Goal: Task Accomplishment & Management: Complete application form

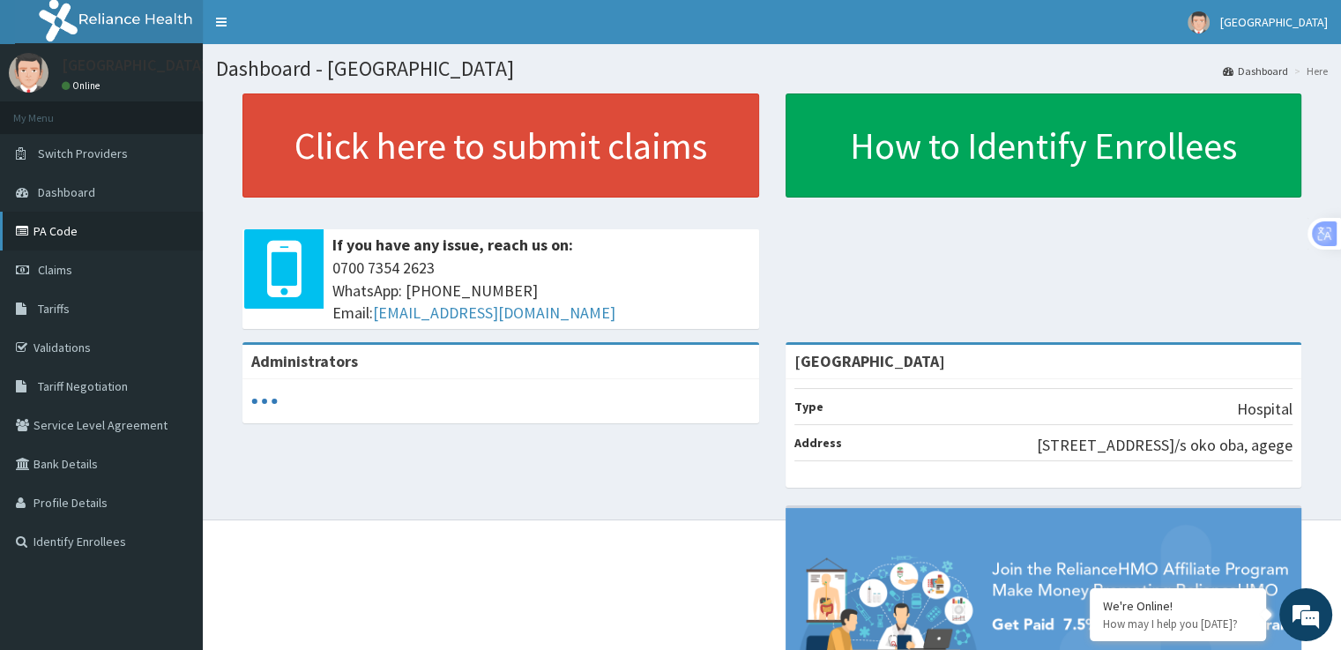
click at [88, 244] on link "PA Code" at bounding box center [101, 231] width 203 height 39
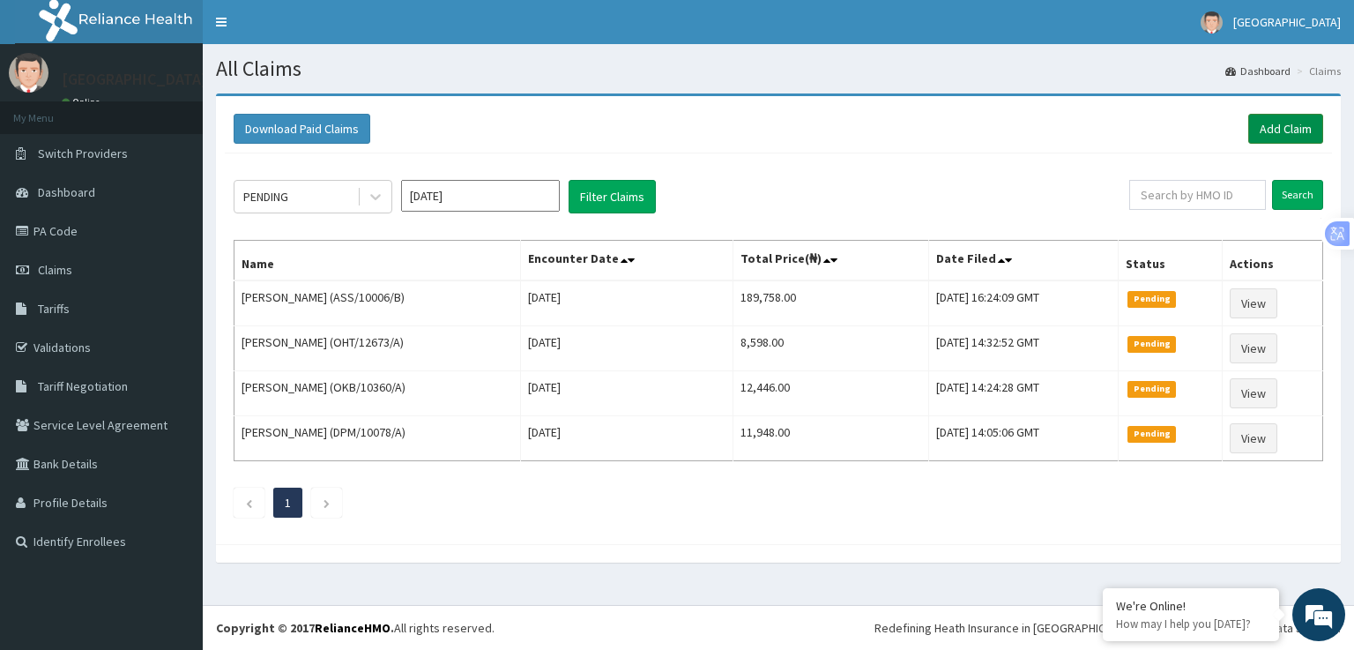
click at [1291, 123] on link "Add Claim" at bounding box center [1285, 129] width 75 height 30
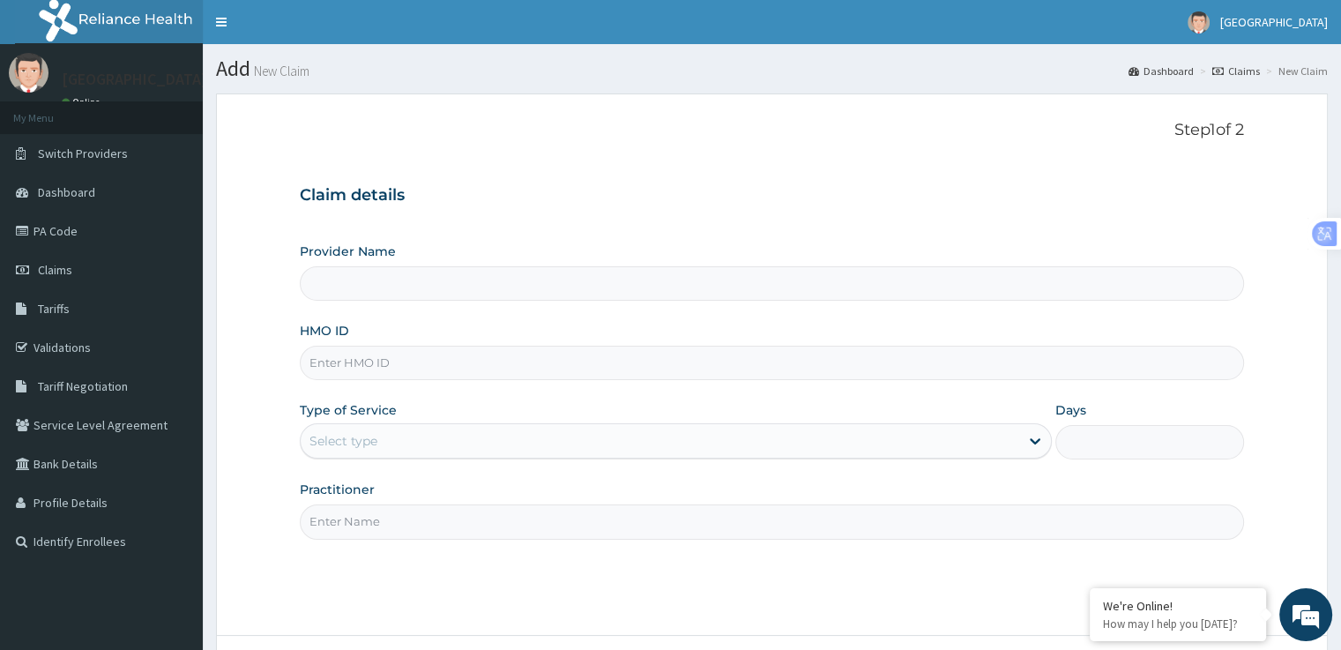
type input "[GEOGRAPHIC_DATA]"
click at [443, 363] on input "HMO ID" at bounding box center [771, 362] width 943 height 34
type input "AVL/10308/E"
click at [600, 456] on div "Select type" at bounding box center [676, 440] width 752 height 35
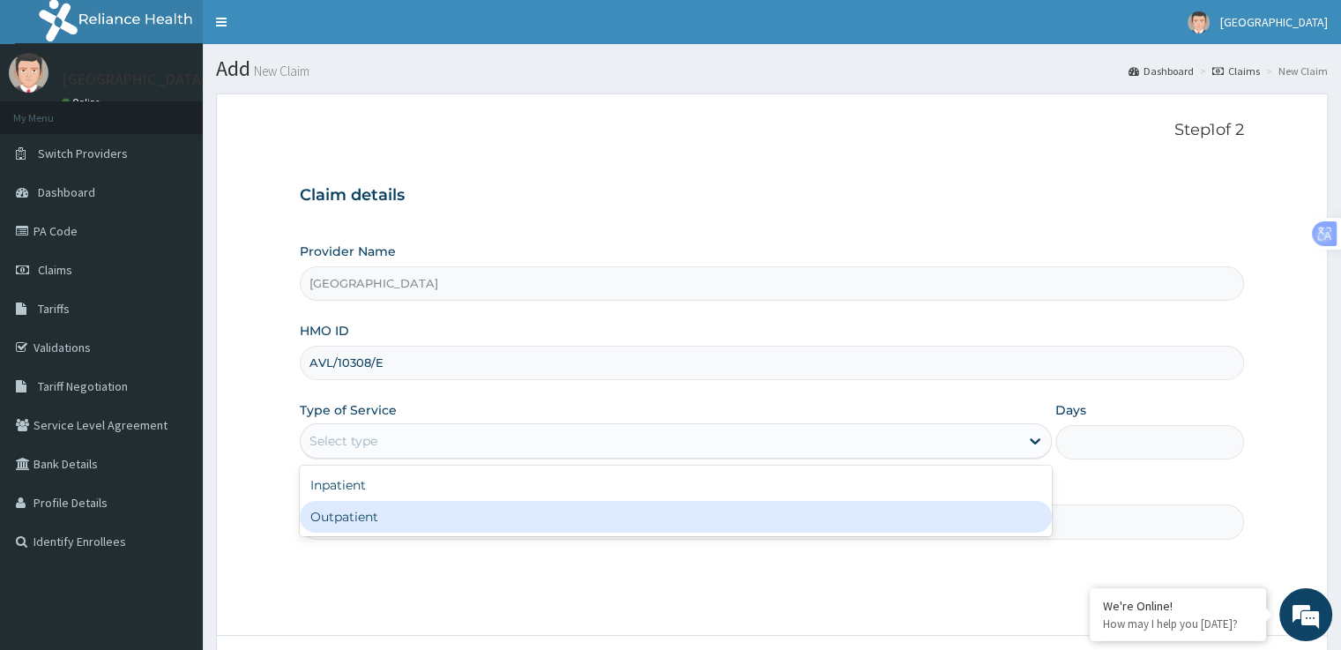
click at [568, 515] on div "Outpatient" at bounding box center [676, 517] width 752 height 32
type input "1"
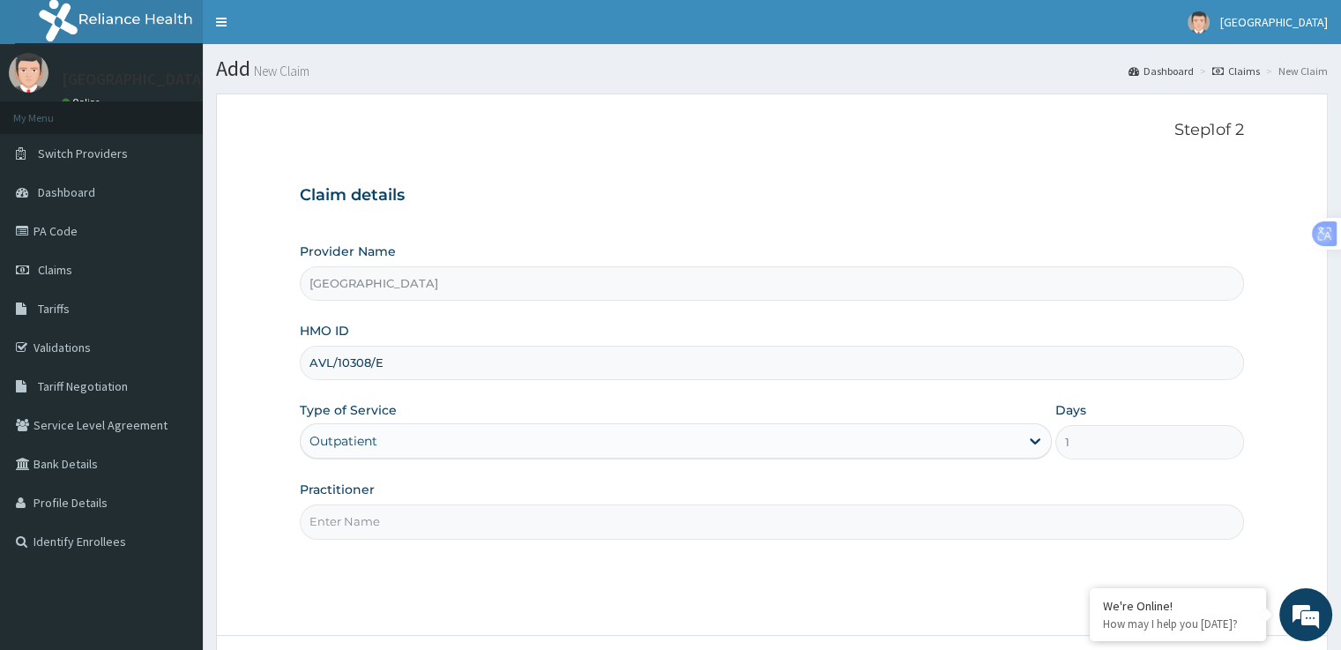
click at [564, 522] on input "Practitioner" at bounding box center [771, 521] width 943 height 34
type input "d"
type input "DR [PERSON_NAME]"
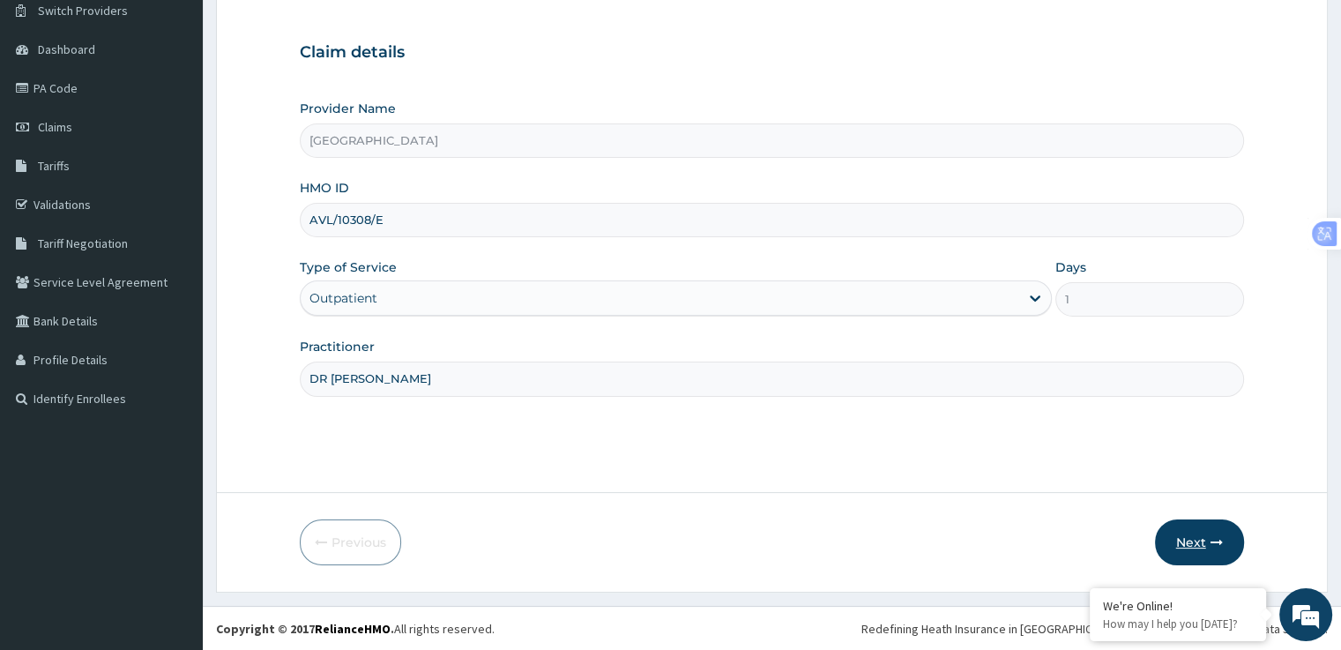
click at [1195, 551] on button "Next" at bounding box center [1199, 542] width 89 height 46
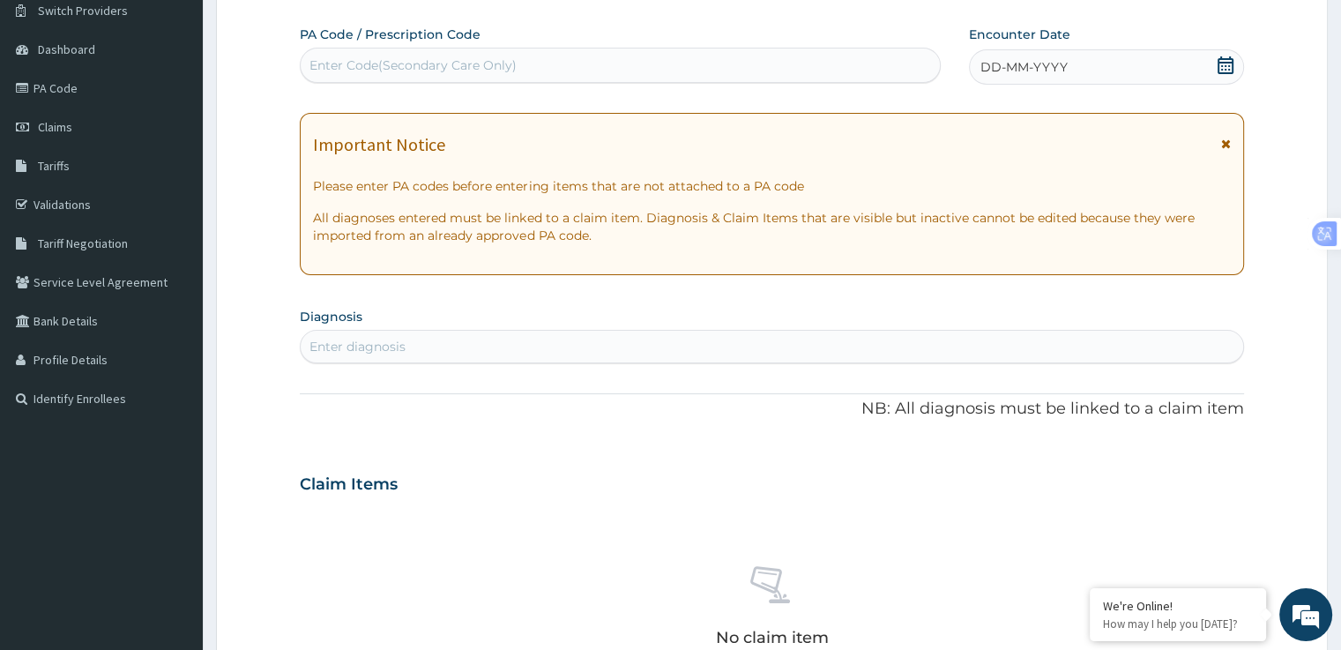
click at [1228, 143] on icon at bounding box center [1226, 143] width 10 height 12
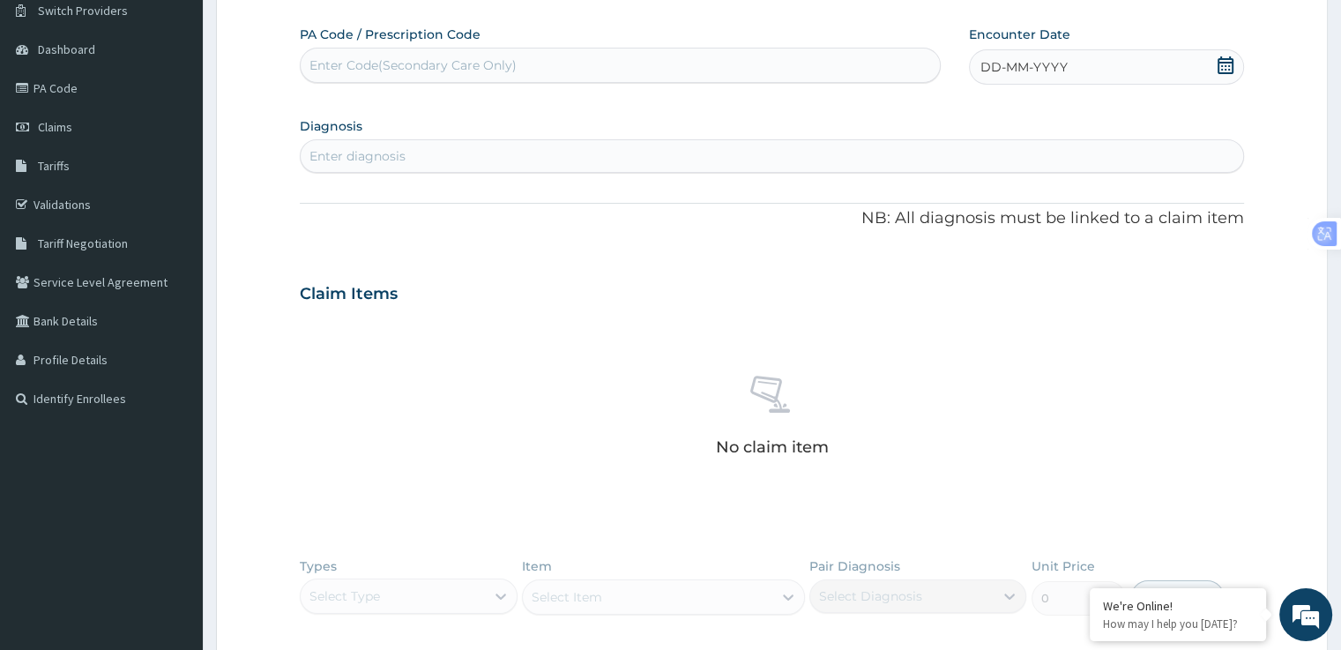
click at [1234, 63] on div "DD-MM-YYYY" at bounding box center [1106, 66] width 274 height 35
click at [981, 234] on div "13" at bounding box center [980, 235] width 26 height 26
type input "p"
type input "m"
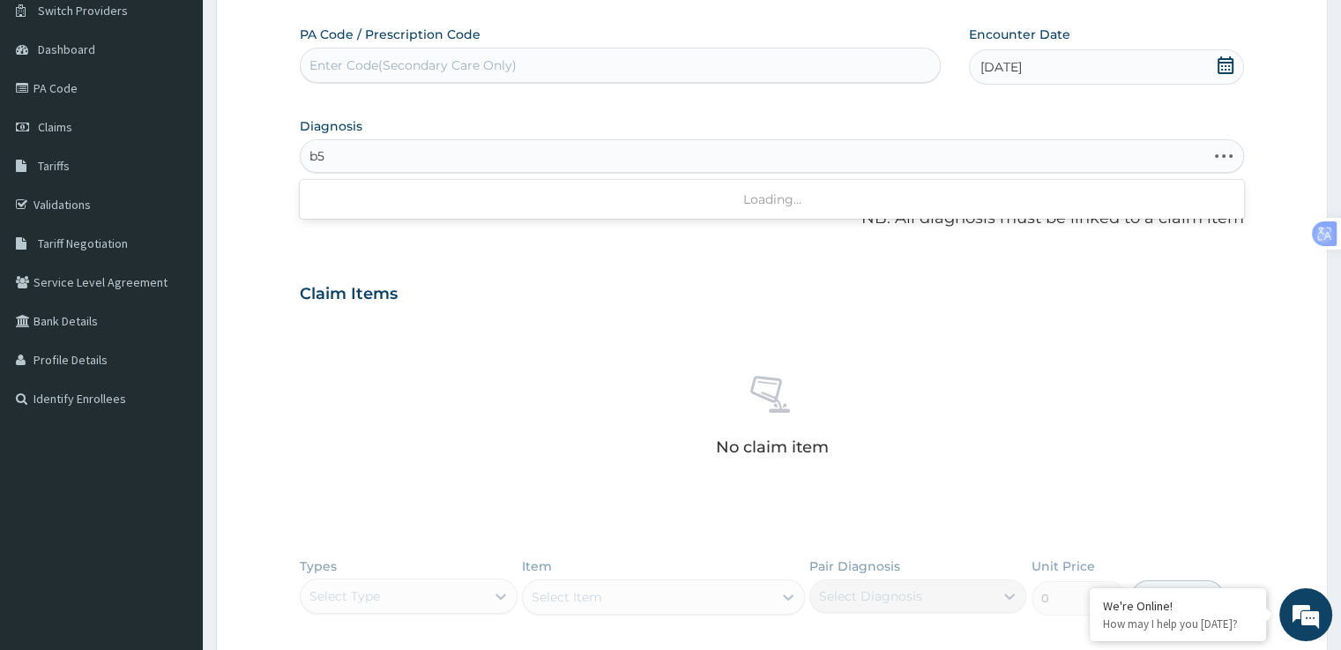
type input "b"
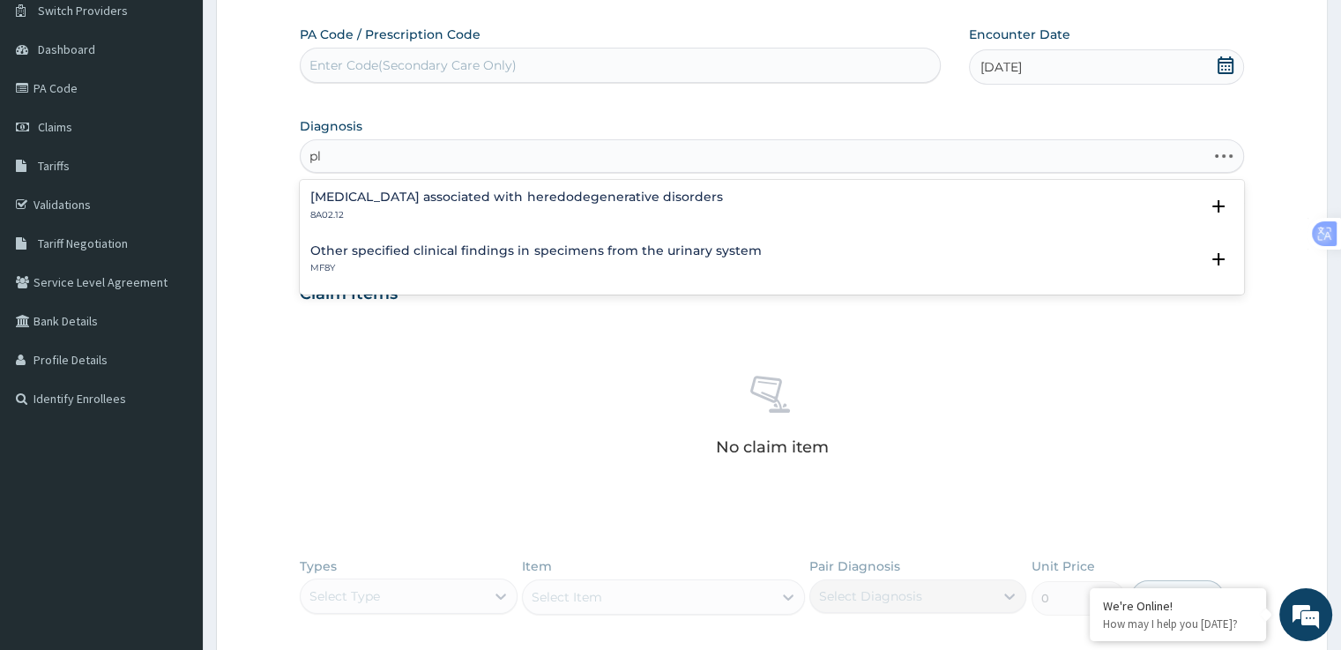
type input "p"
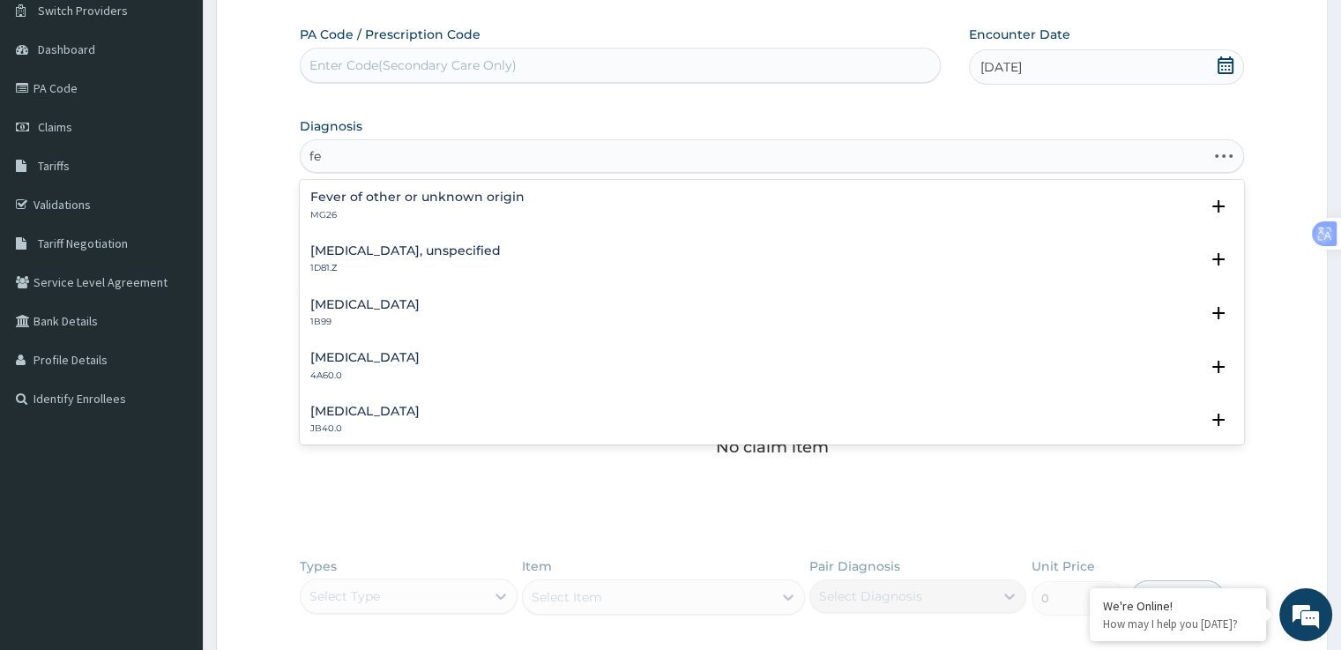
type input "f"
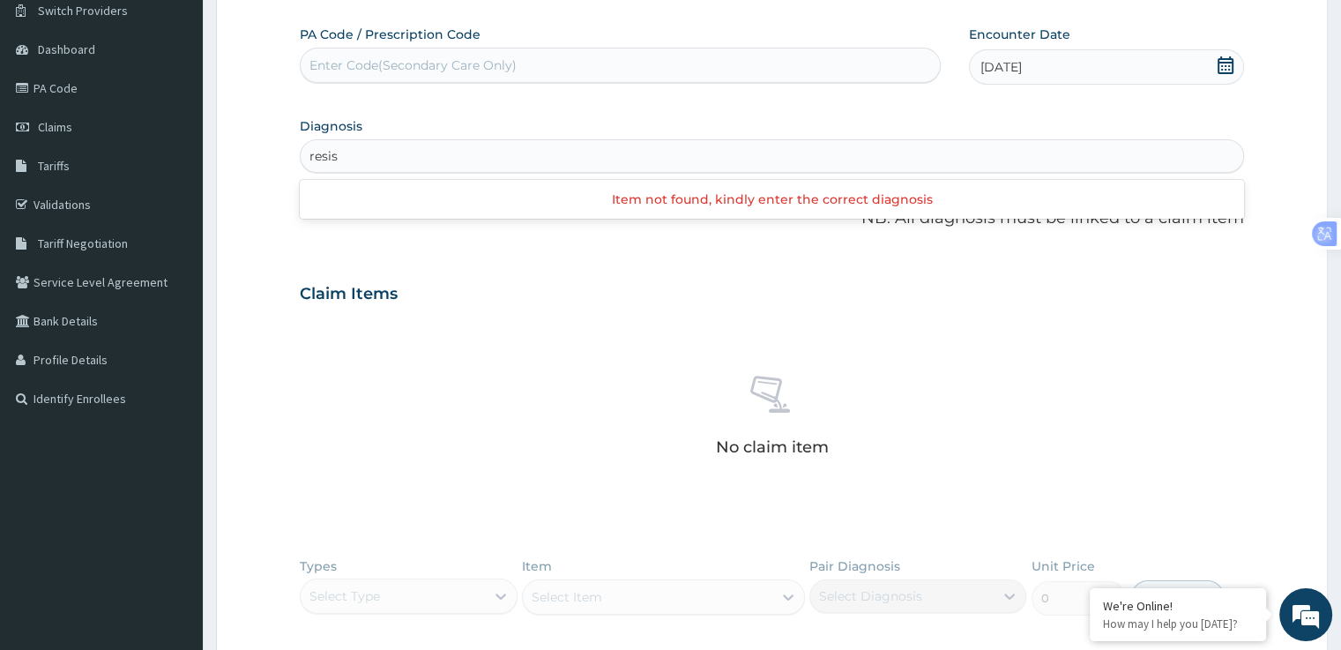
type input "resist"
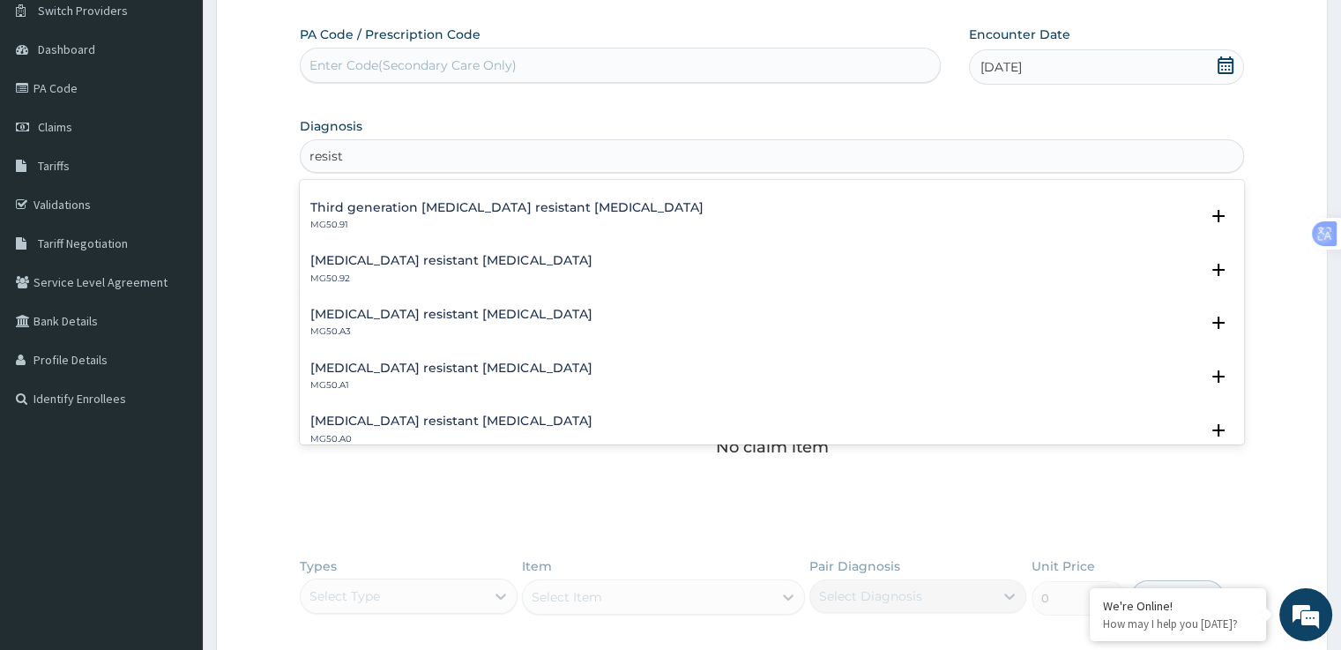
scroll to position [0, 0]
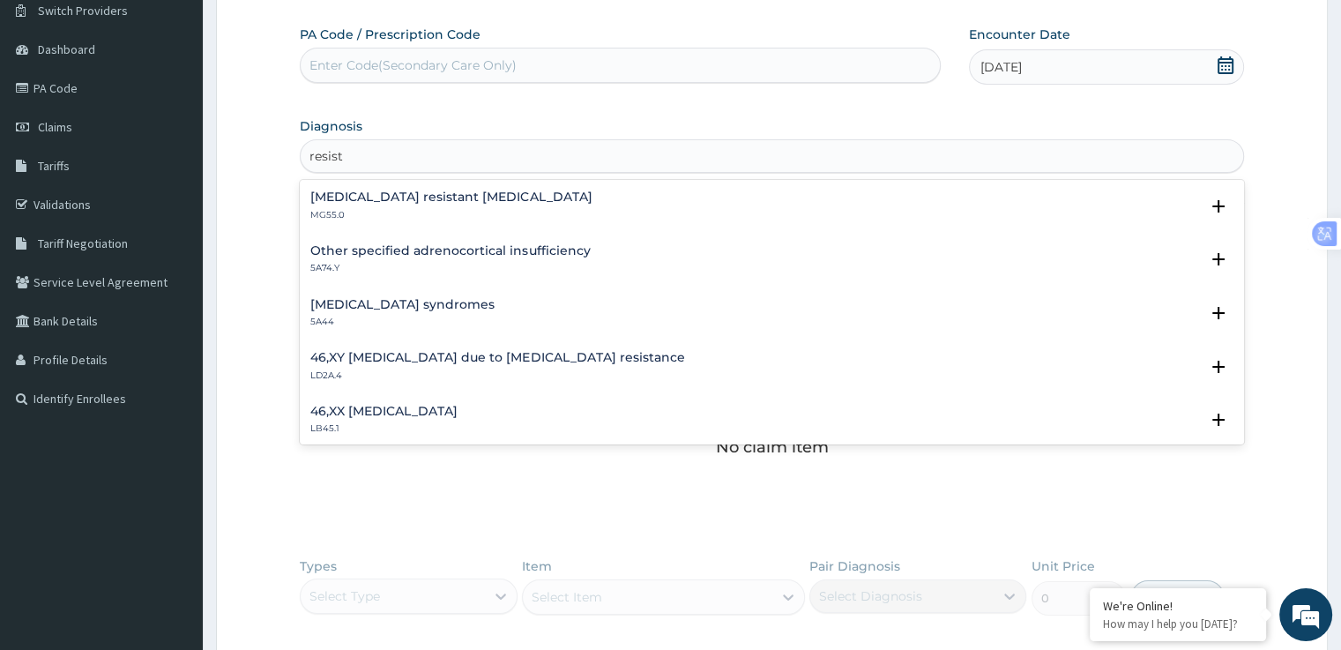
click at [414, 195] on h4 "Artemisinin resistant Plasmodium falciparum" at bounding box center [450, 196] width 281 height 13
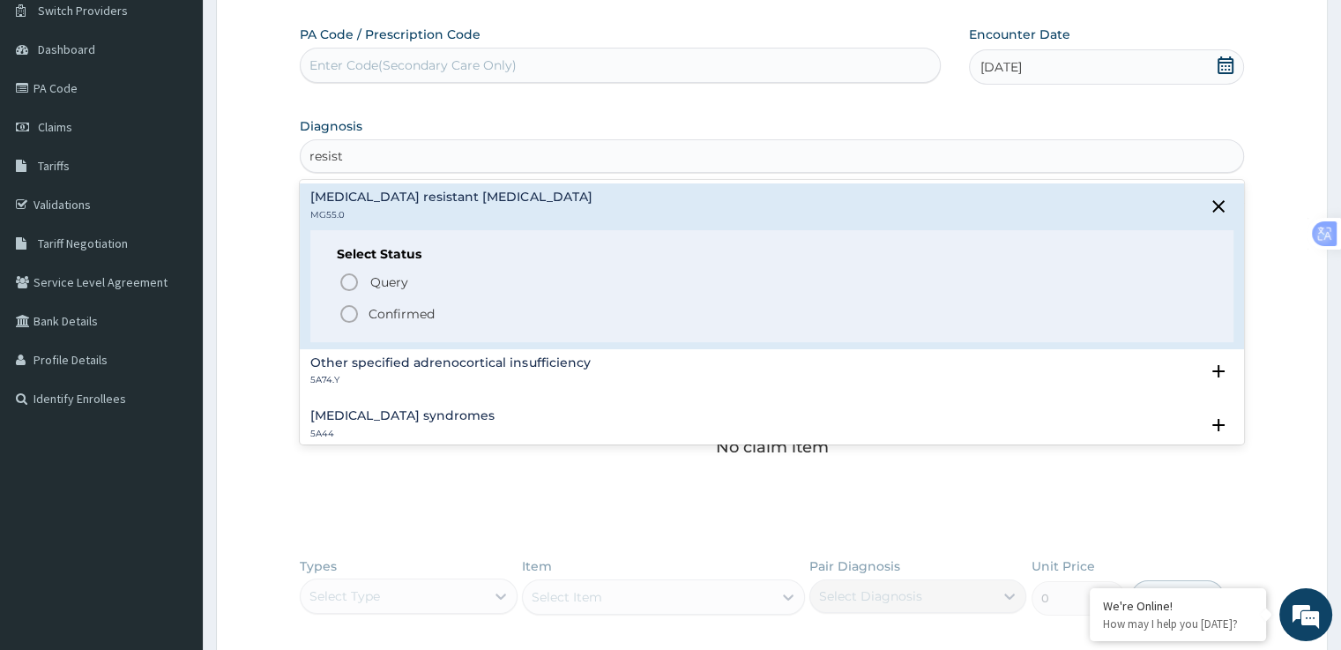
click at [346, 316] on icon "status option filled" at bounding box center [348, 313] width 21 height 21
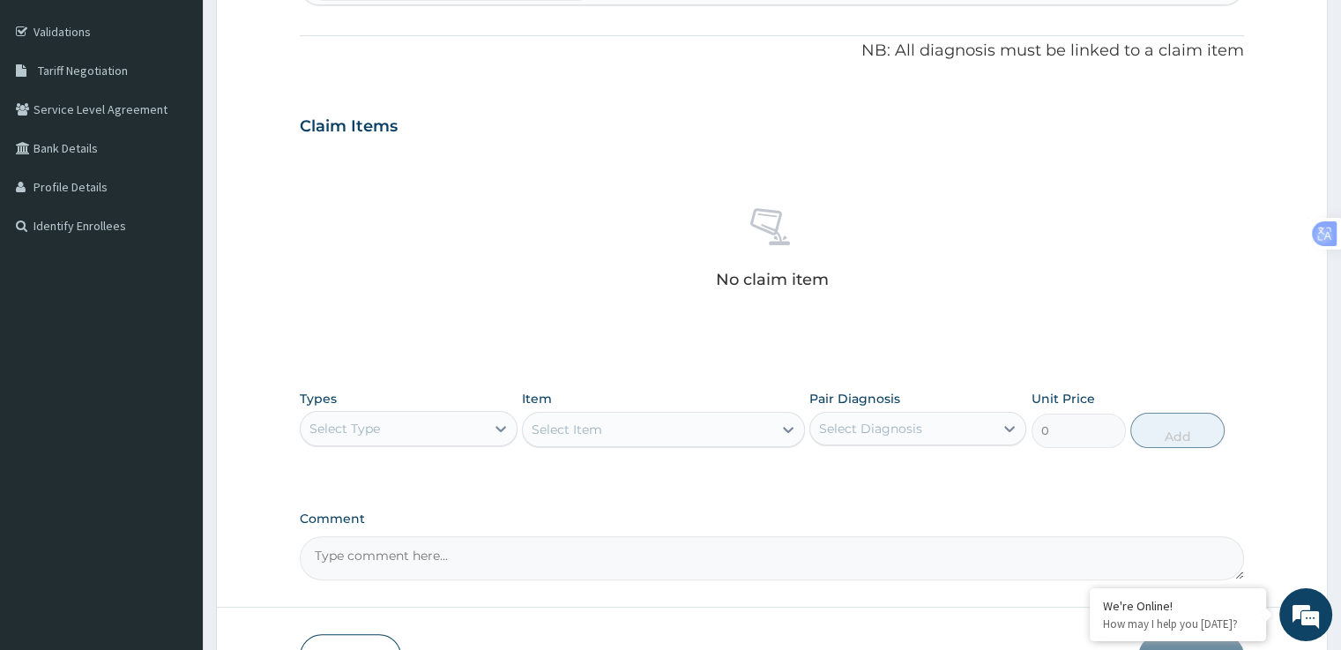
scroll to position [429, 0]
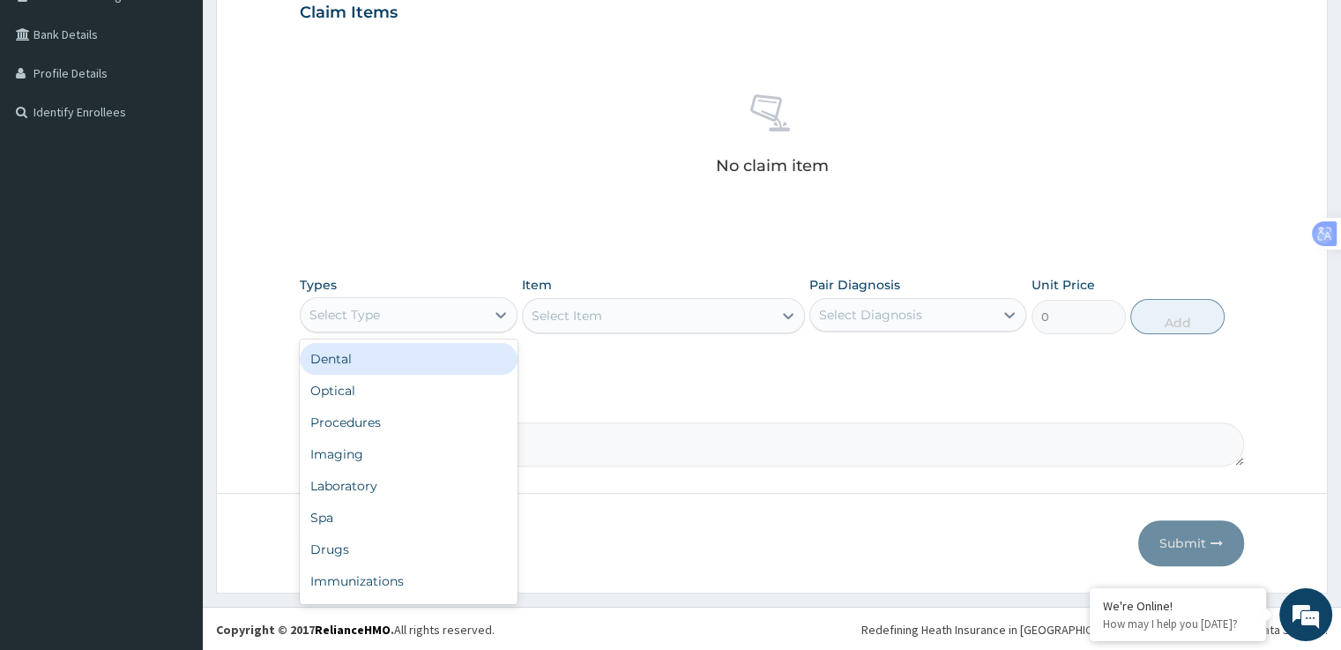
click at [389, 427] on div "Procedures" at bounding box center [408, 422] width 217 height 32
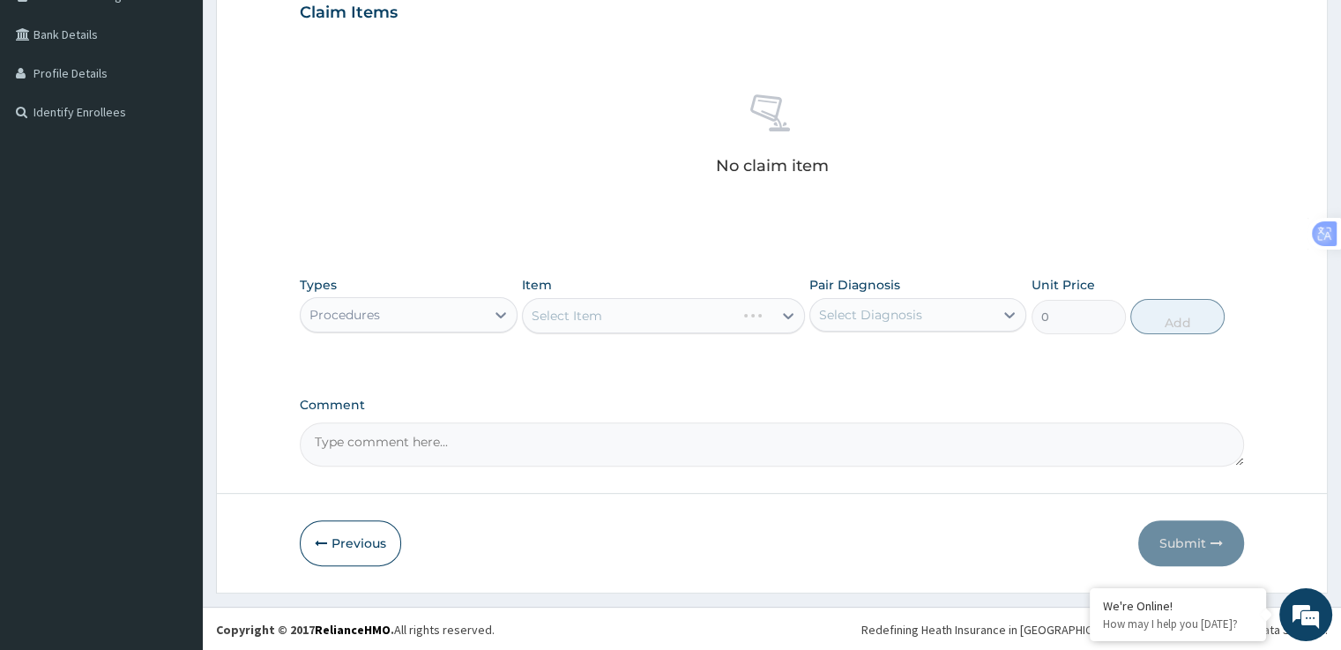
click at [671, 315] on div "Select Item" at bounding box center [663, 315] width 283 height 35
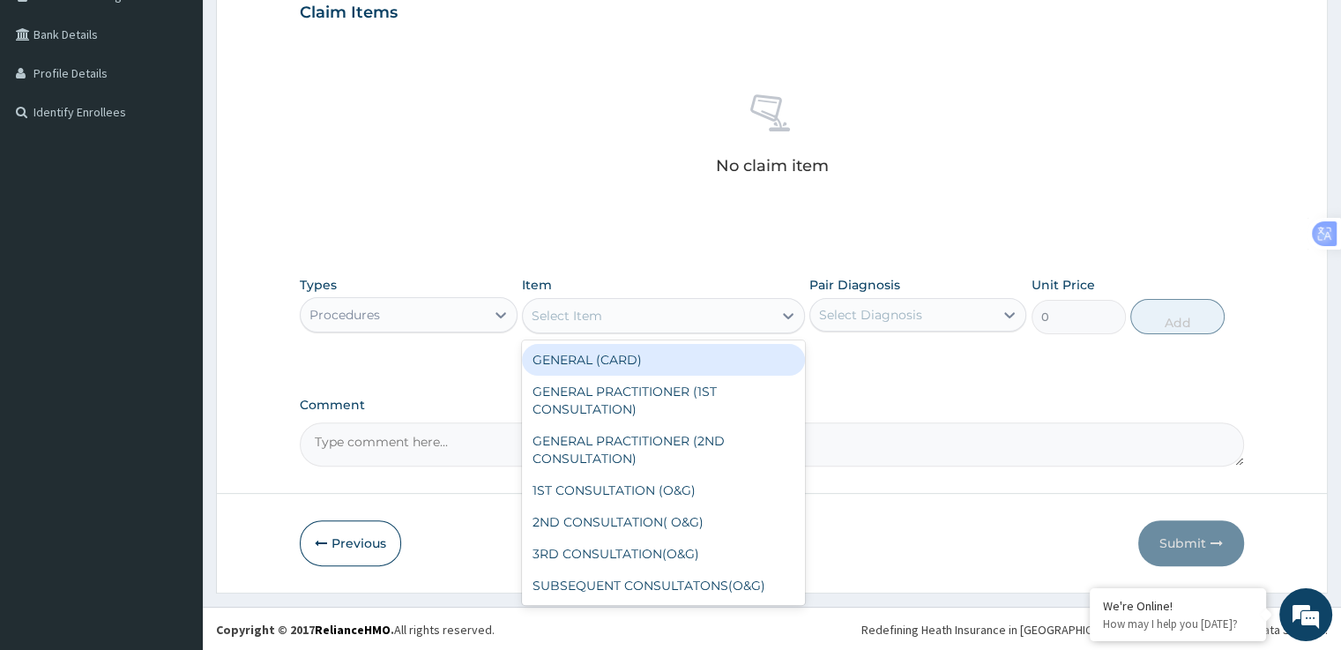
click at [675, 390] on div "GENERAL PRACTITIONER (1ST CONSULTATION)" at bounding box center [663, 399] width 283 height 49
type input "1500"
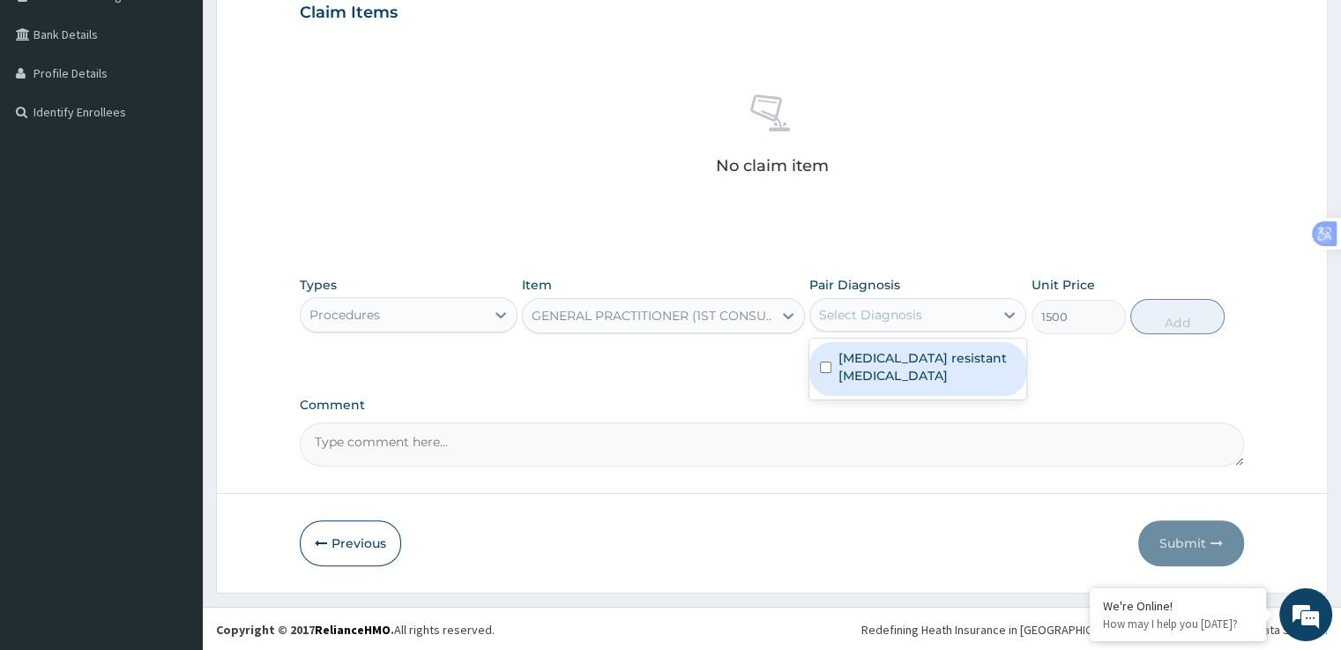
click at [941, 352] on label "Artemisinin resistant Plasmodium falciparum" at bounding box center [926, 366] width 177 height 35
checkbox input "true"
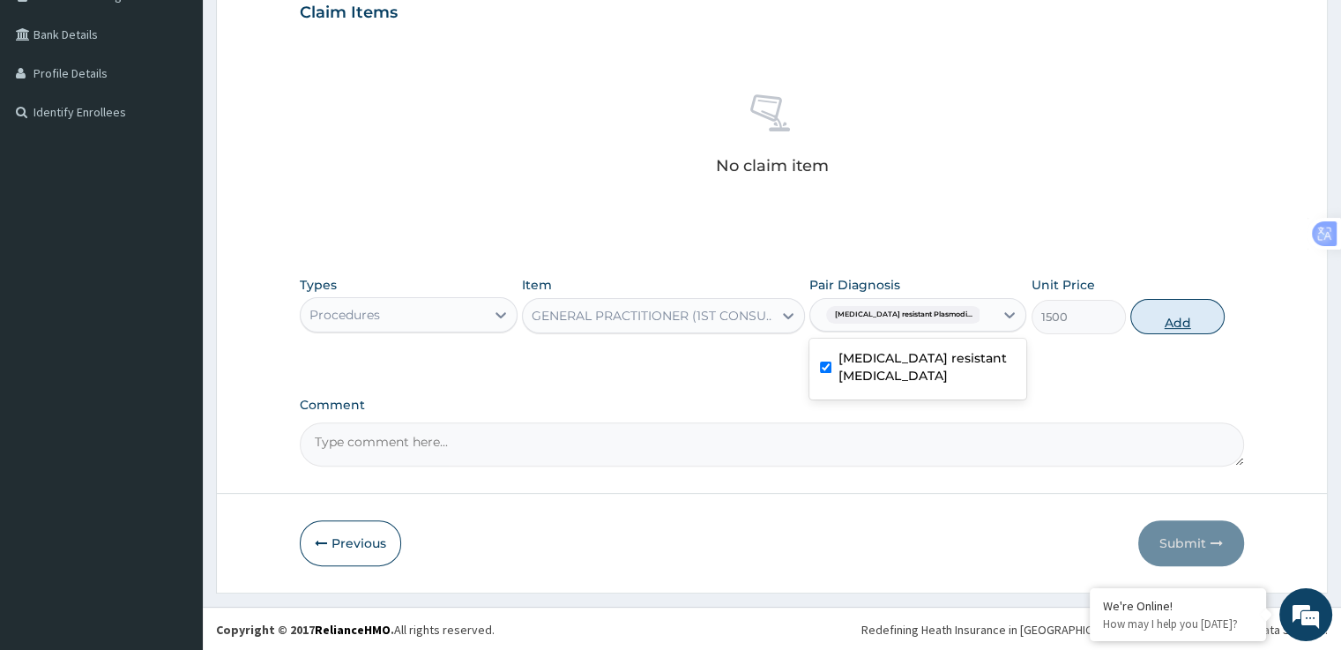
click at [1185, 307] on button "Add" at bounding box center [1177, 316] width 94 height 35
type input "0"
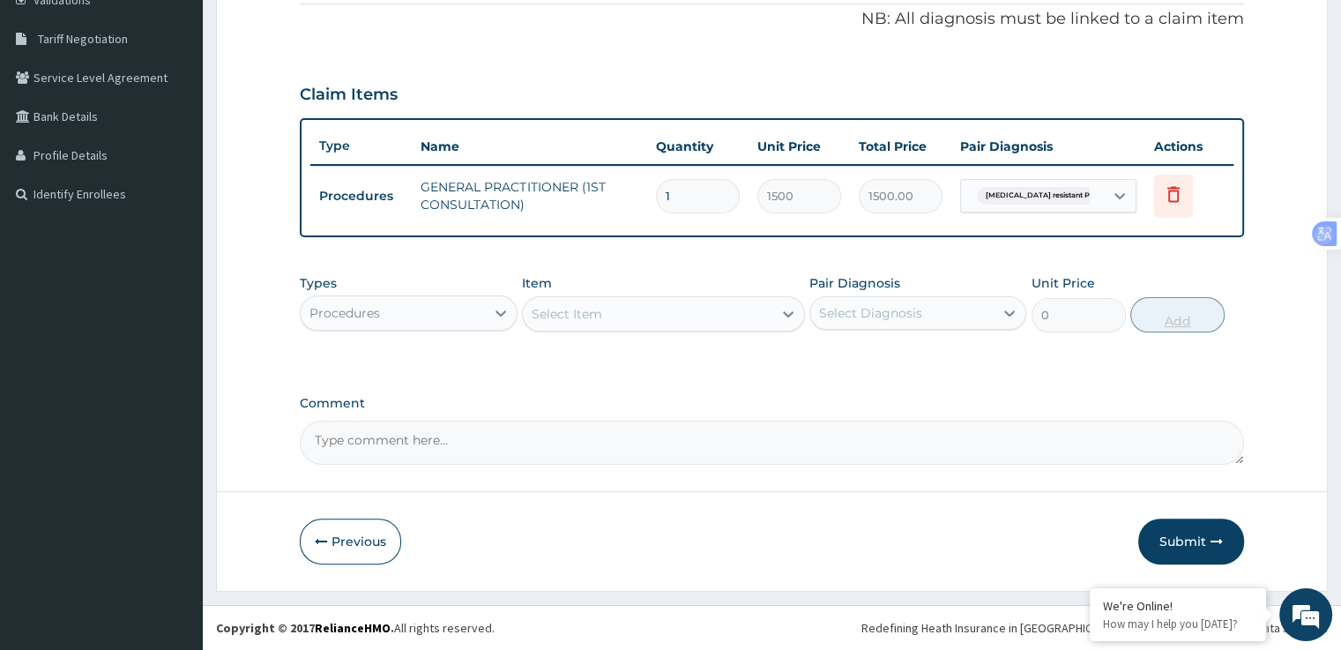
scroll to position [345, 0]
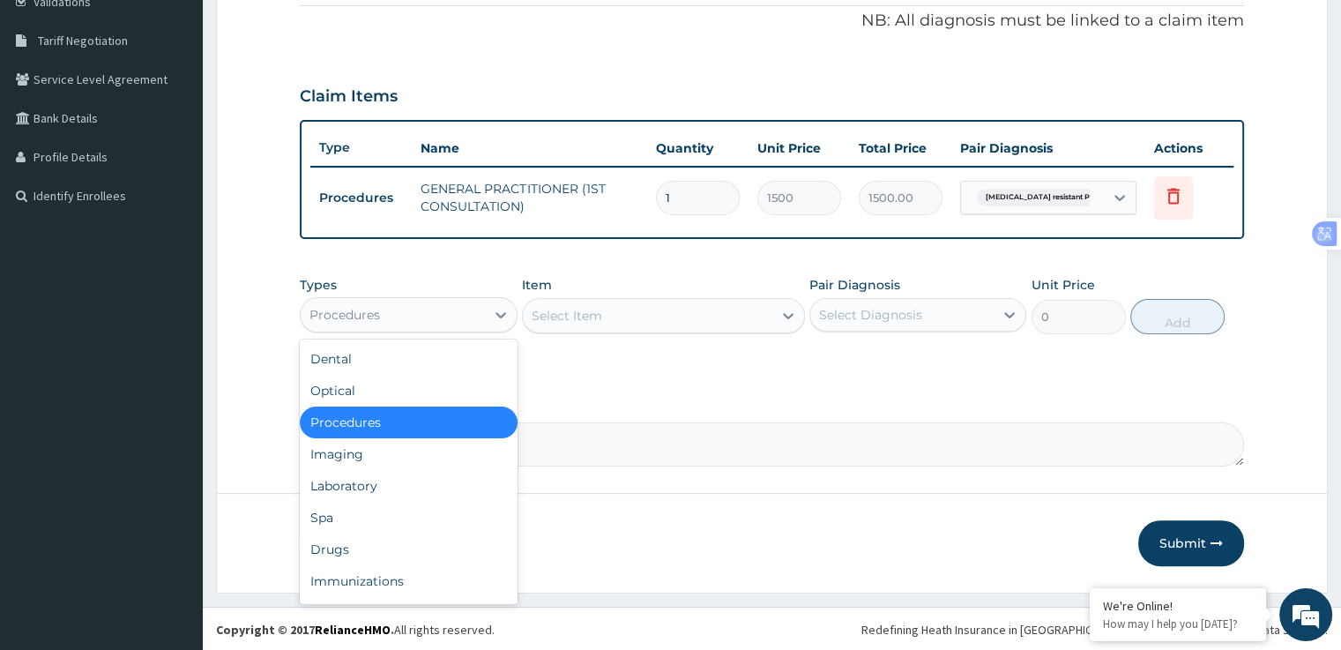
click at [374, 488] on div "Laboratory" at bounding box center [408, 486] width 217 height 32
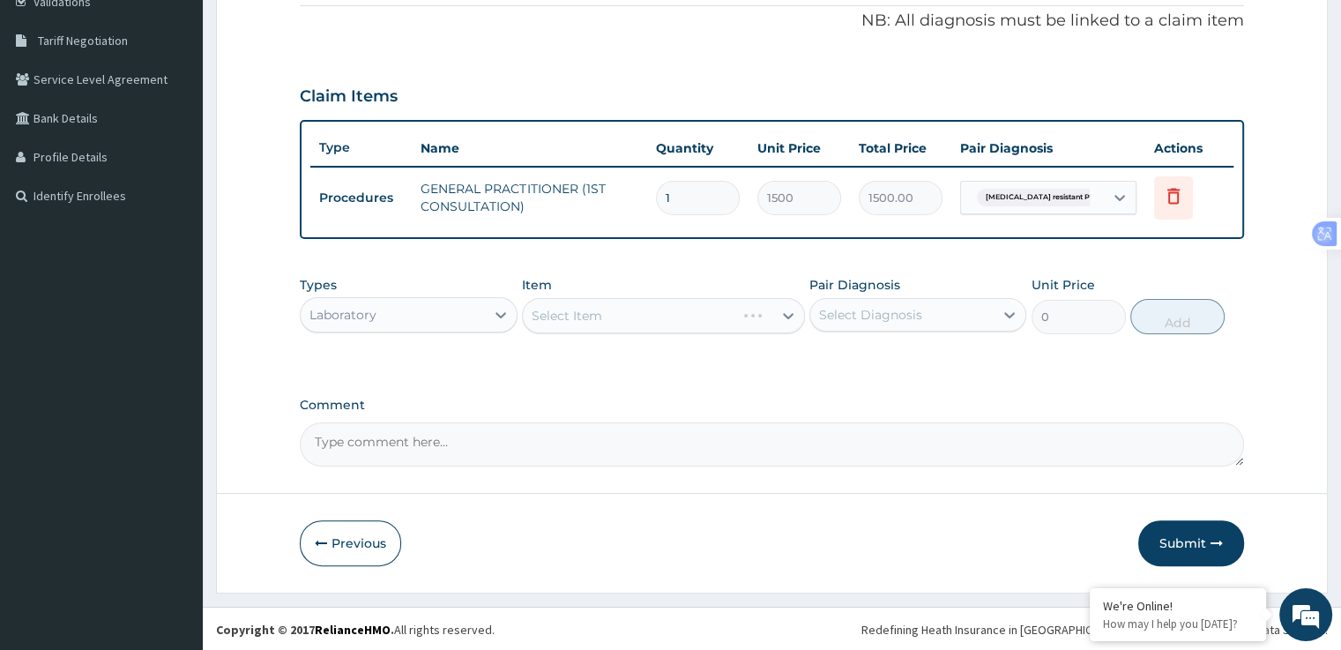
click at [686, 313] on div "Select Item" at bounding box center [663, 315] width 283 height 35
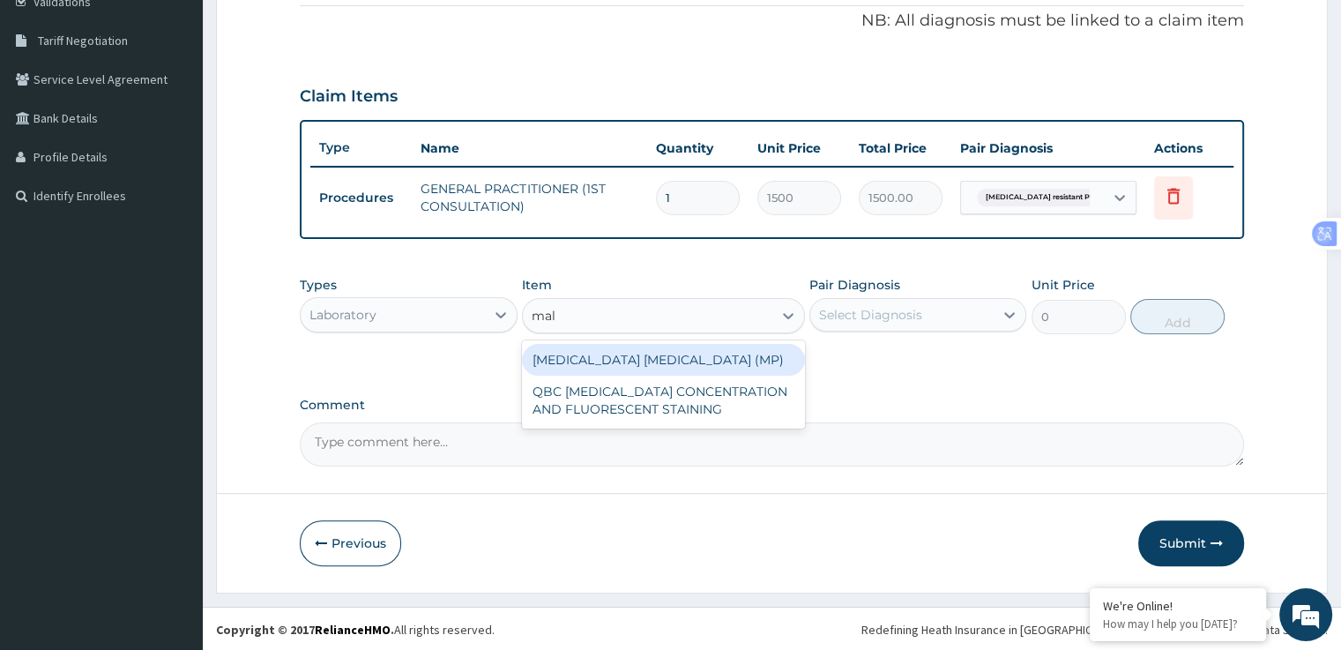
type input "mala"
click at [680, 370] on div "MALARIA PARASITE (MP)" at bounding box center [663, 360] width 283 height 32
type input "560"
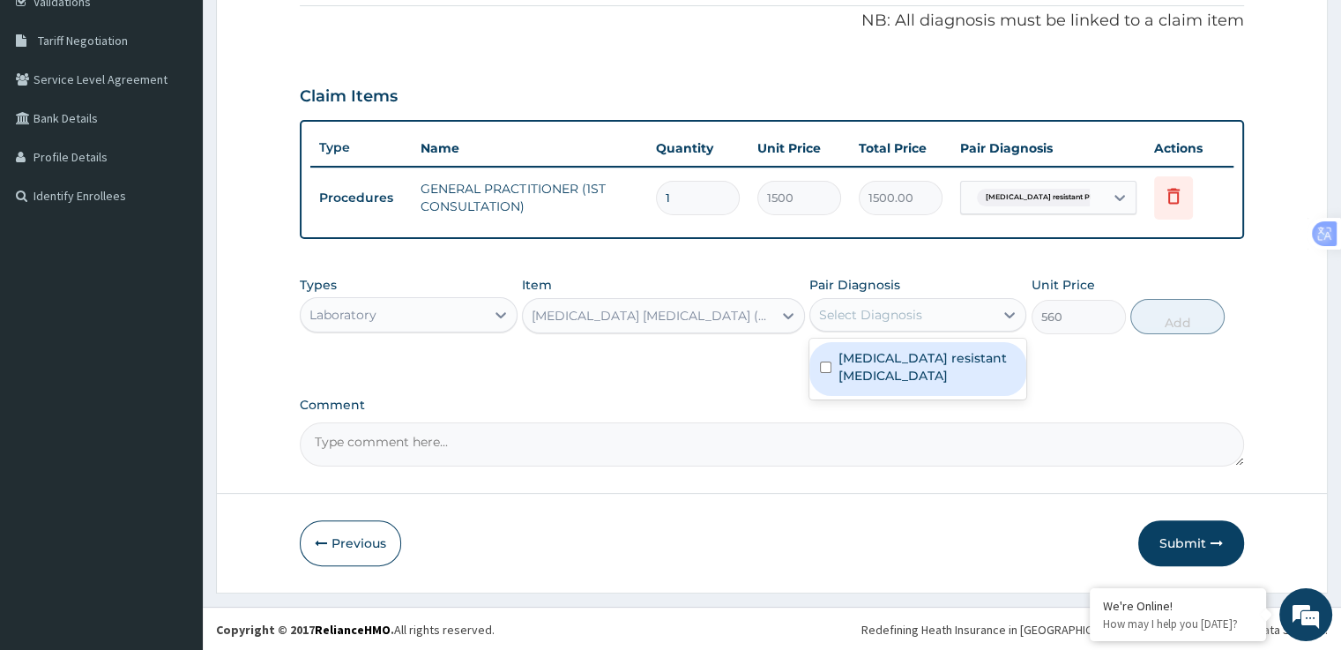
click at [932, 360] on label "Artemisinin resistant Plasmodium falciparum" at bounding box center [926, 366] width 177 height 35
checkbox input "true"
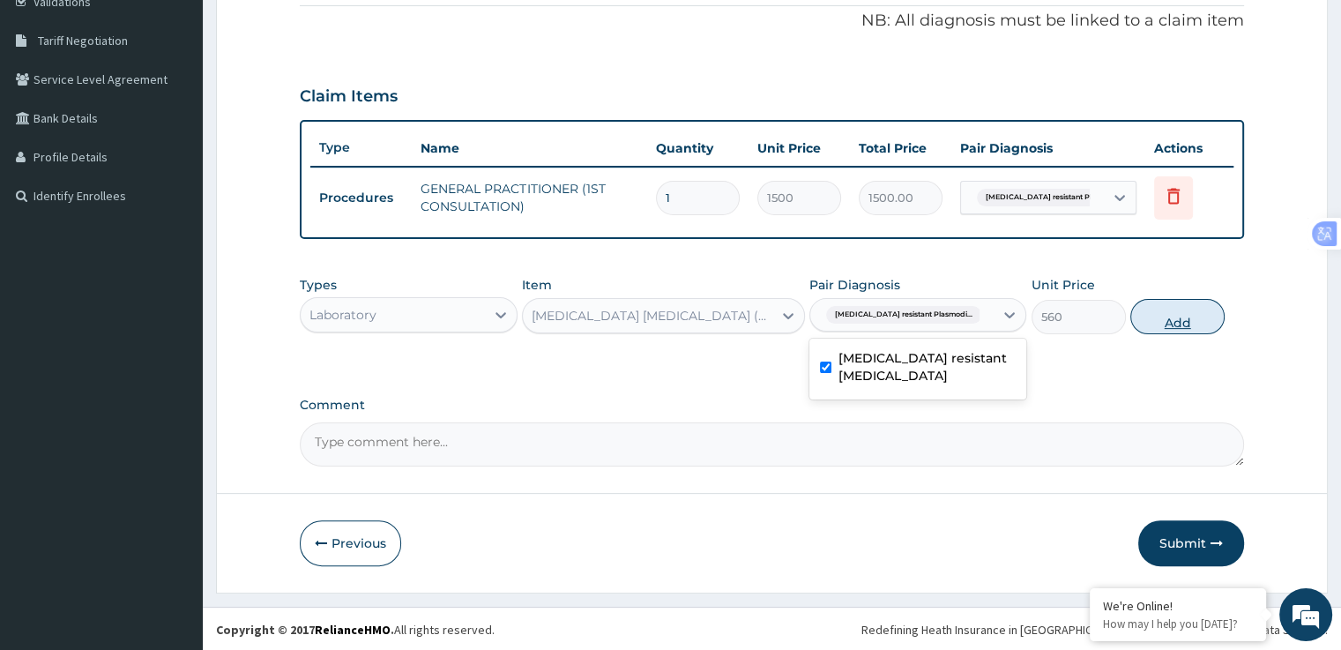
click at [1171, 319] on button "Add" at bounding box center [1177, 316] width 94 height 35
type input "0"
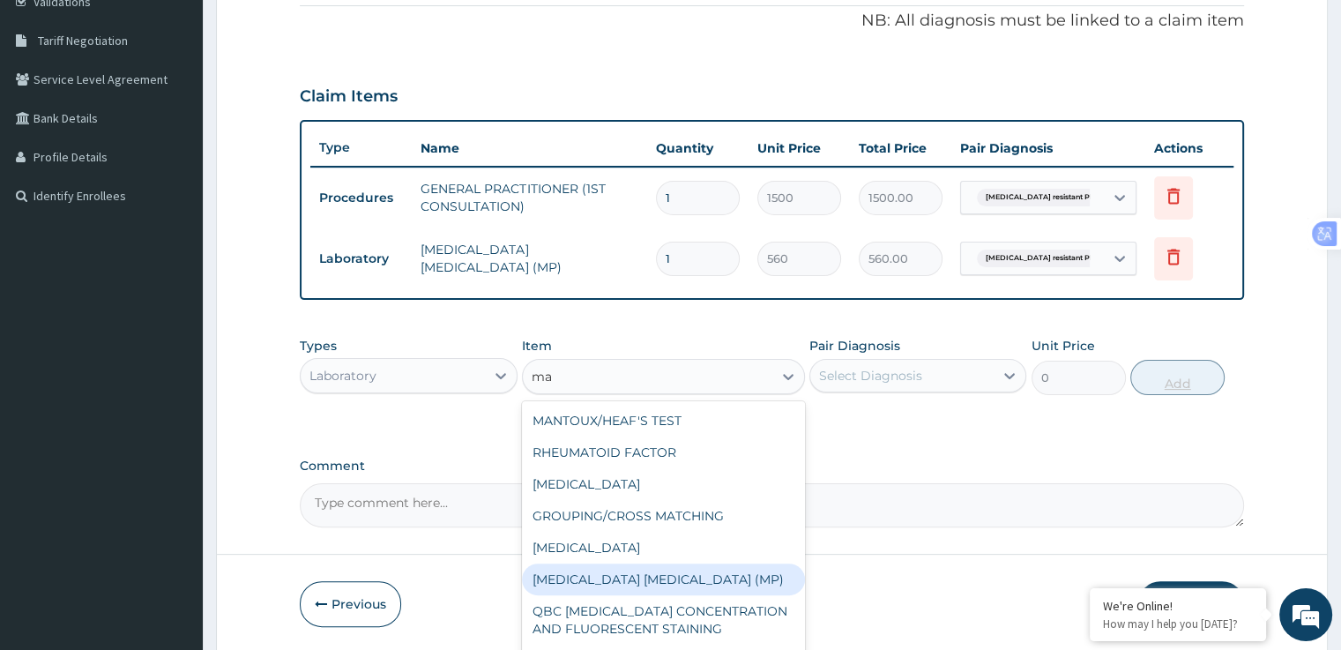
type input "m"
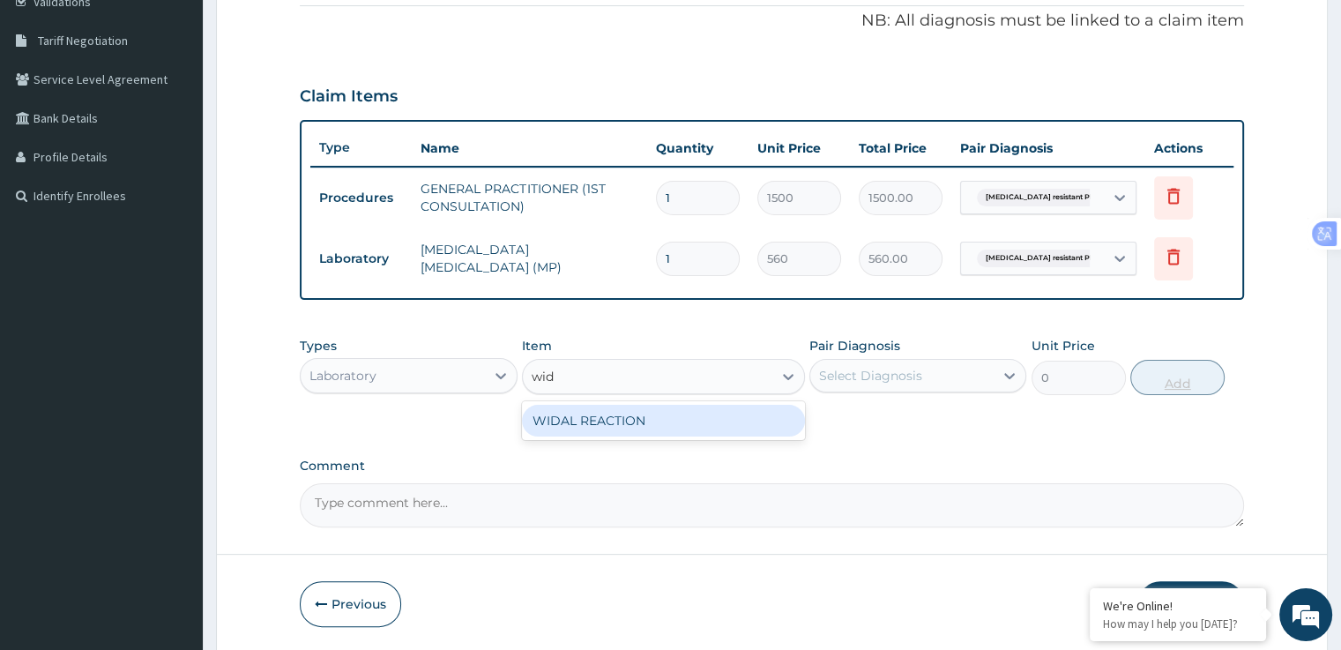
type input "wida"
click at [695, 416] on div "WIDAL REACTION" at bounding box center [663, 421] width 283 height 32
type input "800"
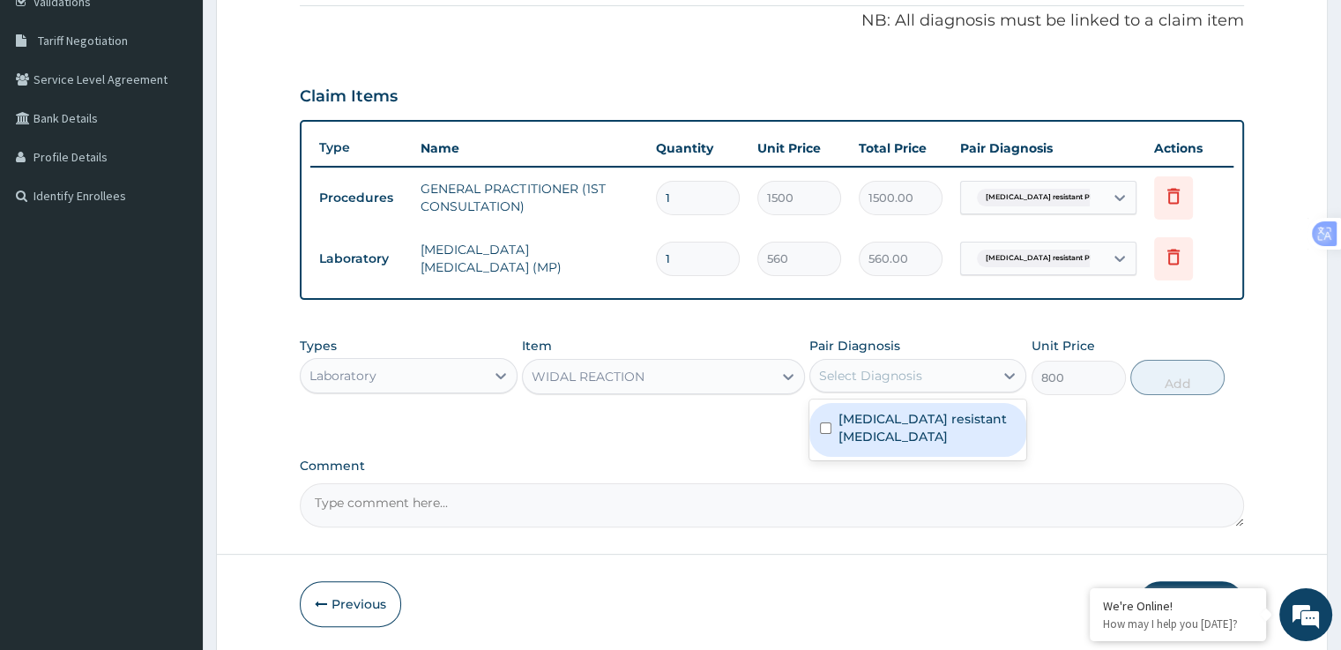
click at [940, 433] on label "Artemisinin resistant Plasmodium falciparum" at bounding box center [926, 427] width 177 height 35
checkbox input "true"
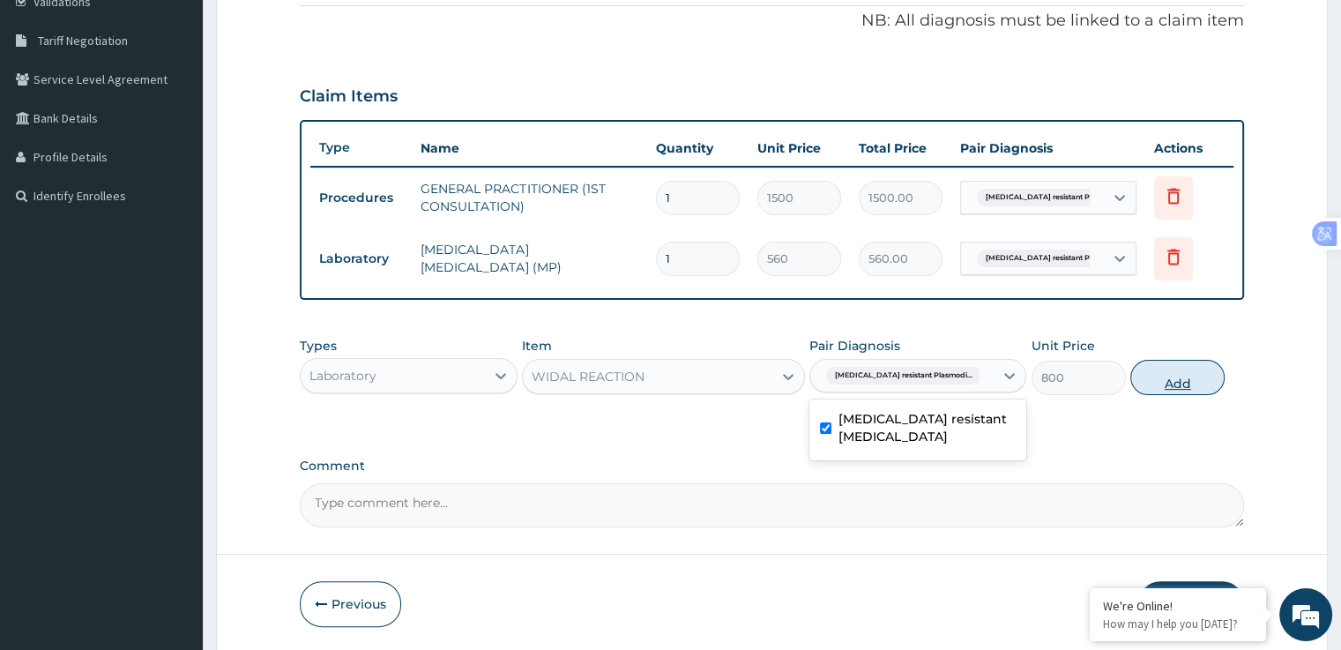
click at [1183, 390] on button "Add" at bounding box center [1177, 377] width 94 height 35
type input "0"
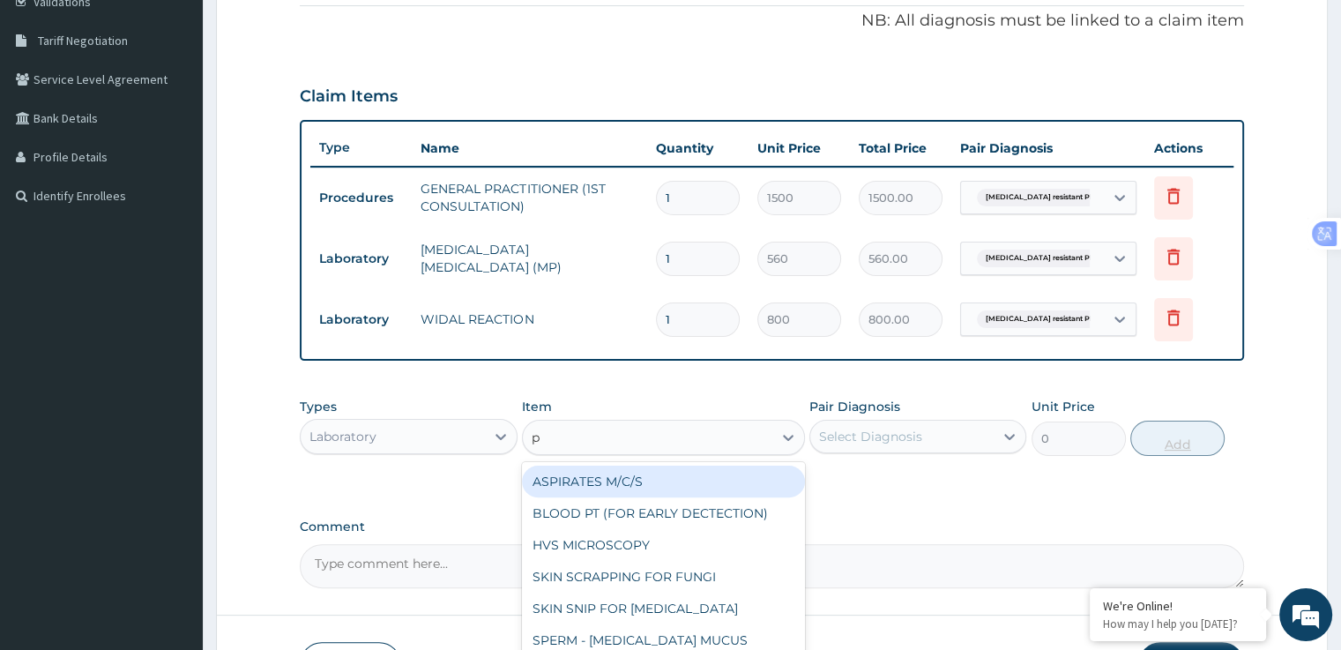
type input "pc"
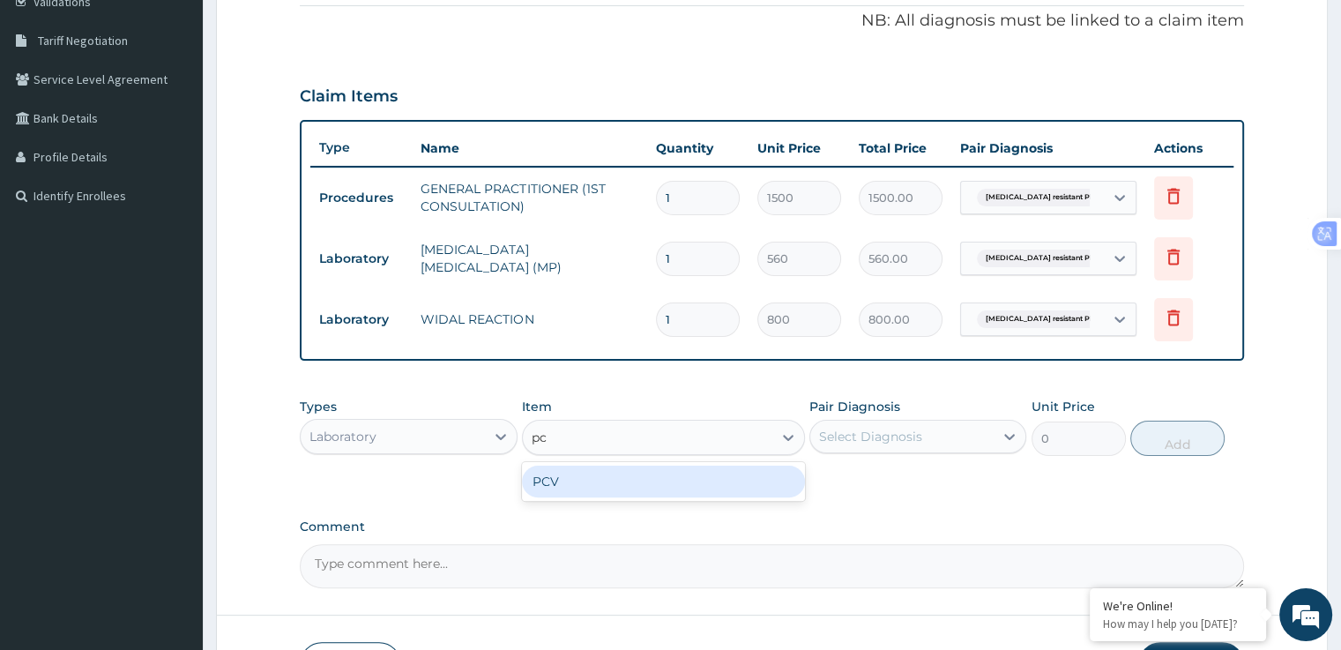
click at [667, 487] on div "PCV" at bounding box center [663, 481] width 283 height 32
type input "400"
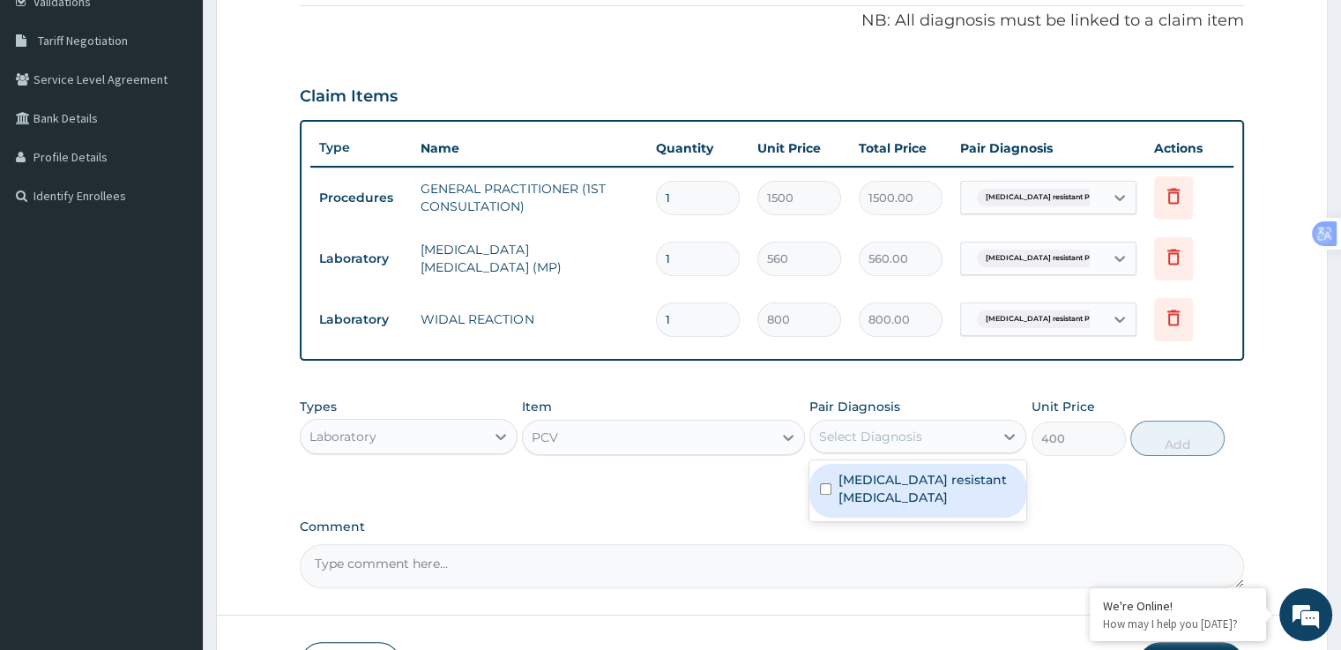
click at [905, 487] on label "Artemisinin resistant Plasmodium falciparum" at bounding box center [926, 488] width 177 height 35
checkbox input "true"
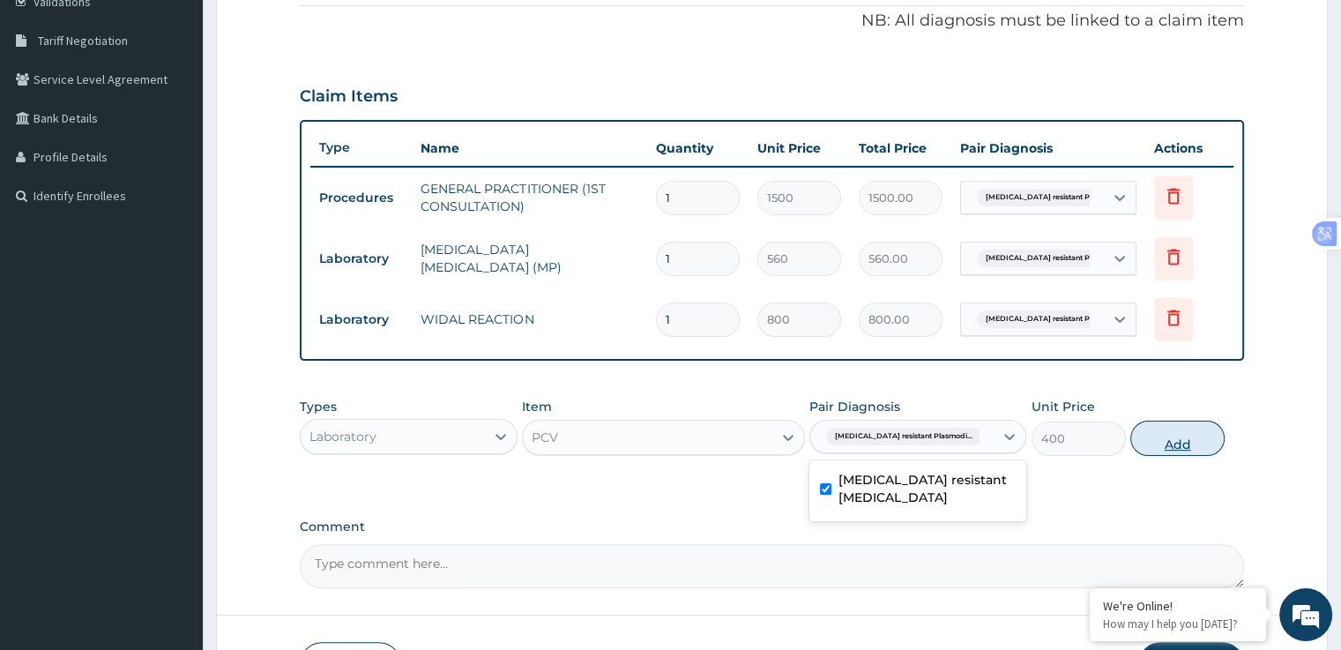
click at [1185, 448] on button "Add" at bounding box center [1177, 437] width 94 height 35
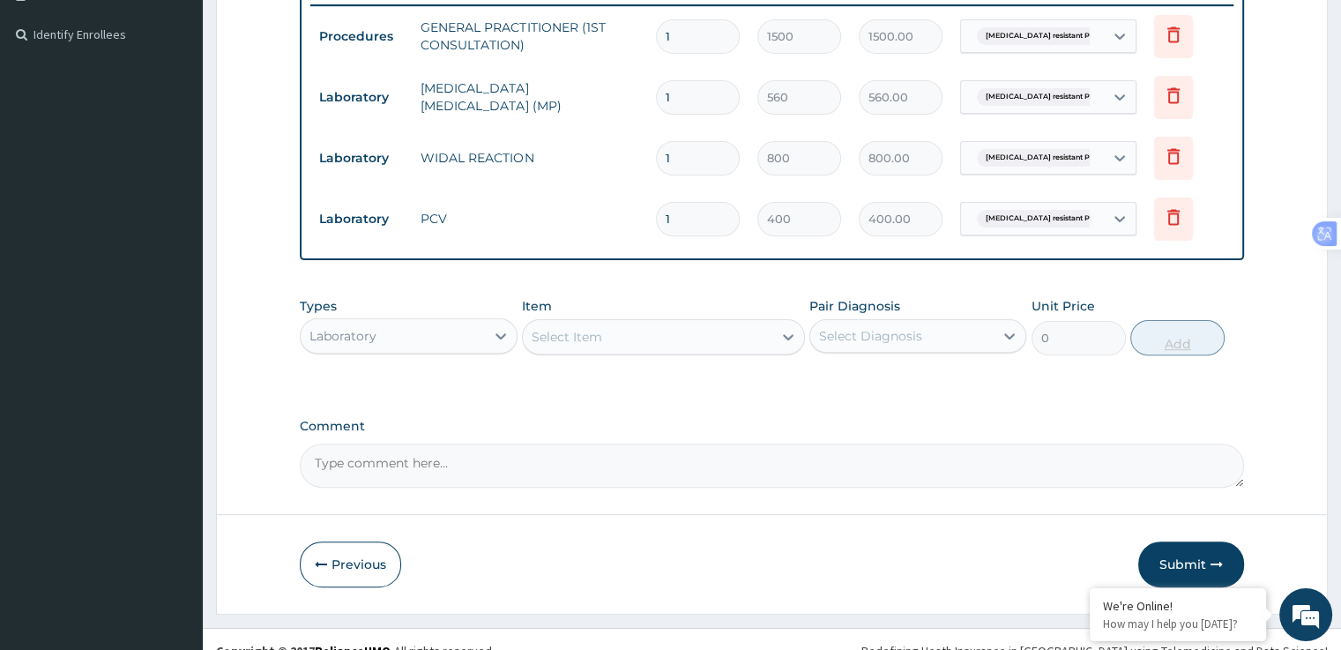
scroll to position [529, 0]
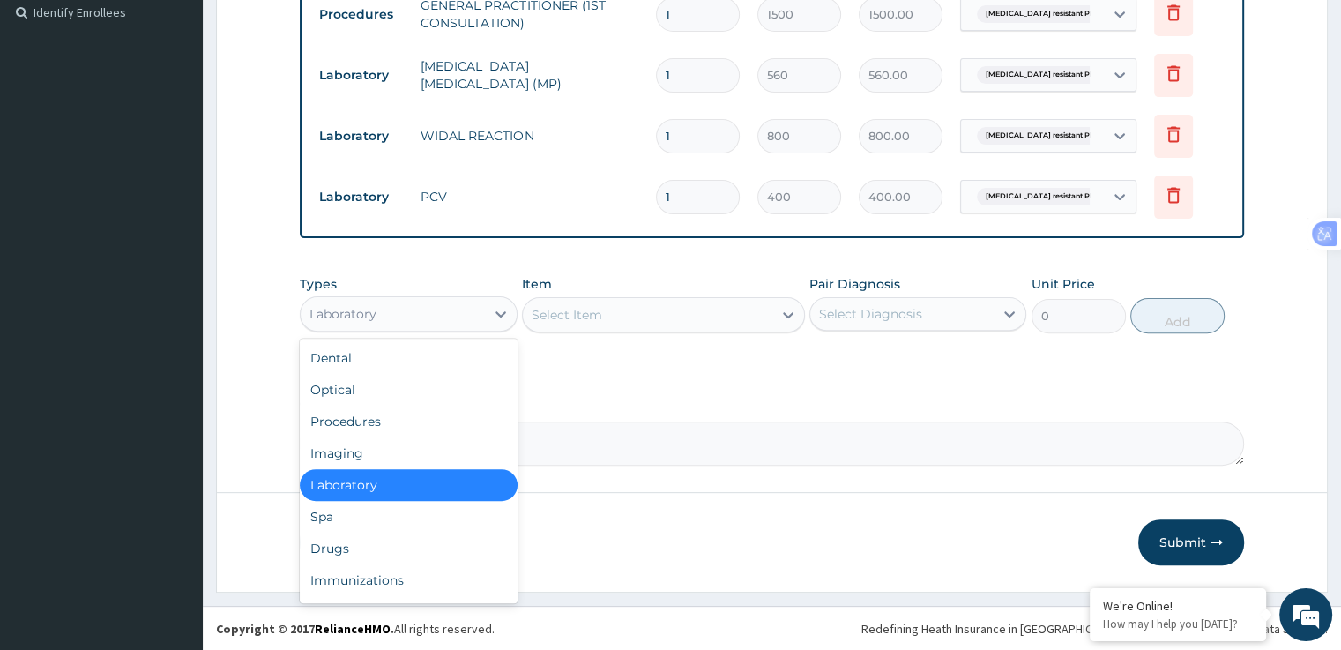
click at [354, 558] on div "Drugs" at bounding box center [408, 548] width 217 height 32
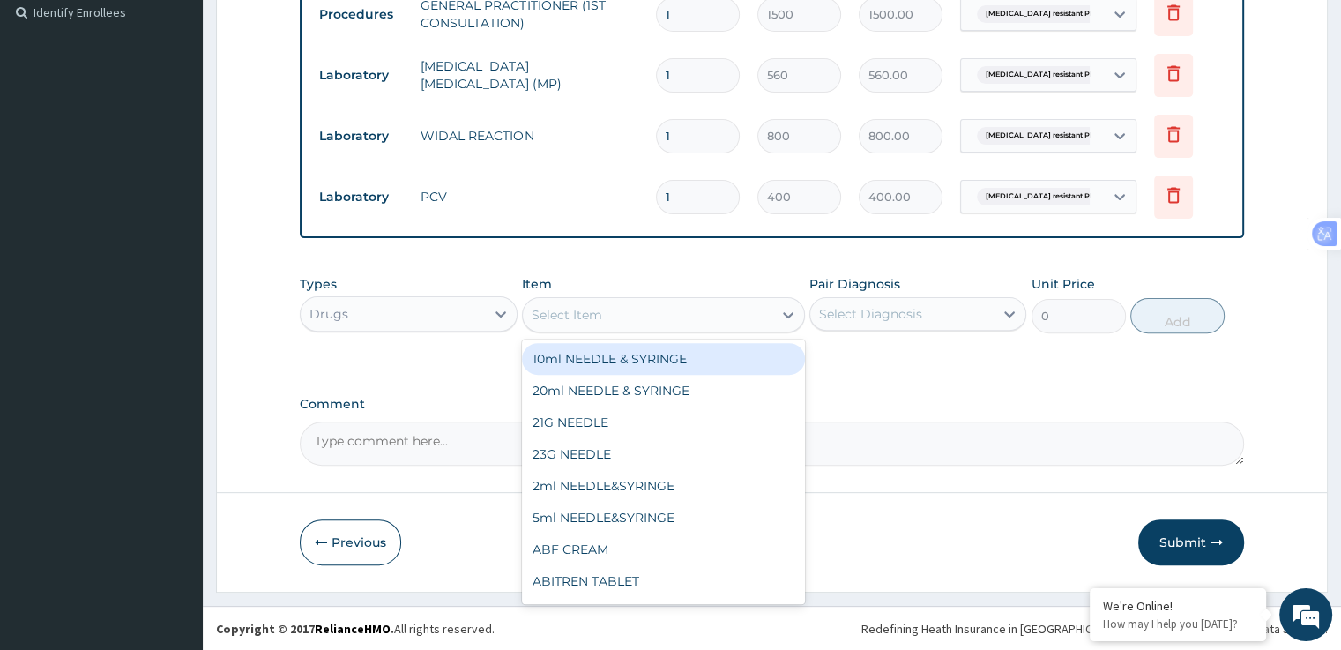
click at [658, 483] on div "2ml NEEDLE&SYRINGE" at bounding box center [663, 486] width 283 height 32
type input "30"
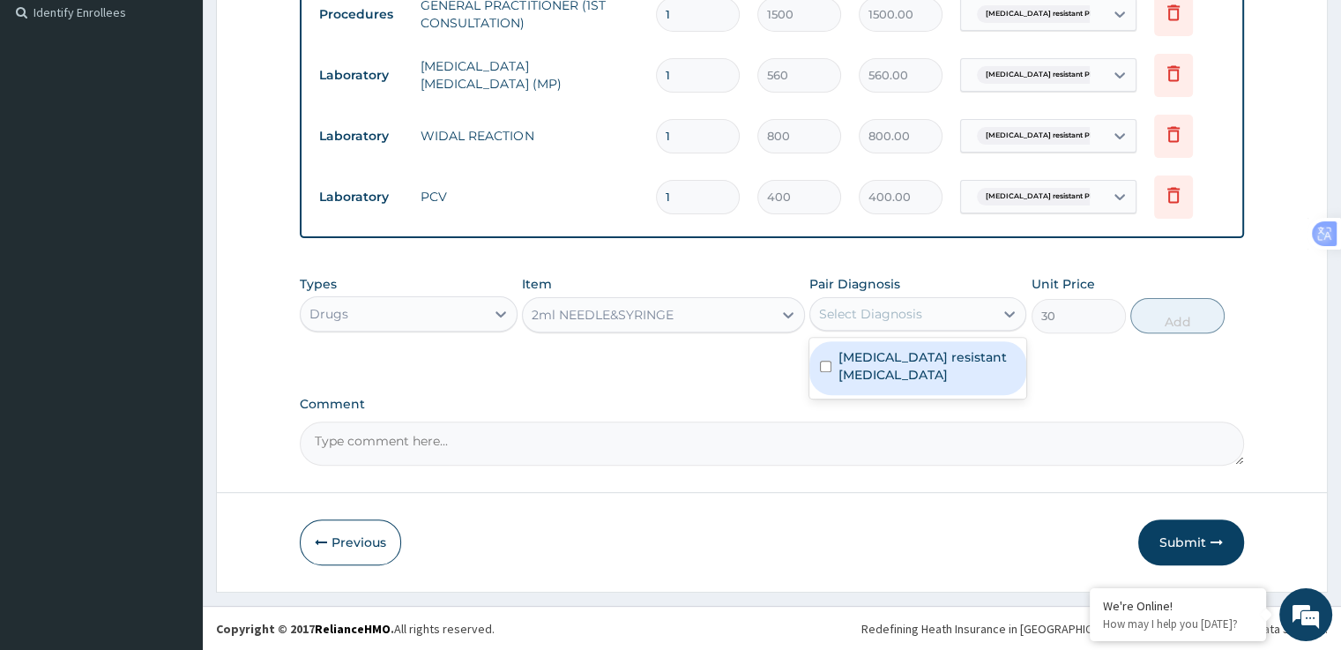
click at [860, 366] on label "Artemisinin resistant Plasmodium falciparum" at bounding box center [926, 365] width 177 height 35
checkbox input "true"
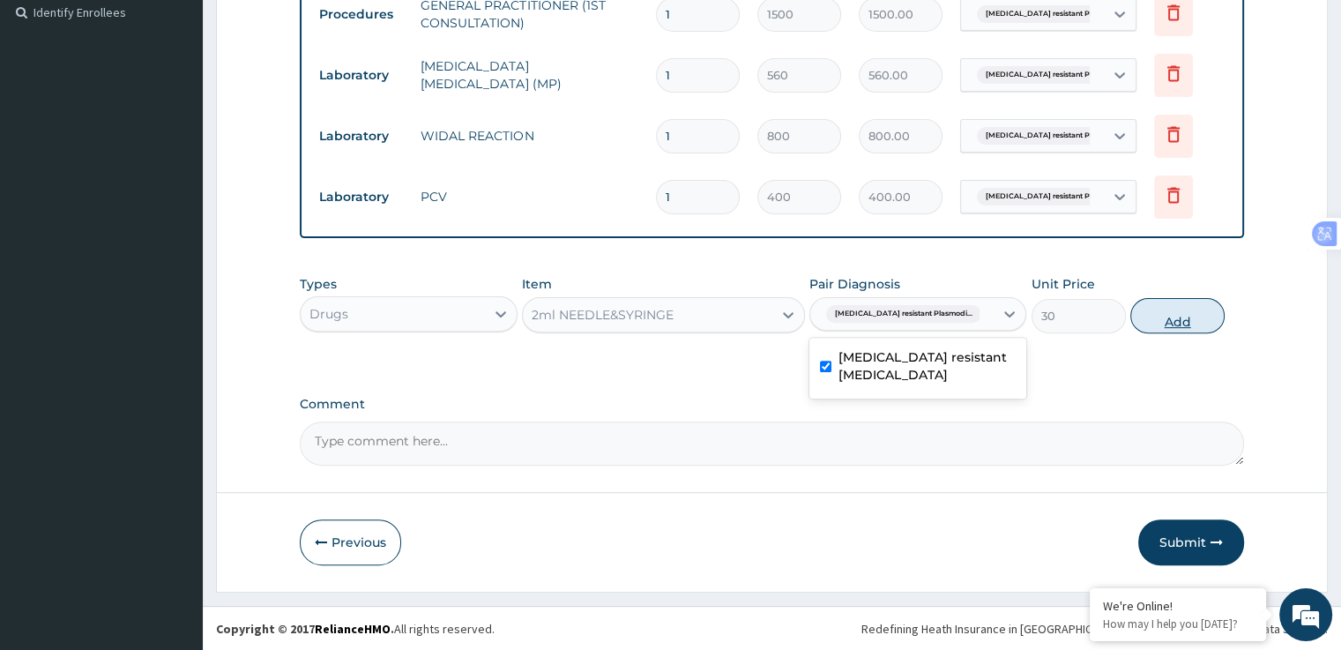
click at [1172, 312] on button "Add" at bounding box center [1177, 315] width 94 height 35
type input "0"
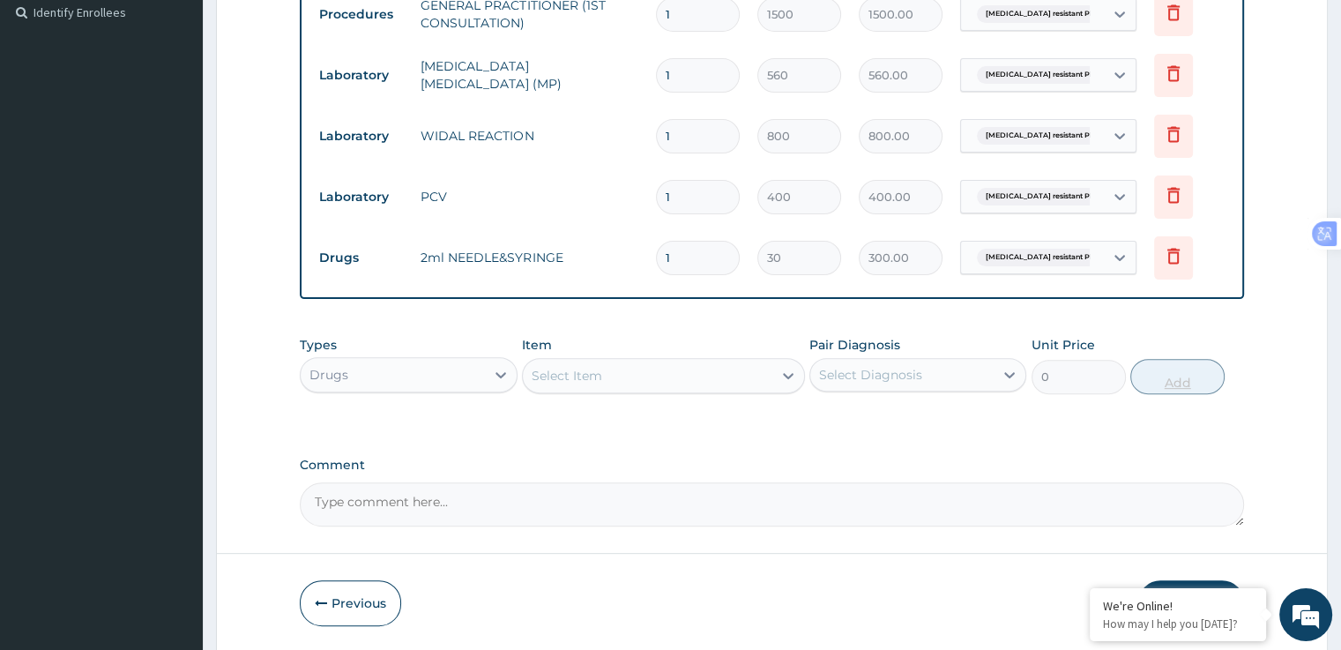
type input "10"
type input "300.00"
type input "10"
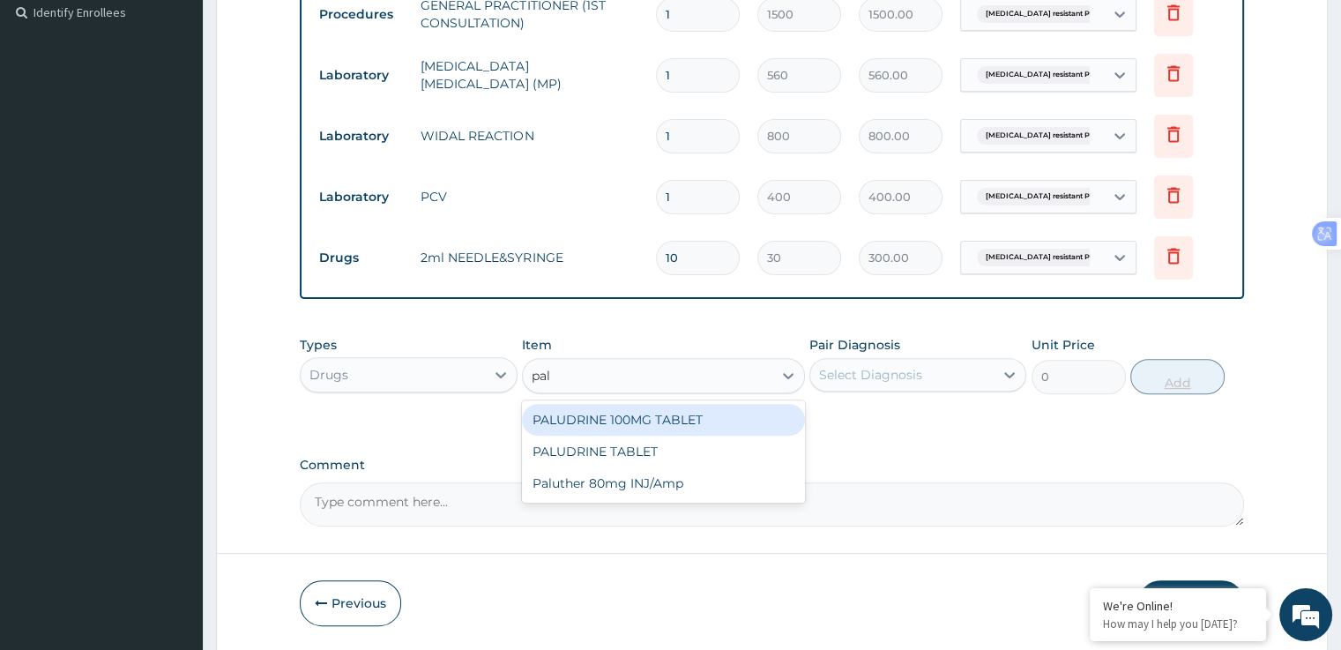
type input "palu"
click at [687, 485] on div "Paluther 80mg INJ/Amp" at bounding box center [663, 483] width 283 height 32
type input "500"
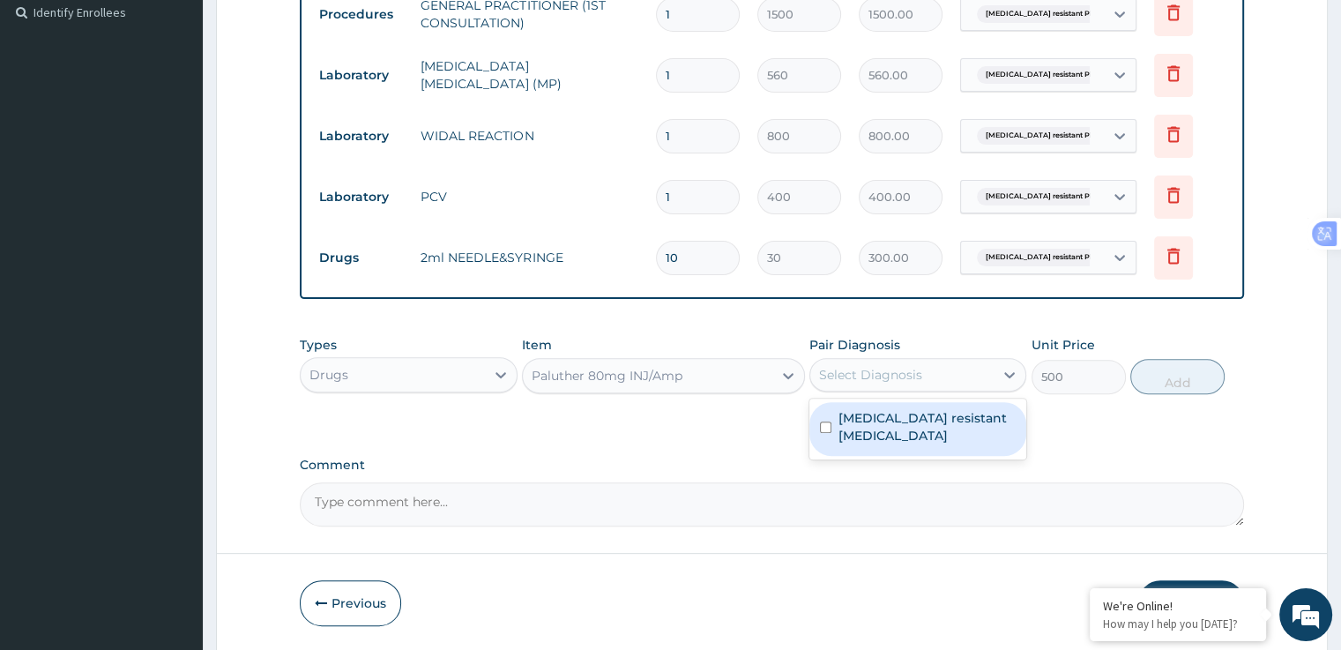
click at [927, 437] on label "Artemisinin resistant Plasmodium falciparum" at bounding box center [926, 426] width 177 height 35
checkbox input "true"
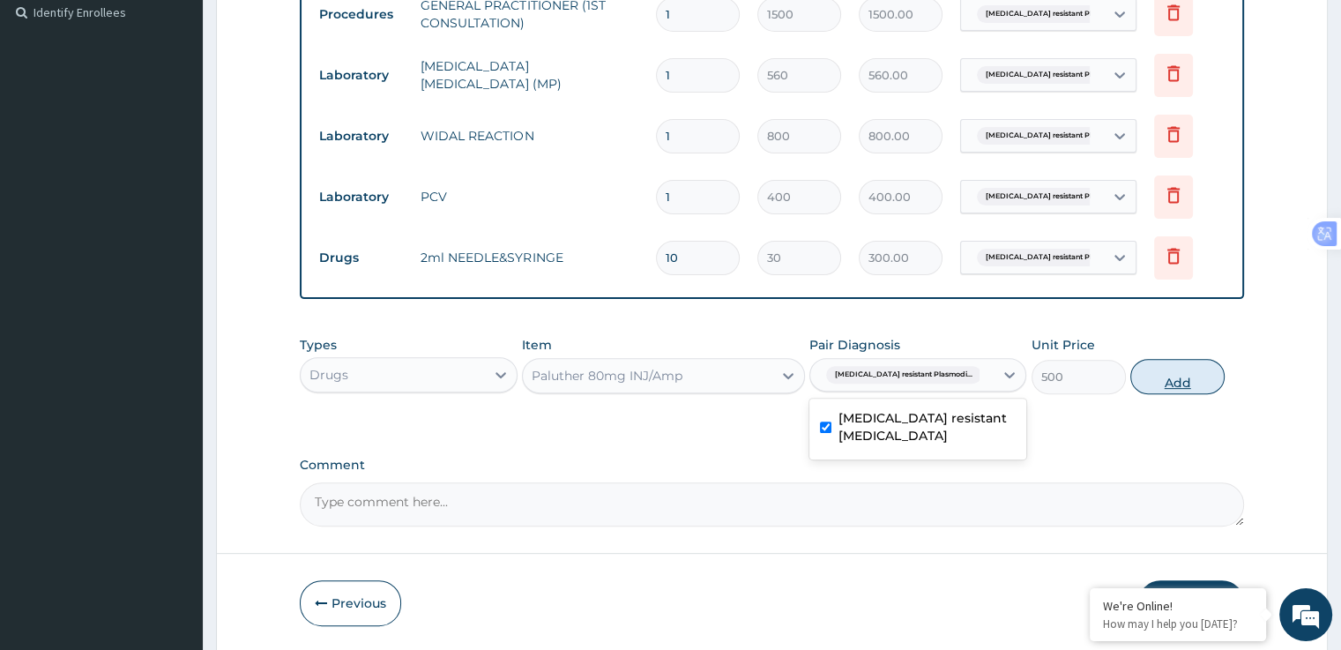
click at [1185, 384] on button "Add" at bounding box center [1177, 376] width 94 height 35
type input "0"
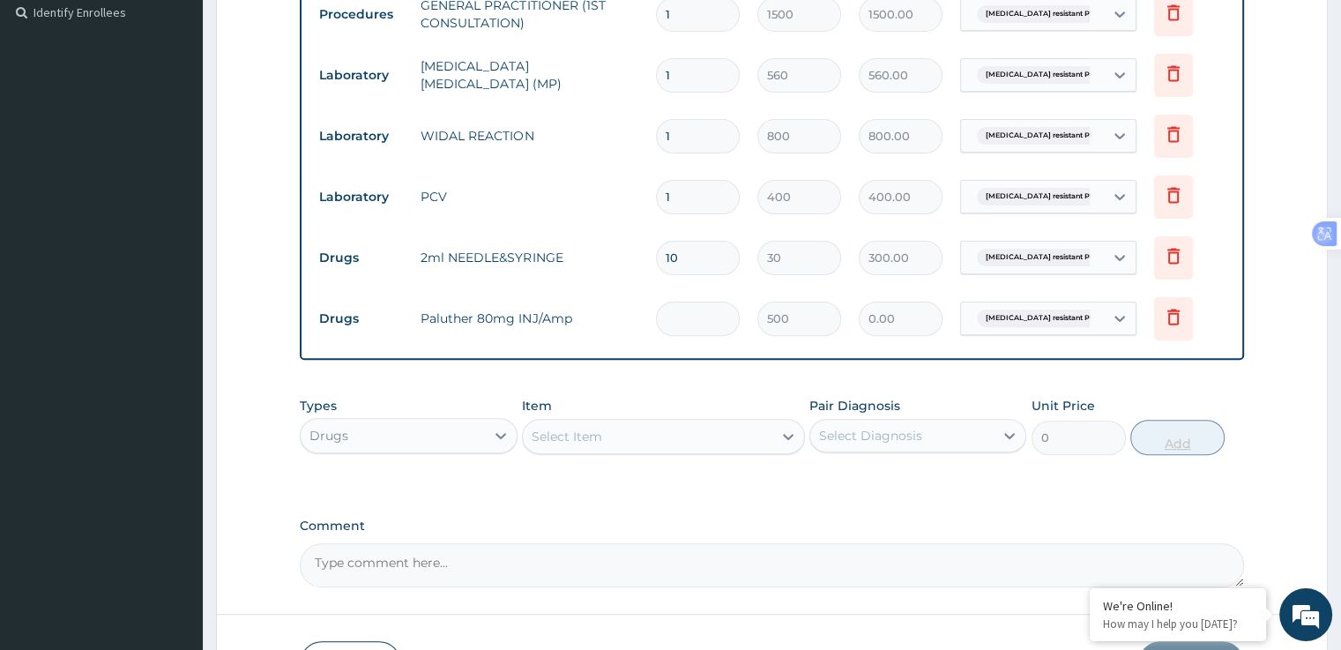
type input "0.00"
type input "3"
type input "1500.00"
type input "3"
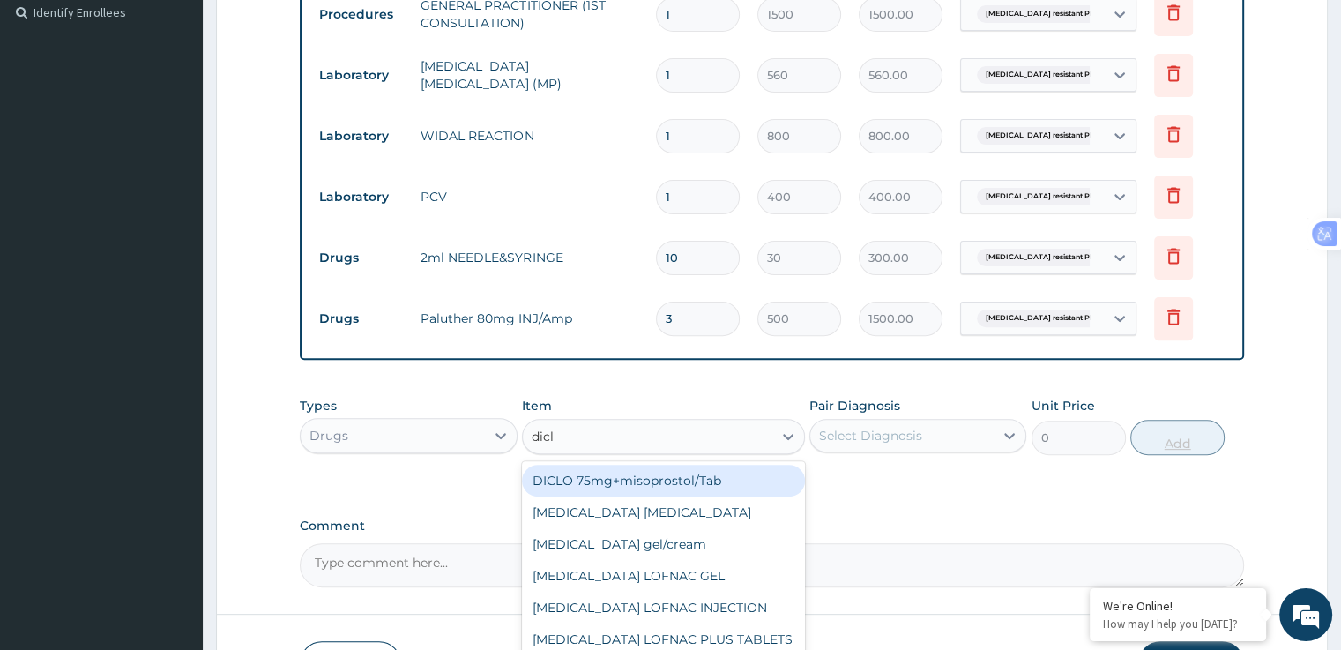
type input "diclo"
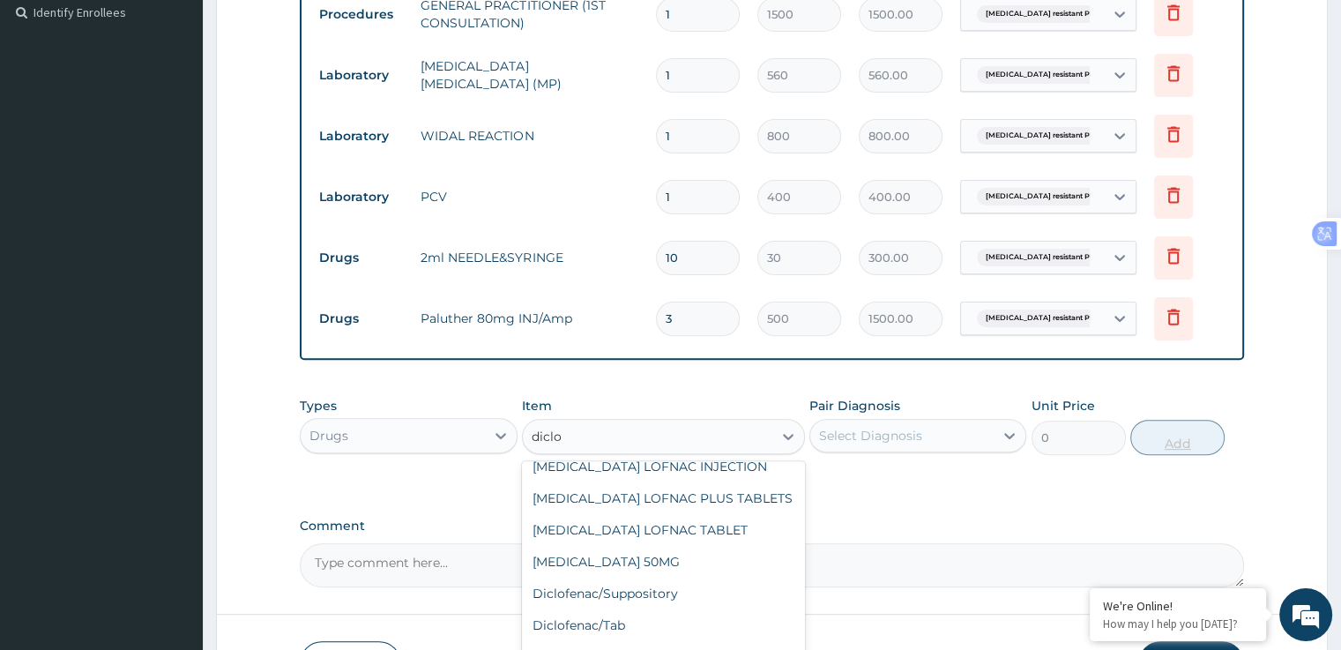
scroll to position [187, 0]
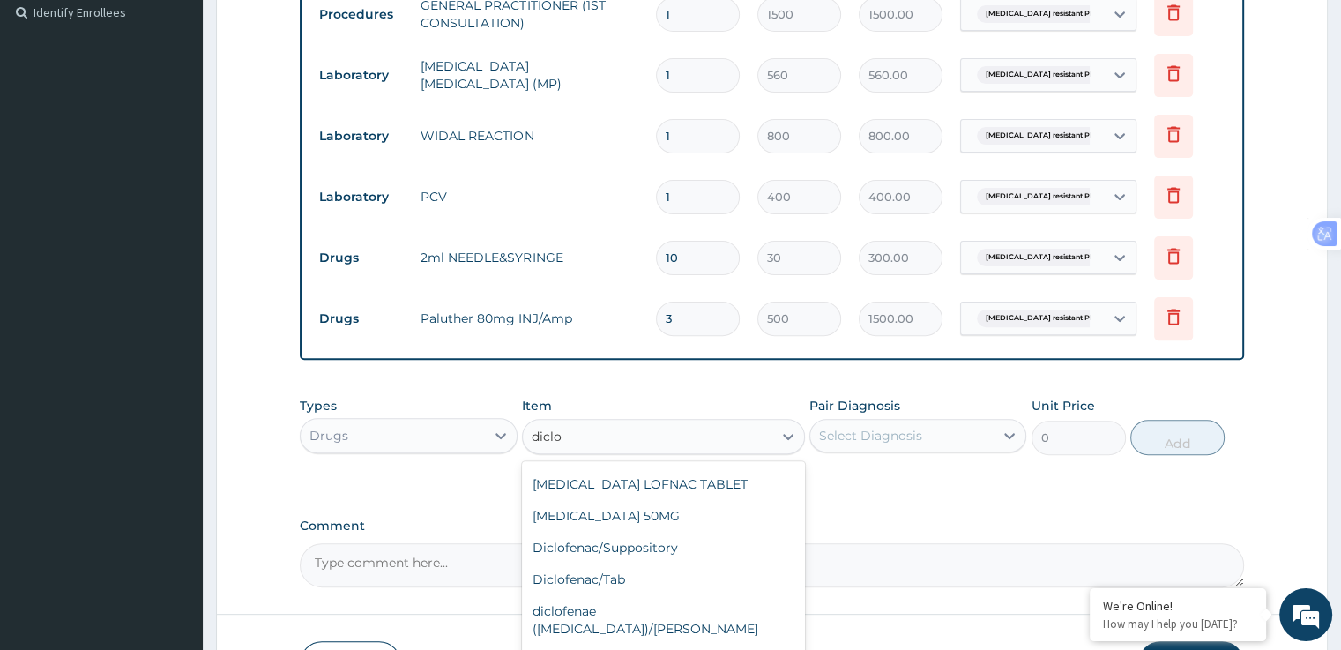
click at [649, 644] on div "Diclofenae 75mg/INJ" at bounding box center [663, 660] width 283 height 32
type input "500"
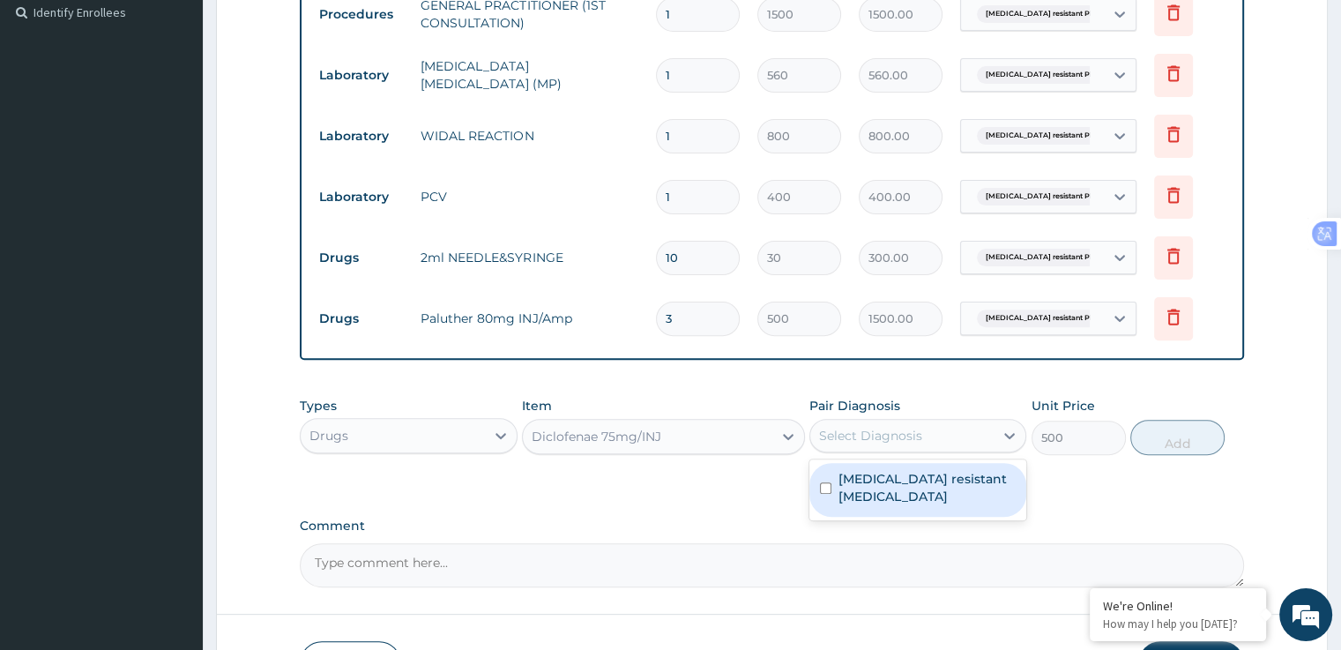
click at [857, 494] on label "Artemisinin resistant Plasmodium falciparum" at bounding box center [926, 487] width 177 height 35
checkbox input "true"
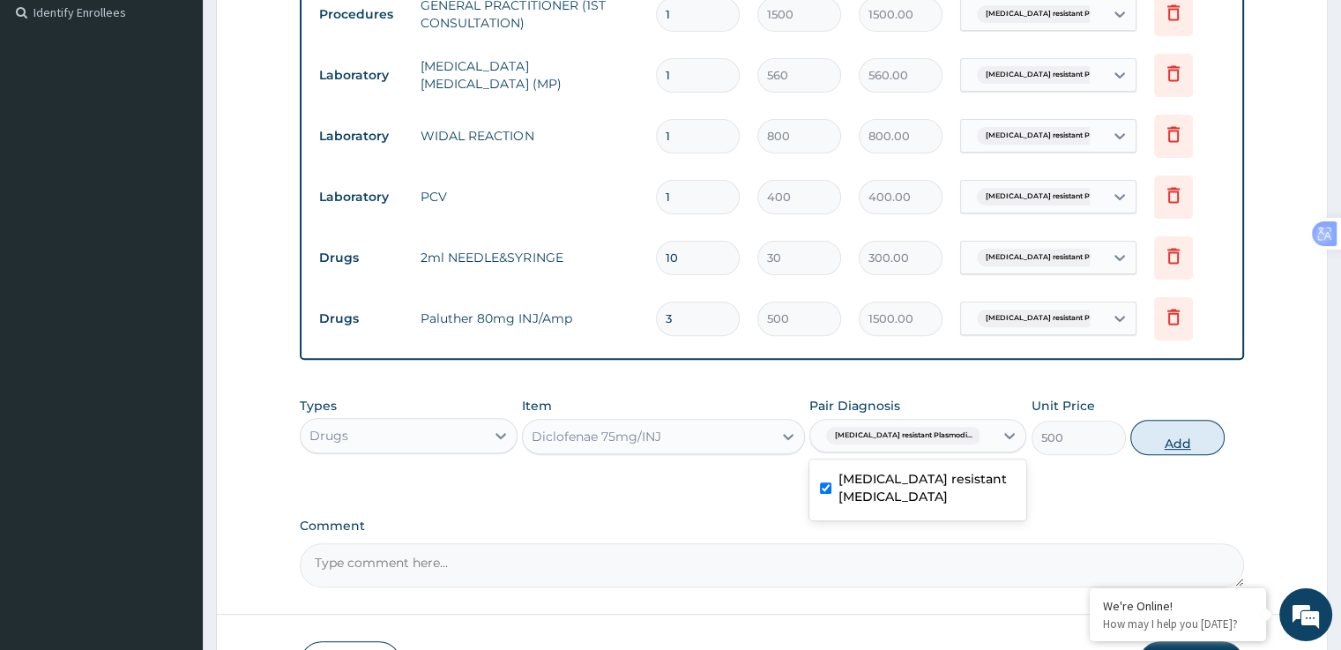
click at [1155, 441] on button "Add" at bounding box center [1177, 437] width 94 height 35
type input "0"
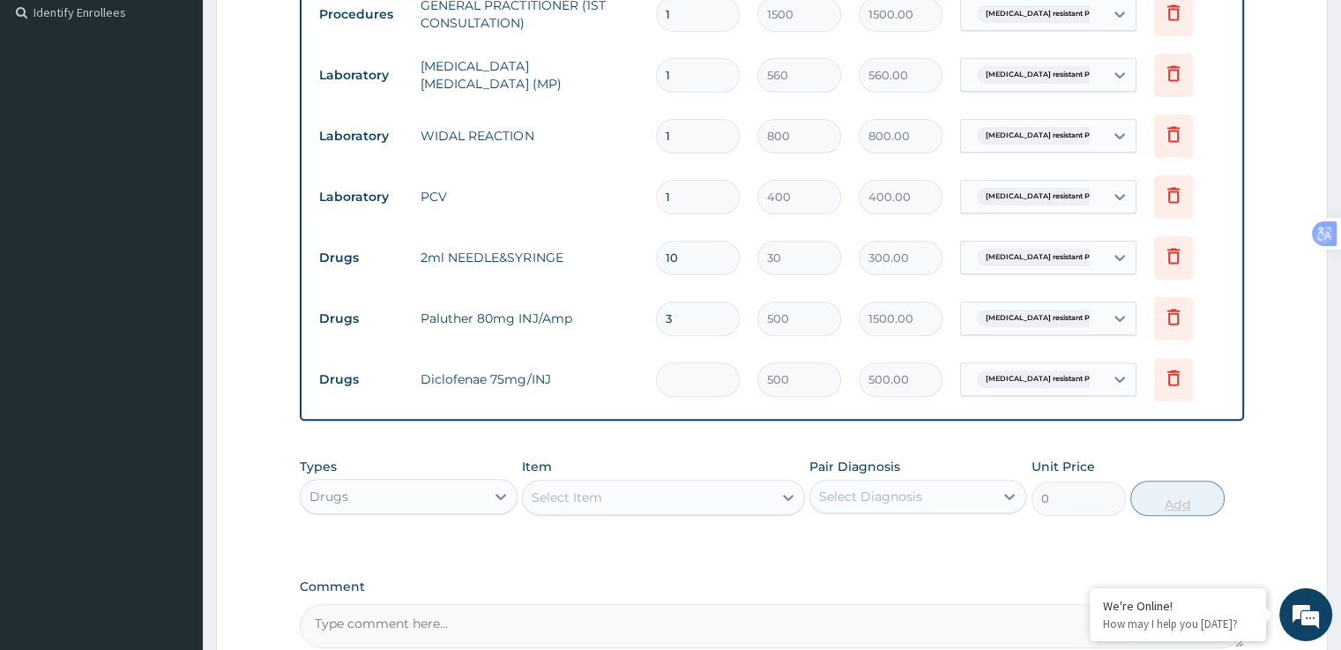
type input "0.00"
type input "3"
type input "1500.00"
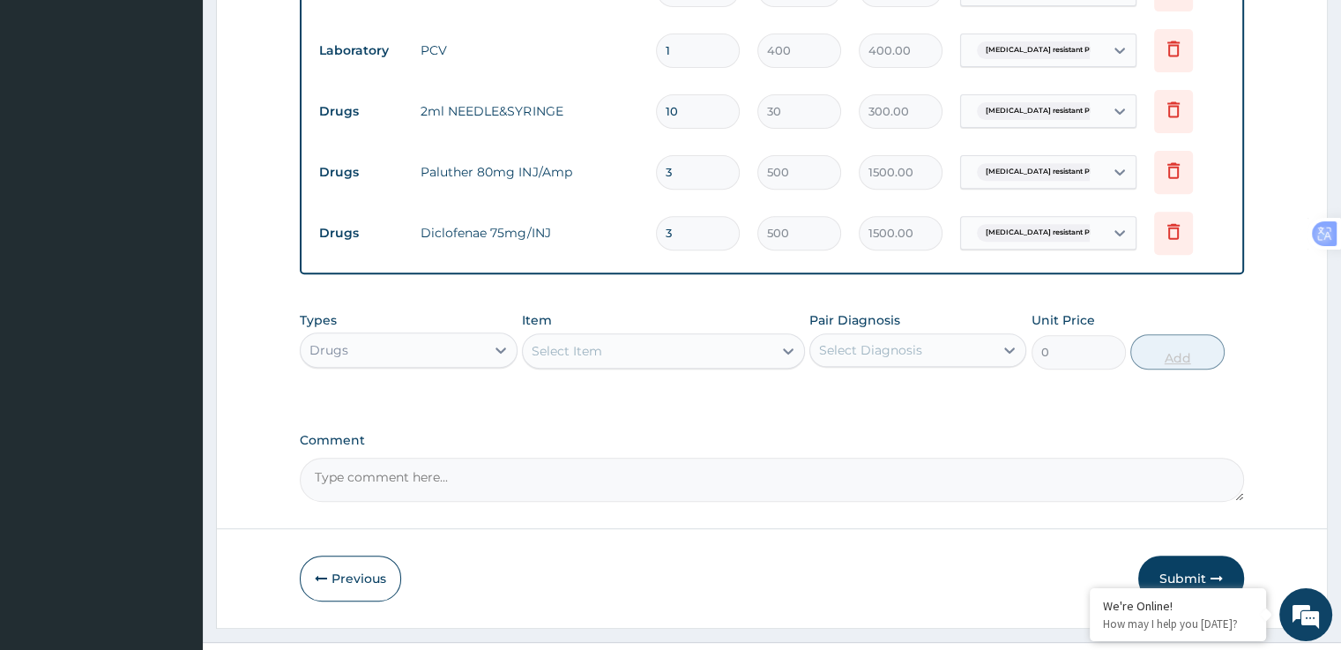
scroll to position [711, 0]
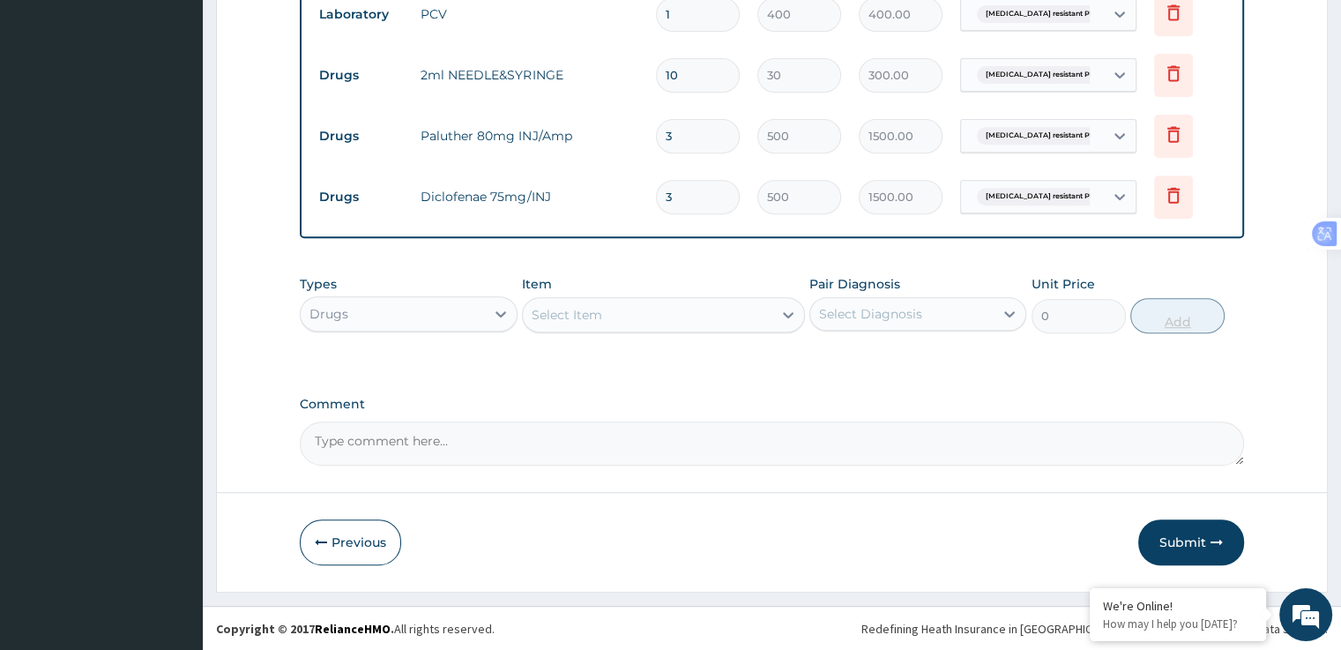
type input "3"
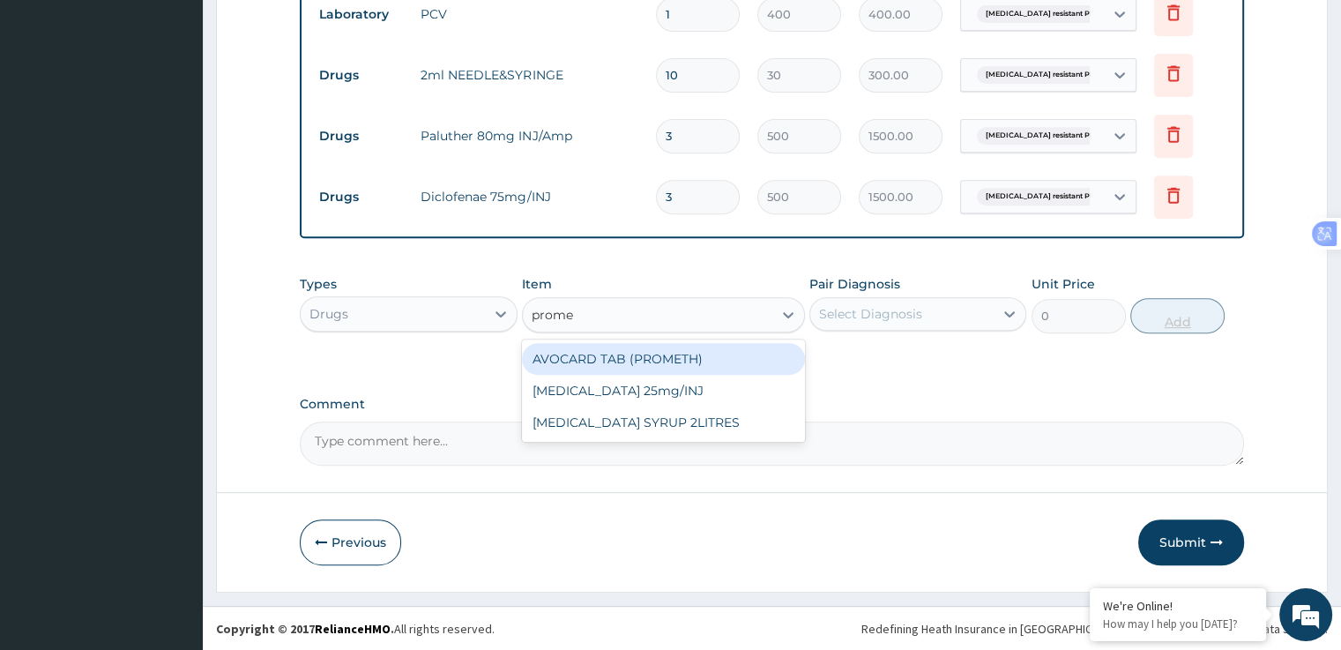
type input "promet"
click at [680, 390] on div "Promethazine 25mg/INJ" at bounding box center [663, 391] width 283 height 32
type input "500"
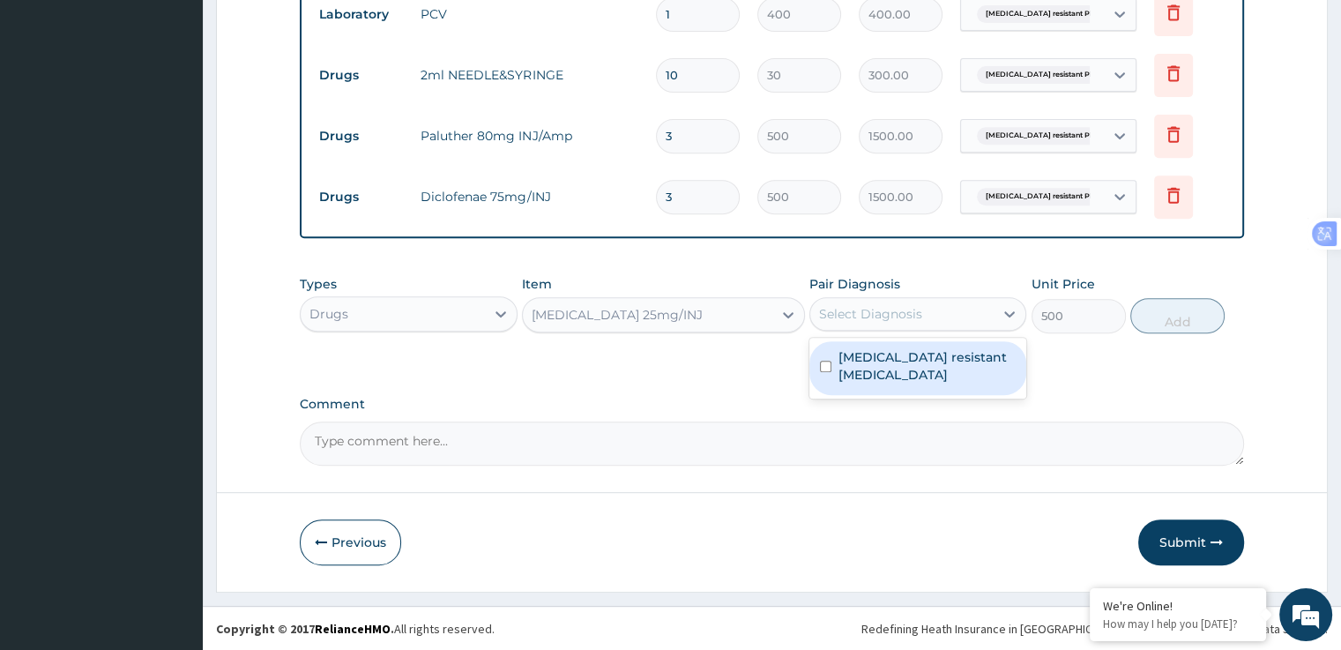
click at [913, 368] on label "Artemisinin resistant Plasmodium falciparum" at bounding box center [926, 365] width 177 height 35
checkbox input "true"
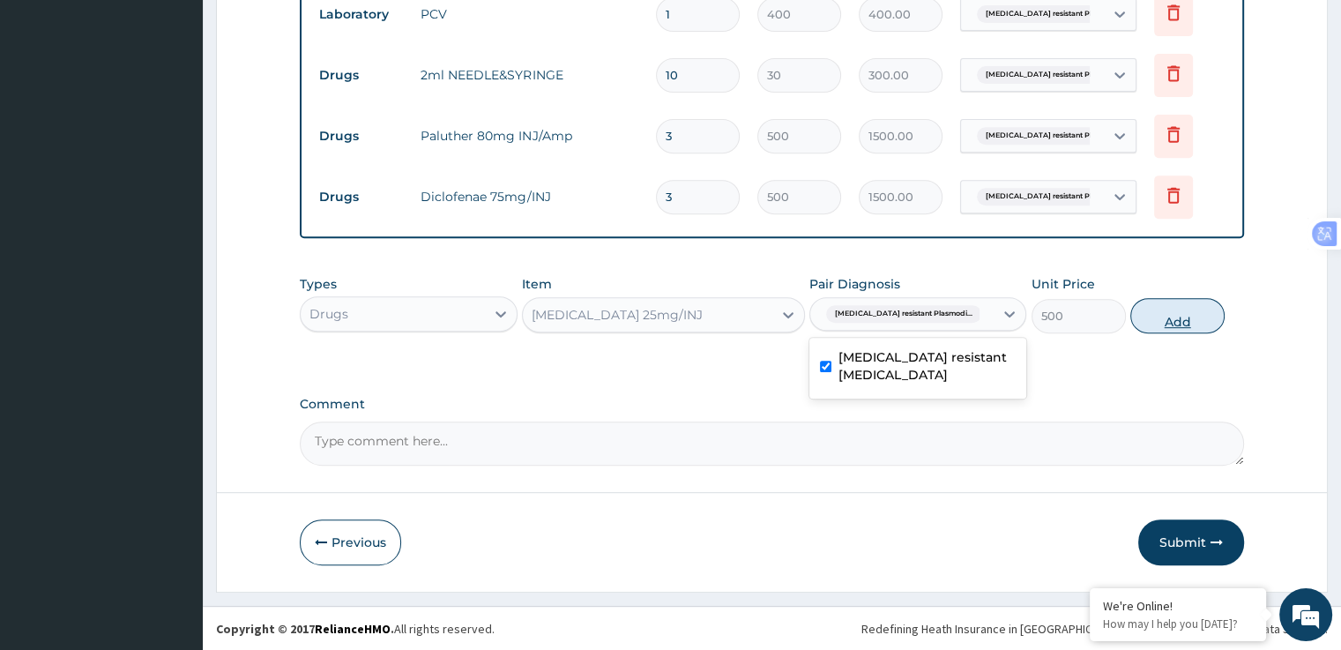
click at [1176, 322] on button "Add" at bounding box center [1177, 315] width 94 height 35
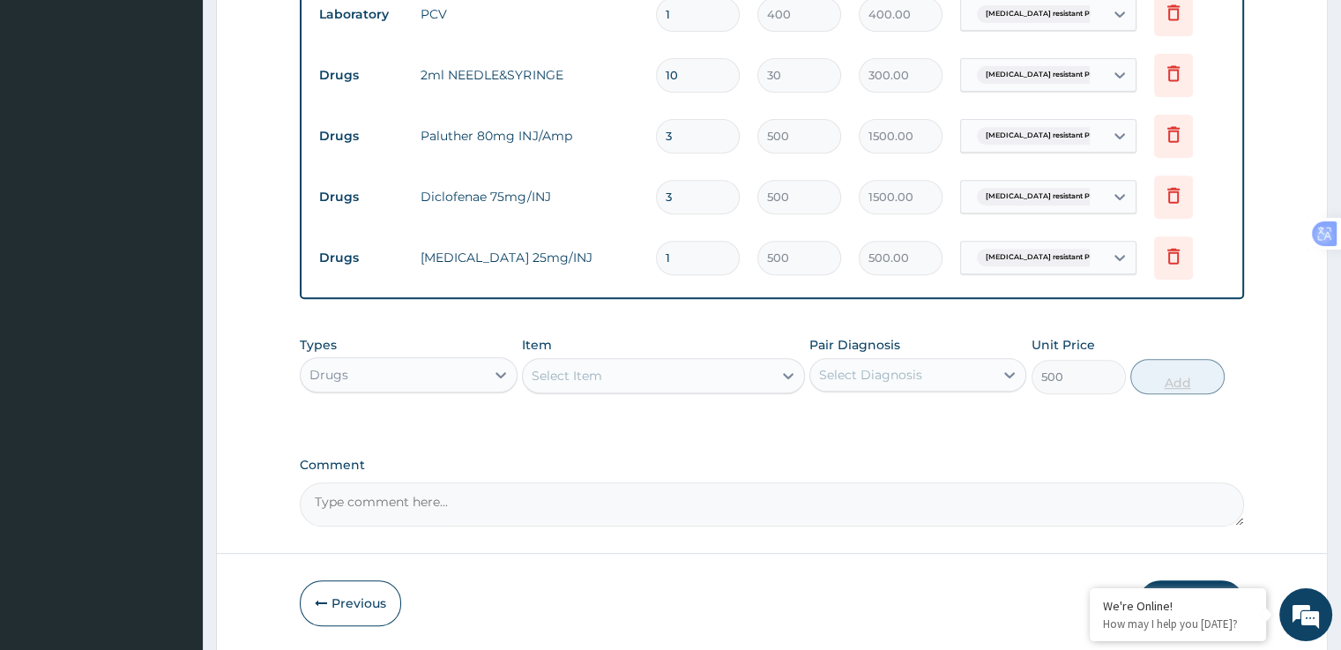
type input "0"
type input "0.00"
type input "3"
type input "1500.00"
type input "3"
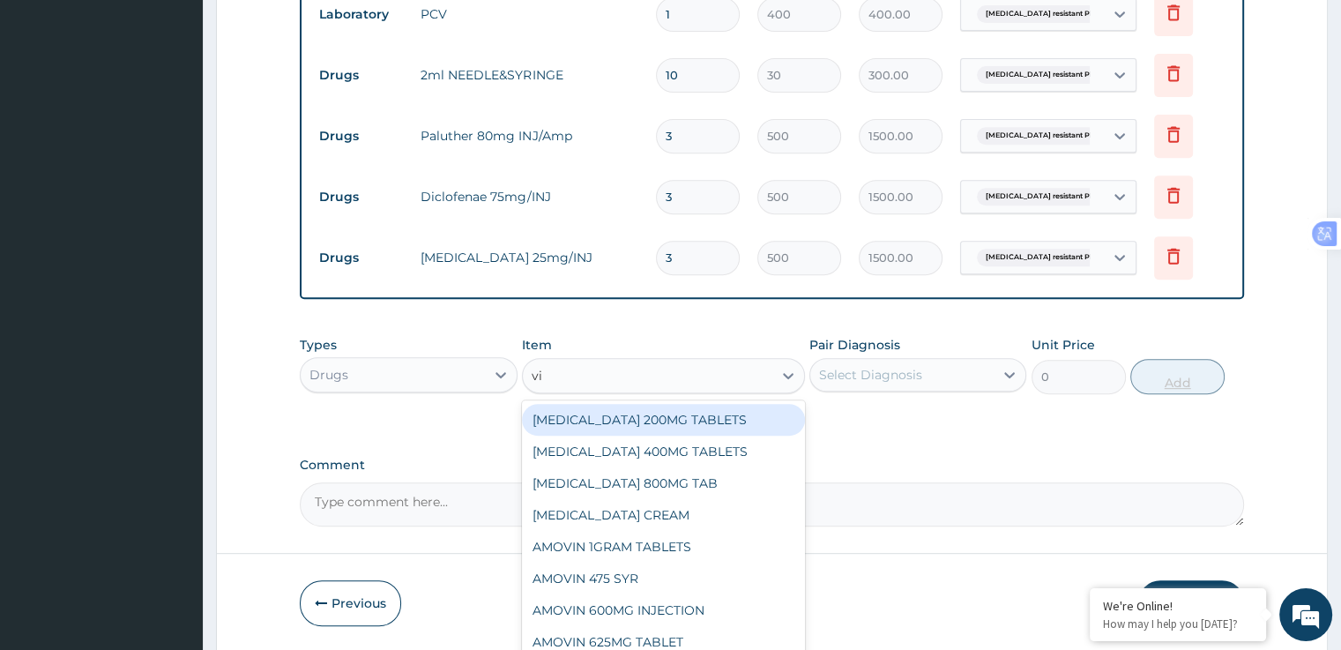
type input "vit"
click at [662, 432] on div "B-COMPLEX INJ VIT" at bounding box center [663, 420] width 283 height 32
type input "400"
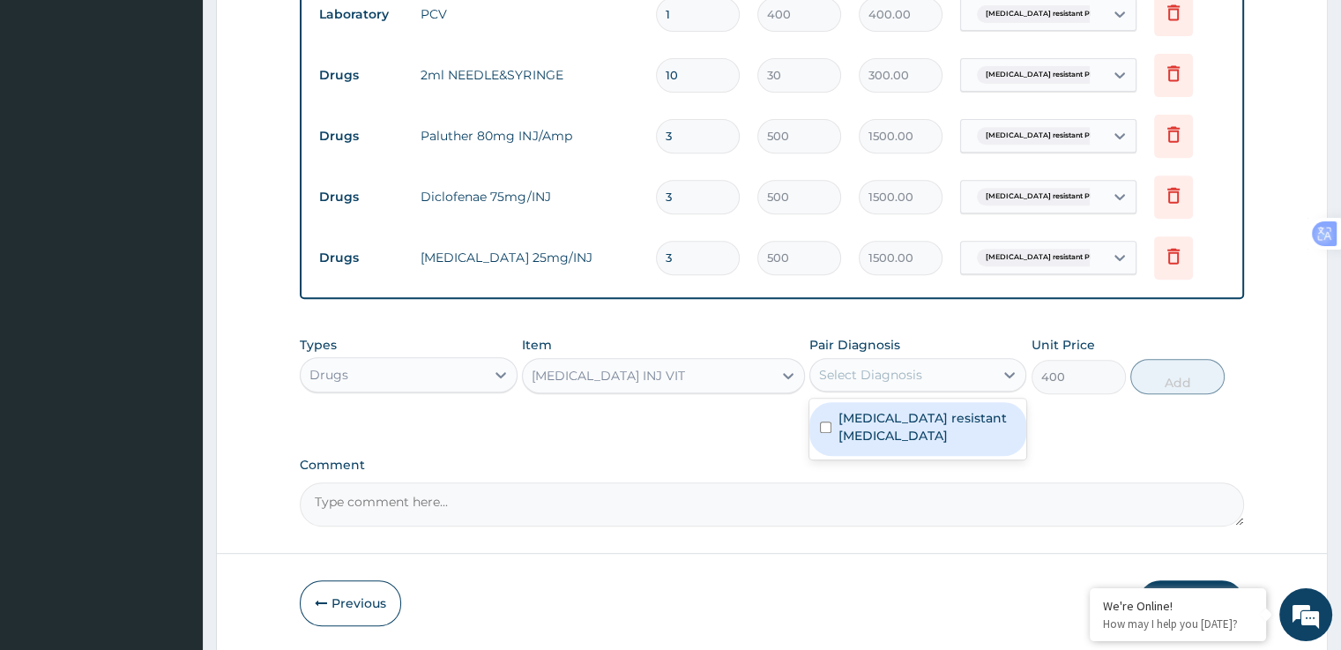
click at [913, 432] on label "Artemisinin resistant Plasmodium falciparum" at bounding box center [926, 426] width 177 height 35
checkbox input "true"
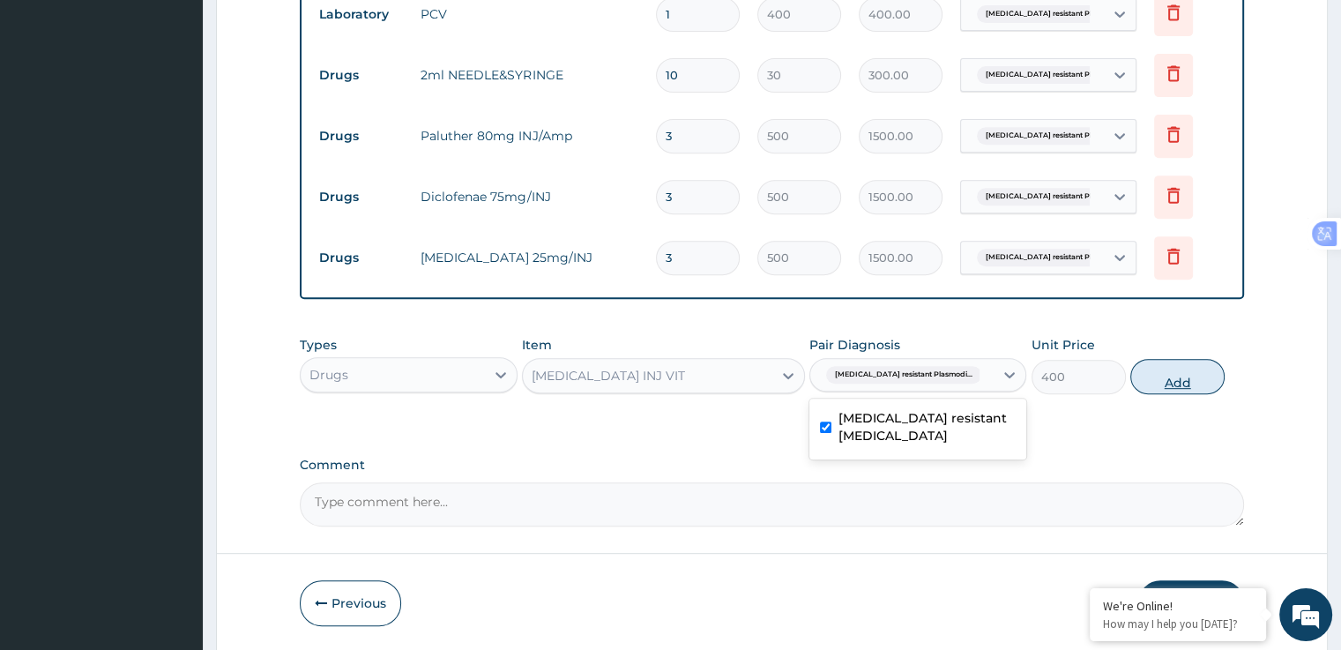
click at [1192, 377] on button "Add" at bounding box center [1177, 376] width 94 height 35
type input "0"
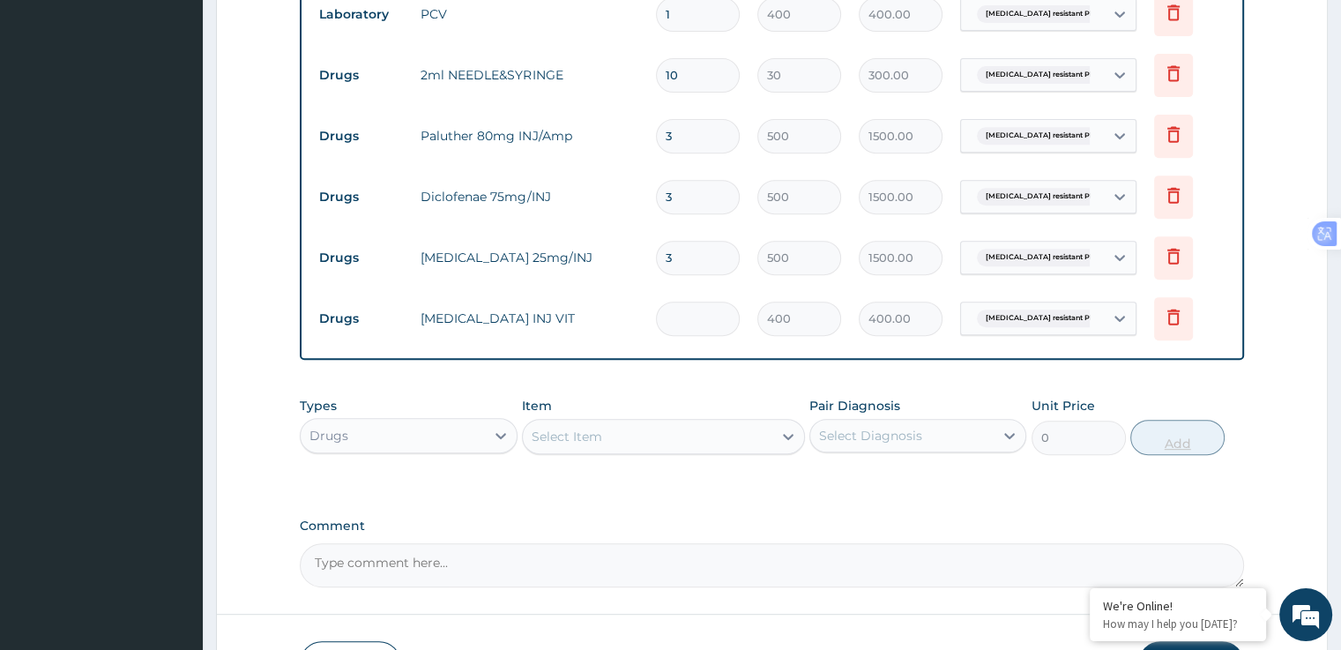
type input "0.00"
type input "3"
type input "1200.00"
type input "3"
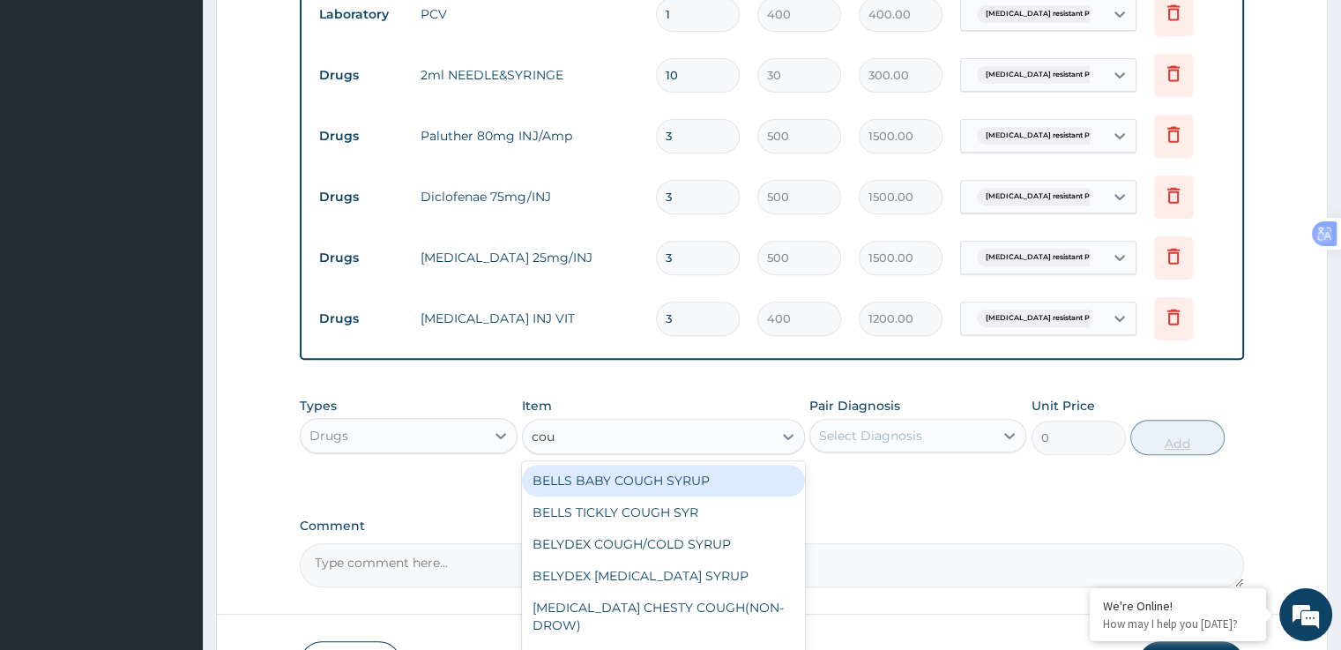
type input "coug"
click at [711, 545] on div "BELYDEX COUGH/COLD SYRUP" at bounding box center [663, 544] width 283 height 32
type input "800"
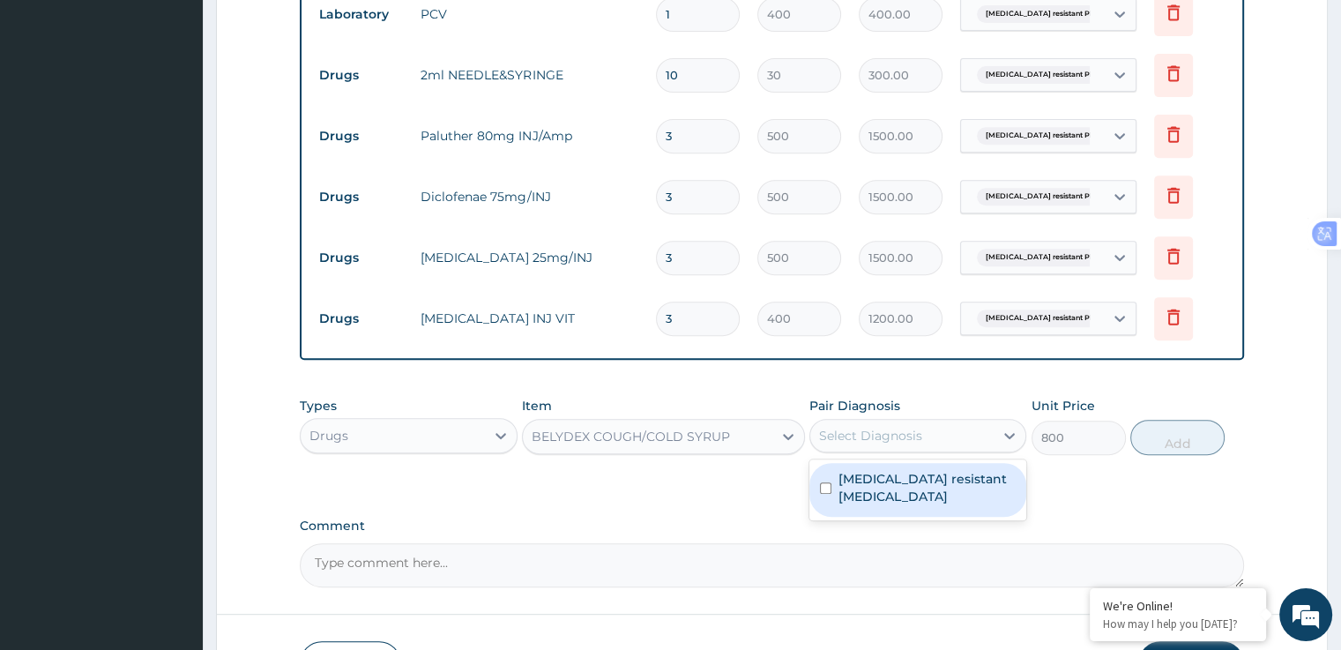
click at [880, 483] on label "Artemisinin resistant Plasmodium falciparum" at bounding box center [926, 487] width 177 height 35
checkbox input "true"
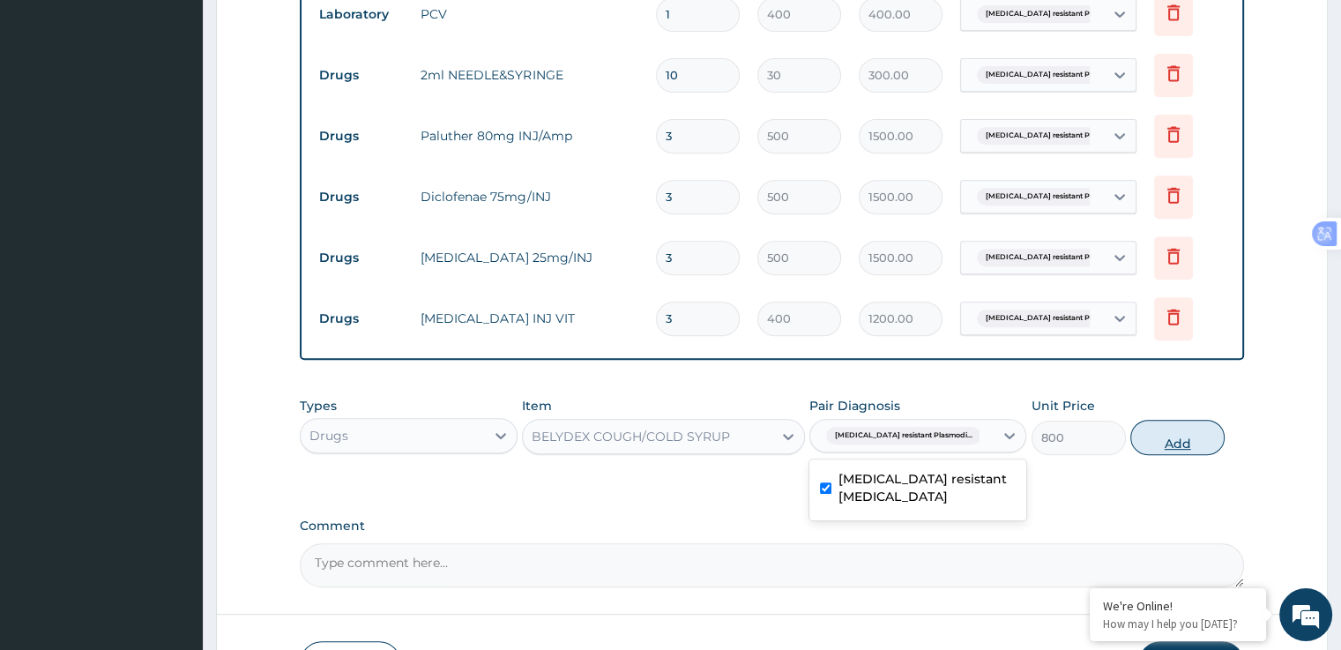
click at [1176, 443] on button "Add" at bounding box center [1177, 437] width 94 height 35
type input "0"
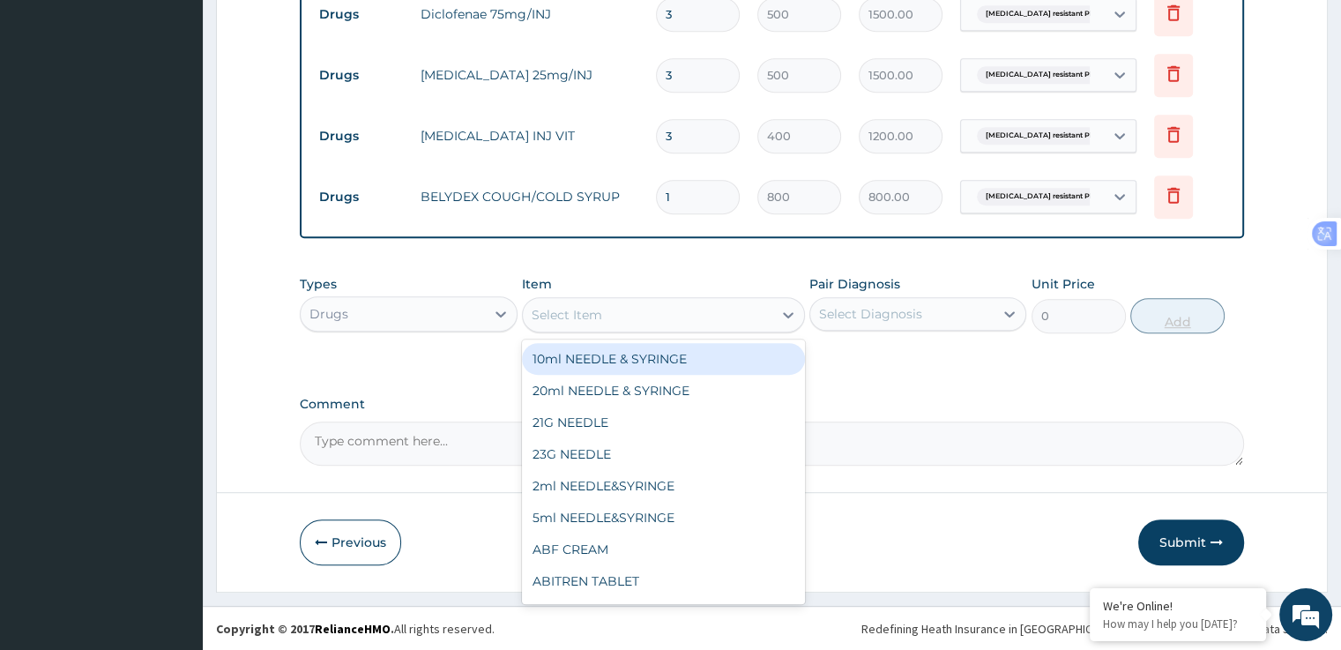
scroll to position [895, 0]
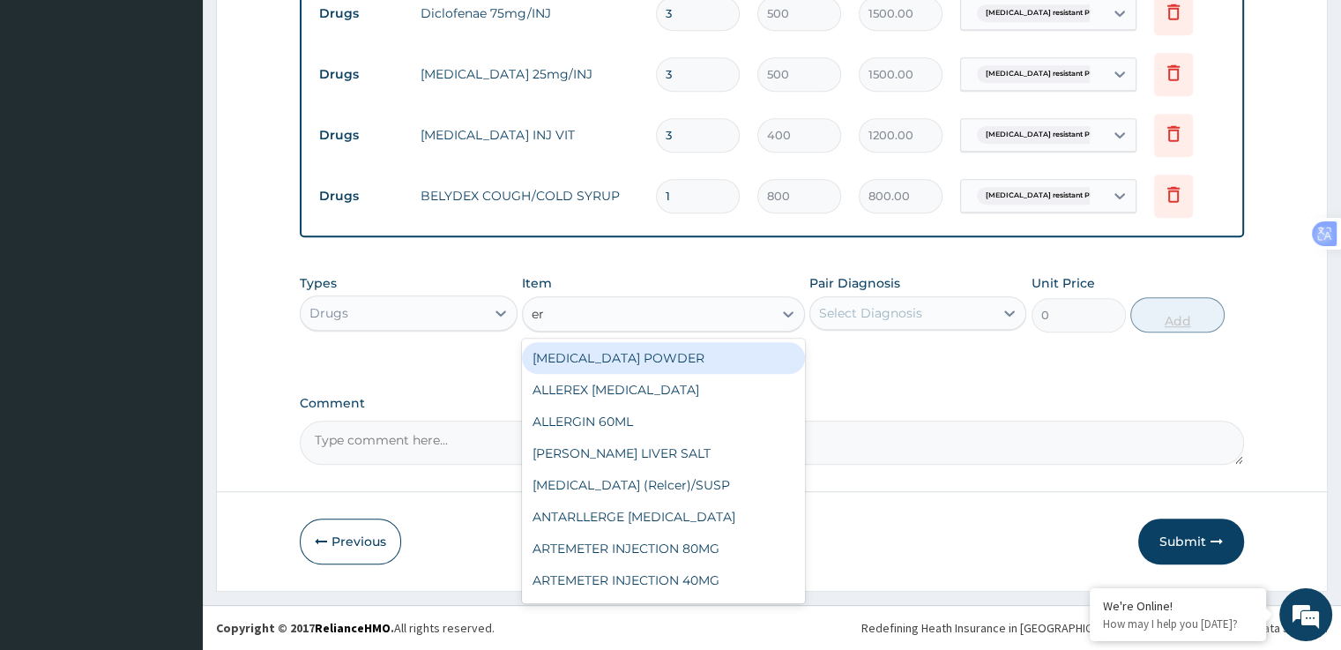
type input "ery"
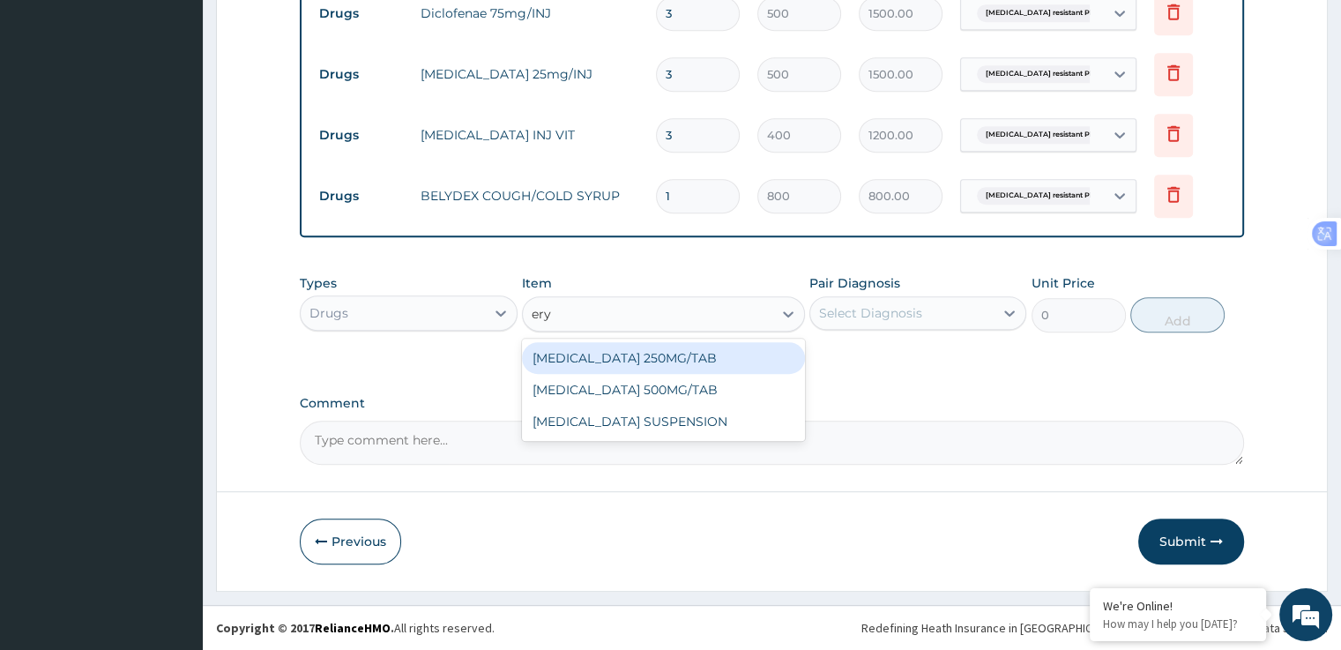
click at [723, 440] on div "ERYTHROMYCIN 250MG/TAB ERYTHROMYCIN 500MG/TAB ERYTHROMYCIN SUSPENSION" at bounding box center [663, 389] width 283 height 102
click at [712, 440] on div "ERYTHROMYCIN 250MG/TAB ERYTHROMYCIN 500MG/TAB ERYTHROMYCIN SUSPENSION" at bounding box center [663, 389] width 283 height 102
click at [628, 427] on div "ERYTHROMYCIN SUSPENSION" at bounding box center [663, 421] width 283 height 32
type input "115.5"
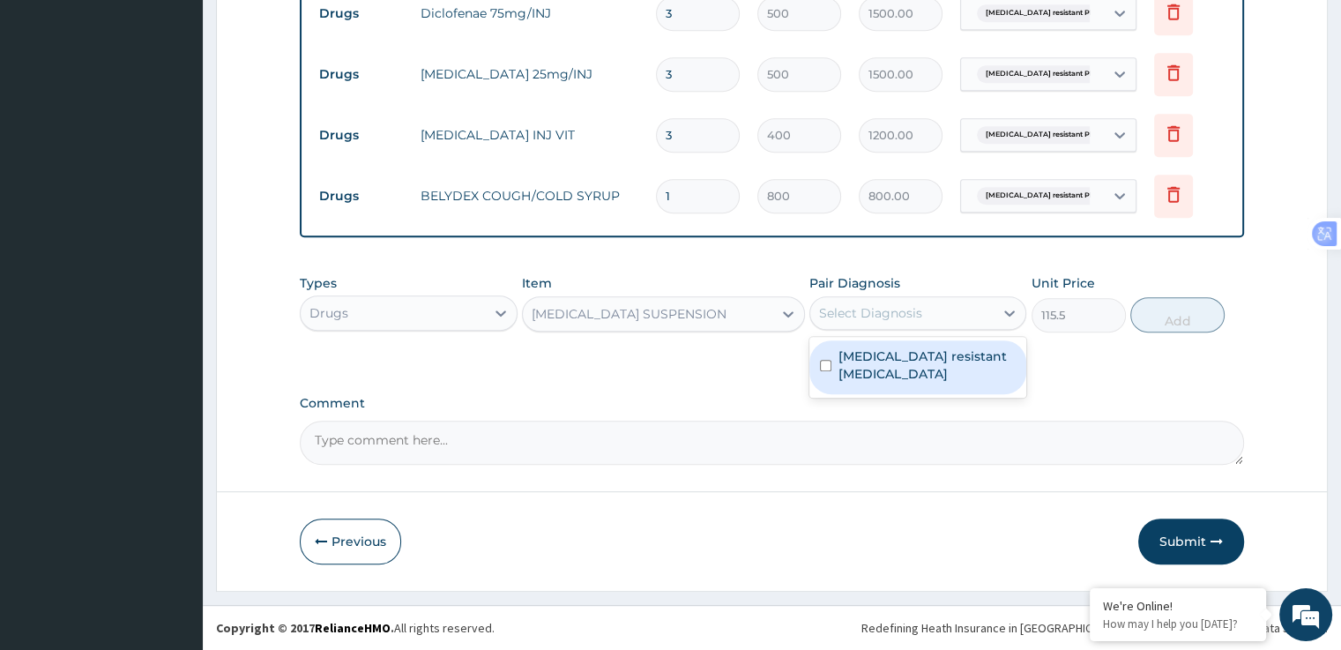
click at [829, 367] on input "checkbox" at bounding box center [825, 365] width 11 height 11
checkbox input "true"
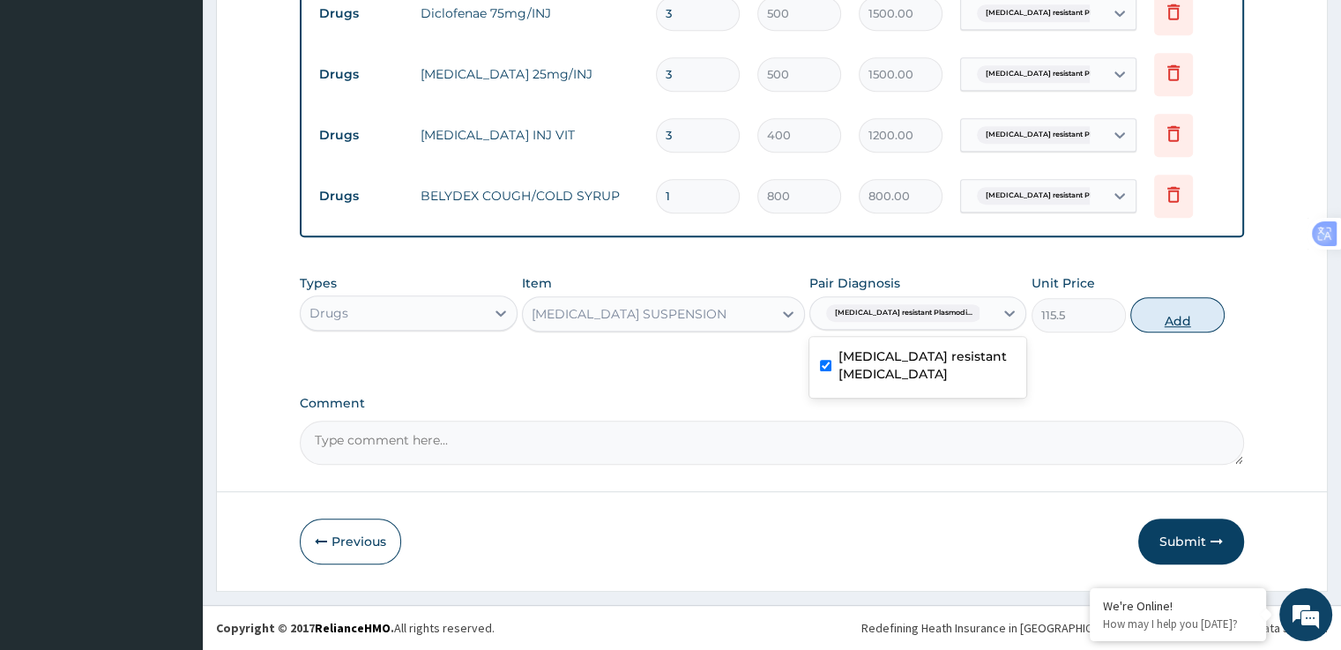
click at [1178, 321] on button "Add" at bounding box center [1177, 314] width 94 height 35
type input "0"
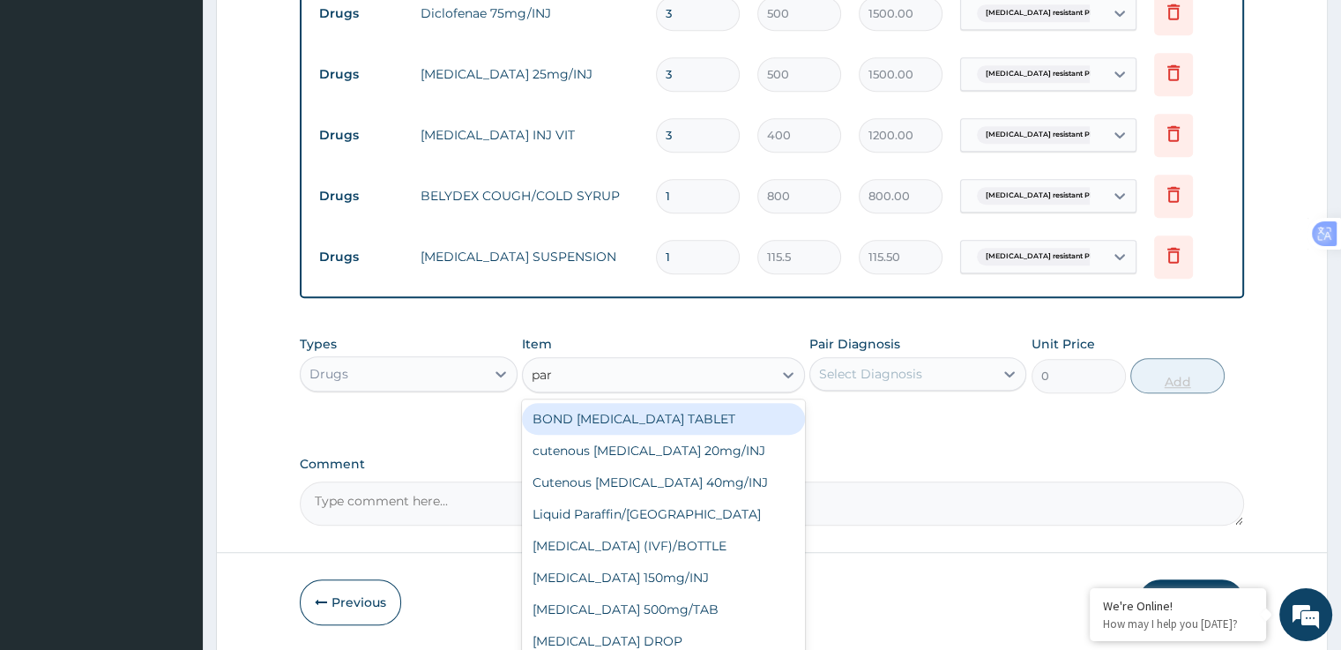
type input "para"
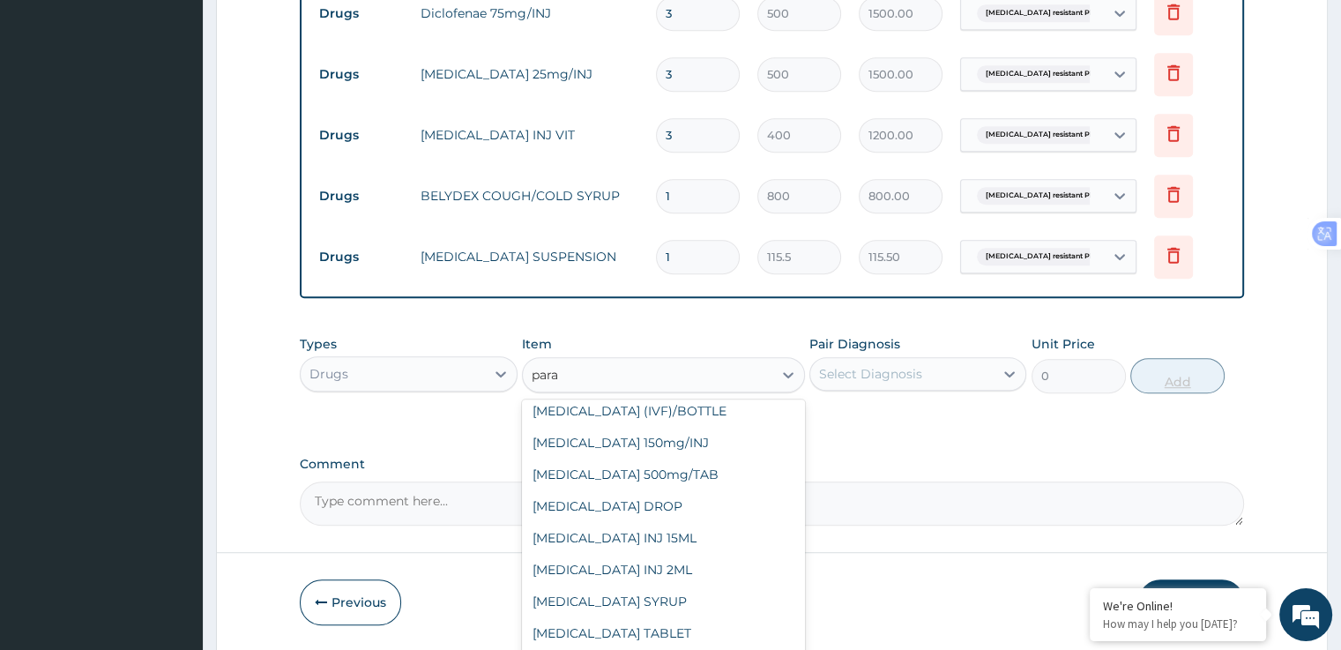
scroll to position [92, 0]
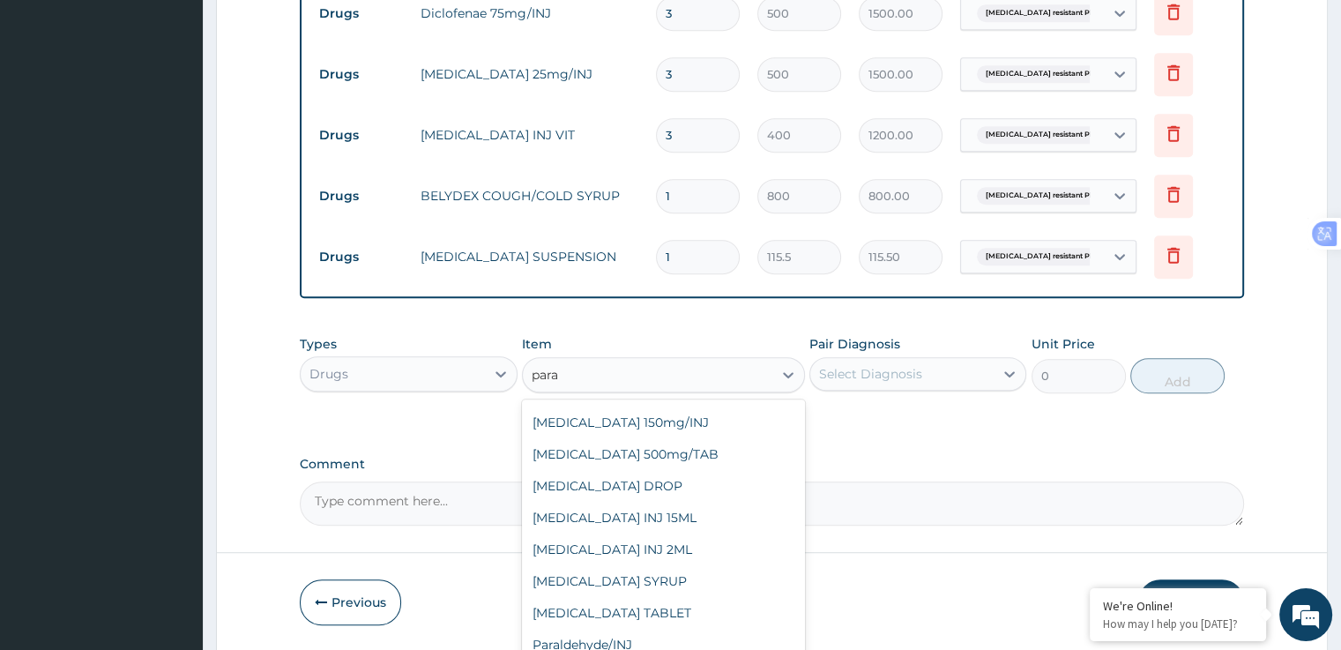
click at [667, 587] on div "PARACETAMOL SYRUP" at bounding box center [663, 581] width 283 height 32
type input "300"
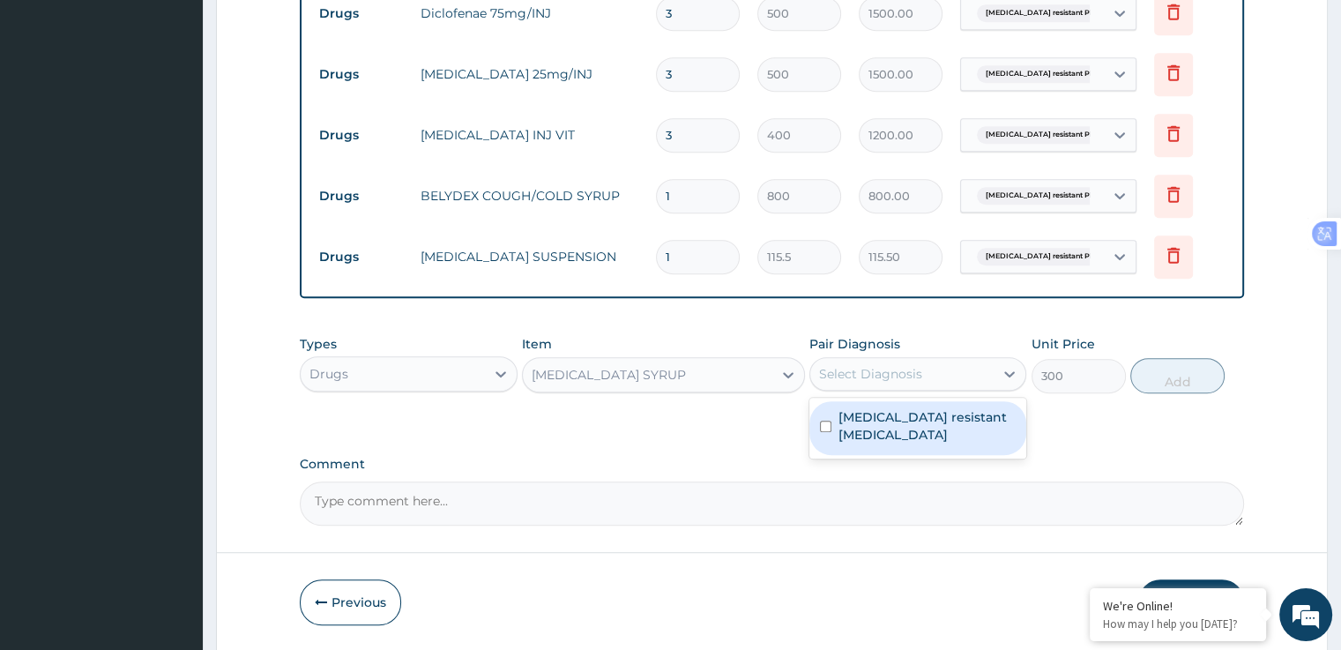
click at [884, 430] on label "Artemisinin resistant Plasmodium falciparum" at bounding box center [926, 425] width 177 height 35
checkbox input "true"
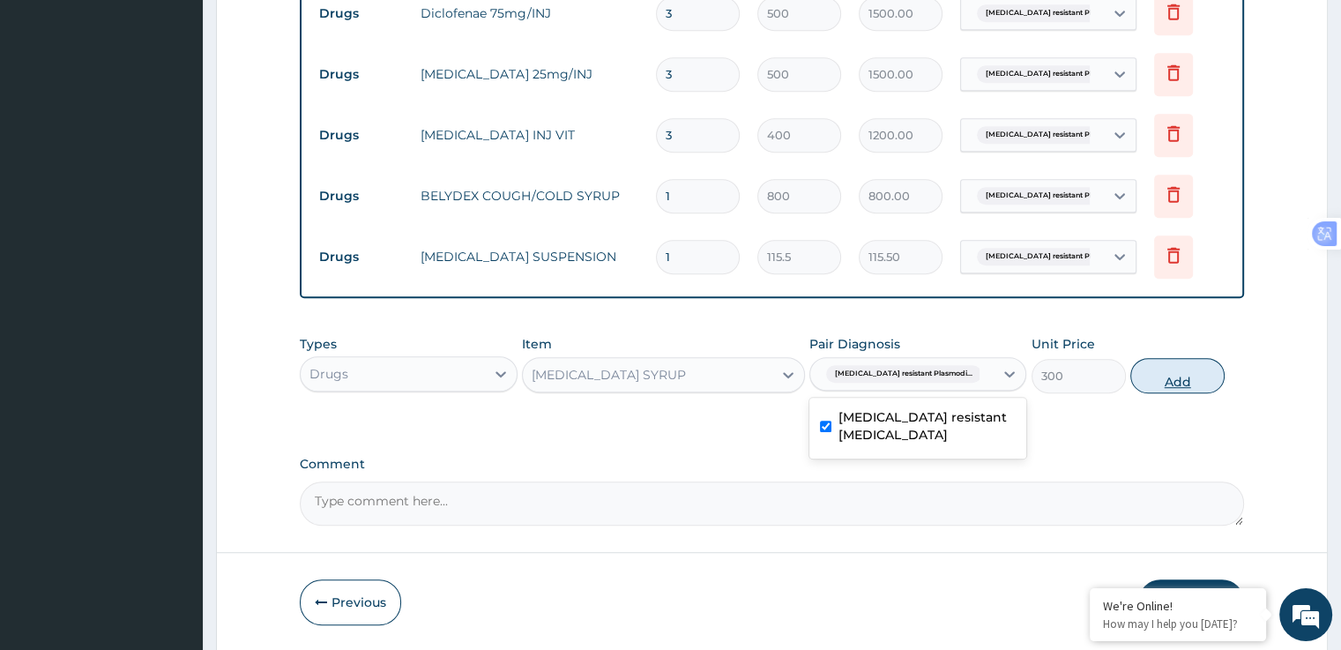
click at [1179, 365] on button "Add" at bounding box center [1177, 375] width 94 height 35
type input "0"
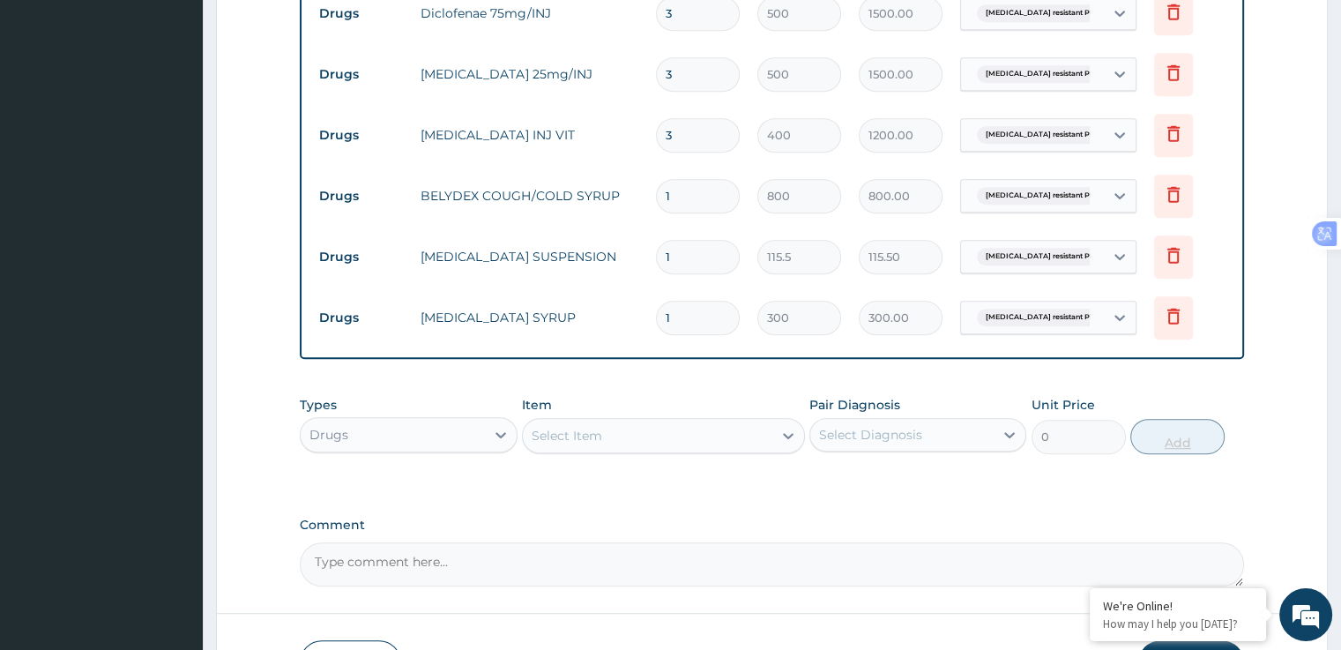
scroll to position [1016, 0]
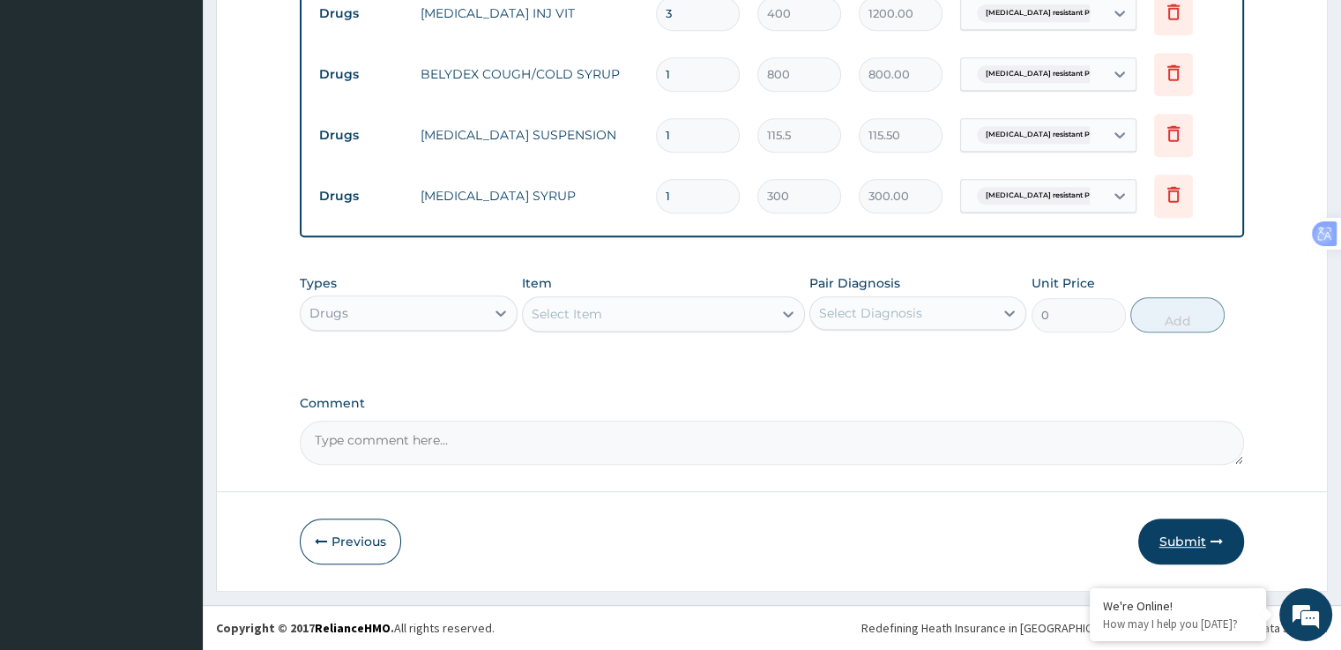
click at [1204, 546] on button "Submit" at bounding box center [1191, 541] width 106 height 46
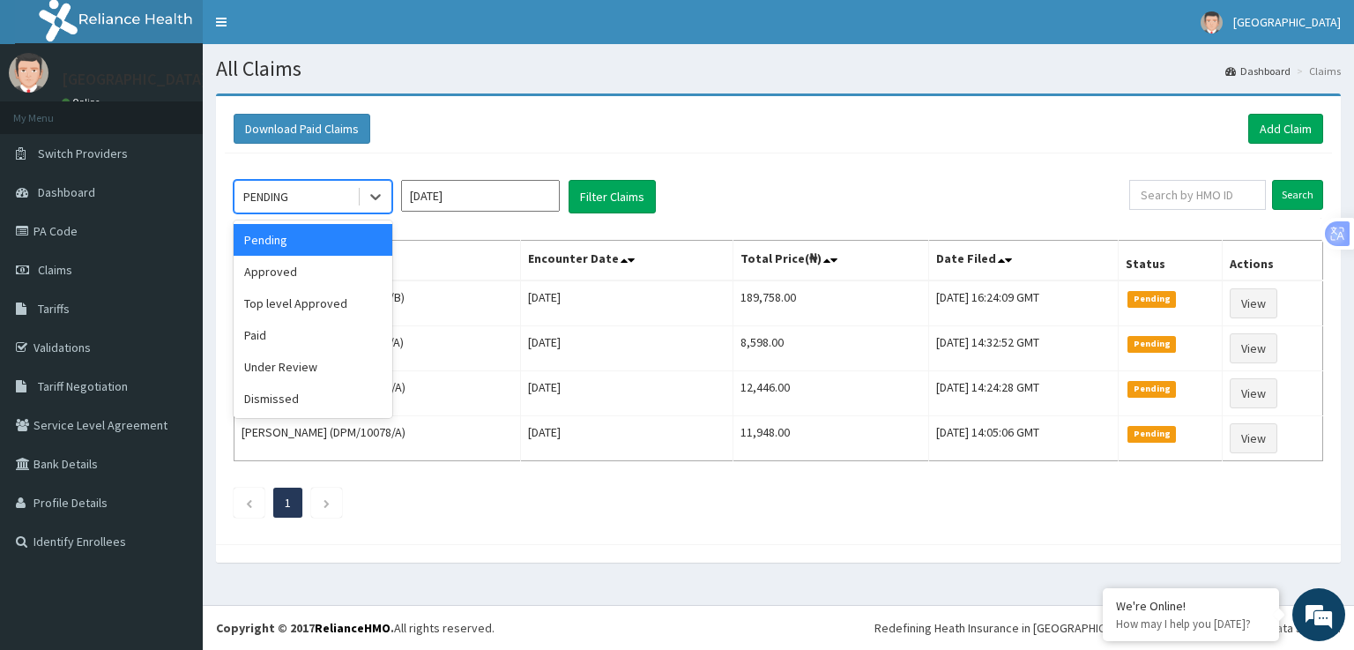
click at [272, 277] on div "Approved" at bounding box center [313, 272] width 159 height 32
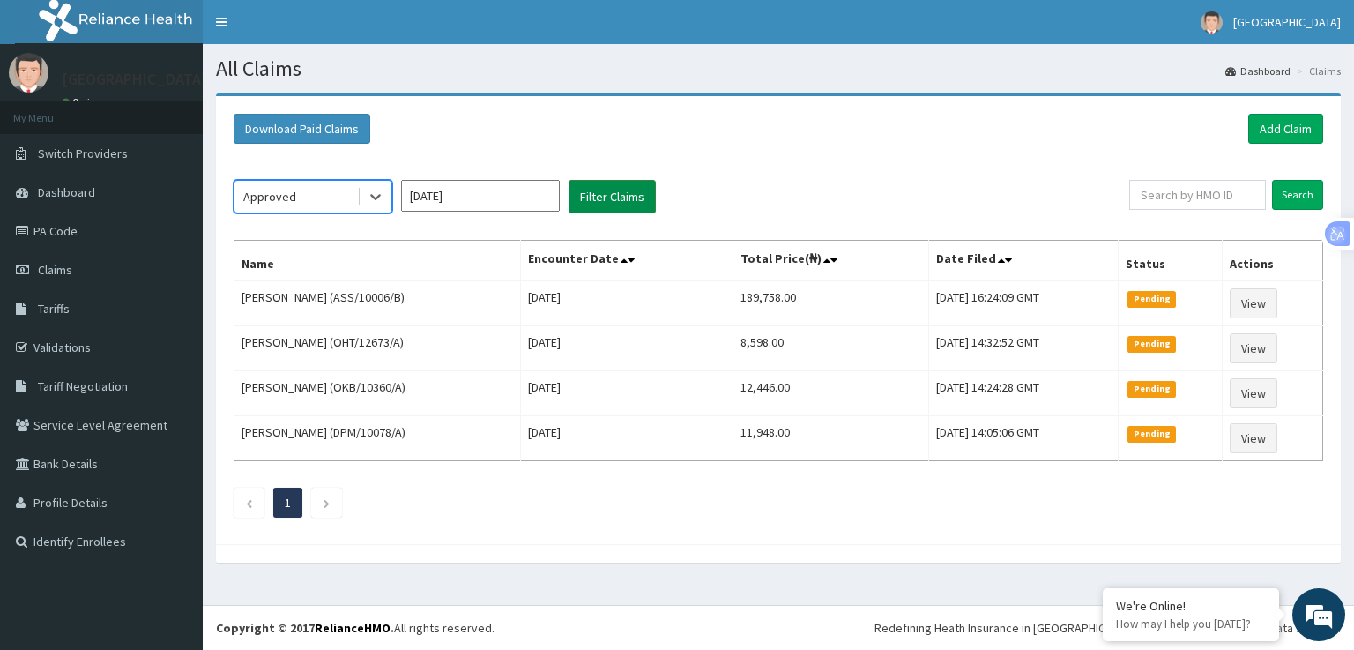
click at [610, 197] on button "Filter Claims" at bounding box center [611, 196] width 87 height 33
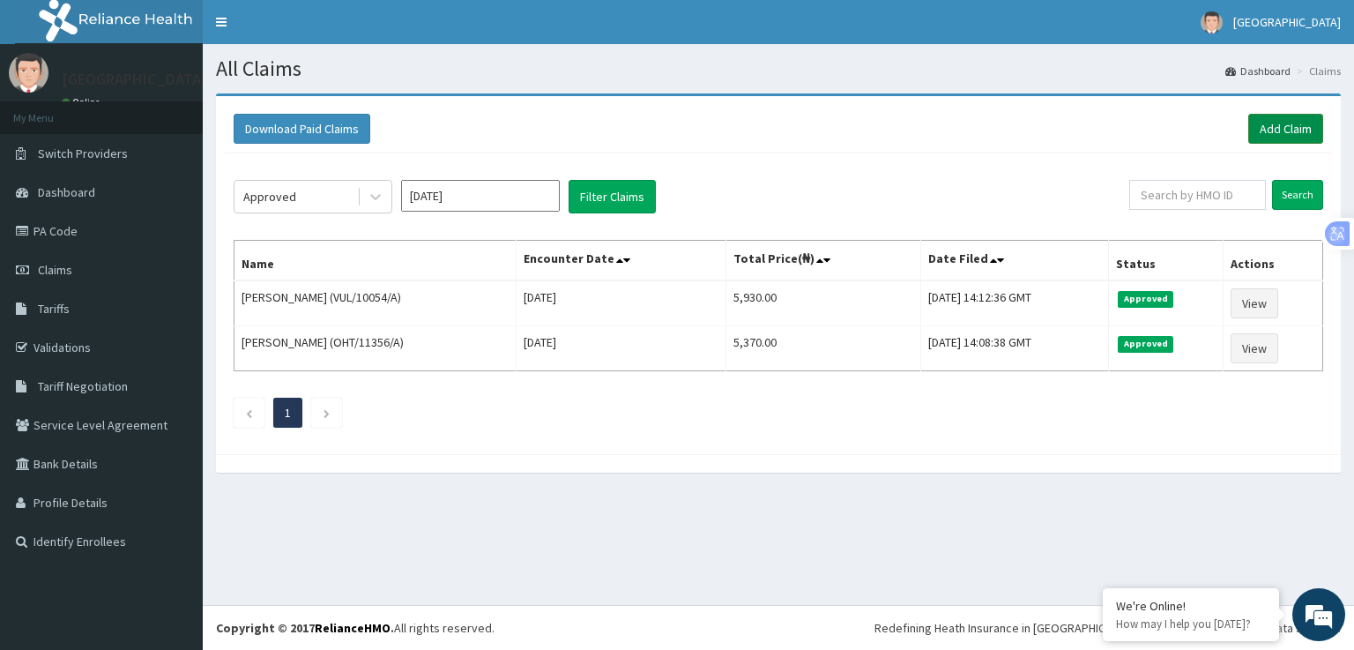
click at [1287, 130] on link "Add Claim" at bounding box center [1285, 129] width 75 height 30
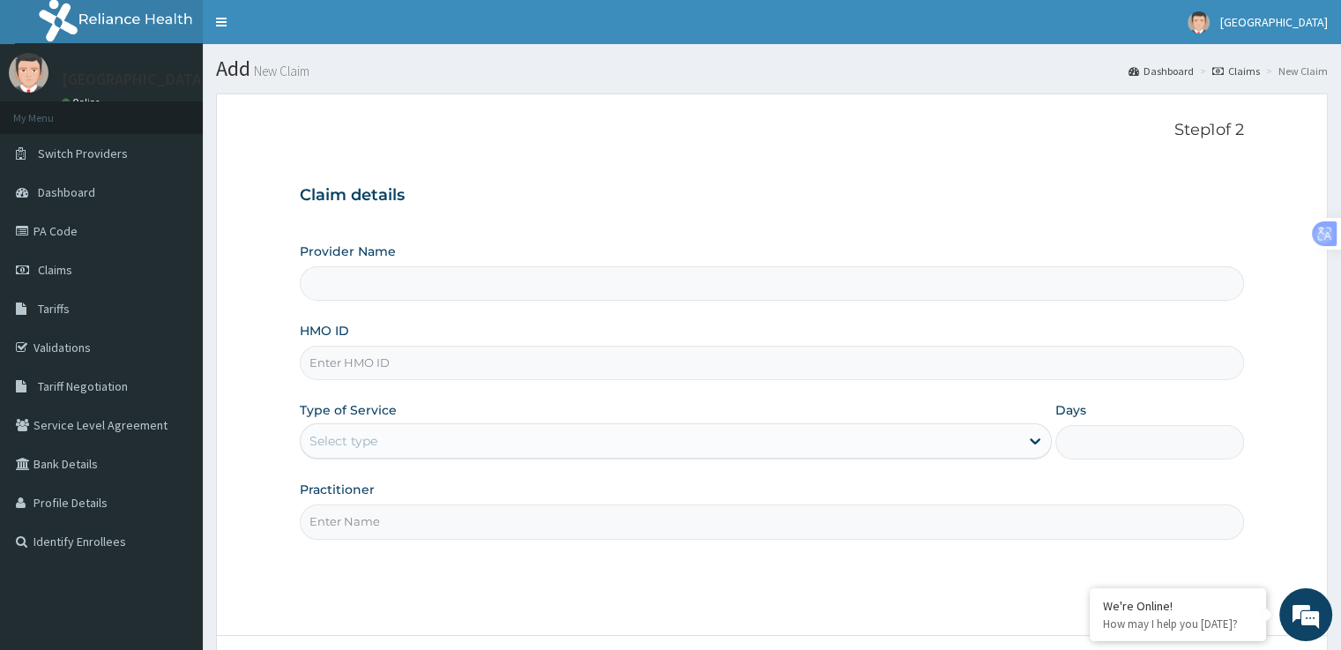
type input "[GEOGRAPHIC_DATA]"
click at [327, 356] on input "HMO ID" at bounding box center [771, 362] width 943 height 34
type input "ALB/10008/B"
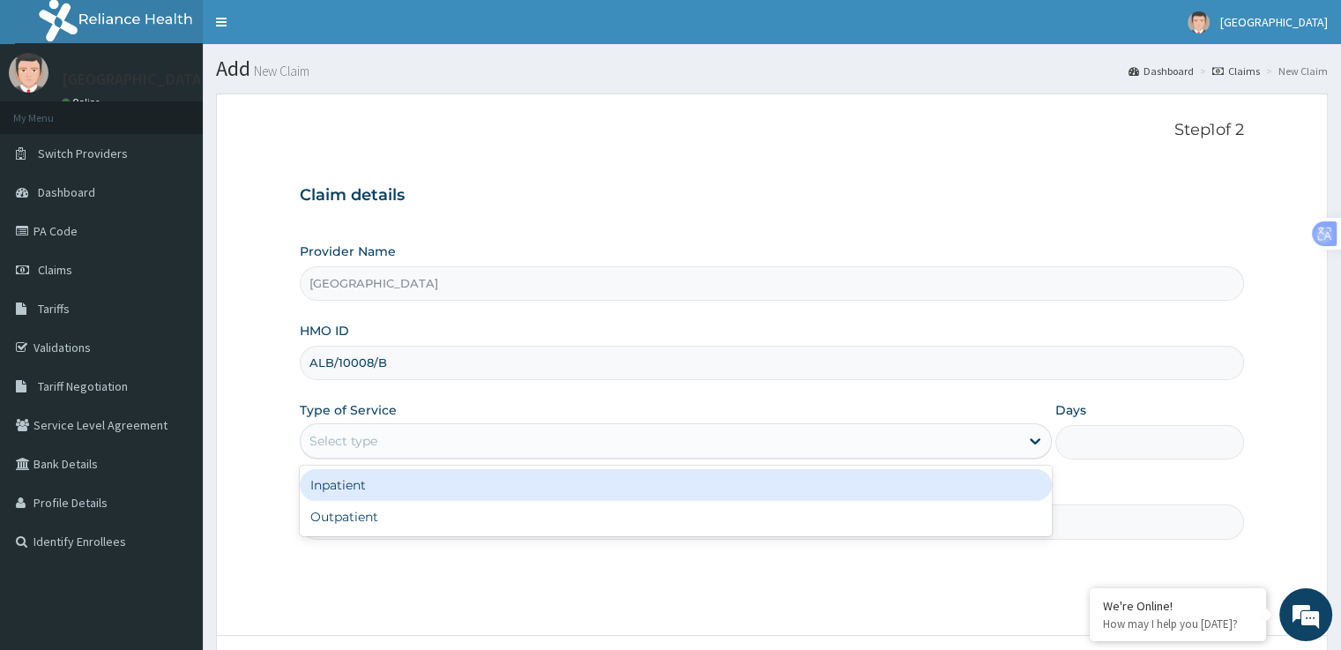
click at [416, 436] on div "Select type" at bounding box center [660, 441] width 718 height 28
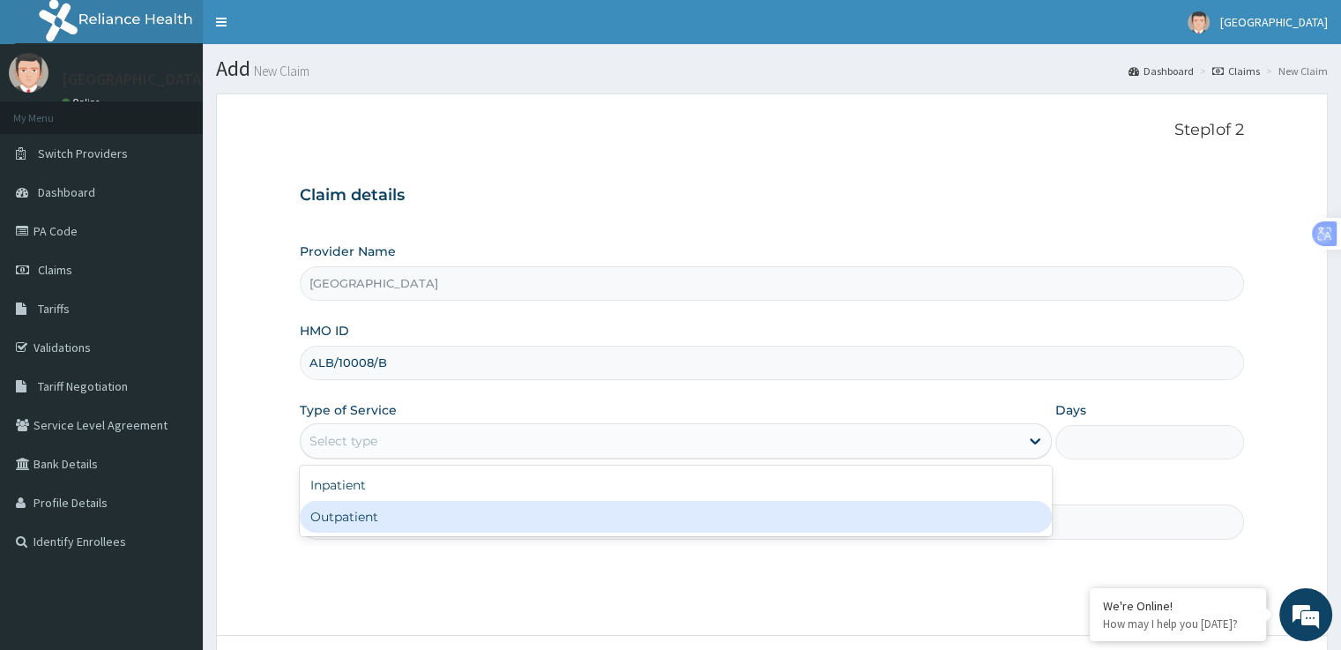
click at [396, 521] on div "Outpatient" at bounding box center [676, 517] width 752 height 32
type input "1"
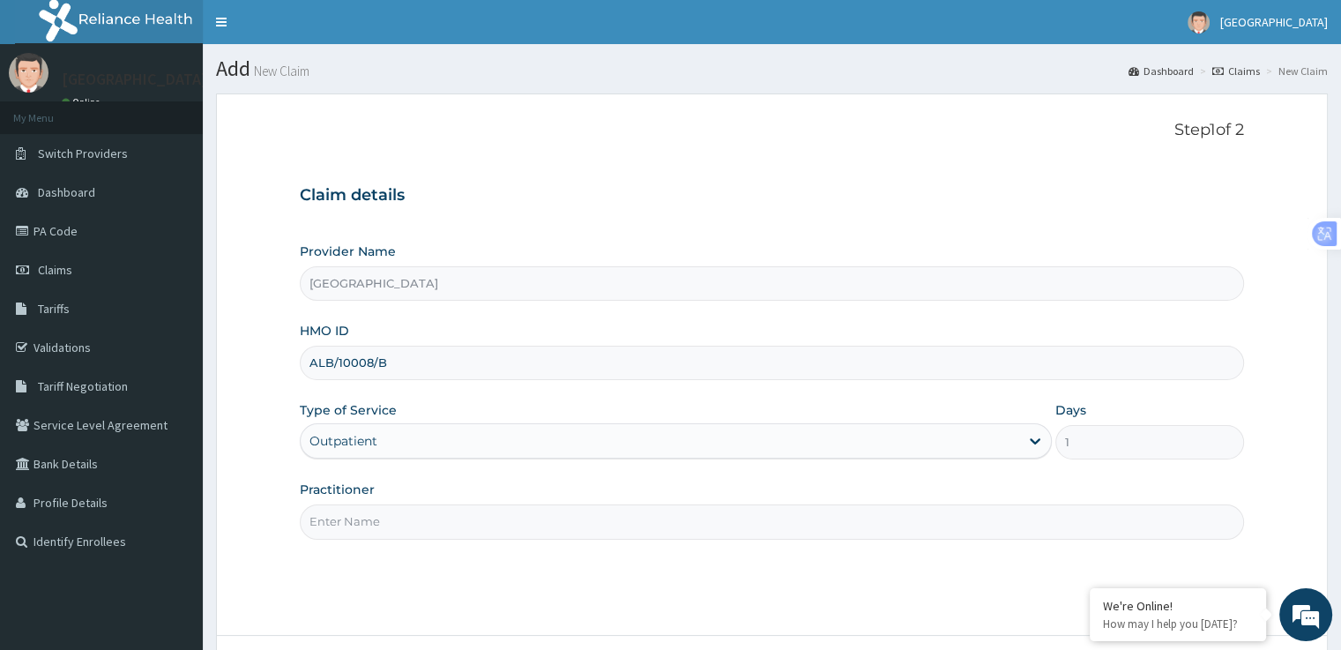
click at [390, 524] on input "Practitioner" at bounding box center [771, 521] width 943 height 34
type input "DR OLA"
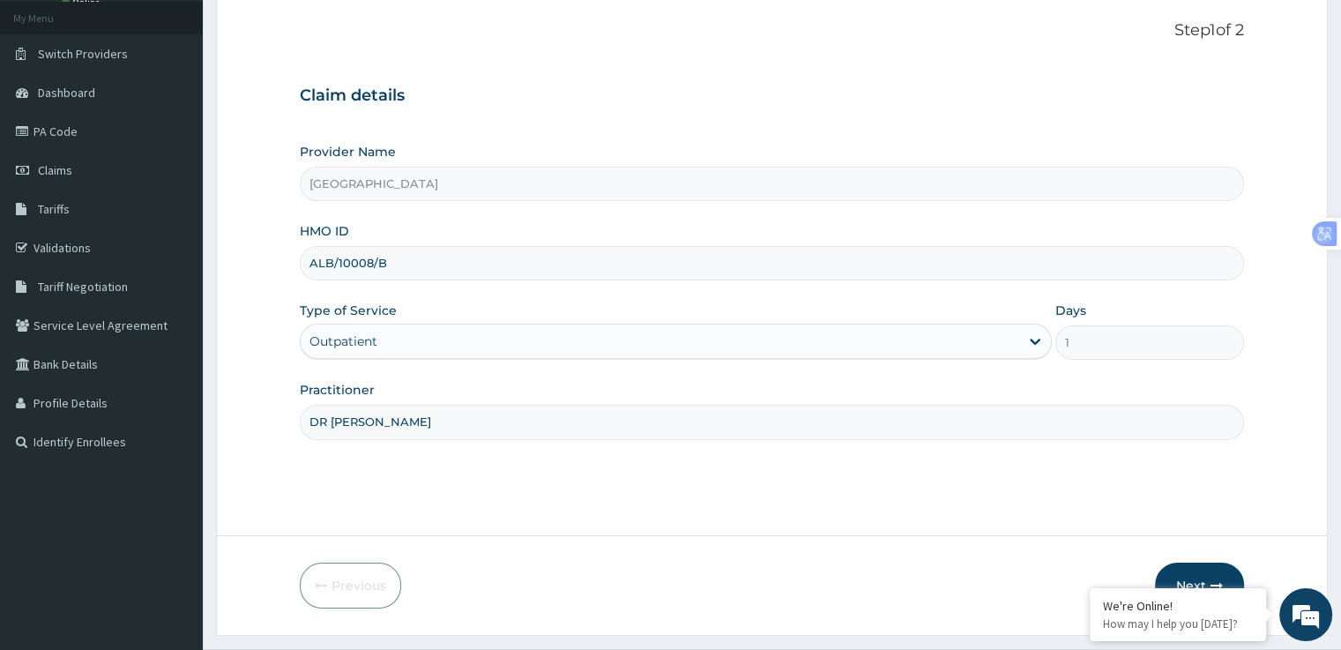
scroll to position [143, 0]
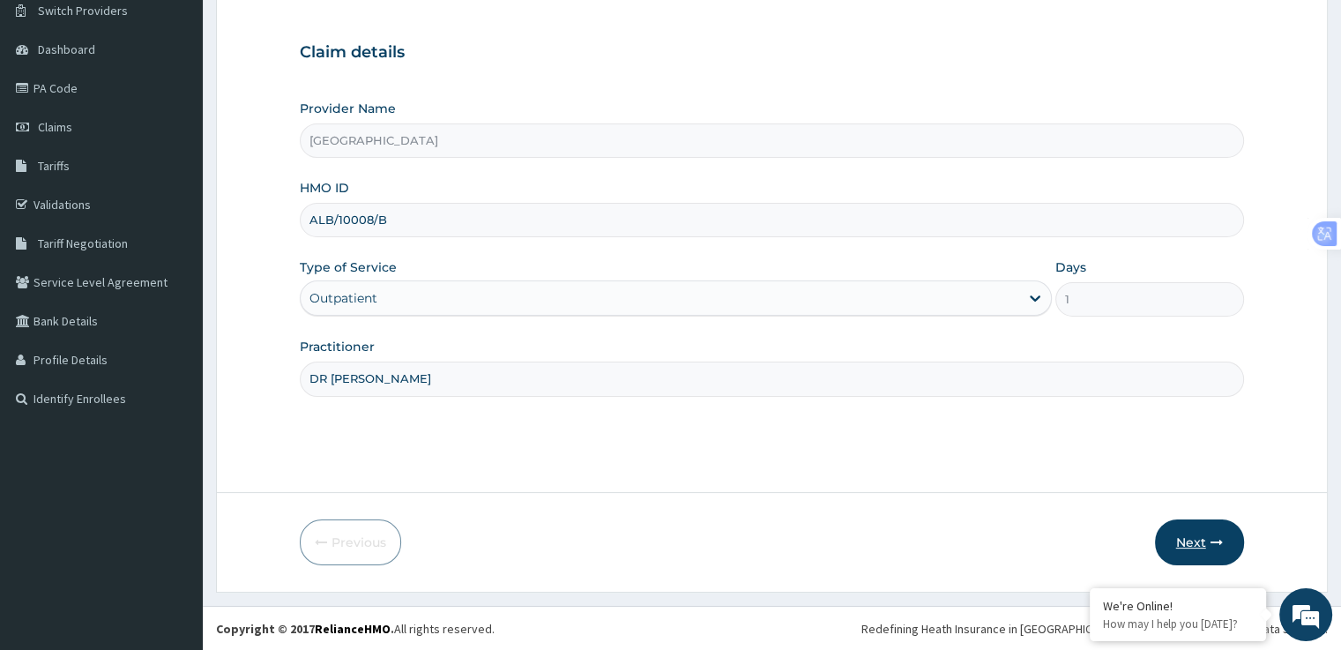
click at [1209, 559] on button "Next" at bounding box center [1199, 542] width 89 height 46
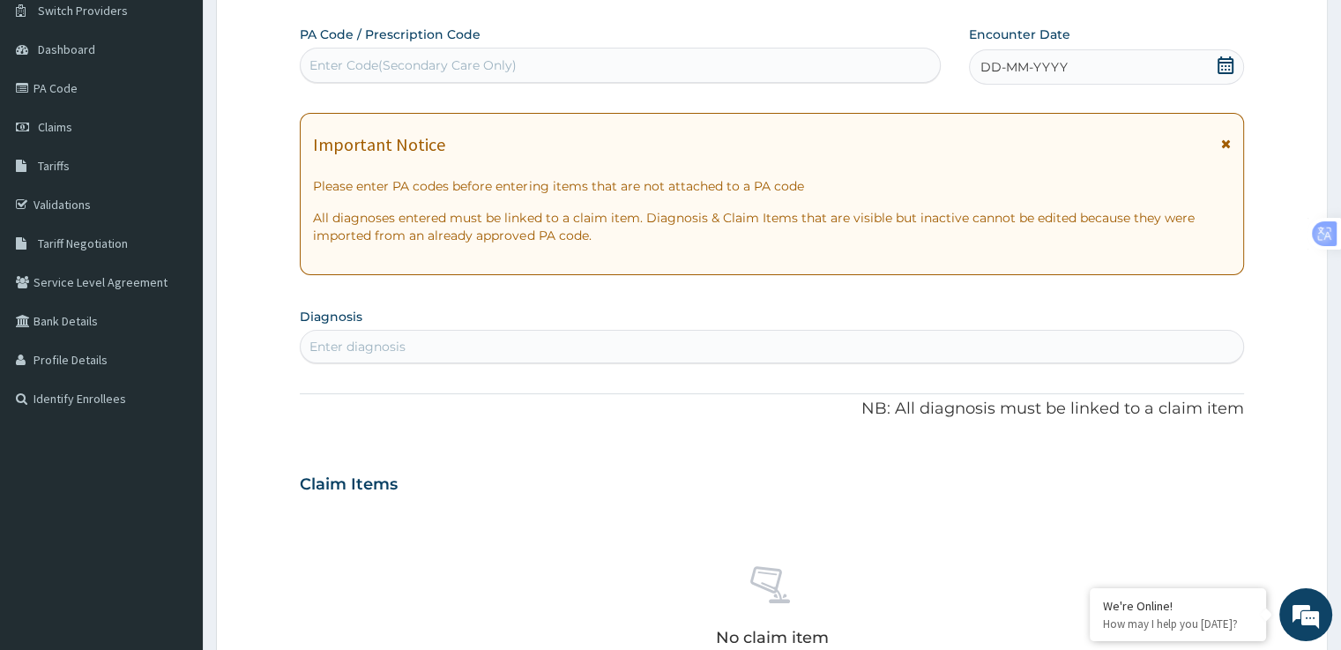
click at [1223, 138] on icon at bounding box center [1226, 143] width 10 height 12
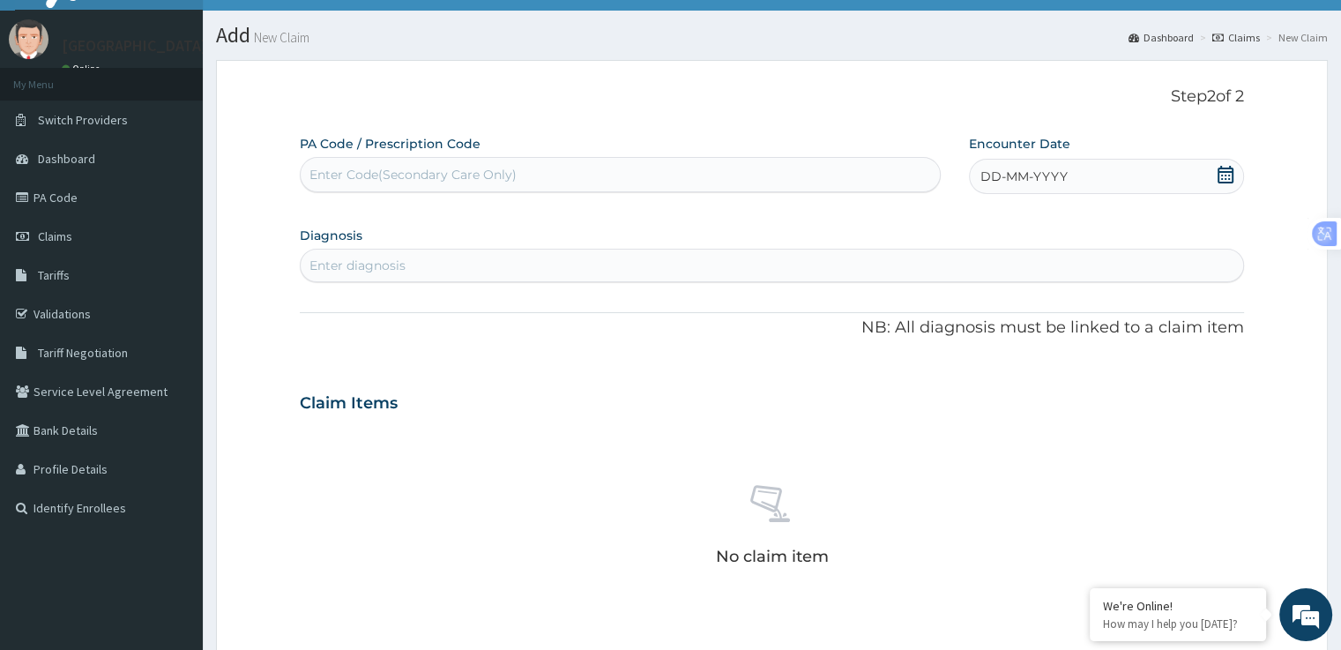
scroll to position [34, 0]
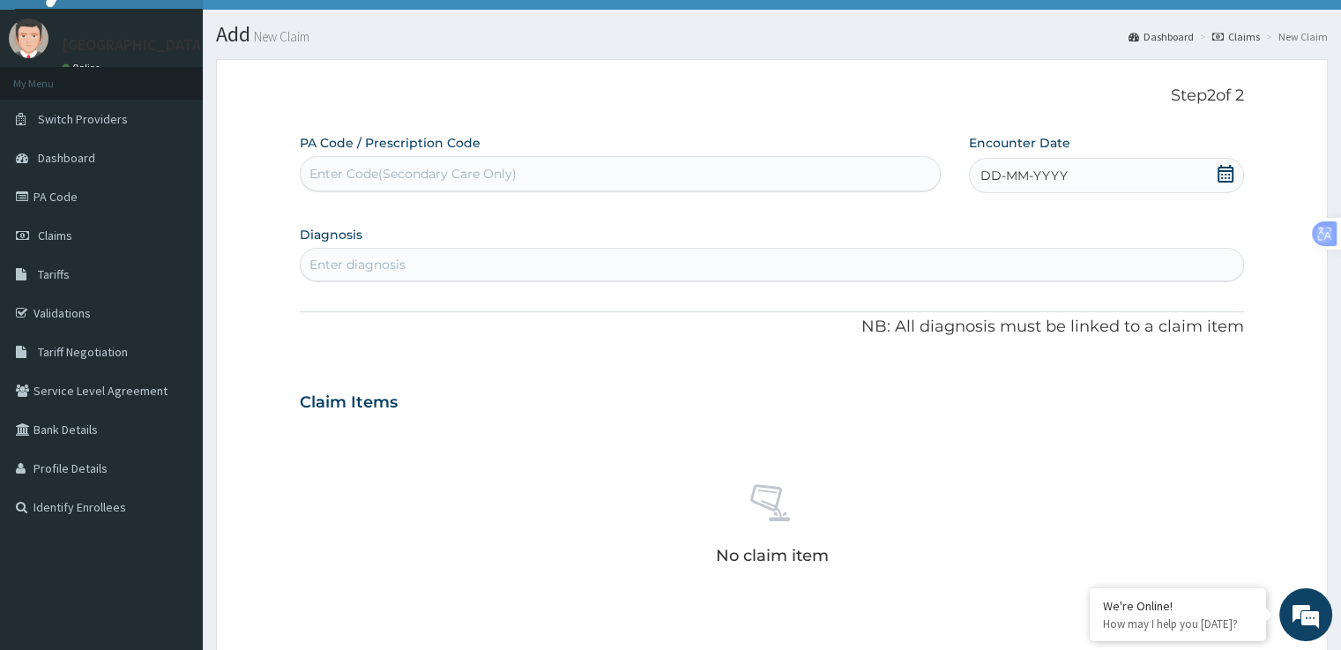
click at [1227, 185] on span at bounding box center [1225, 176] width 18 height 22
click at [1070, 290] on div "2" at bounding box center [1068, 284] width 26 height 26
type input "resist"
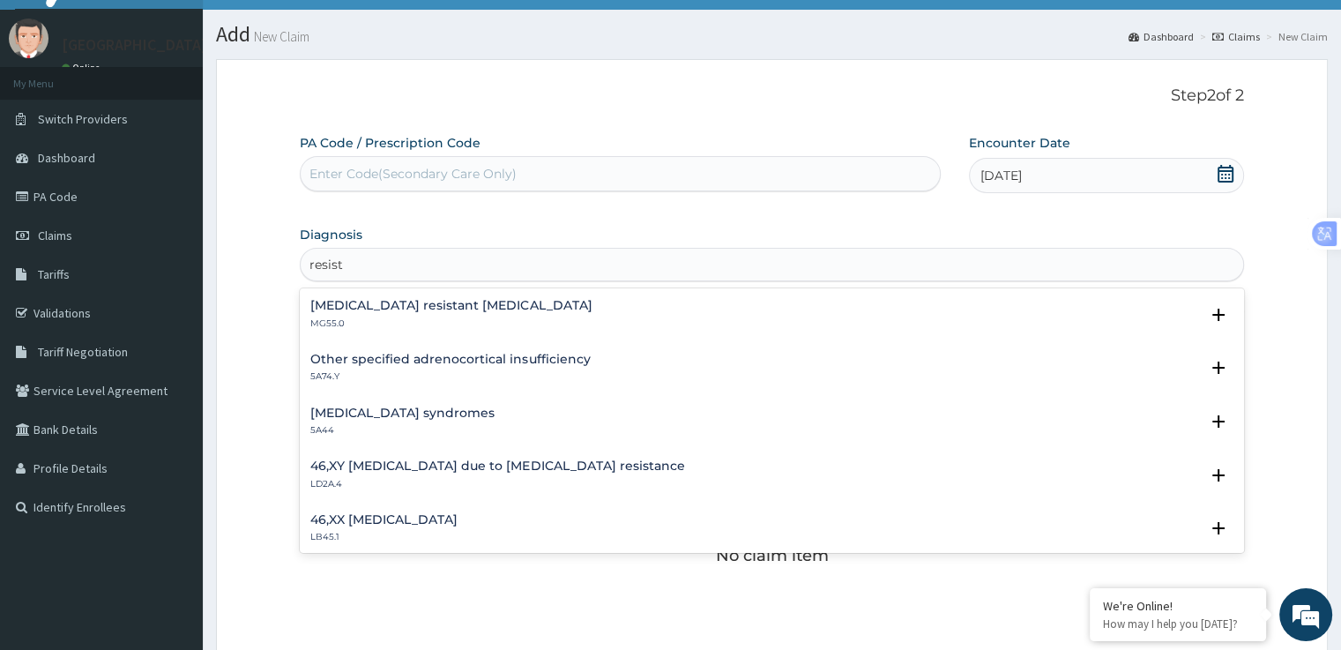
click at [580, 309] on h4 "[MEDICAL_DATA] resistant [MEDICAL_DATA]" at bounding box center [450, 305] width 281 height 13
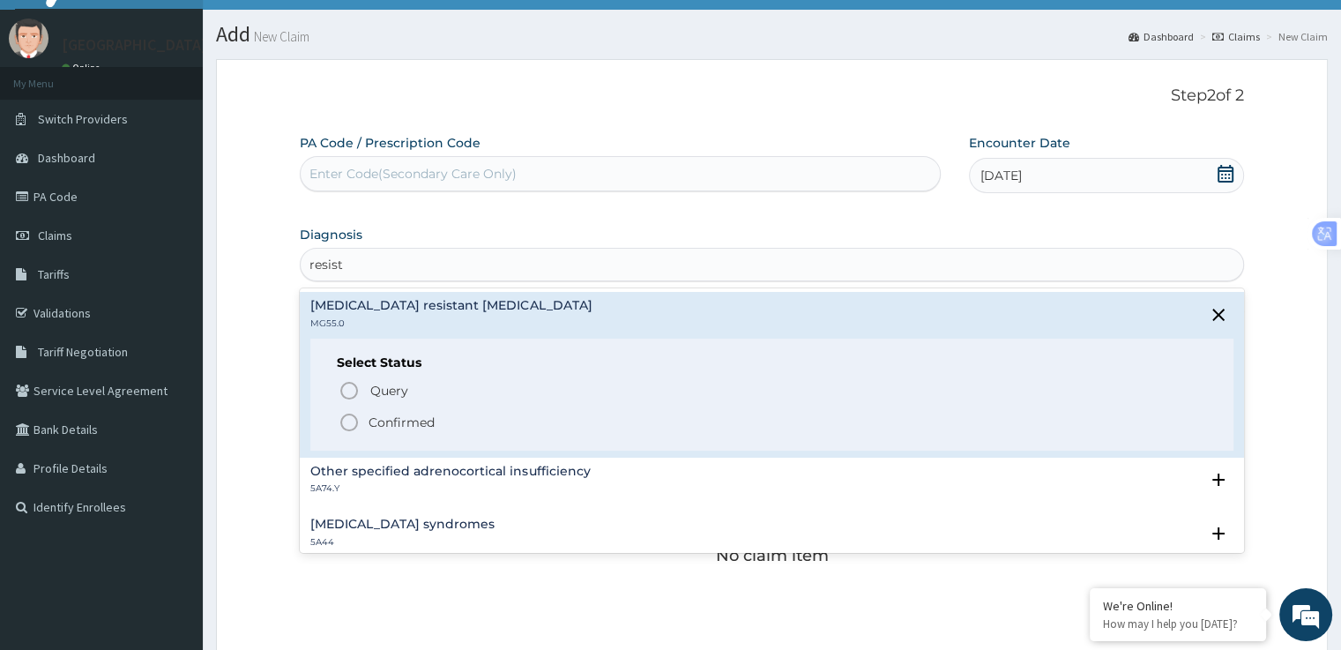
click at [345, 421] on icon "status option filled" at bounding box center [348, 422] width 21 height 21
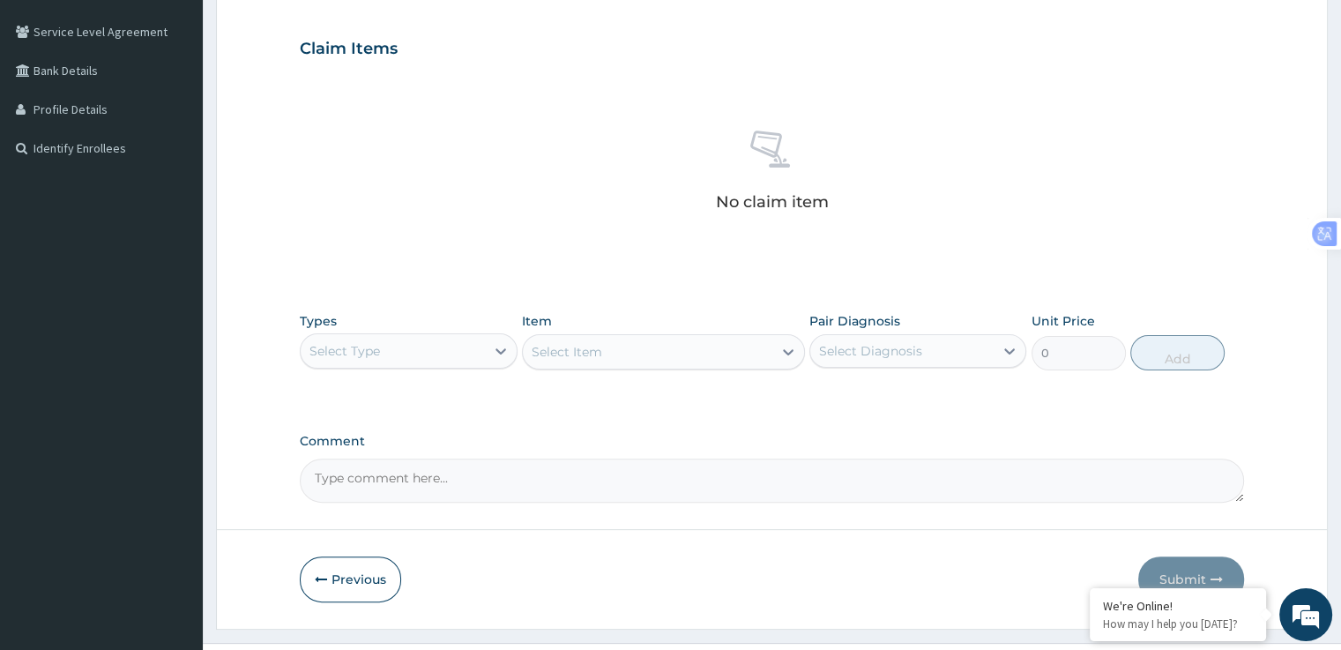
scroll to position [403, 0]
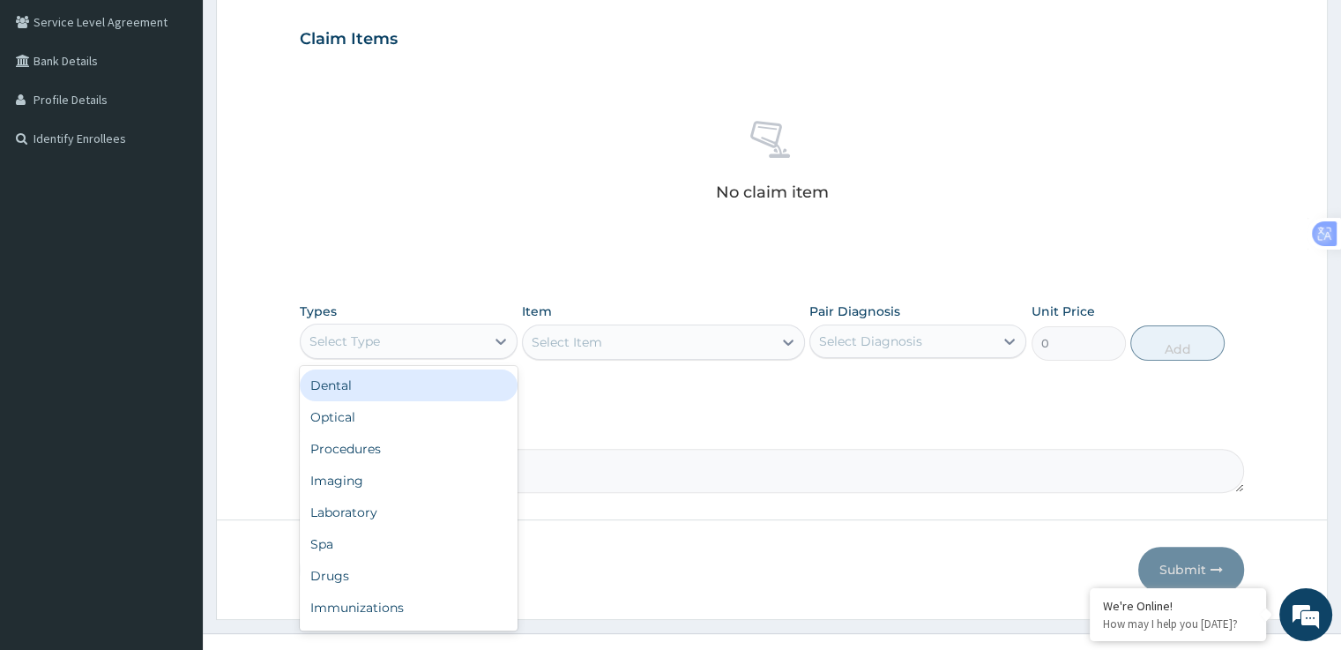
click at [368, 450] on div "Procedures" at bounding box center [408, 449] width 217 height 32
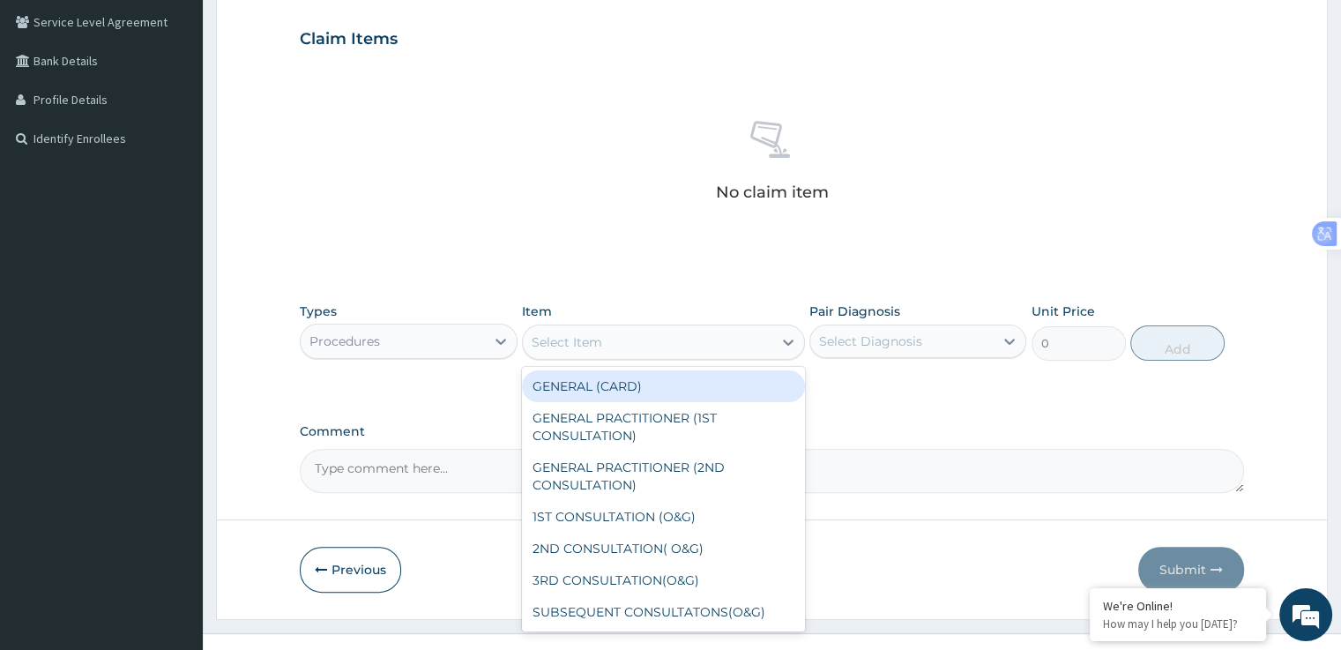
click at [689, 433] on div "GENERAL PRACTITIONER (1ST CONSULTATION)" at bounding box center [663, 426] width 283 height 49
type input "1500"
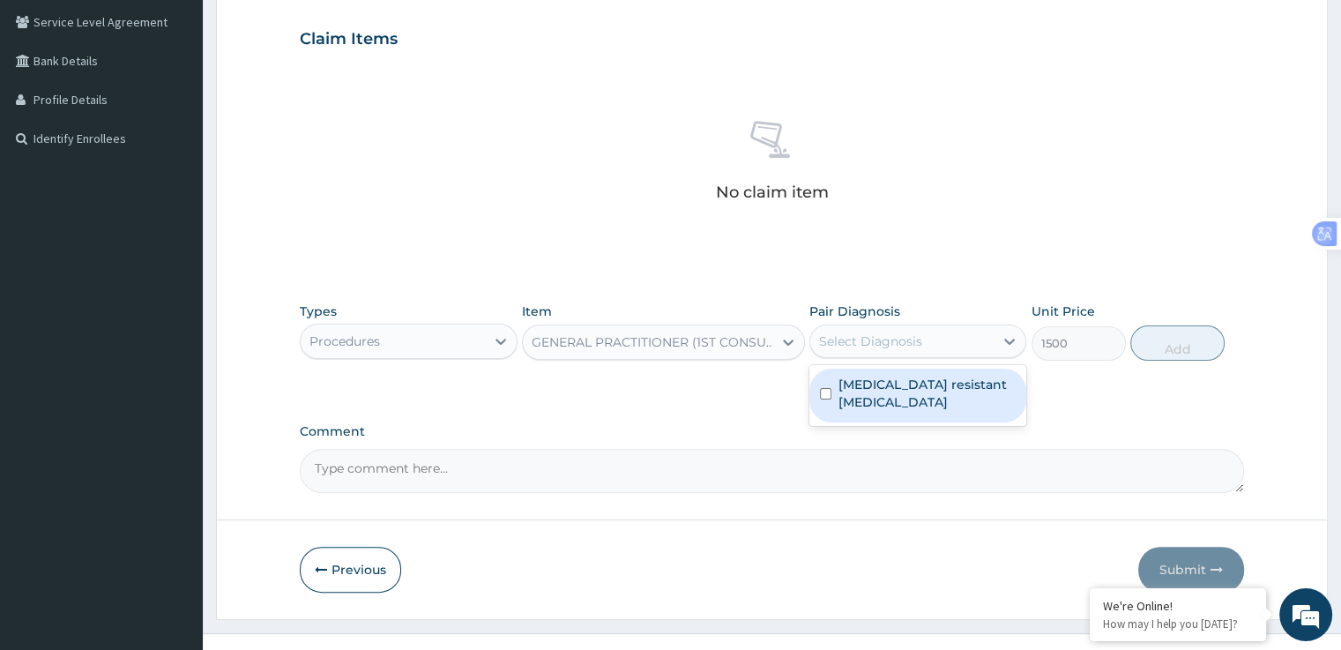
click at [910, 404] on label "[MEDICAL_DATA] resistant [MEDICAL_DATA]" at bounding box center [926, 392] width 177 height 35
checkbox input "true"
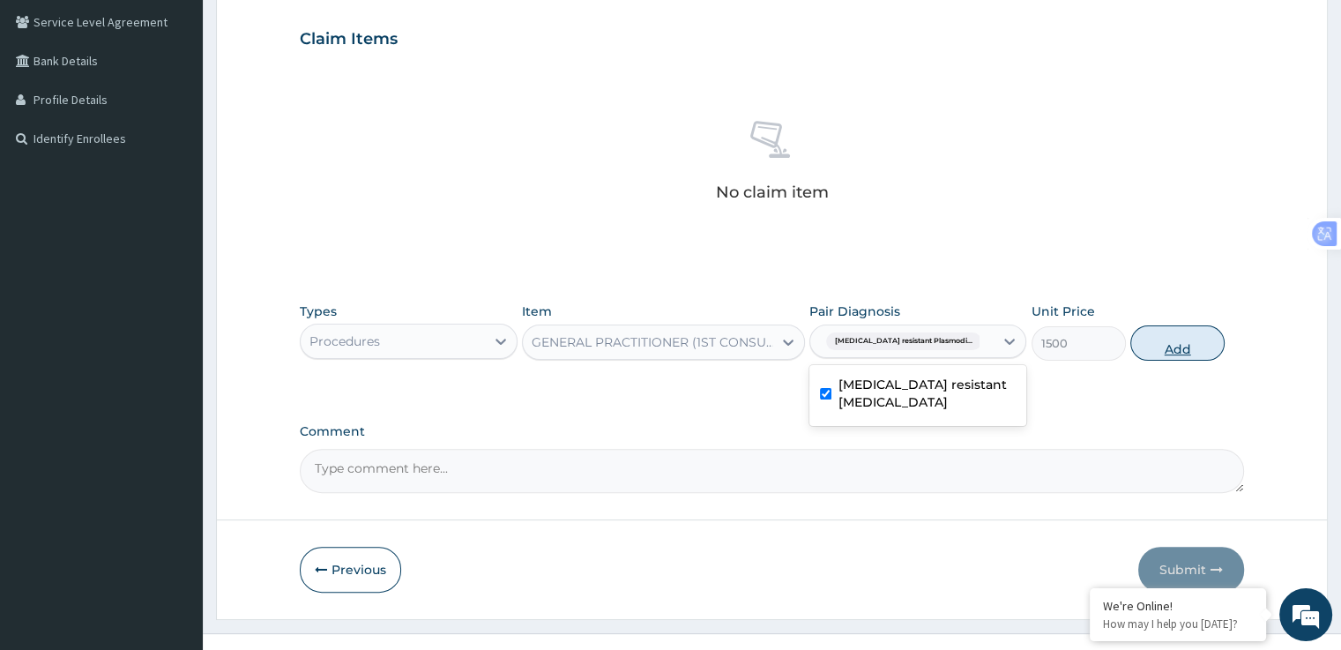
click at [1178, 344] on button "Add" at bounding box center [1177, 342] width 94 height 35
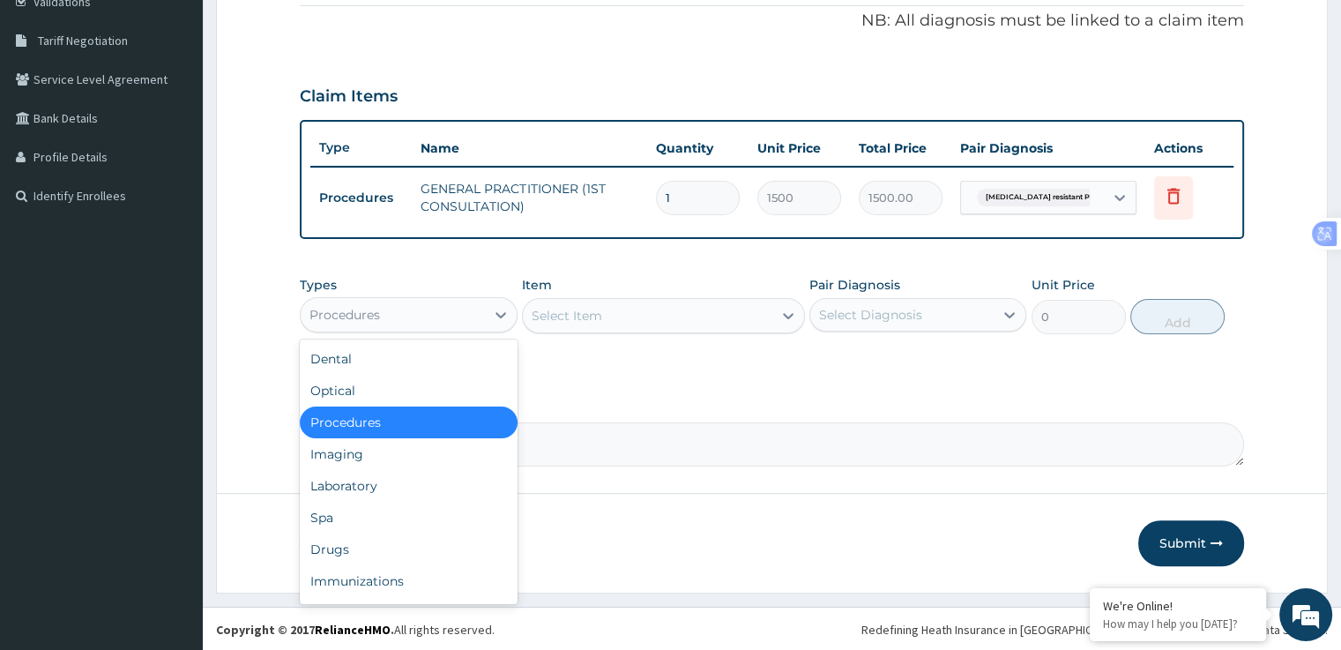
click at [353, 554] on div "Drugs" at bounding box center [408, 549] width 217 height 32
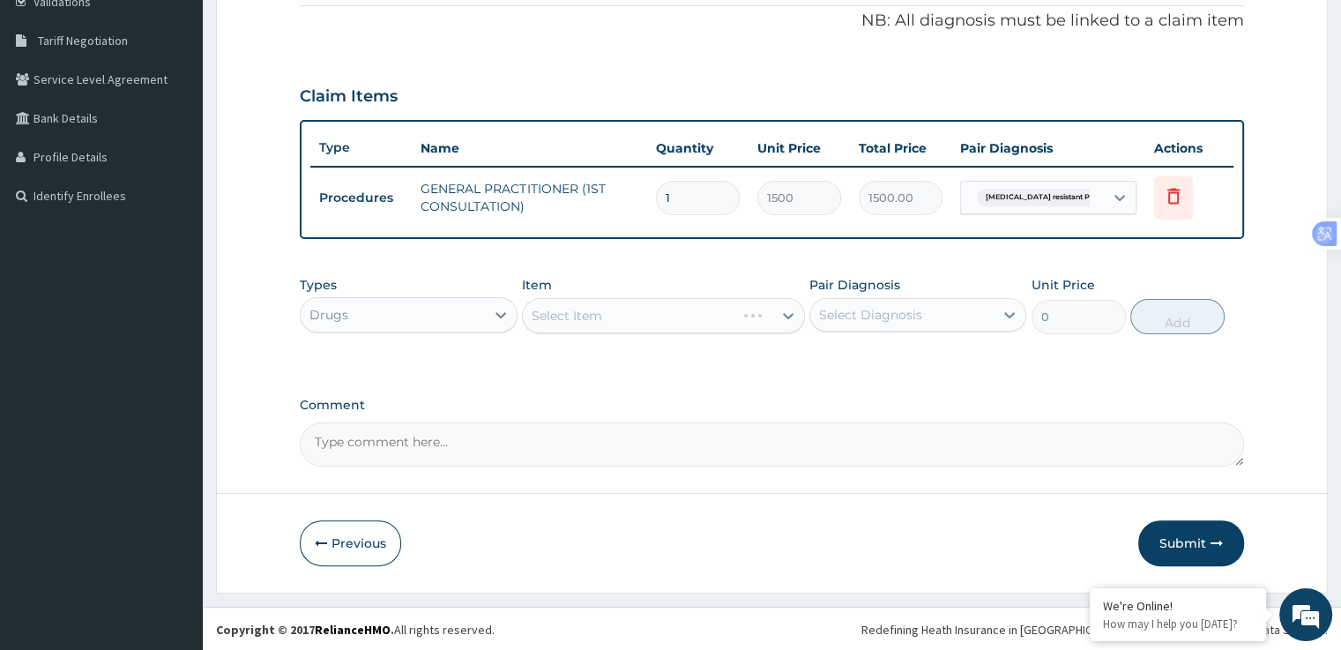
click at [679, 317] on div "Select Item" at bounding box center [663, 315] width 283 height 35
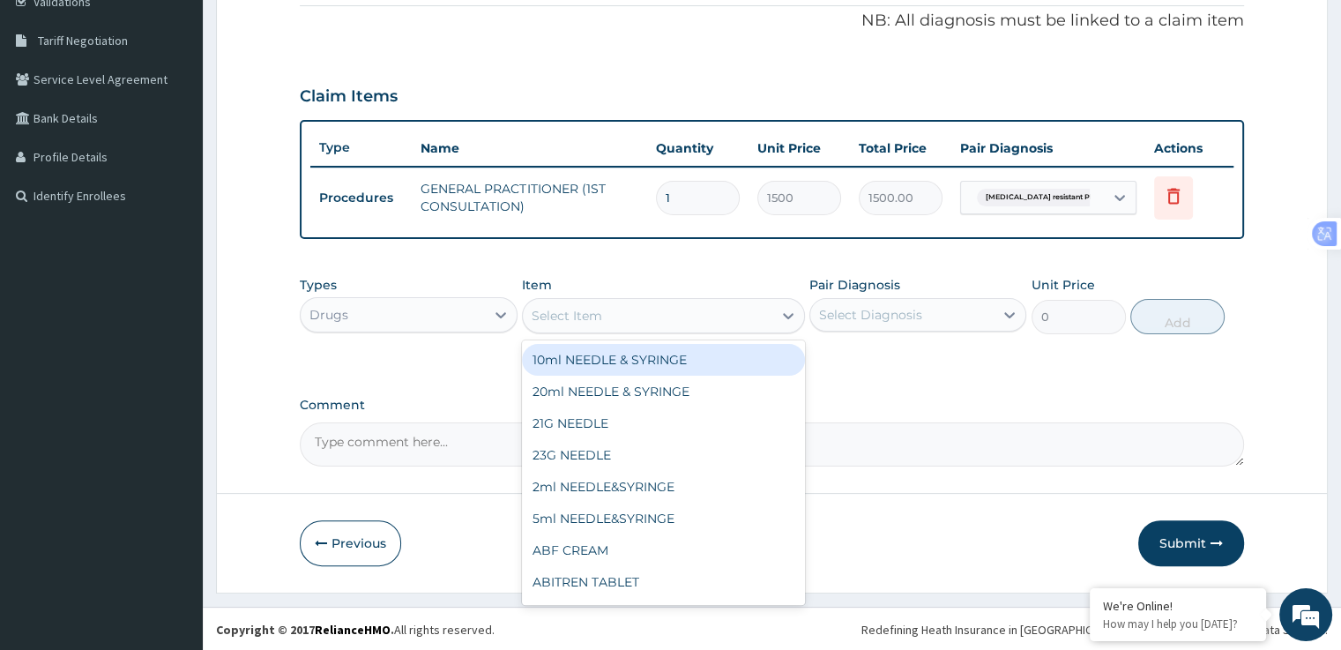
click at [654, 517] on div "5ml NEEDLE&SYRINGE" at bounding box center [663, 518] width 283 height 32
type input "30"
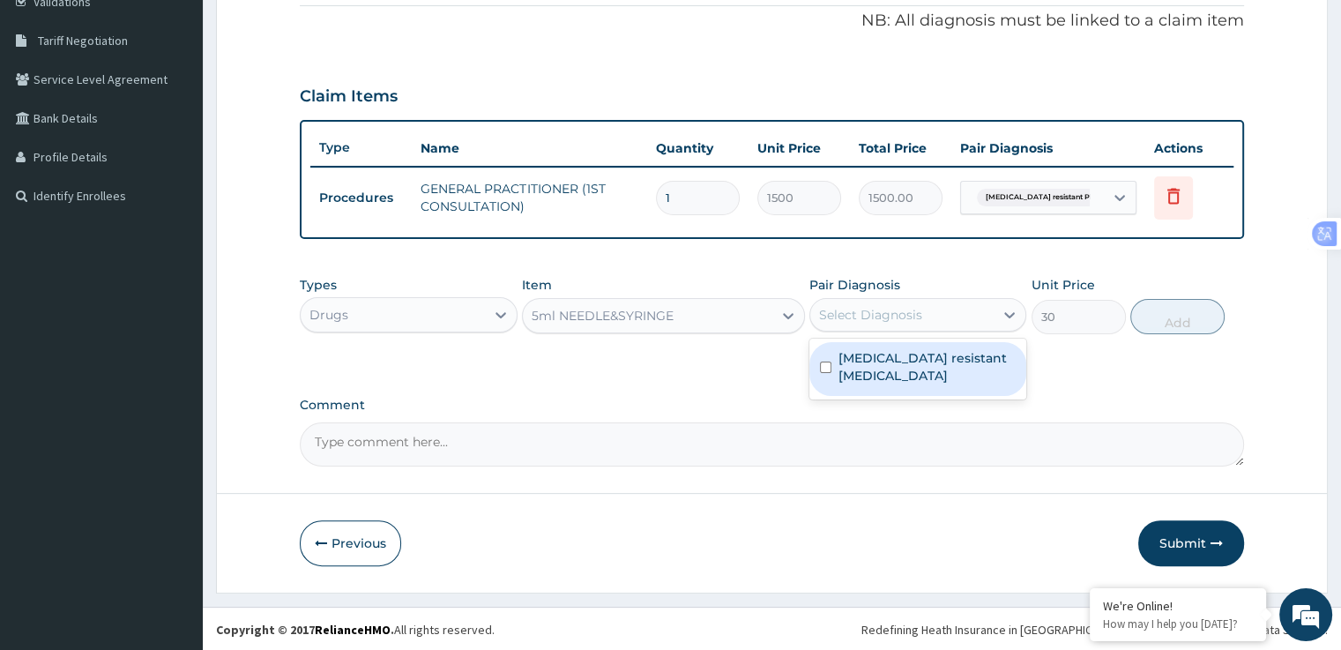
click at [892, 375] on label "[MEDICAL_DATA] resistant [MEDICAL_DATA]" at bounding box center [926, 366] width 177 height 35
checkbox input "true"
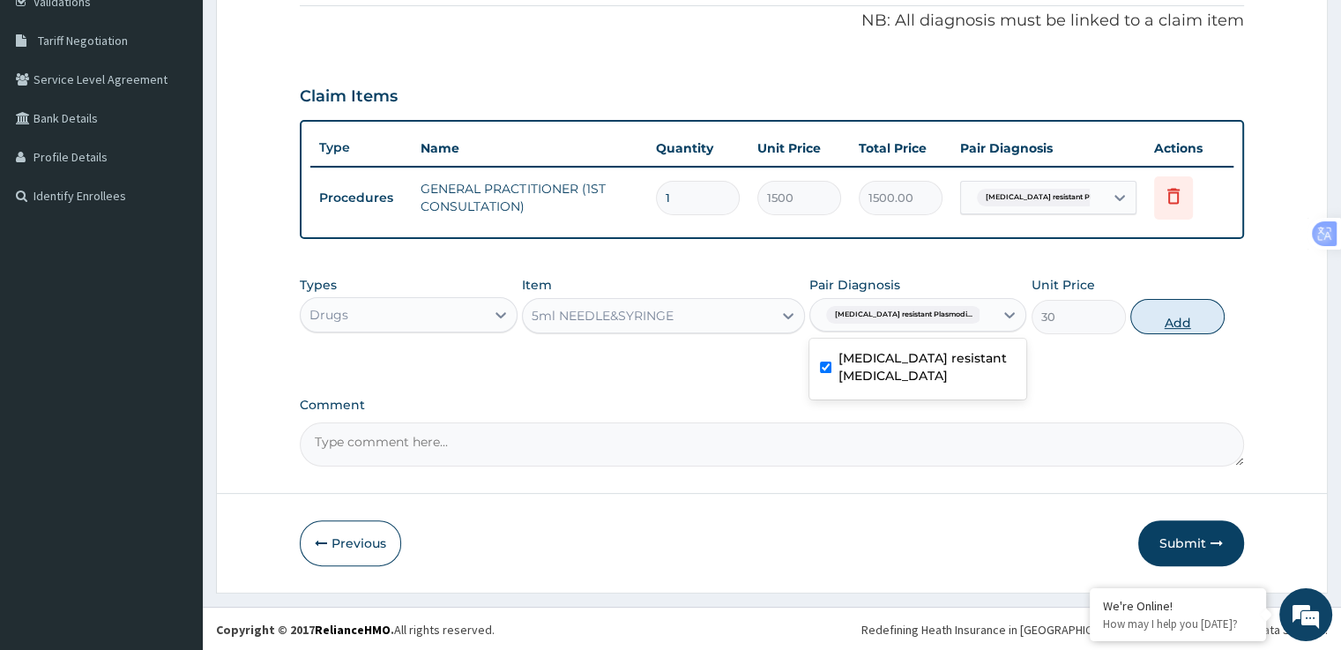
click at [1176, 324] on button "Add" at bounding box center [1177, 316] width 94 height 35
type input "0"
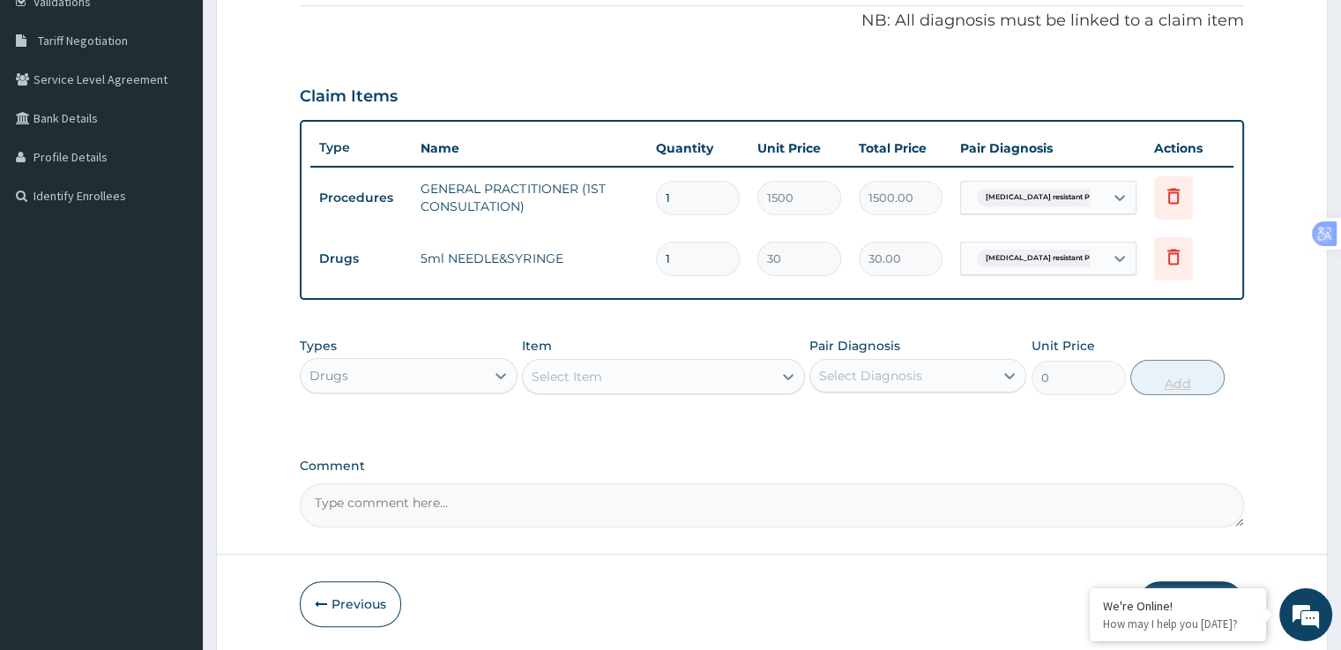
type input "0.00"
type input "8"
type input "240.00"
type input "8"
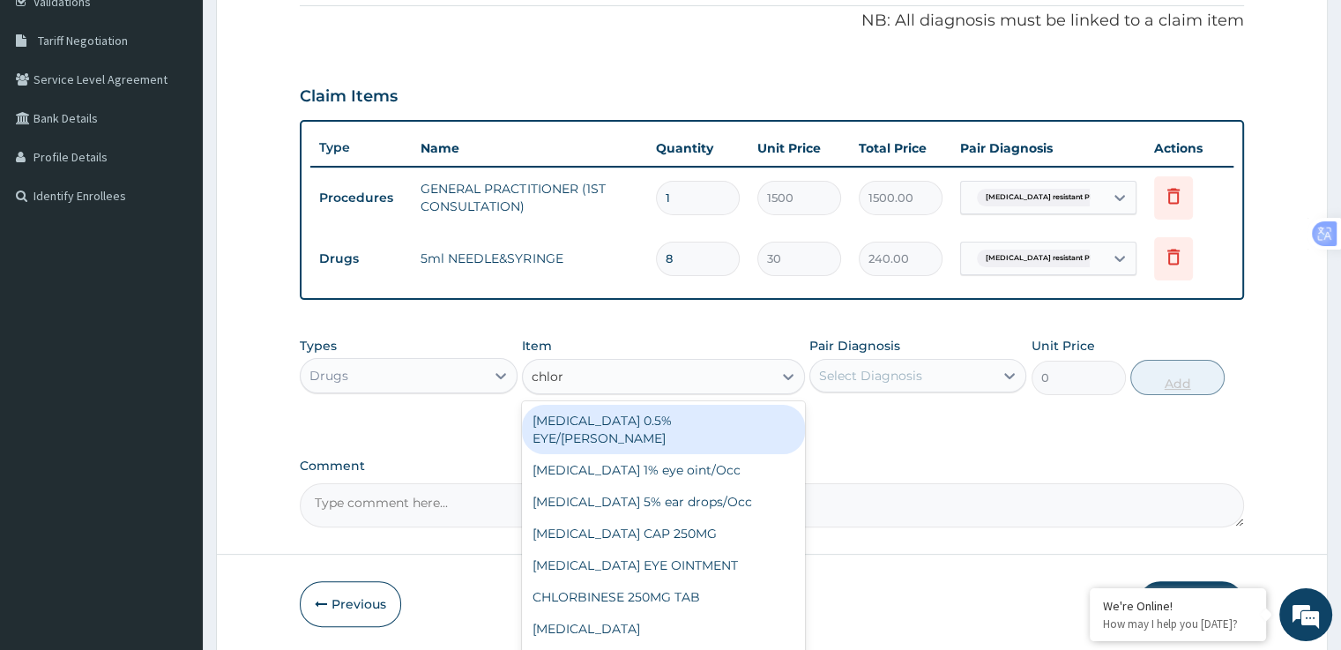
type input "chloro"
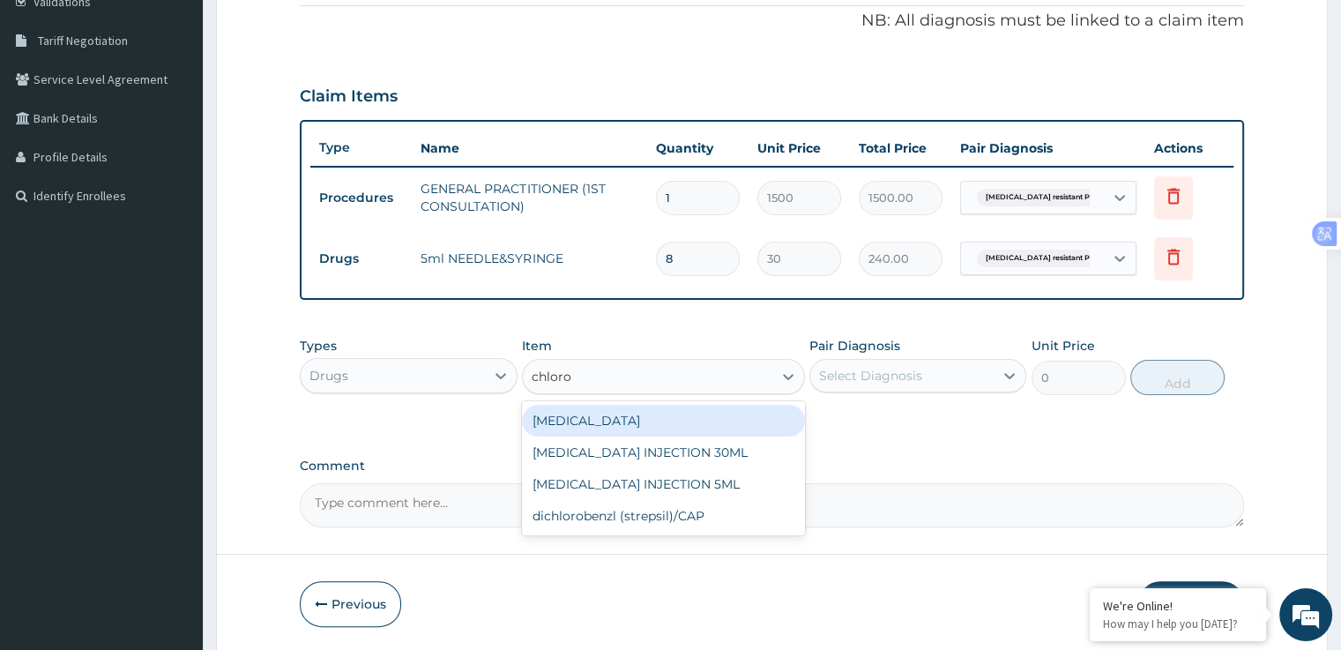
click at [725, 485] on div "[MEDICAL_DATA] INJECTION 5ML" at bounding box center [663, 484] width 283 height 32
type input "500"
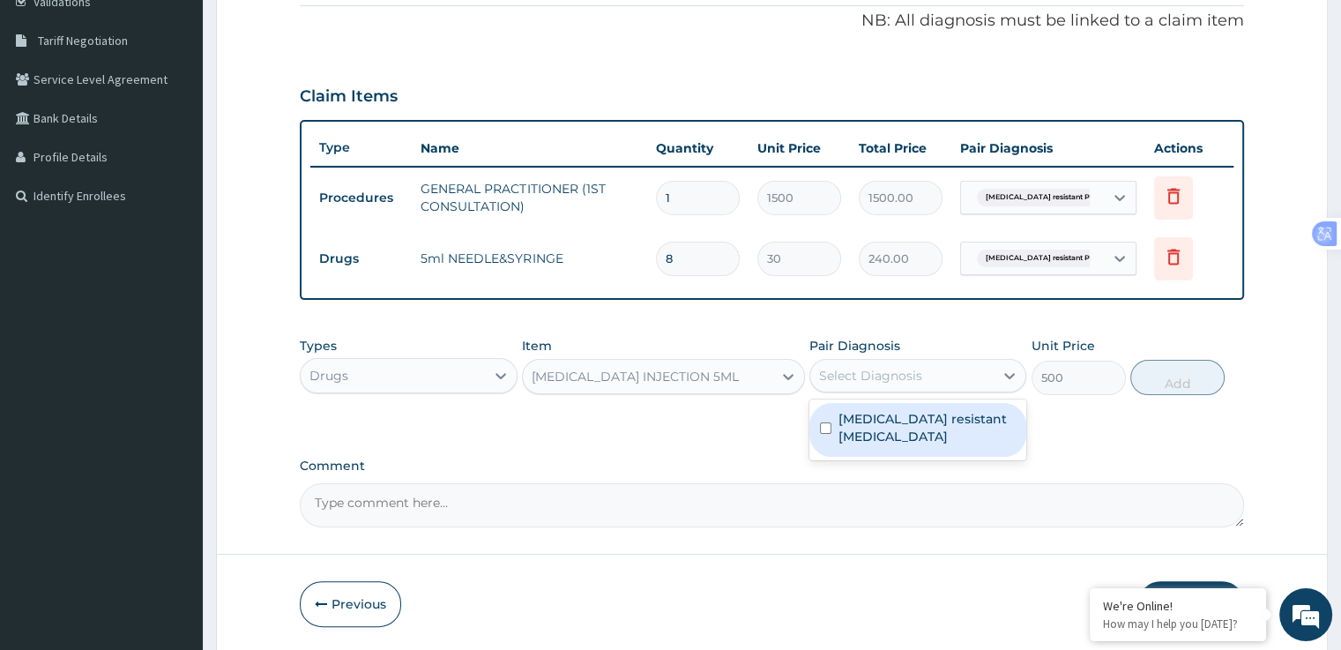
click at [924, 435] on label "[MEDICAL_DATA] resistant [MEDICAL_DATA]" at bounding box center [926, 427] width 177 height 35
checkbox input "true"
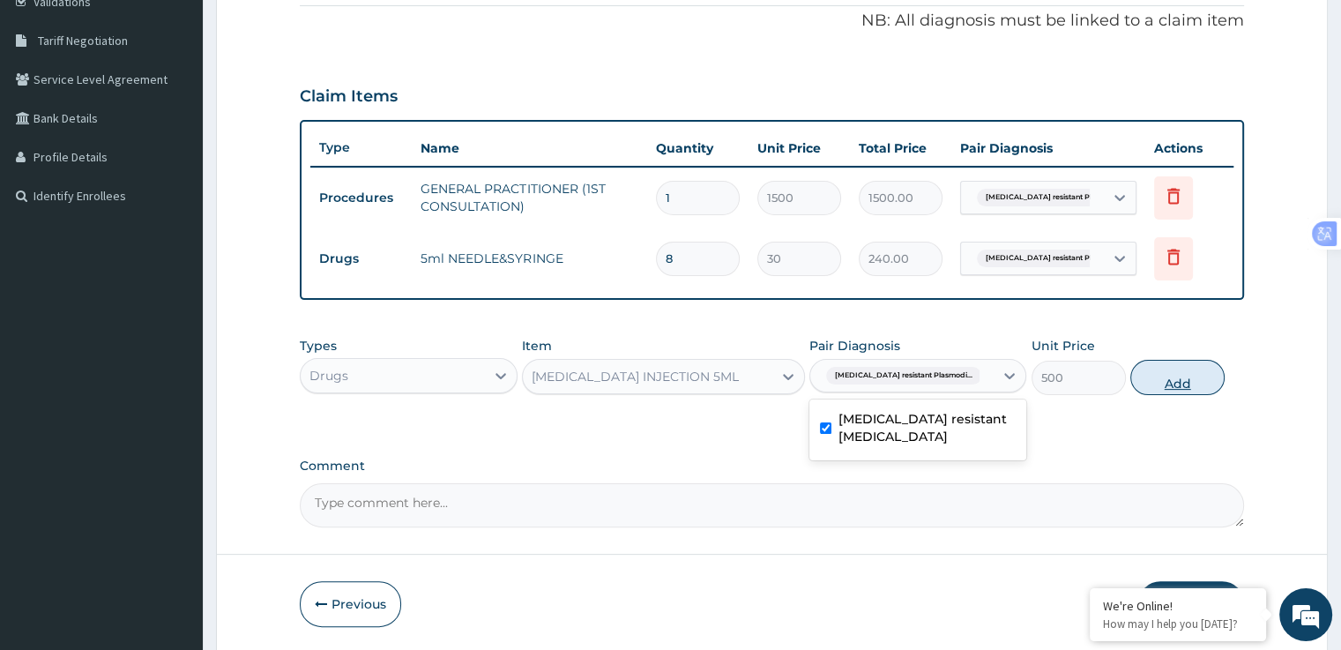
click at [1176, 381] on button "Add" at bounding box center [1177, 377] width 94 height 35
type input "0"
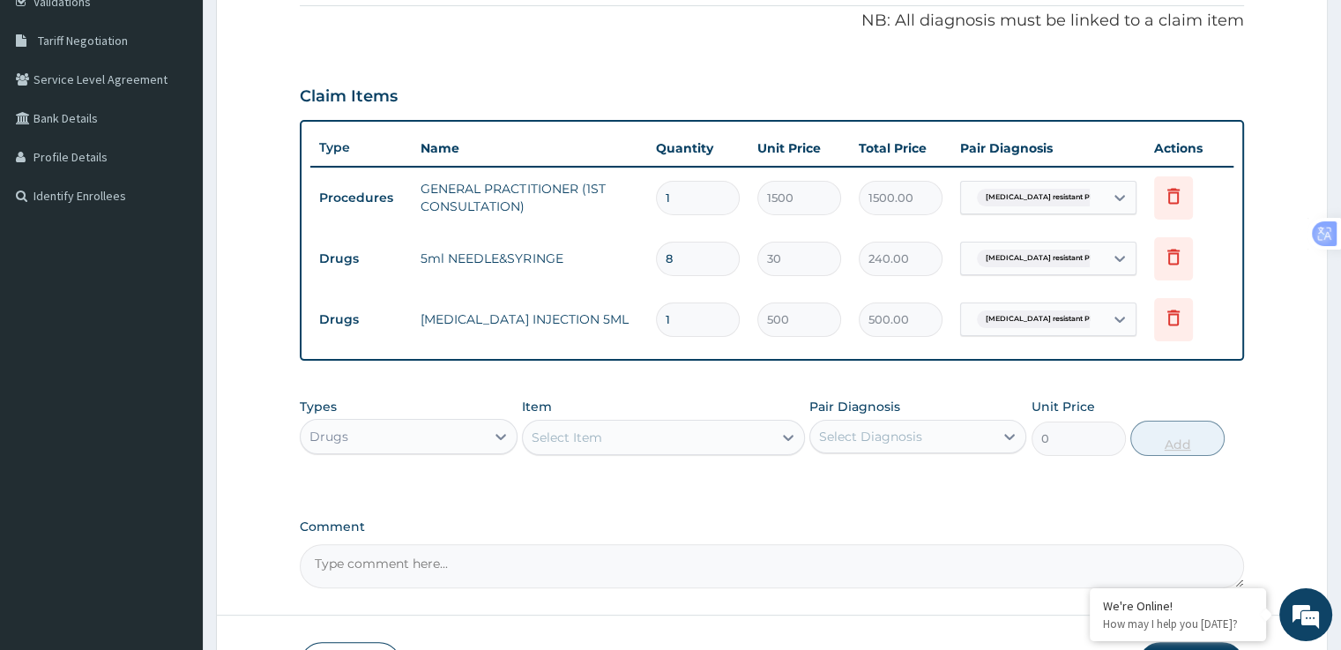
type input "0.00"
type input "3"
type input "1500.00"
type input "3"
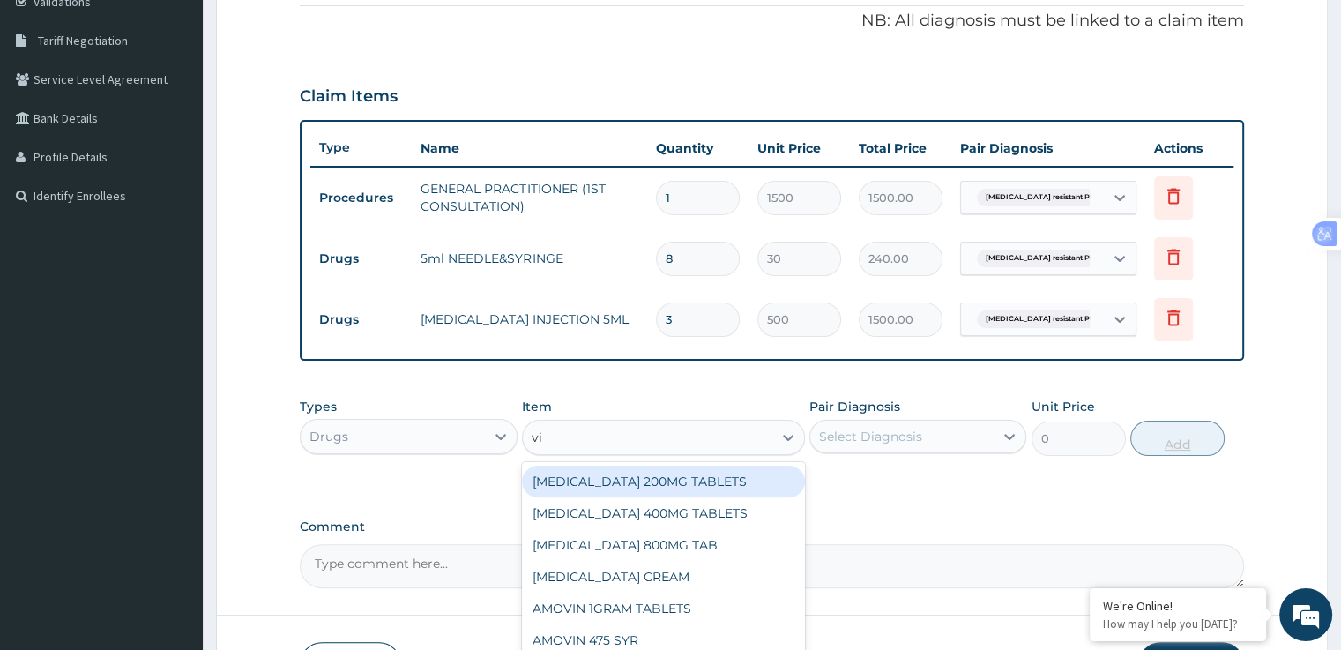
type input "vit"
click at [671, 482] on div "[MEDICAL_DATA] INJ VIT" at bounding box center [663, 481] width 283 height 32
type input "400"
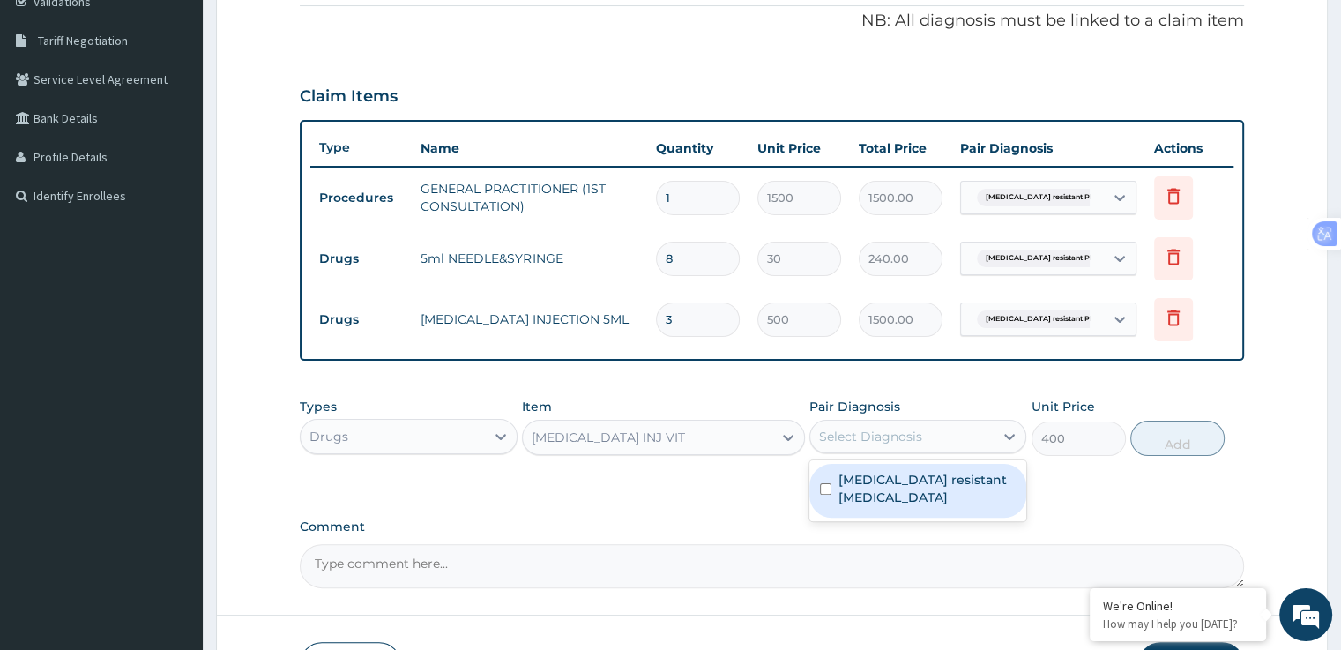
click at [904, 487] on label "[MEDICAL_DATA] resistant [MEDICAL_DATA]" at bounding box center [926, 488] width 177 height 35
checkbox input "true"
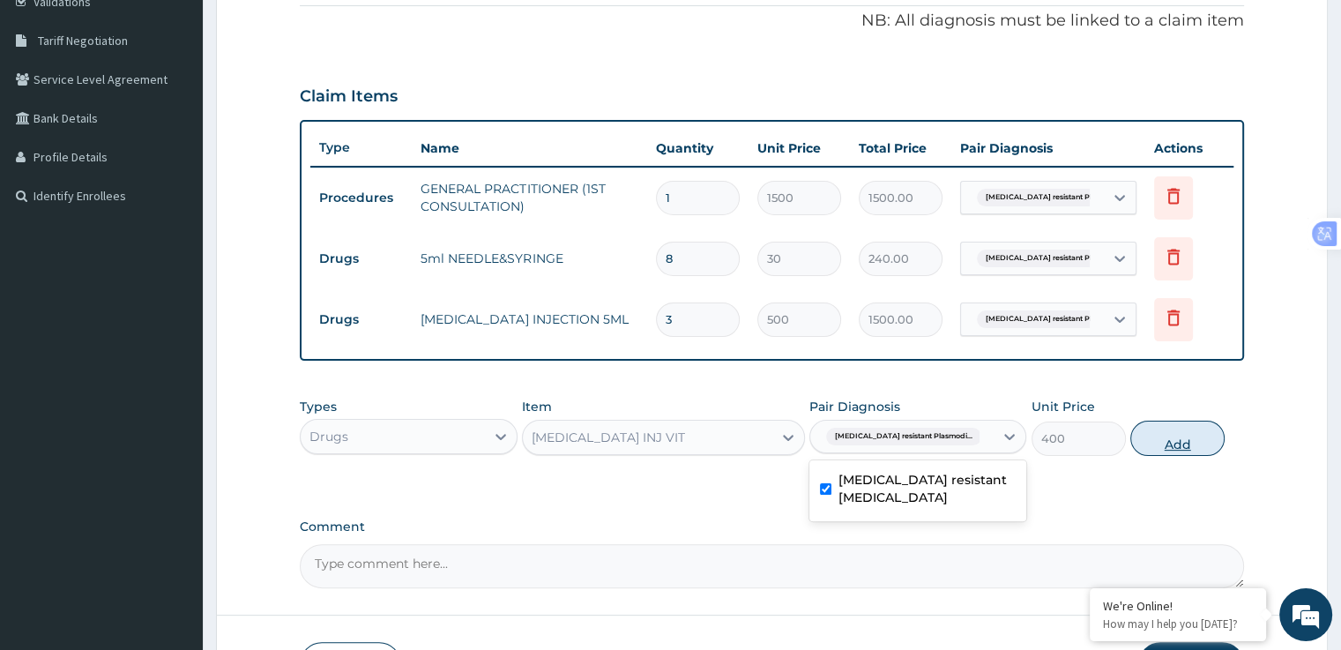
click at [1176, 446] on button "Add" at bounding box center [1177, 437] width 94 height 35
type input "0"
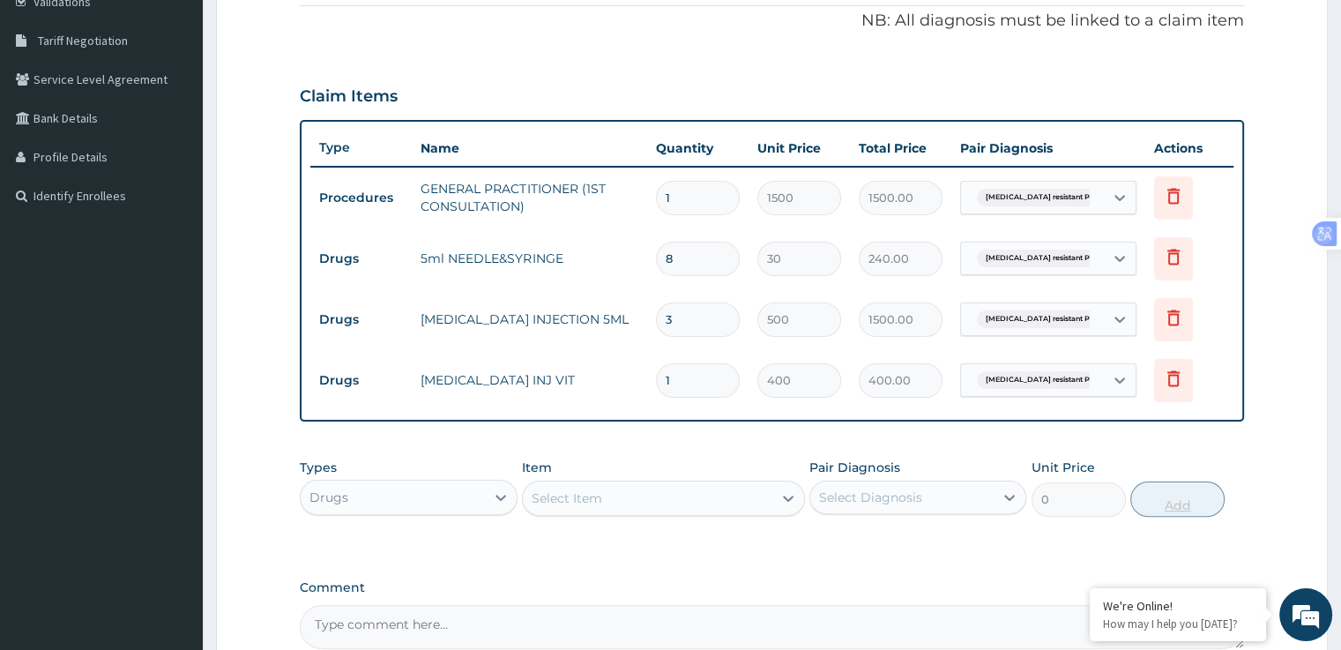
type input "0.00"
type input "3"
type input "1200.00"
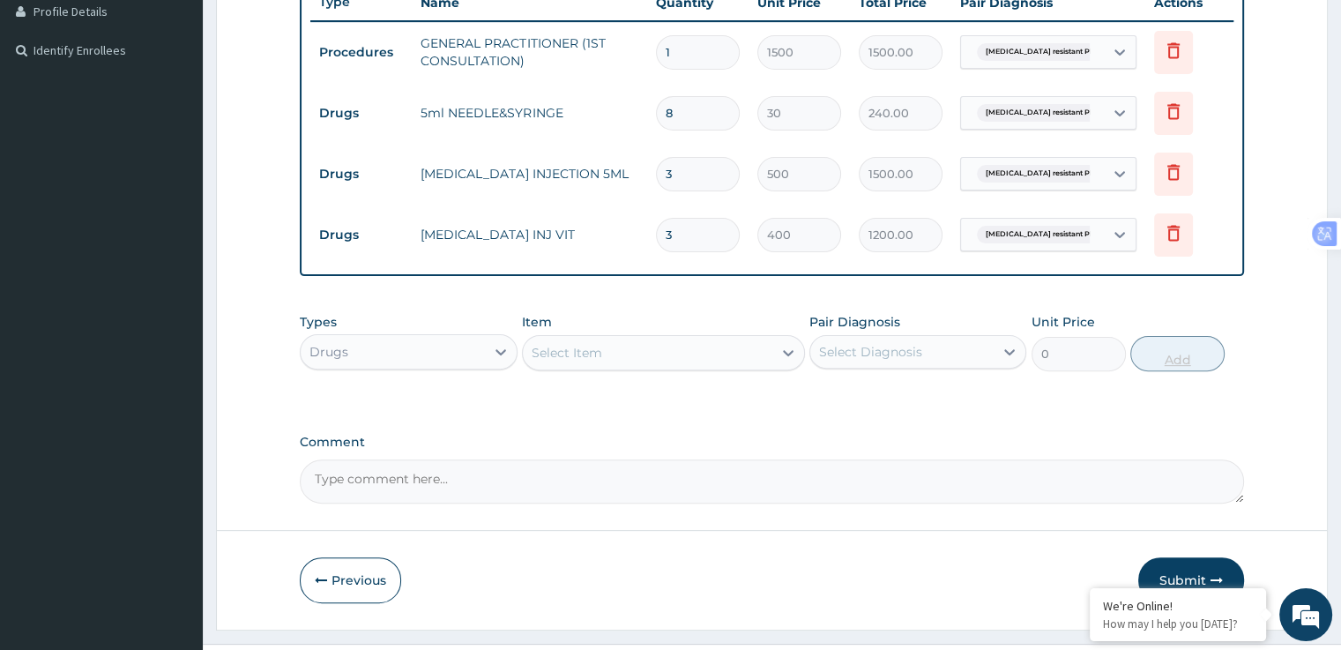
scroll to position [529, 0]
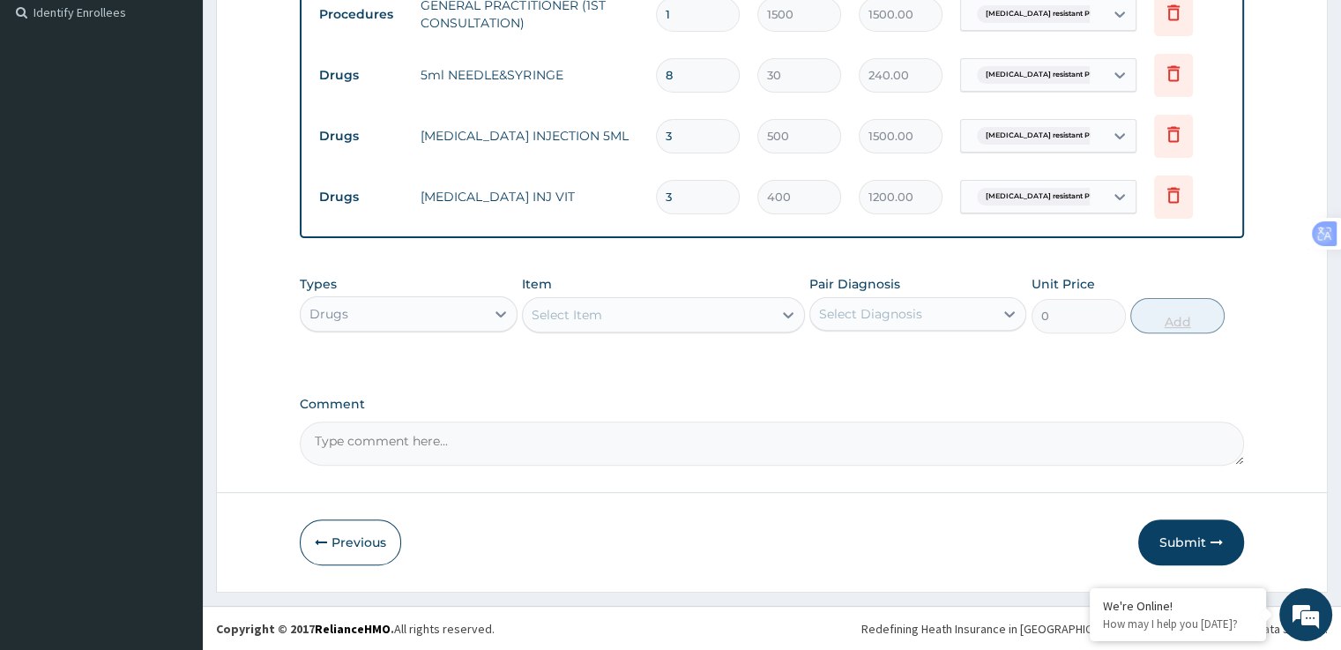
type input "3"
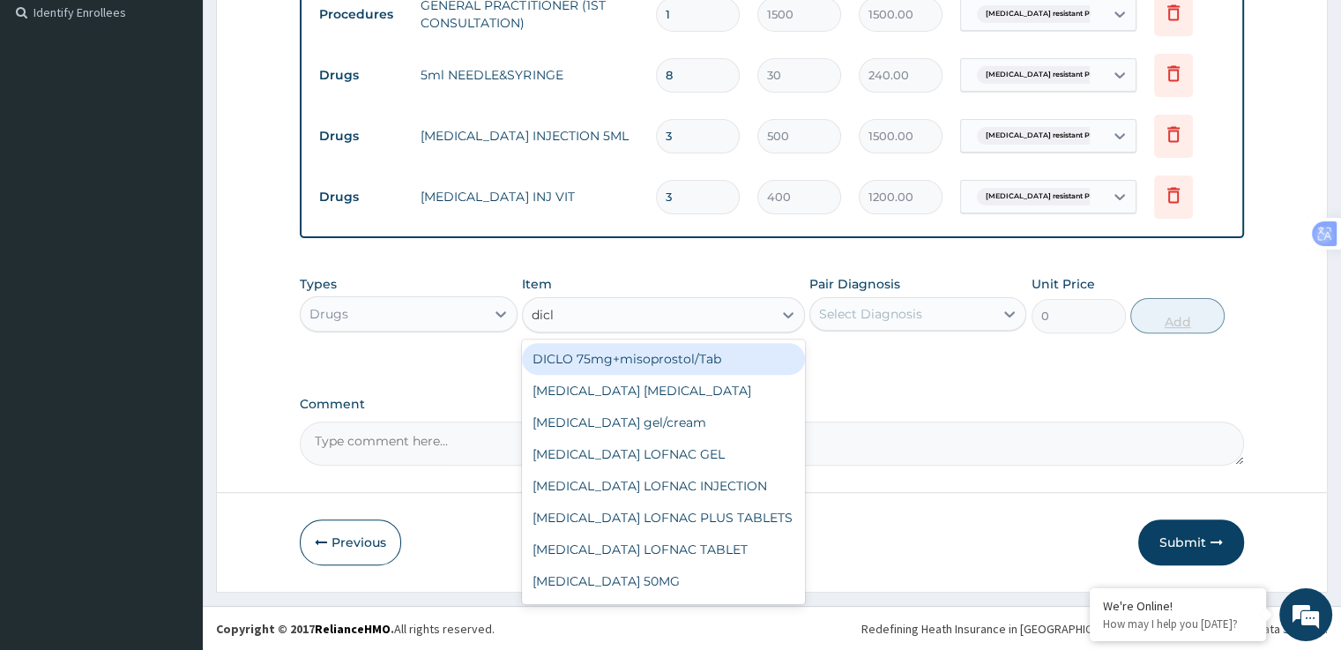
type input "diclo"
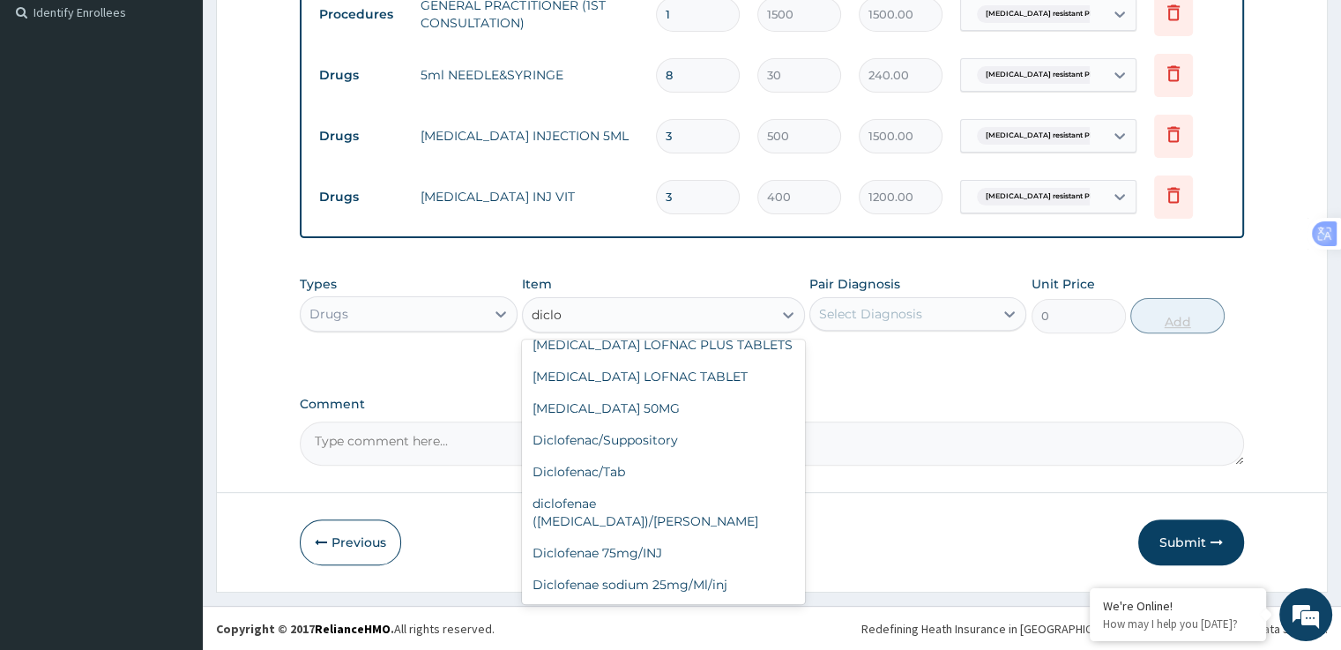
scroll to position [187, 0]
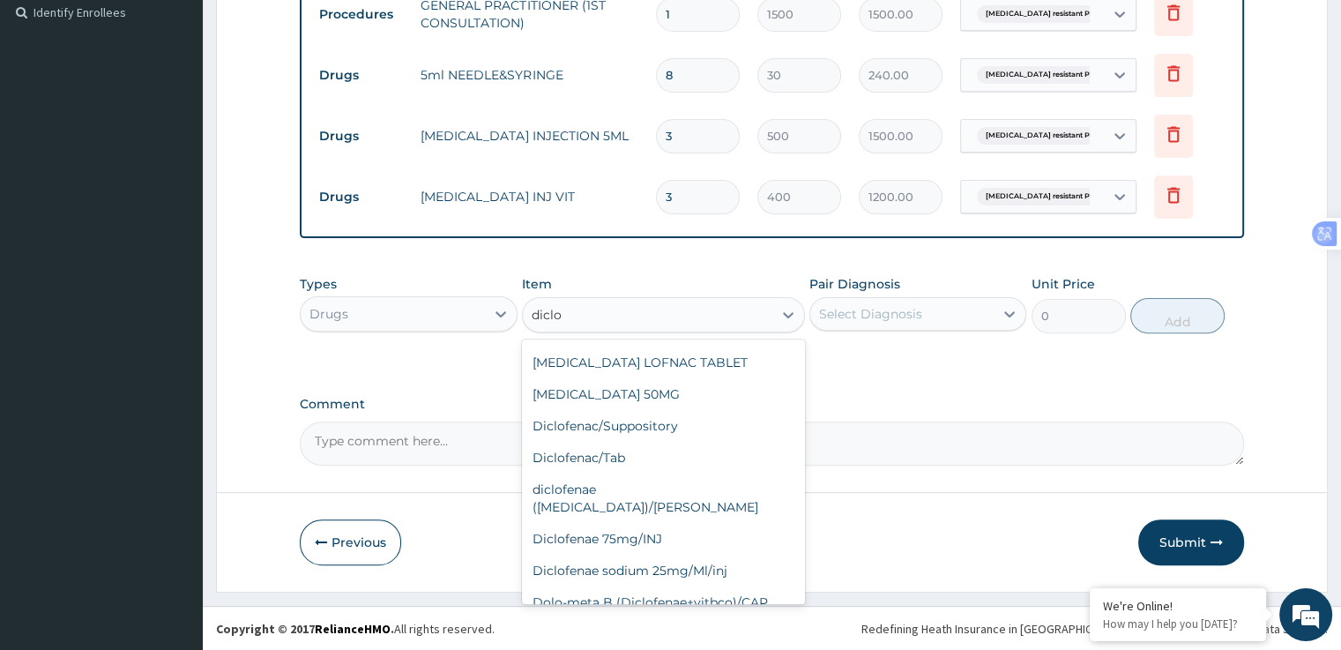
click at [649, 523] on div "Diclofenae 75mg/INJ" at bounding box center [663, 539] width 283 height 32
type input "500"
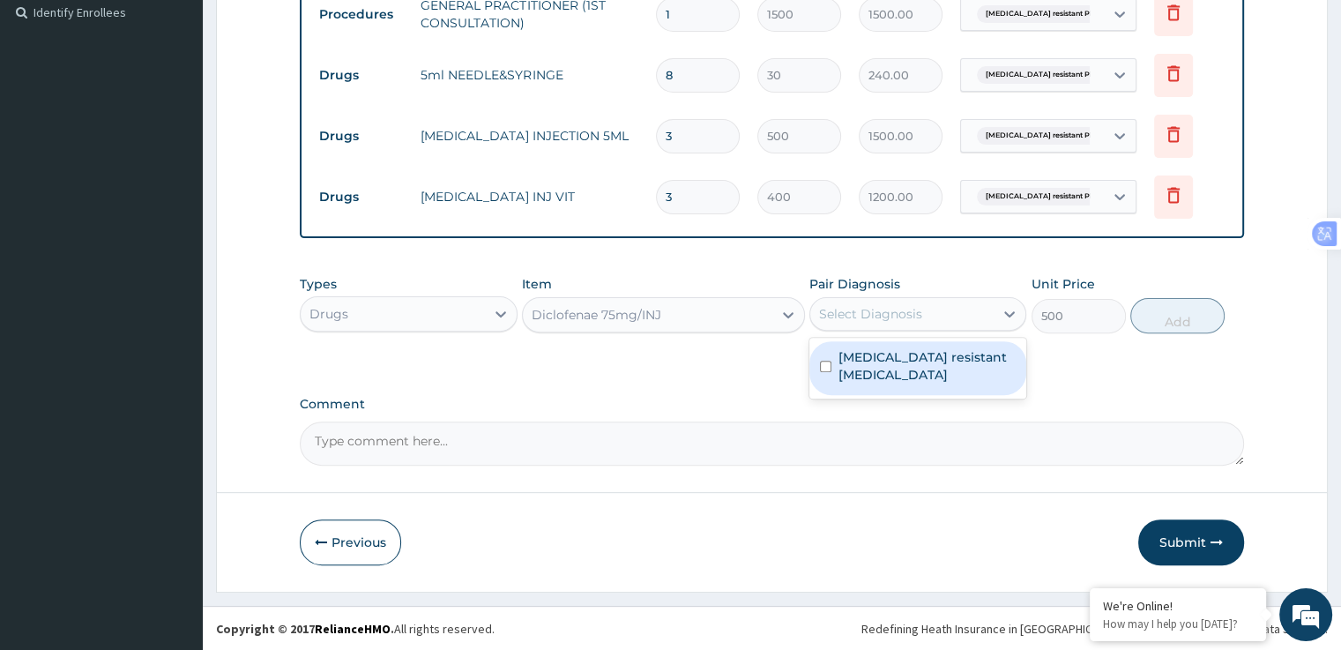
click at [893, 374] on label "[MEDICAL_DATA] resistant [MEDICAL_DATA]" at bounding box center [926, 365] width 177 height 35
checkbox input "true"
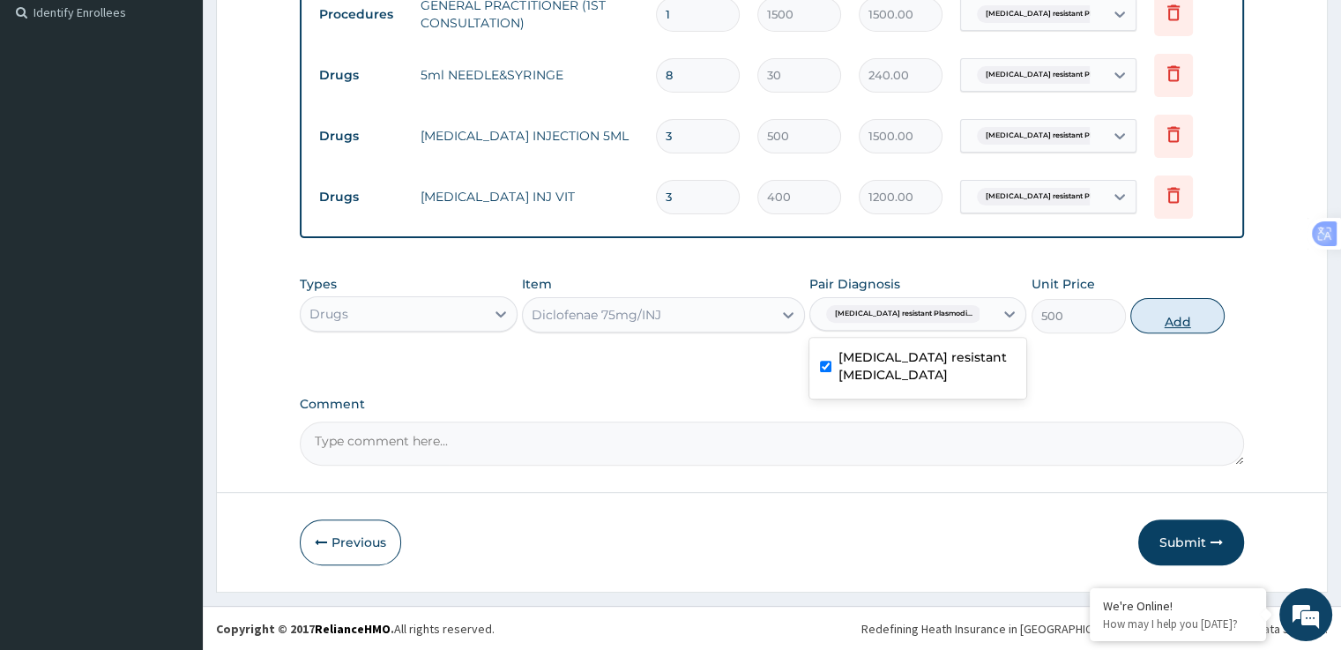
click at [1175, 316] on button "Add" at bounding box center [1177, 315] width 94 height 35
type input "0"
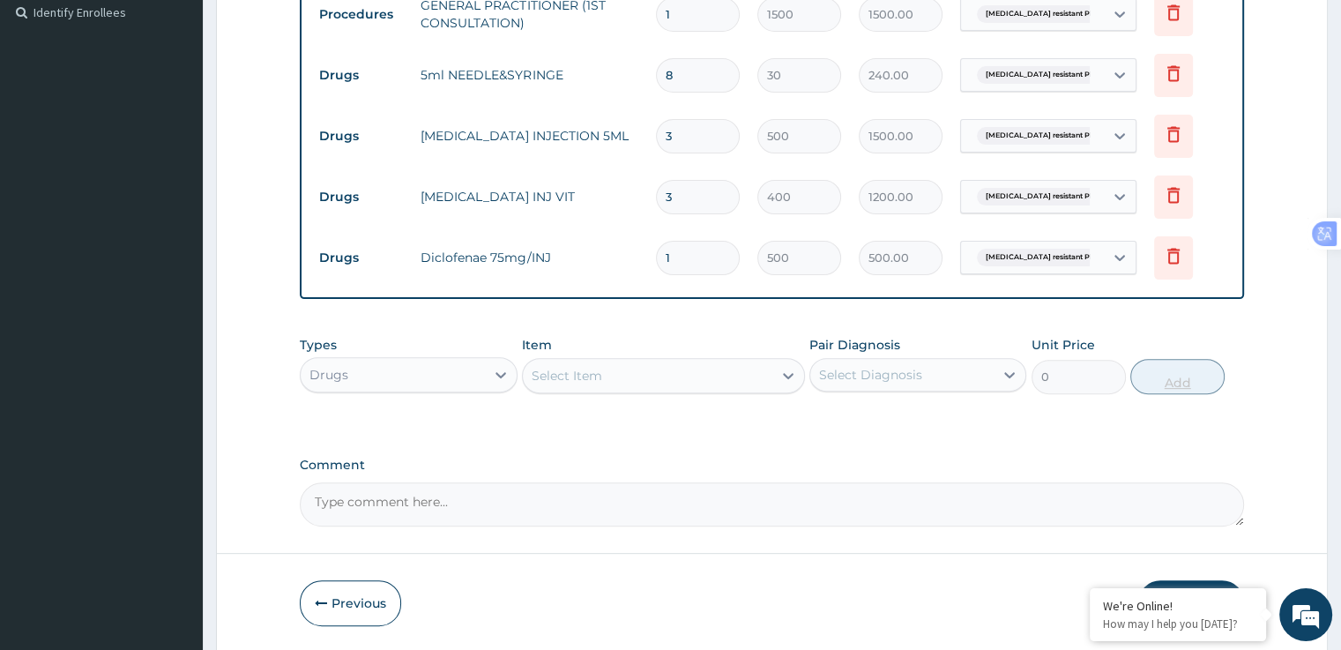
type input "0.00"
type input "3"
type input "1500.00"
type input "3"
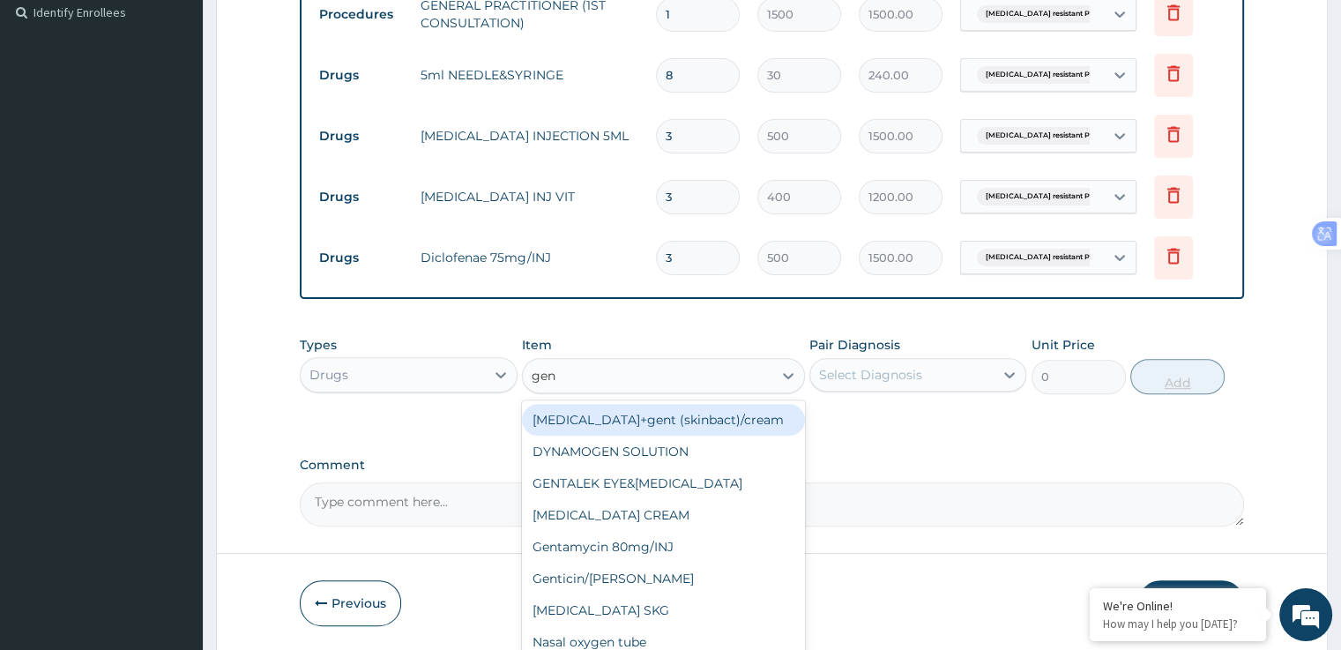
type input "gent"
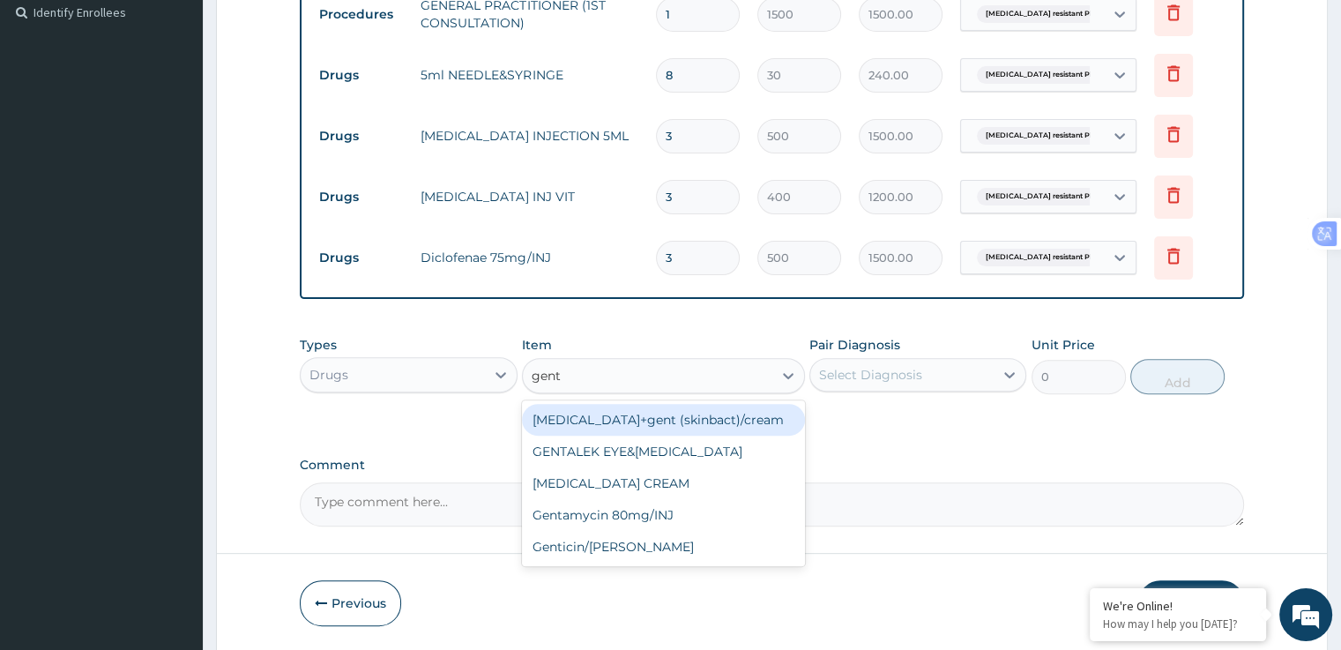
click at [672, 519] on div "Gentamycin 80mg/INJ" at bounding box center [663, 515] width 283 height 32
type input "500"
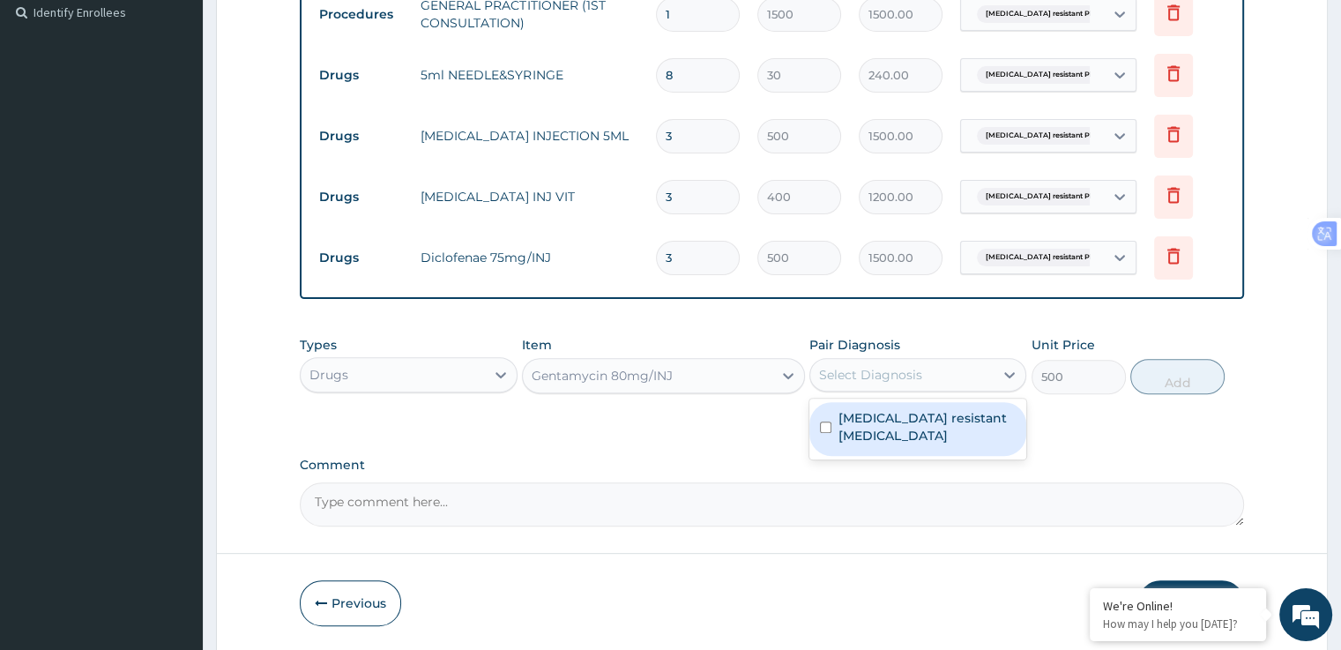
click at [938, 431] on label "[MEDICAL_DATA] resistant [MEDICAL_DATA]" at bounding box center [926, 426] width 177 height 35
checkbox input "true"
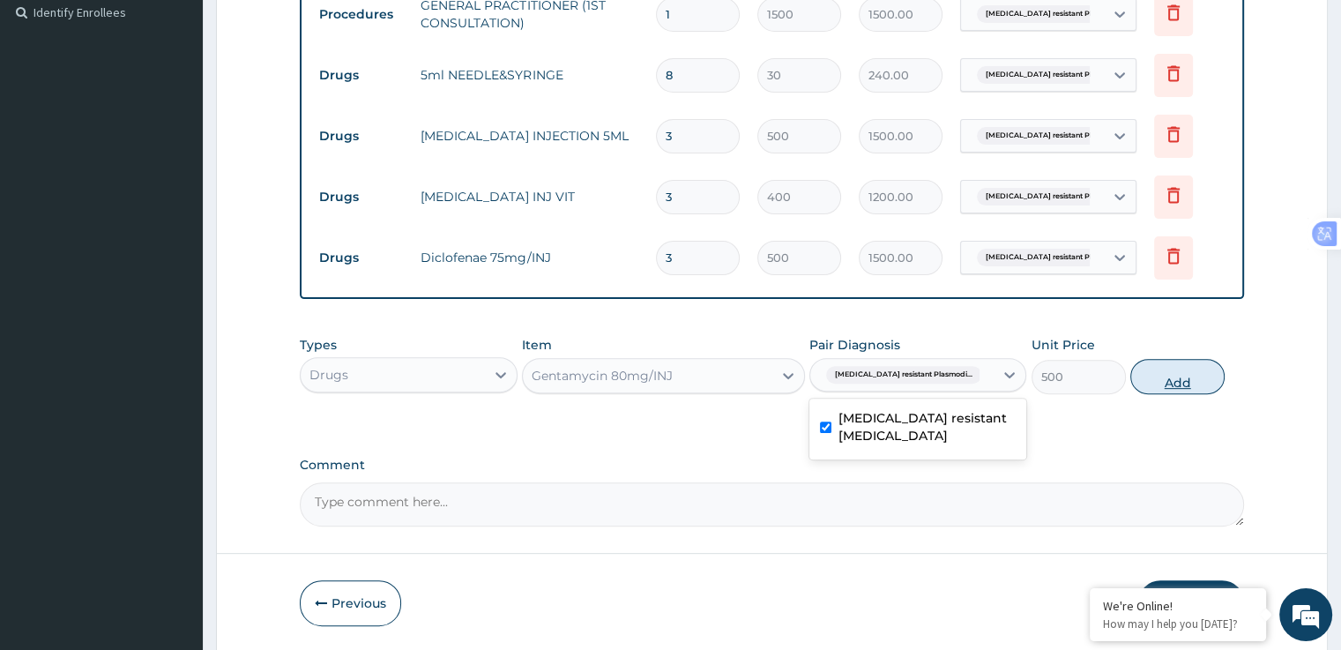
click at [1174, 384] on button "Add" at bounding box center [1177, 376] width 94 height 35
type input "0"
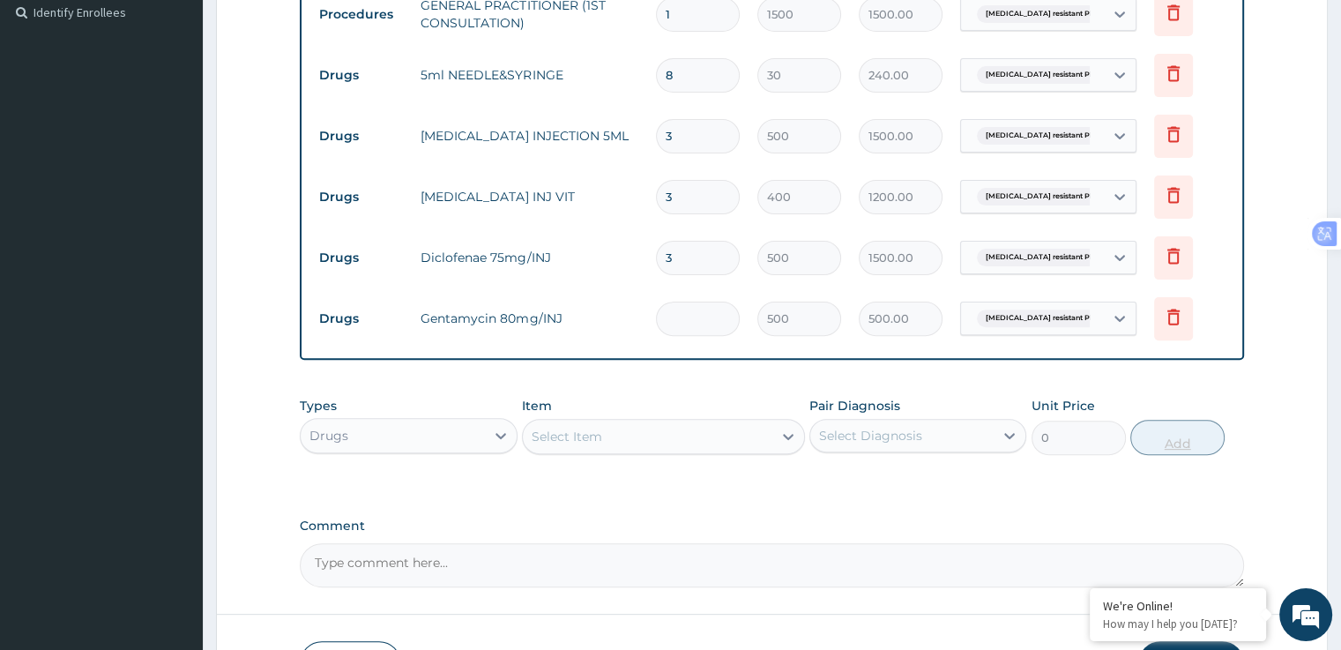
type input "0.00"
type input "3"
type input "1500.00"
type input "3"
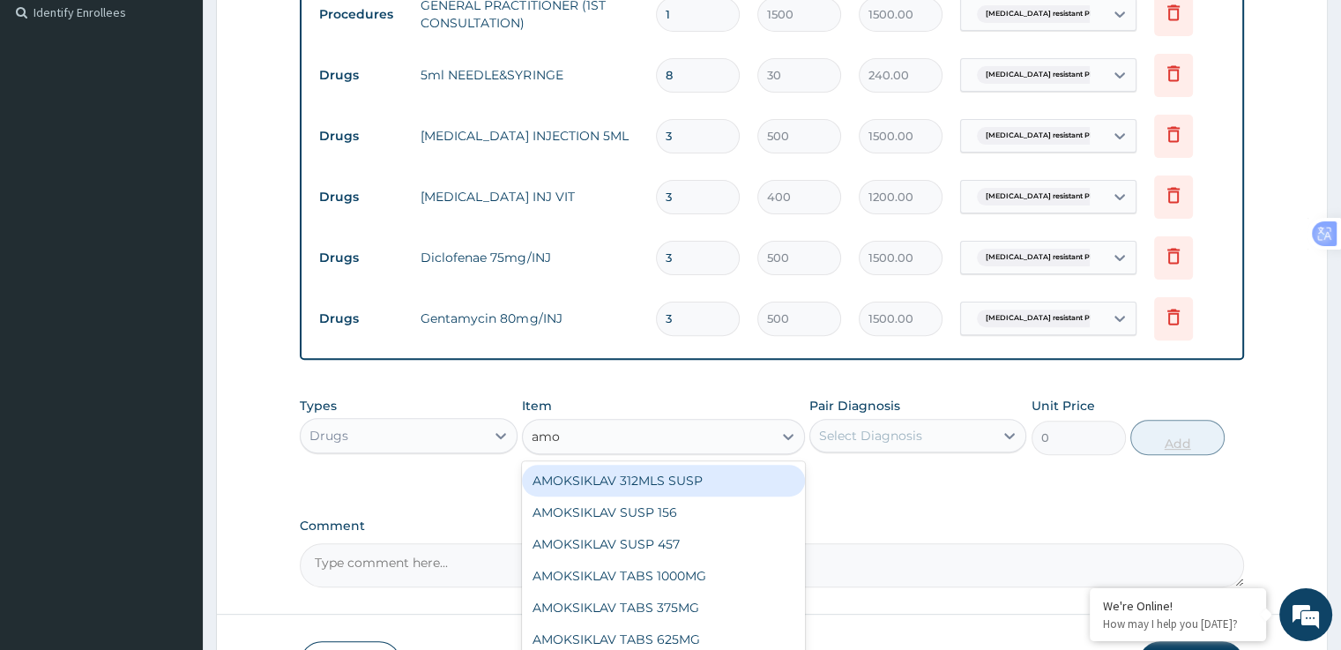
type input "amox"
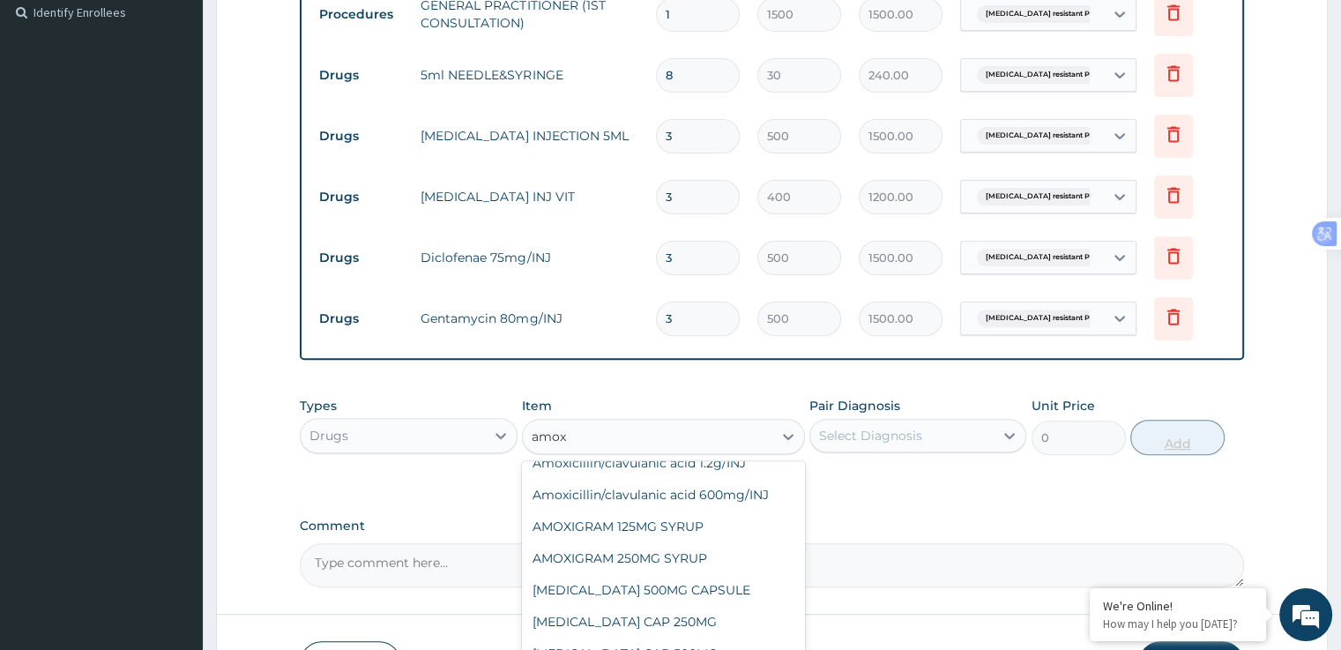
scroll to position [409, 0]
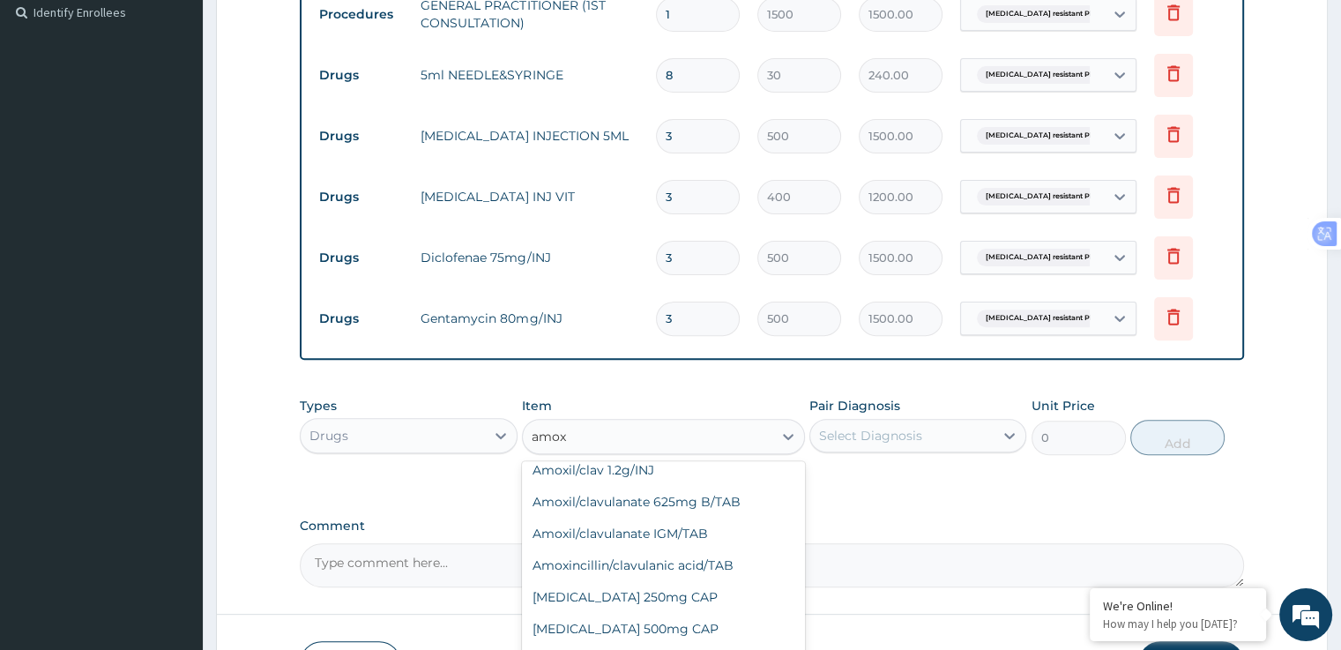
click at [677, 618] on div "[MEDICAL_DATA] 500mg CAP" at bounding box center [663, 629] width 283 height 32
type input "65"
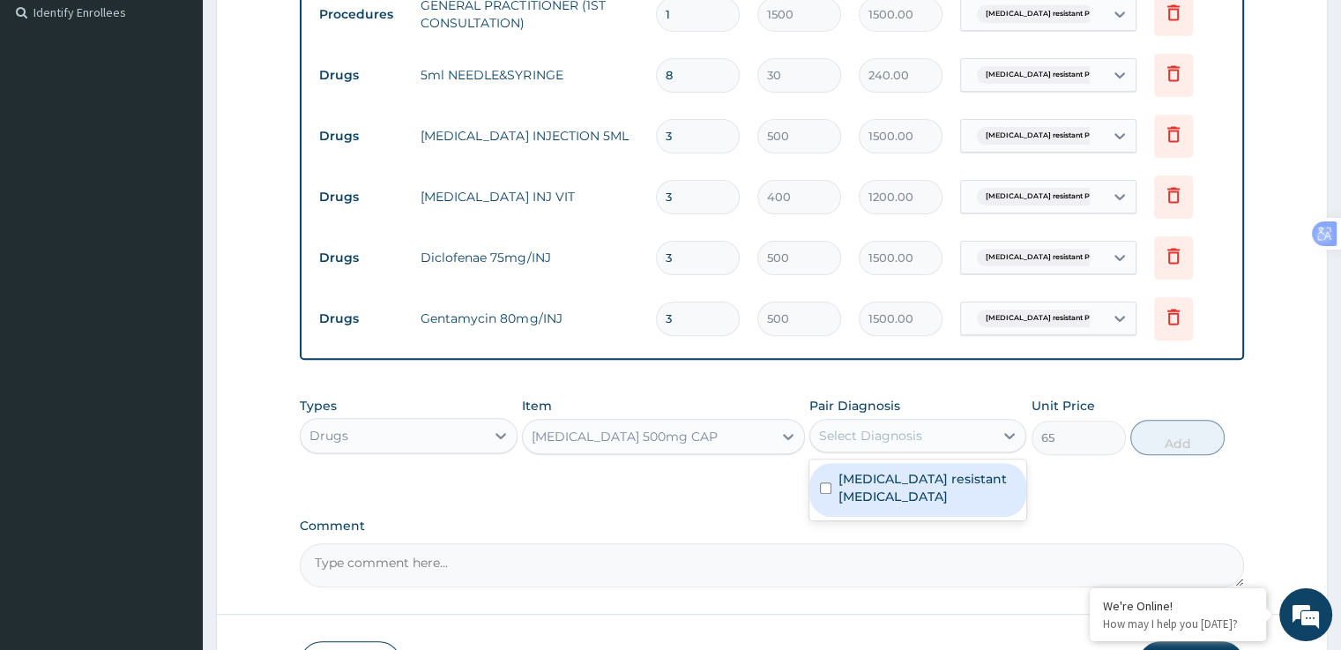
click at [925, 475] on label "[MEDICAL_DATA] resistant [MEDICAL_DATA]" at bounding box center [926, 487] width 177 height 35
checkbox input "true"
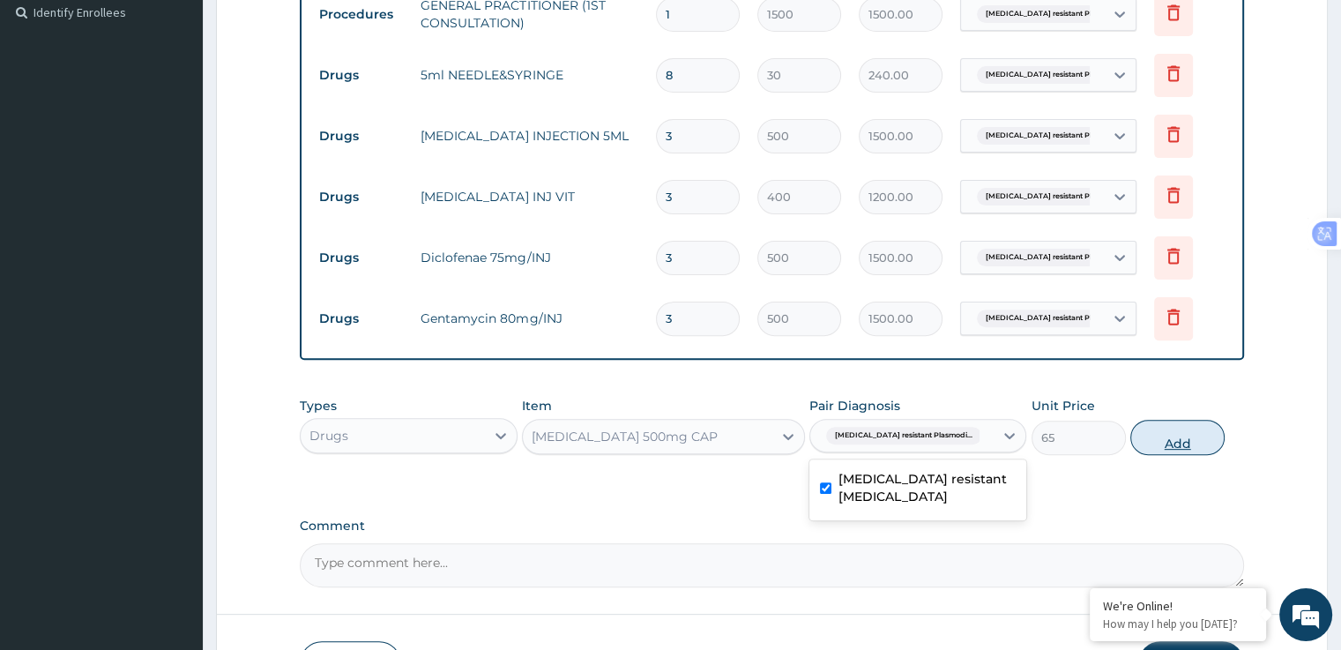
click at [1183, 448] on button "Add" at bounding box center [1177, 437] width 94 height 35
type input "0"
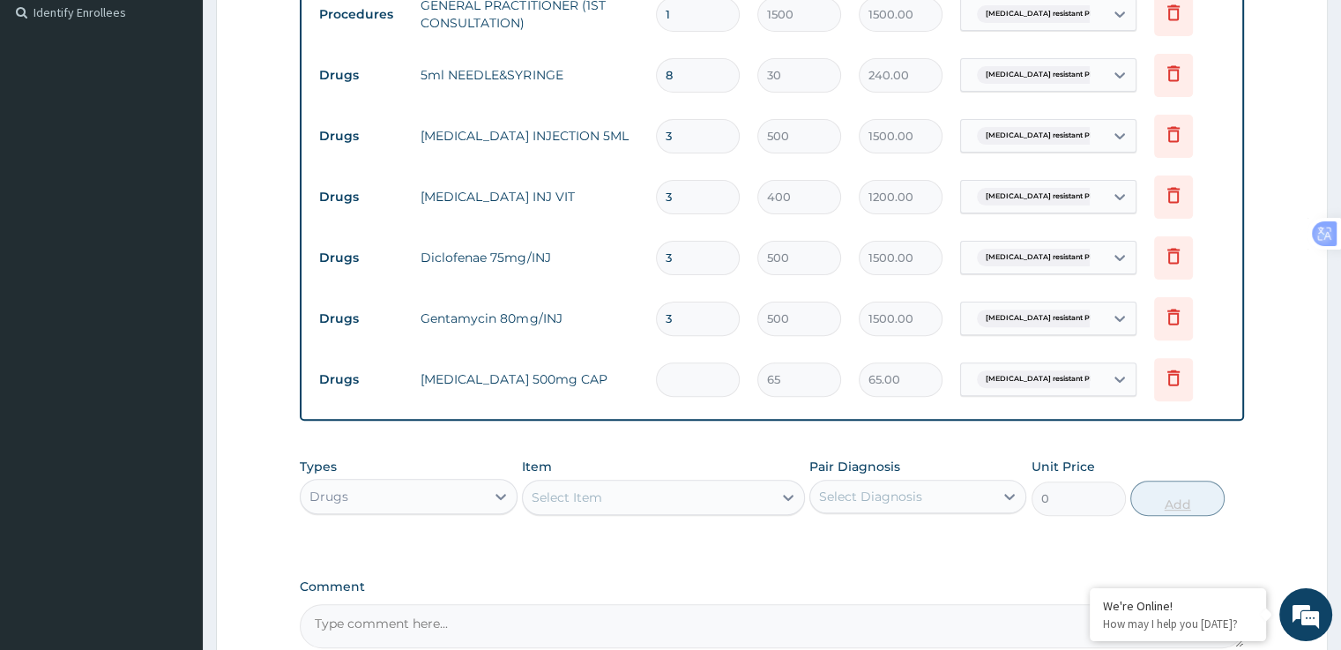
type input "0.00"
type input "3"
type input "195.00"
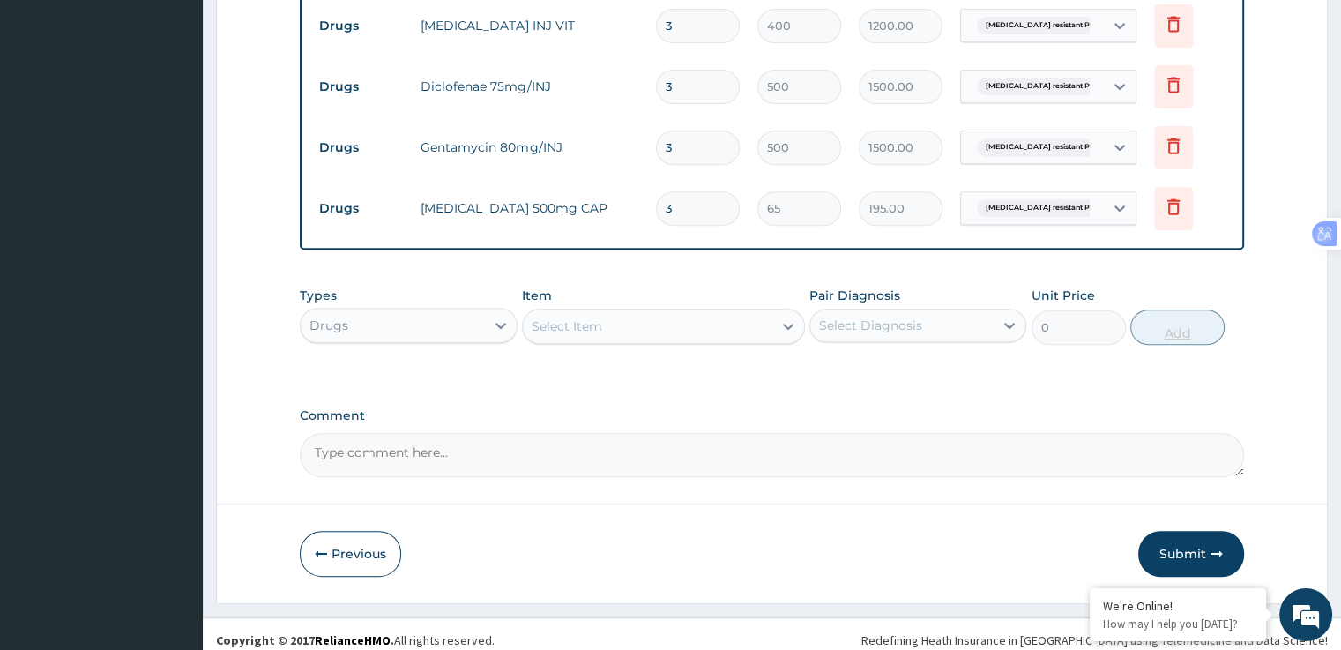
scroll to position [711, 0]
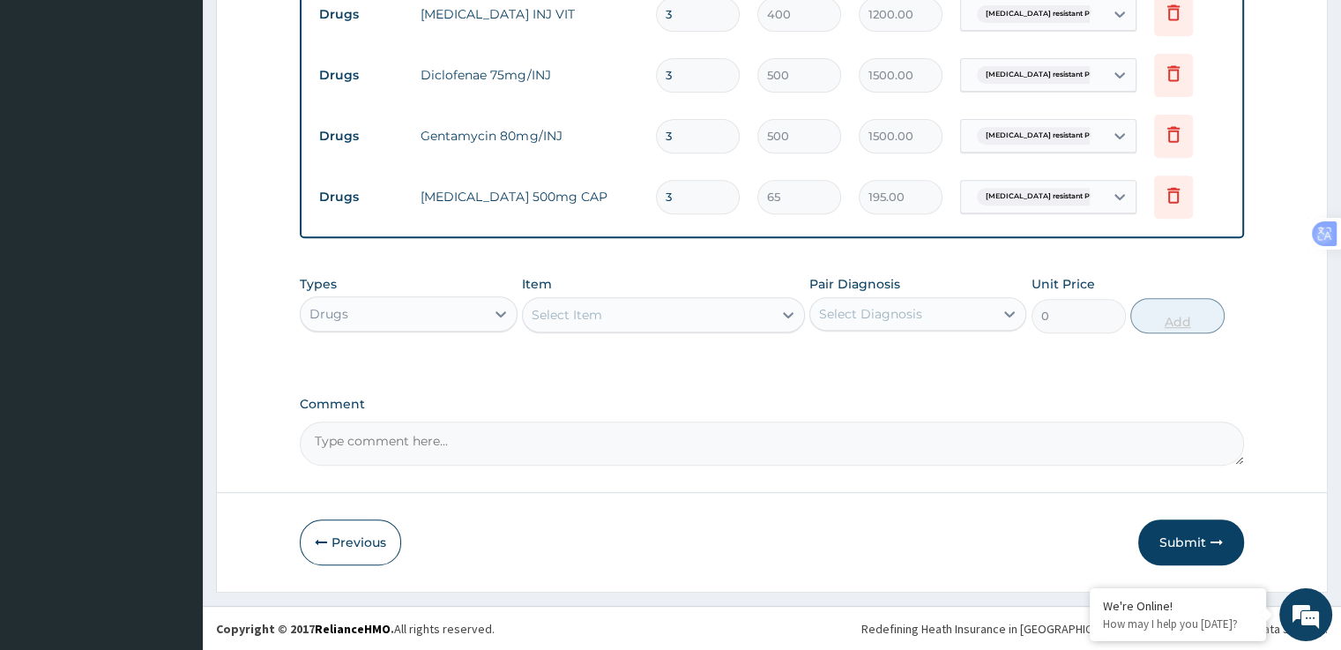
type input "3"
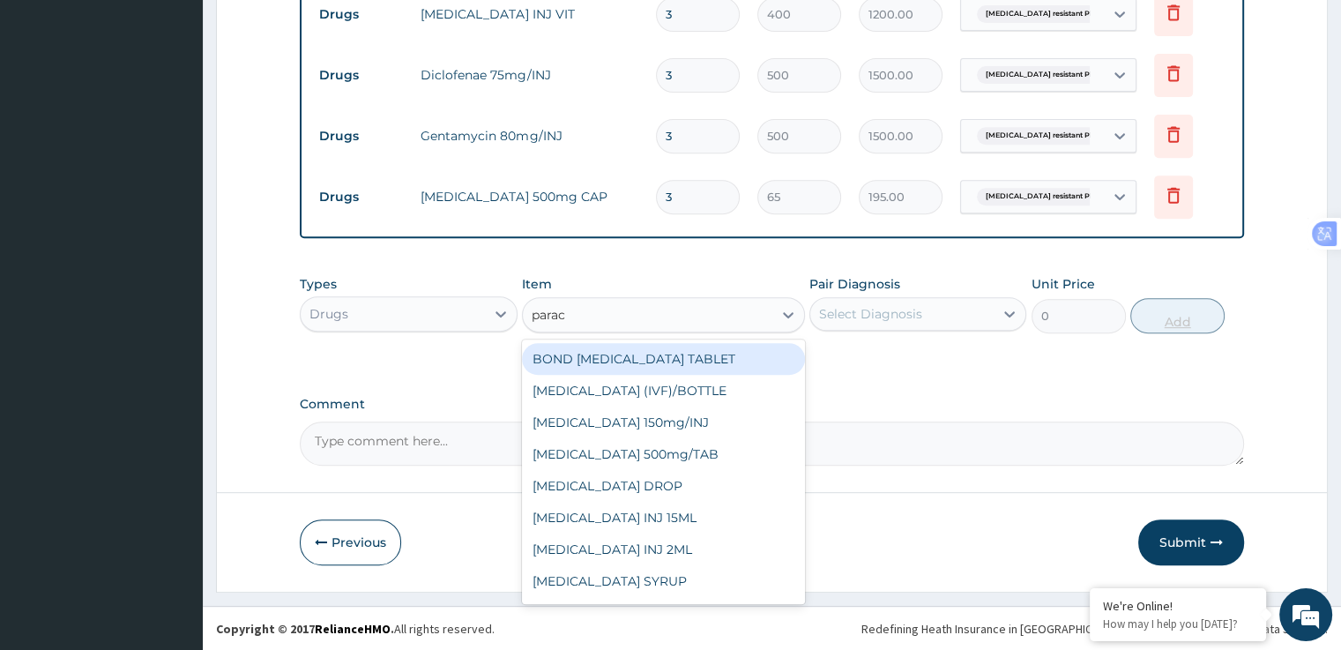
type input "parace"
click at [699, 459] on div "[MEDICAL_DATA] 500mg/TAB" at bounding box center [663, 454] width 283 height 32
type input "15"
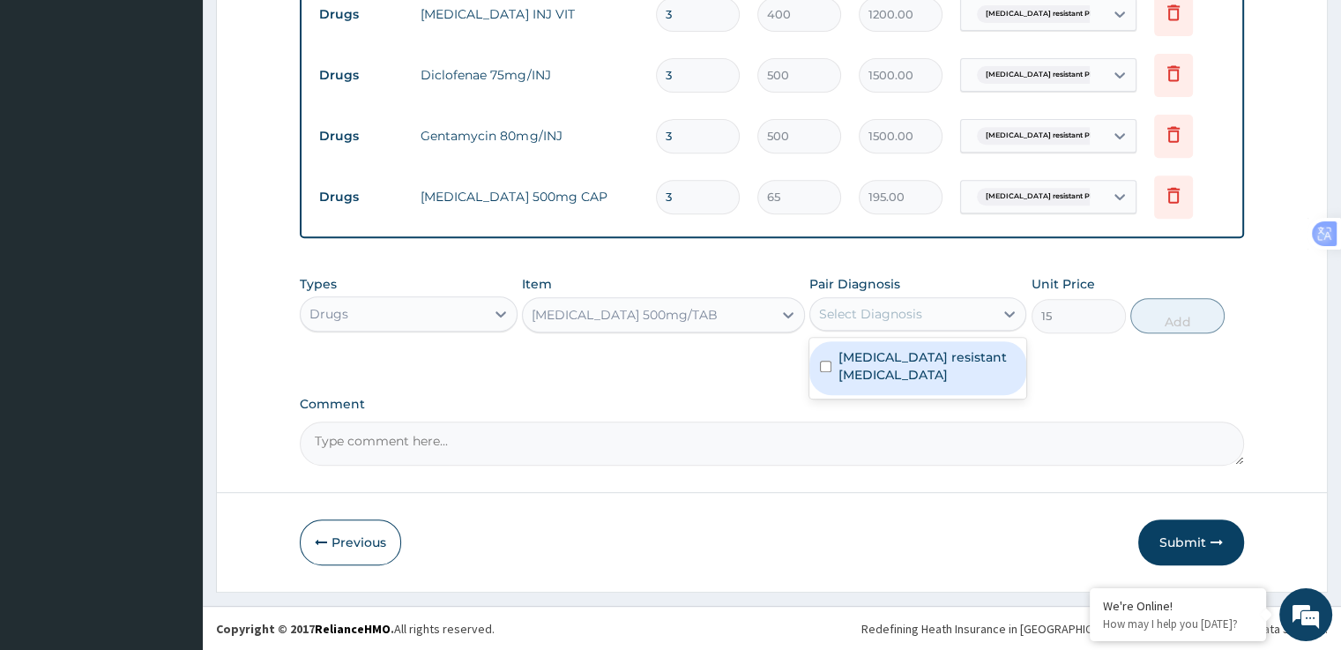
click at [915, 369] on label "Artemisinin resistant Plasmodium falciparum" at bounding box center [926, 365] width 177 height 35
checkbox input "true"
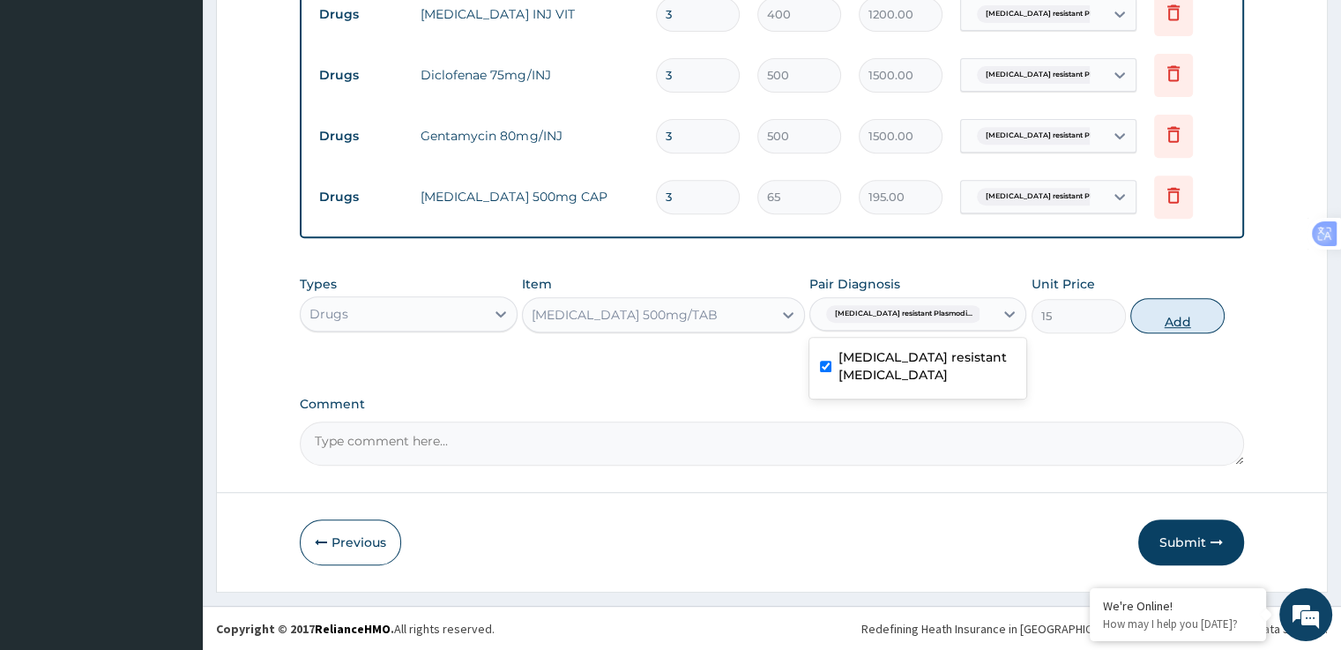
click at [1183, 324] on button "Add" at bounding box center [1177, 315] width 94 height 35
type input "0"
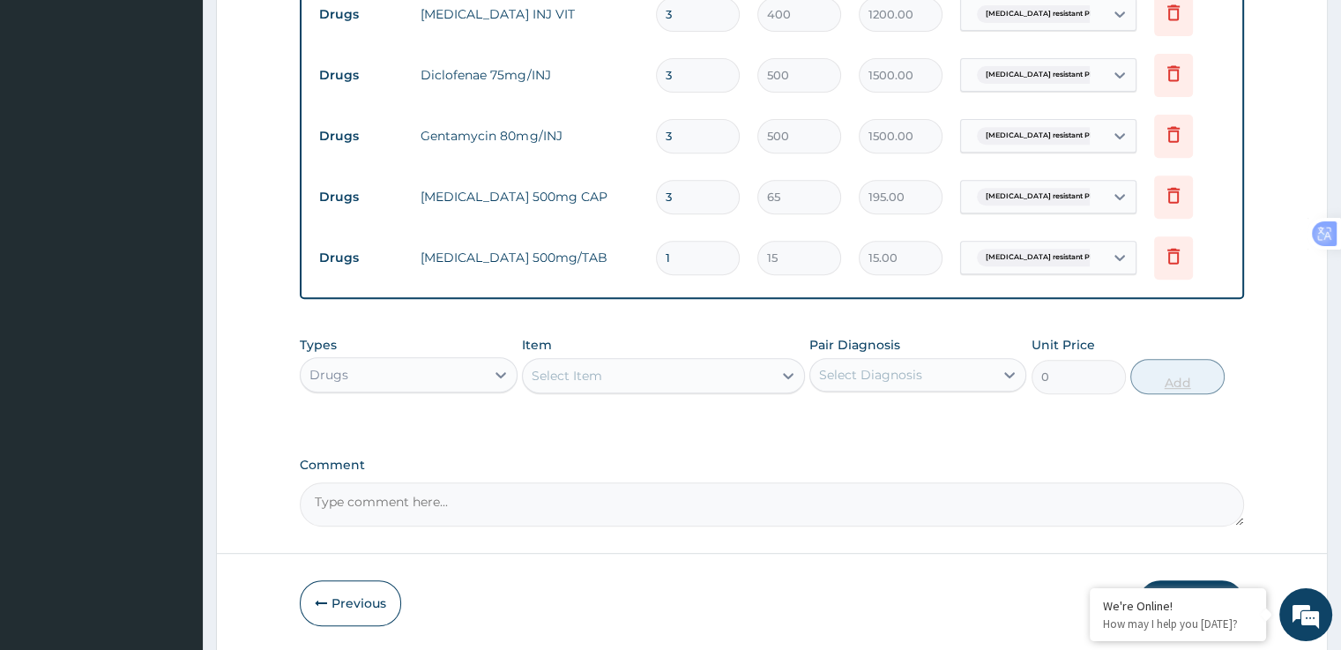
type input "18"
type input "270.00"
type input "18"
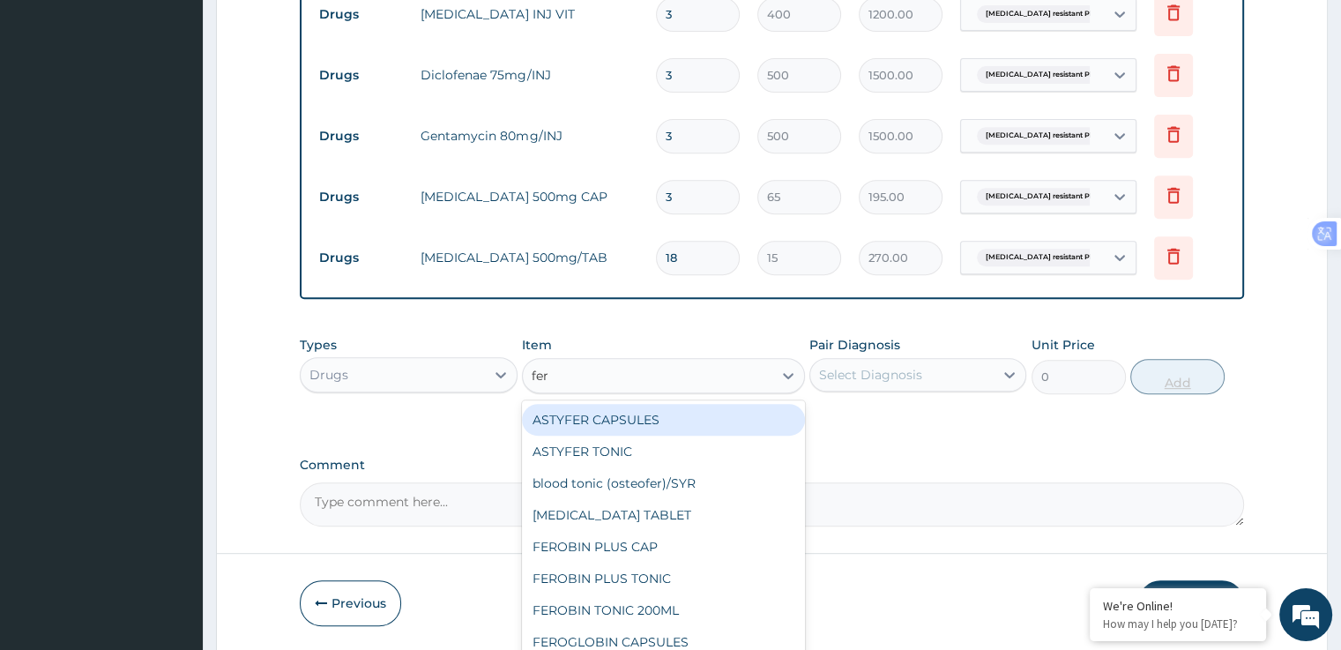
type input "ferr"
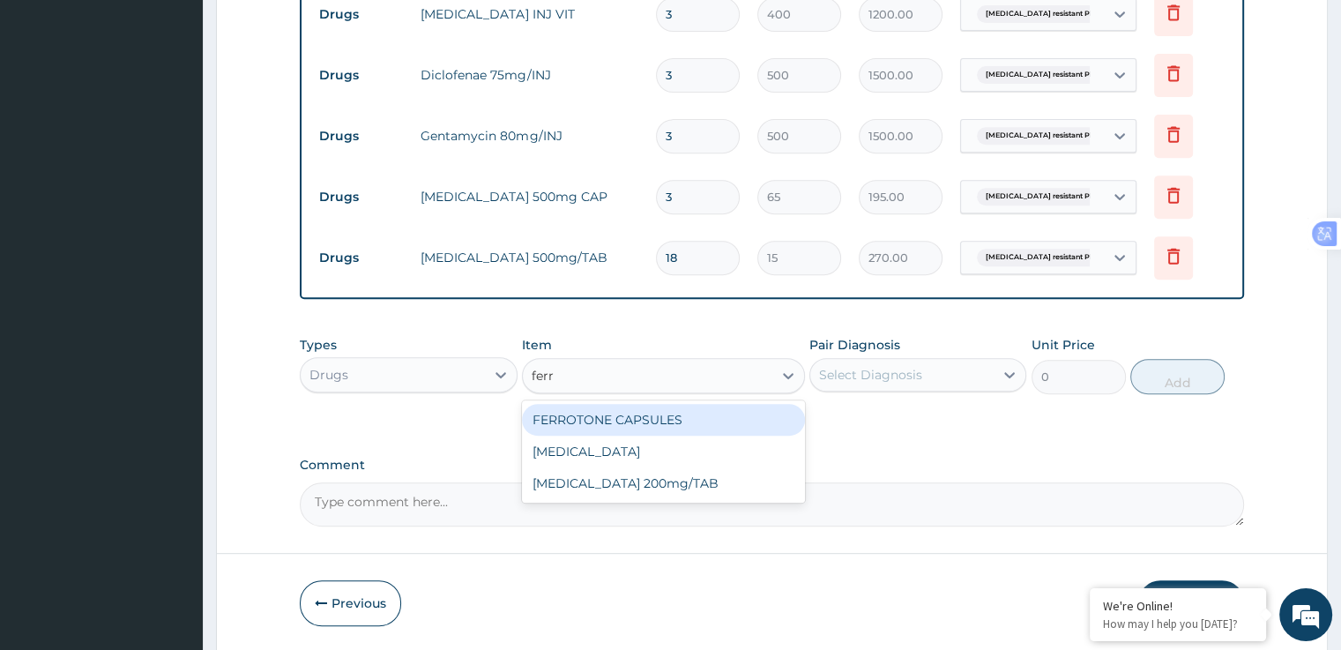
click at [730, 484] on div "FERROUS SULPHATE 200mg/TAB" at bounding box center [663, 483] width 283 height 32
type input "4"
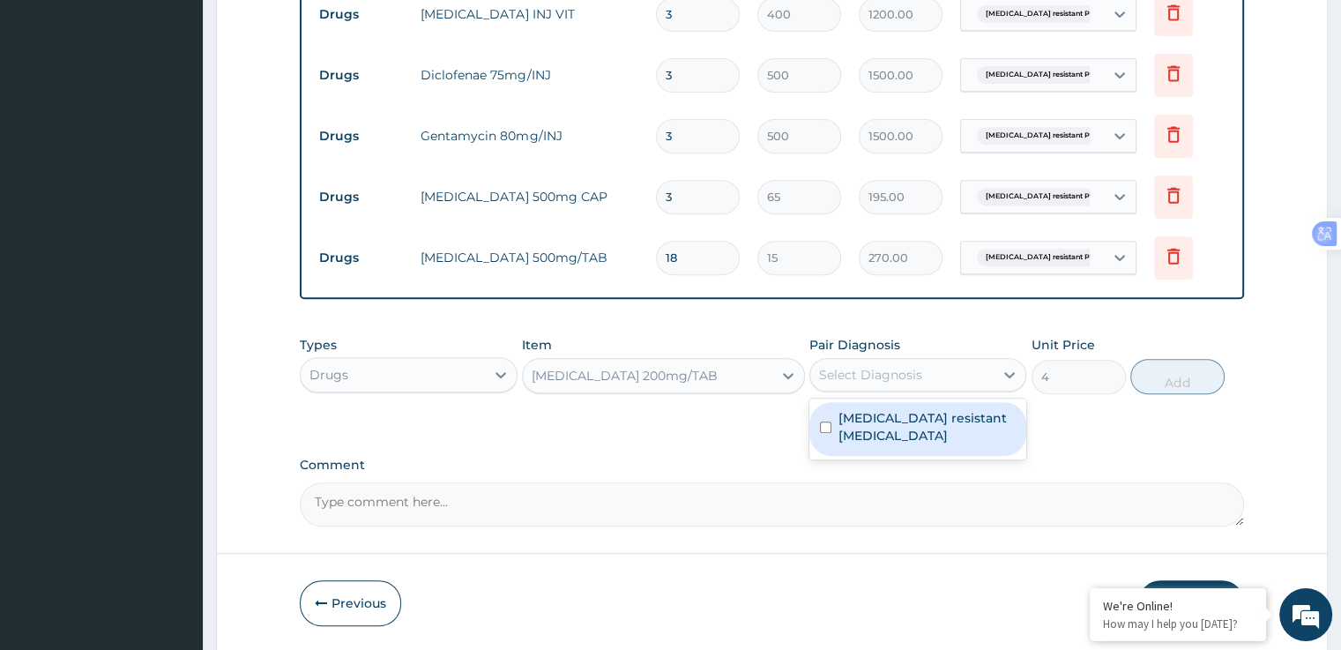
click at [930, 427] on label "Artemisinin resistant Plasmodium falciparum" at bounding box center [926, 426] width 177 height 35
checkbox input "true"
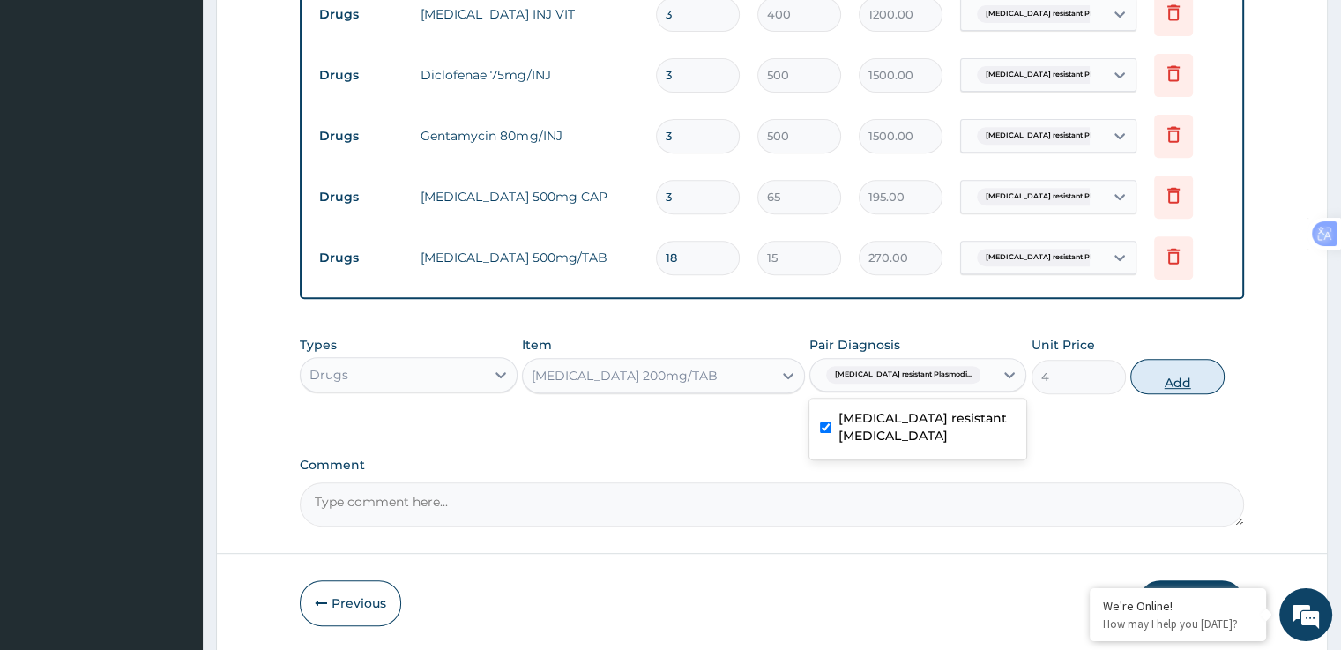
click at [1193, 385] on button "Add" at bounding box center [1177, 376] width 94 height 35
type input "0"
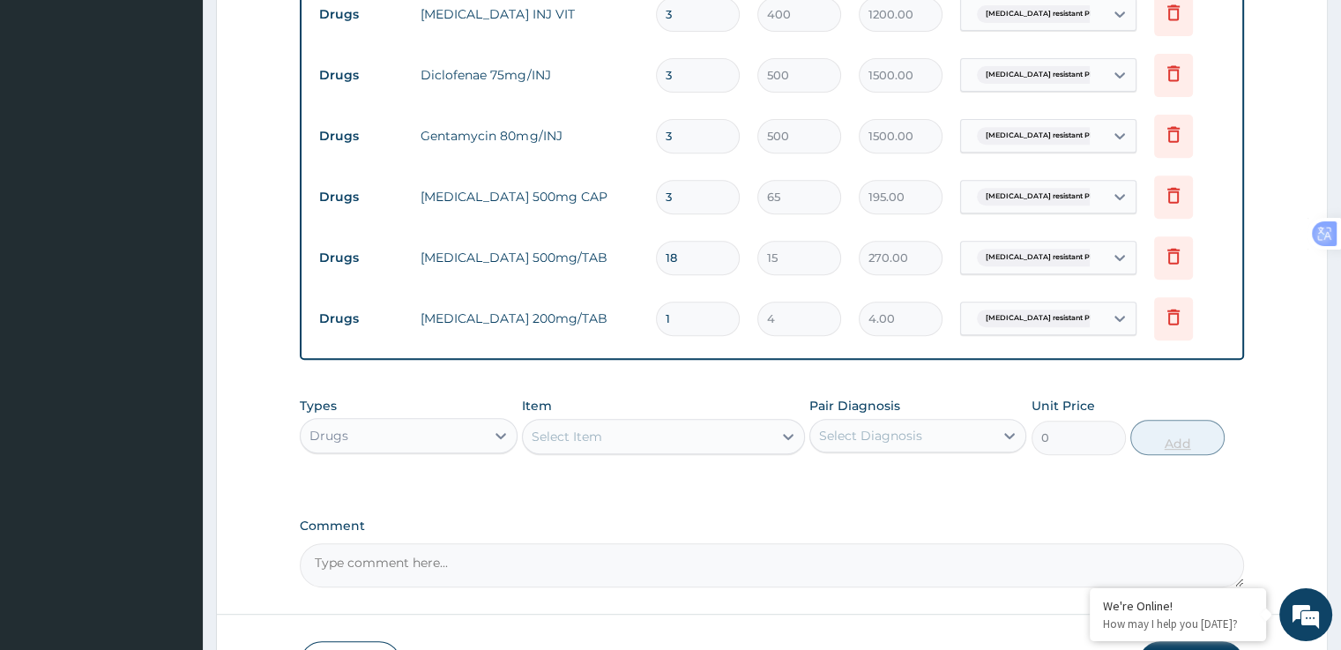
type input "12"
type input "48.00"
type input "12"
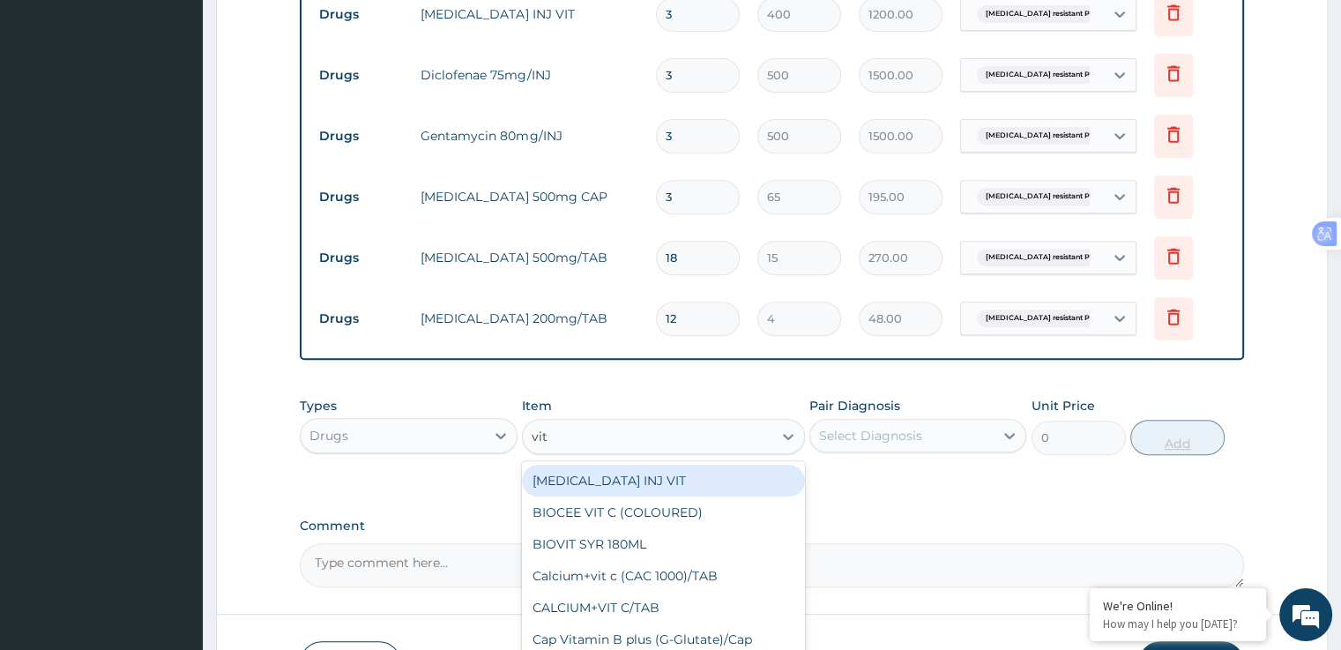
type input "vit b"
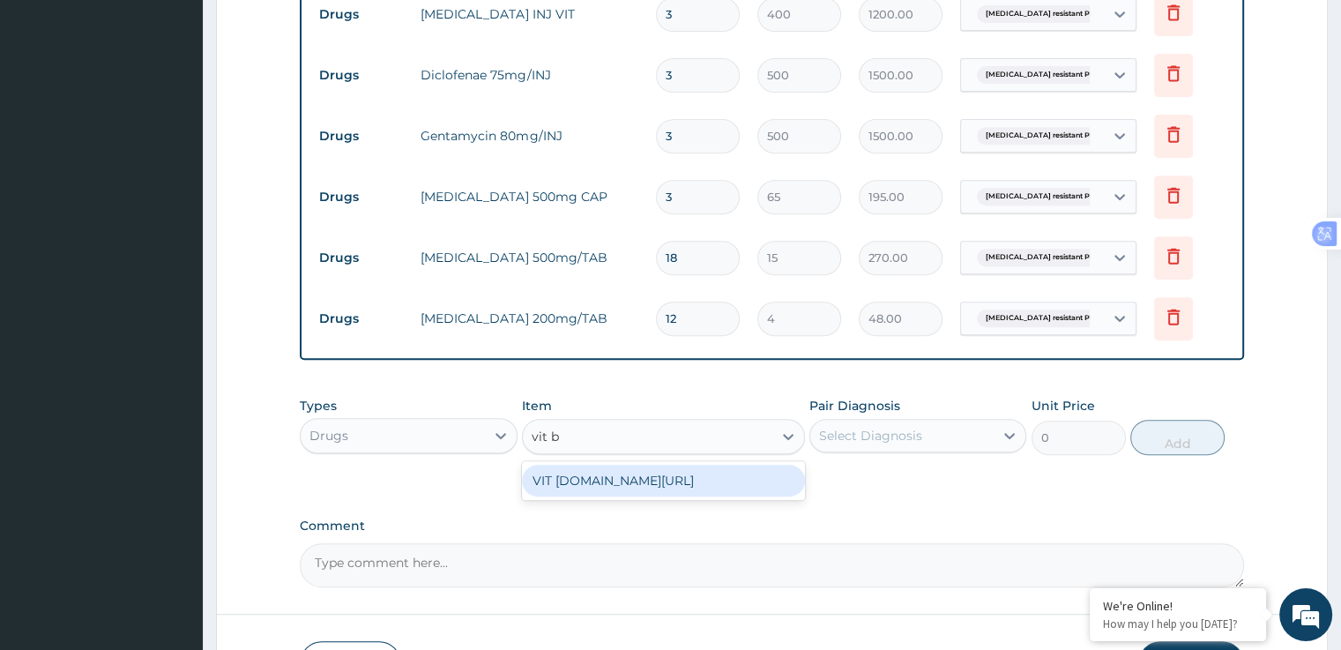
click at [707, 468] on div "VIT B.co/TAB" at bounding box center [663, 480] width 283 height 32
type input "20"
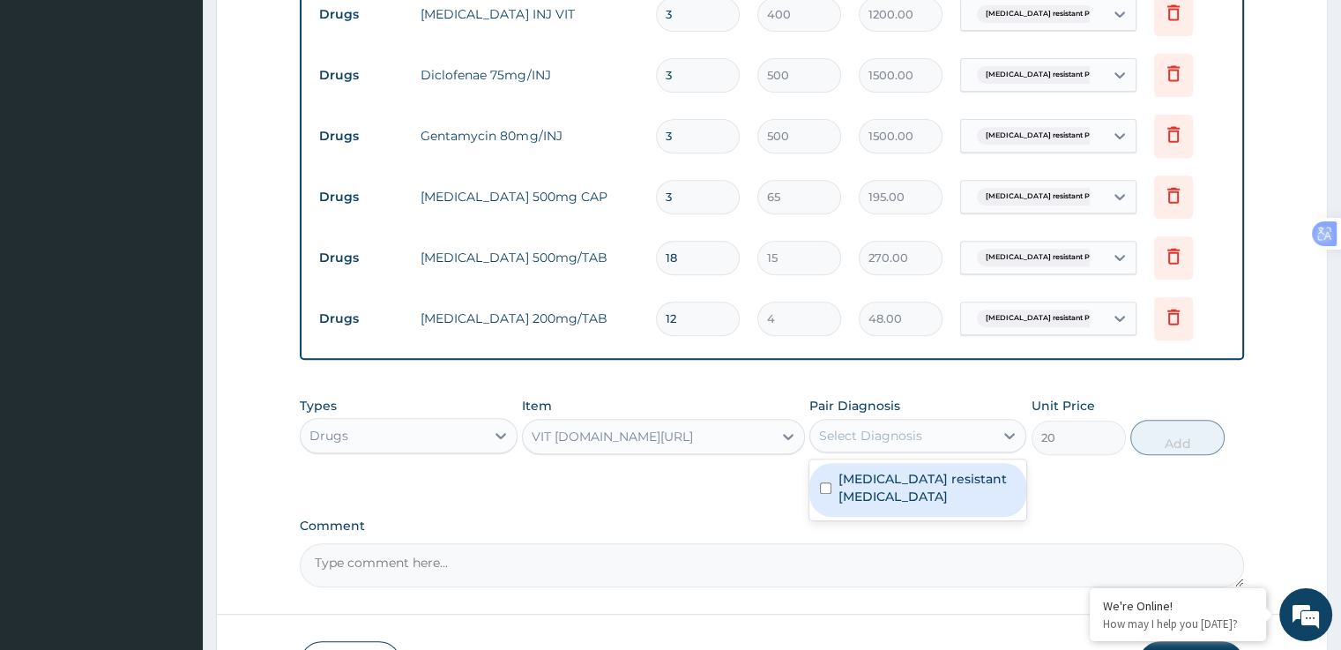
click at [918, 495] on label "Artemisinin resistant Plasmodium falciparum" at bounding box center [926, 487] width 177 height 35
checkbox input "true"
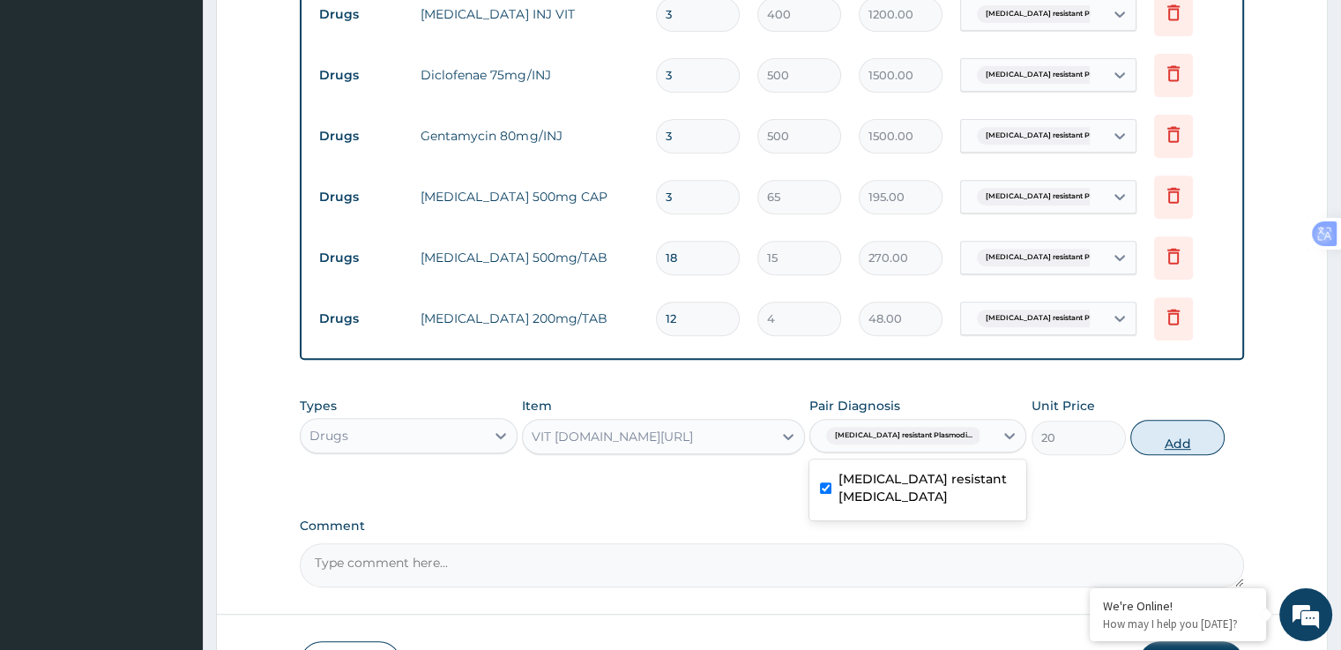
click at [1188, 438] on button "Add" at bounding box center [1177, 437] width 94 height 35
type input "0"
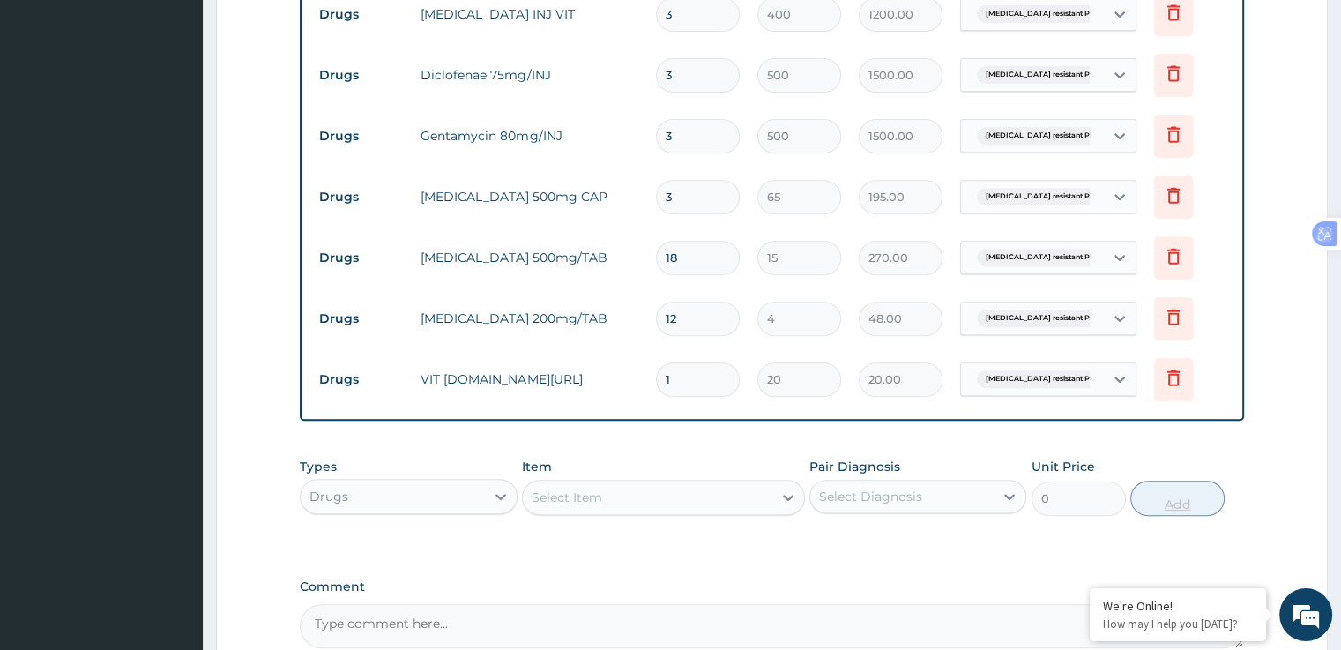
type input "12"
type input "240.00"
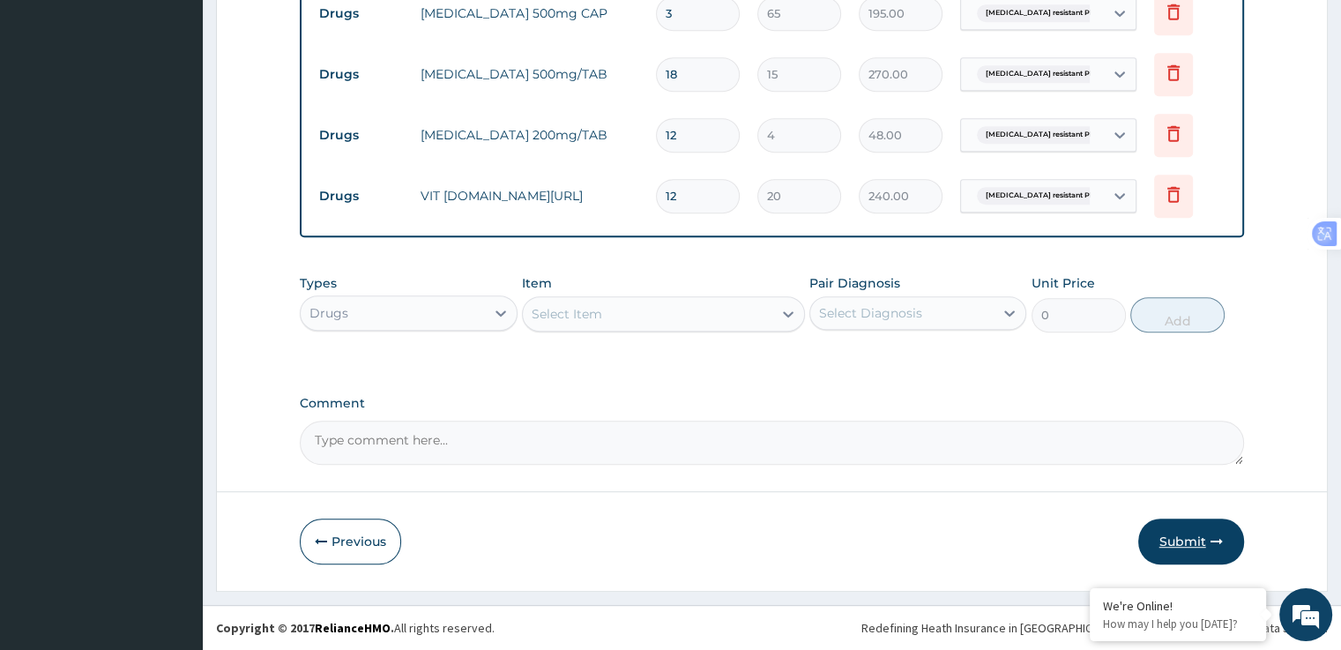
click at [1185, 546] on button "Submit" at bounding box center [1191, 541] width 106 height 46
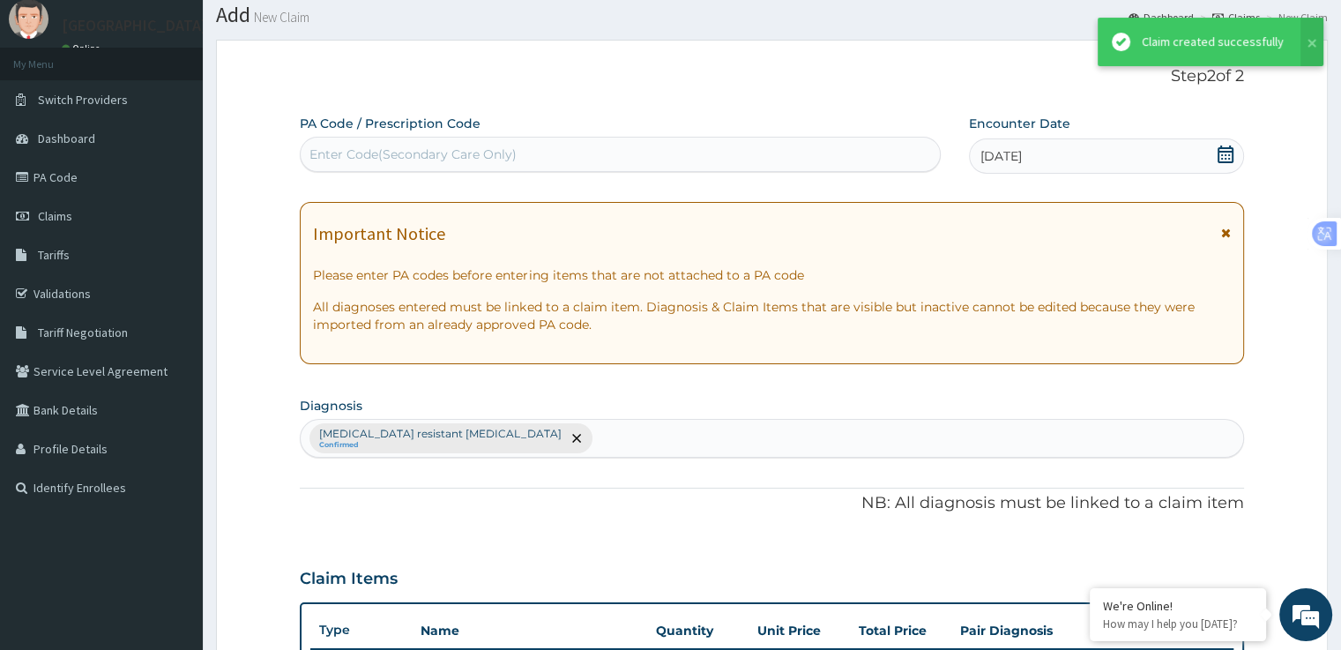
scroll to position [895, 0]
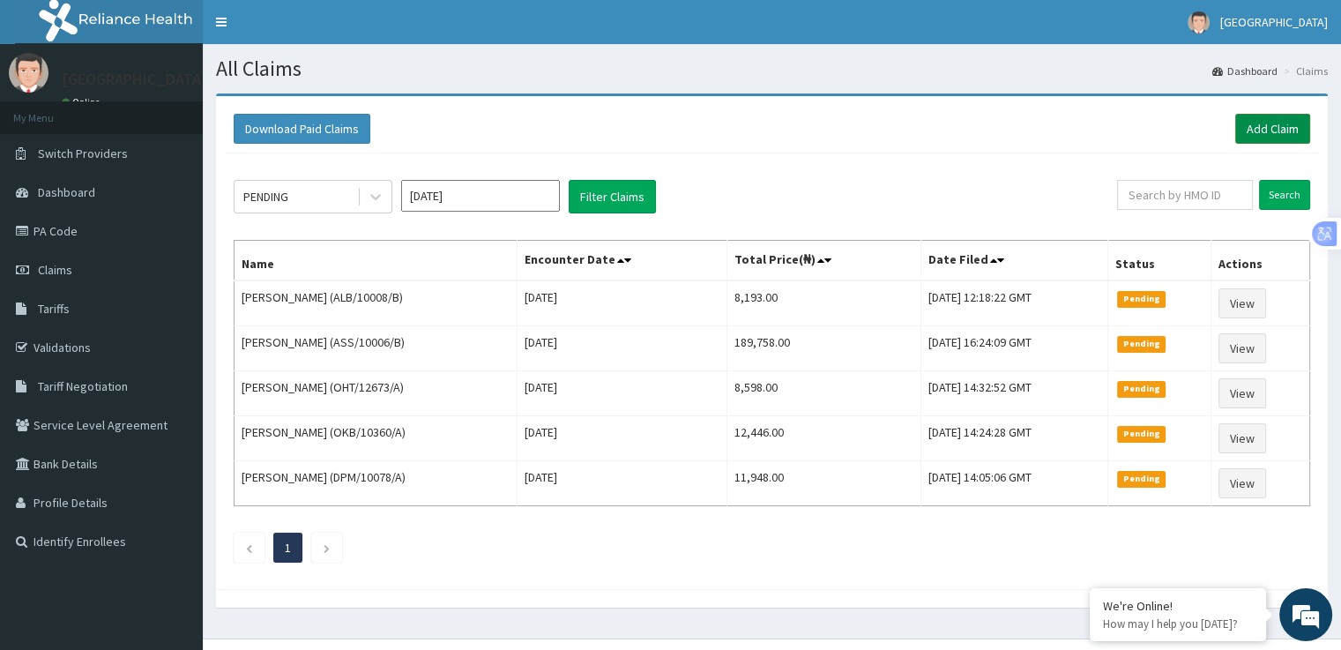
click at [1267, 141] on link "Add Claim" at bounding box center [1272, 129] width 75 height 30
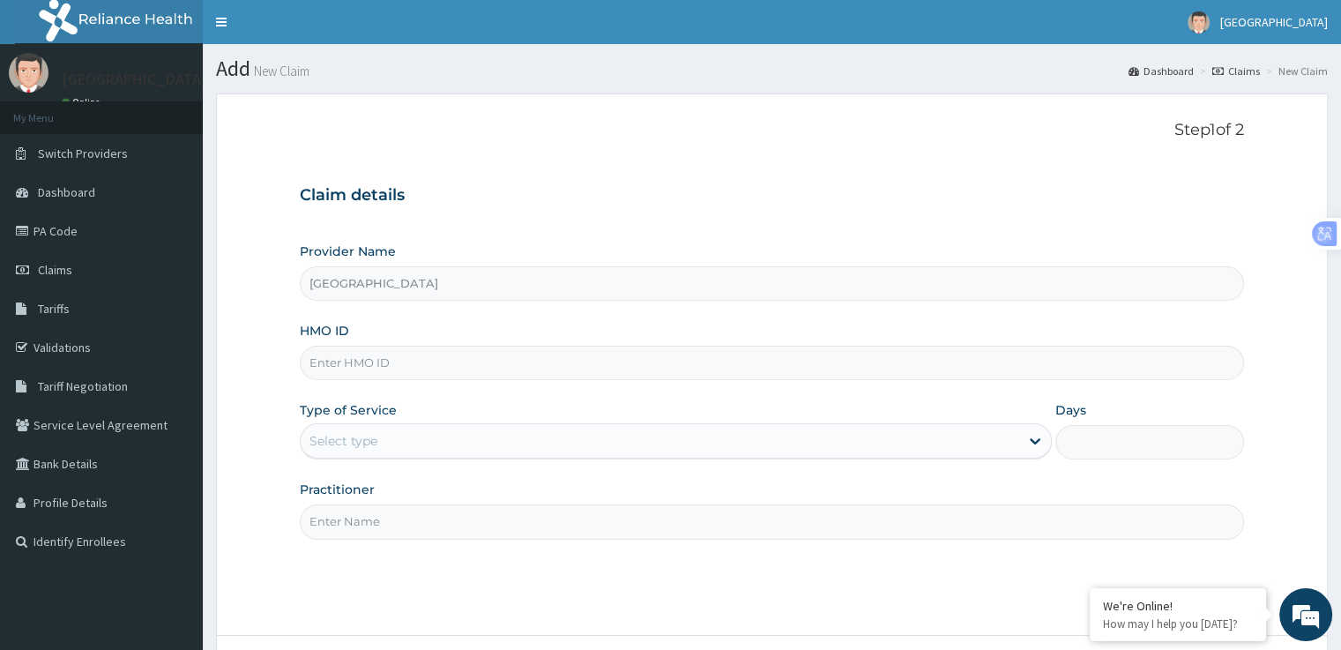
type input "[GEOGRAPHIC_DATA]"
click at [388, 358] on input "HMO ID" at bounding box center [771, 362] width 943 height 34
type input "ALB/10008/C"
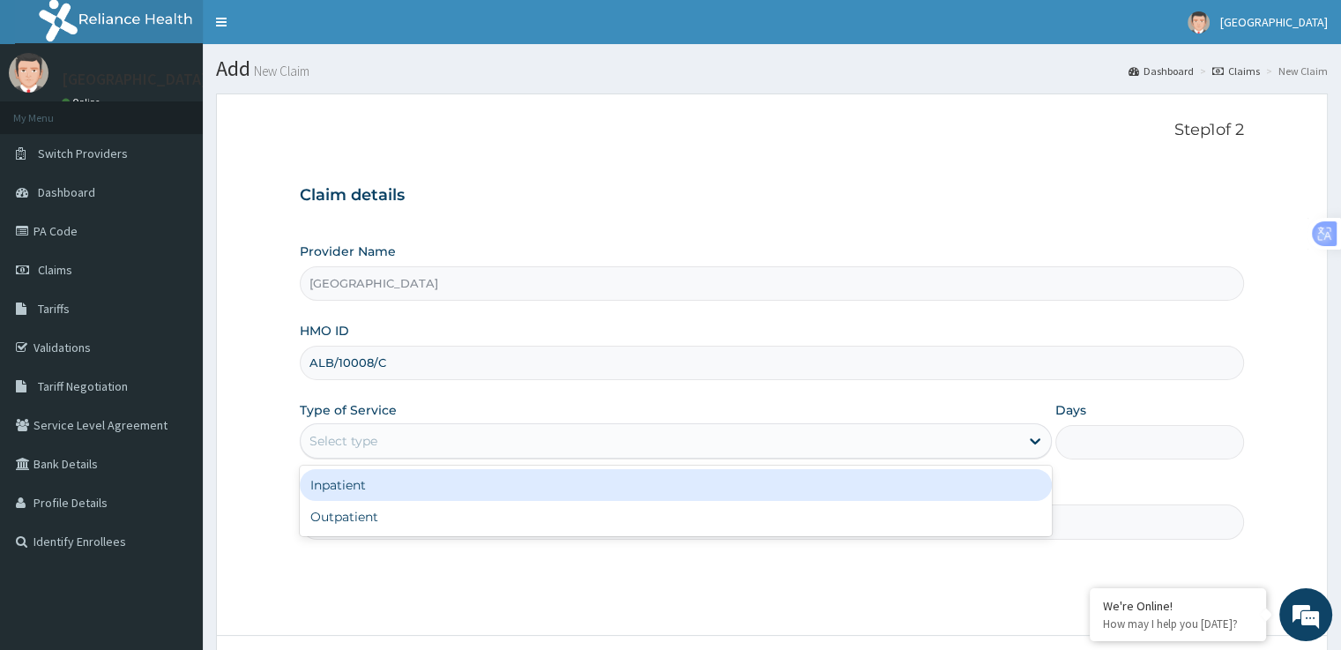
click at [377, 523] on div "Outpatient" at bounding box center [676, 517] width 752 height 32
type input "1"
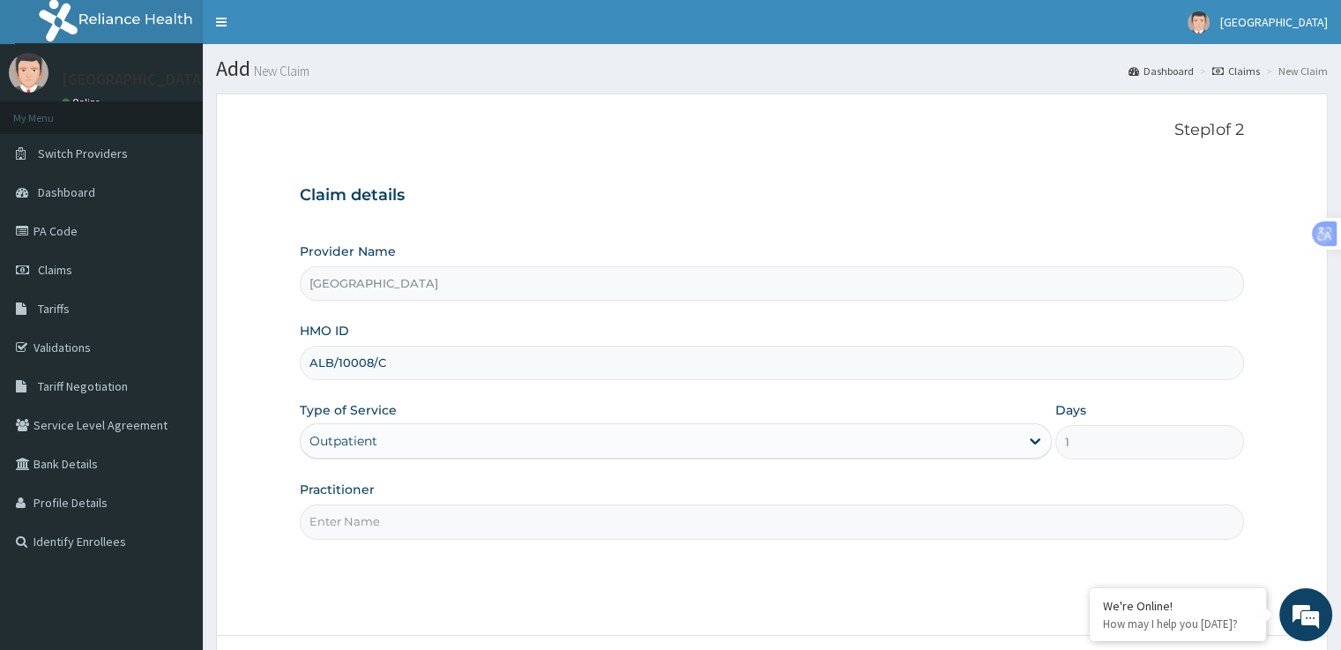
click at [676, 525] on input "Practitioner" at bounding box center [771, 521] width 943 height 34
type input "DR [PERSON_NAME]"
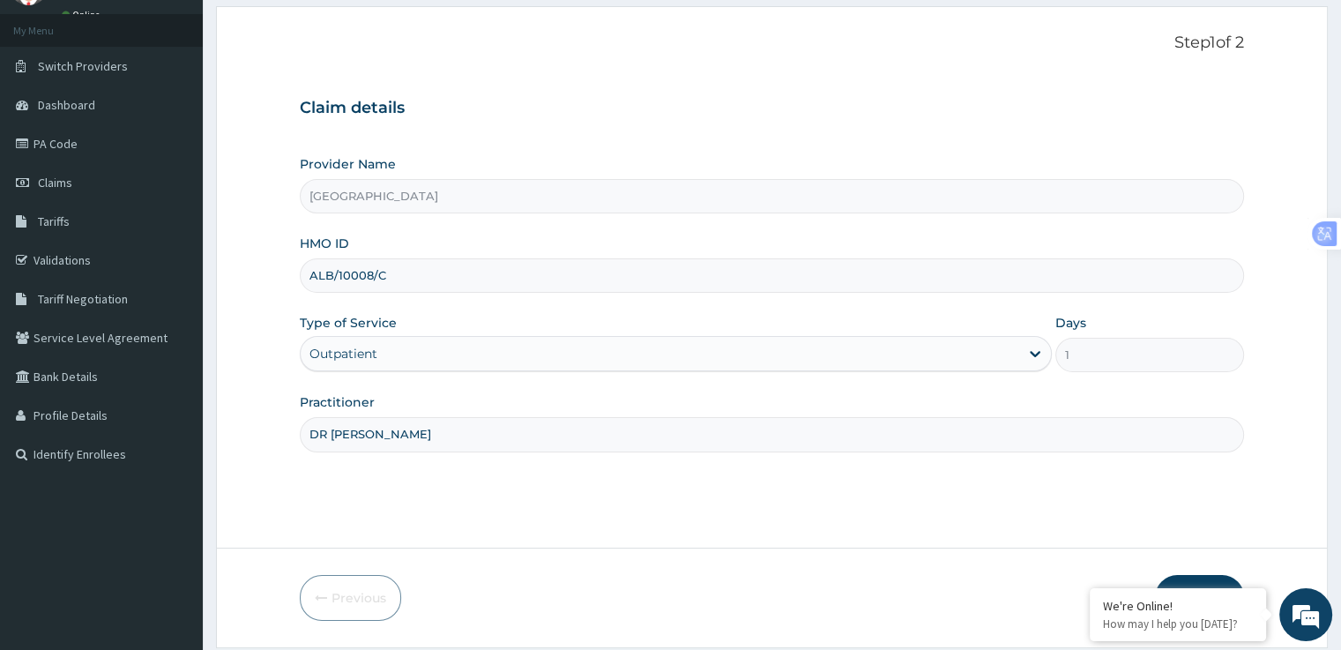
scroll to position [143, 0]
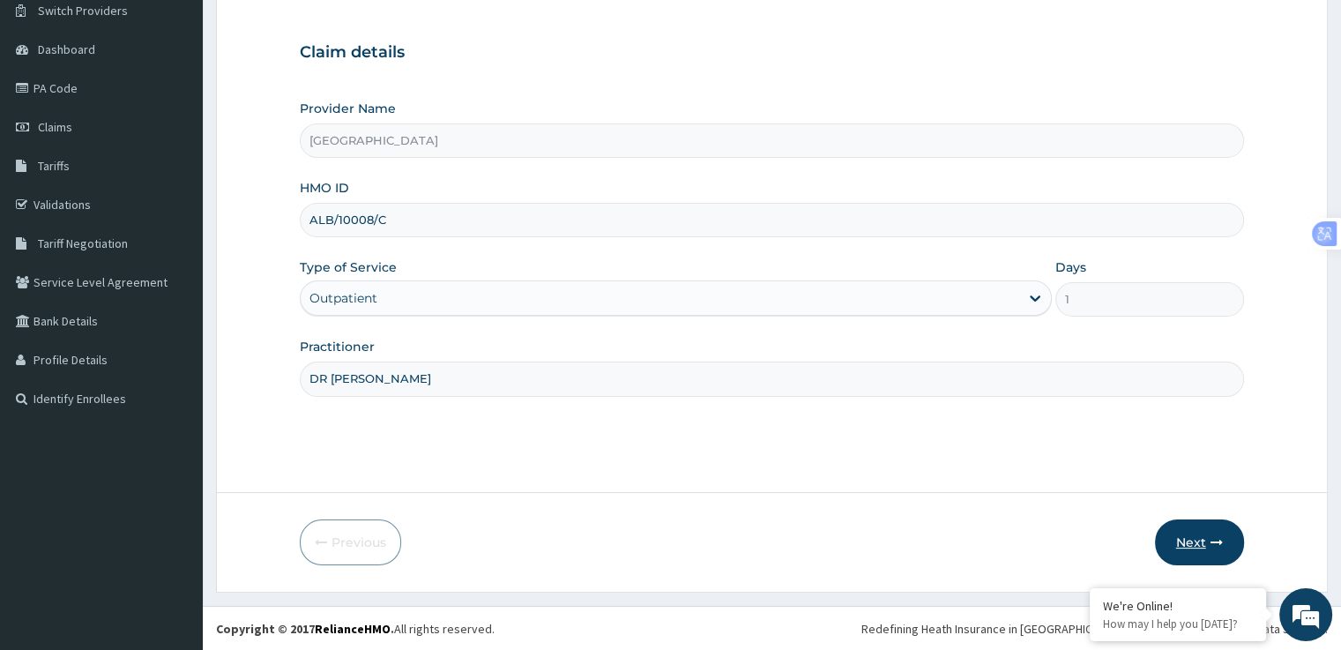
click at [1196, 554] on button "Next" at bounding box center [1199, 542] width 89 height 46
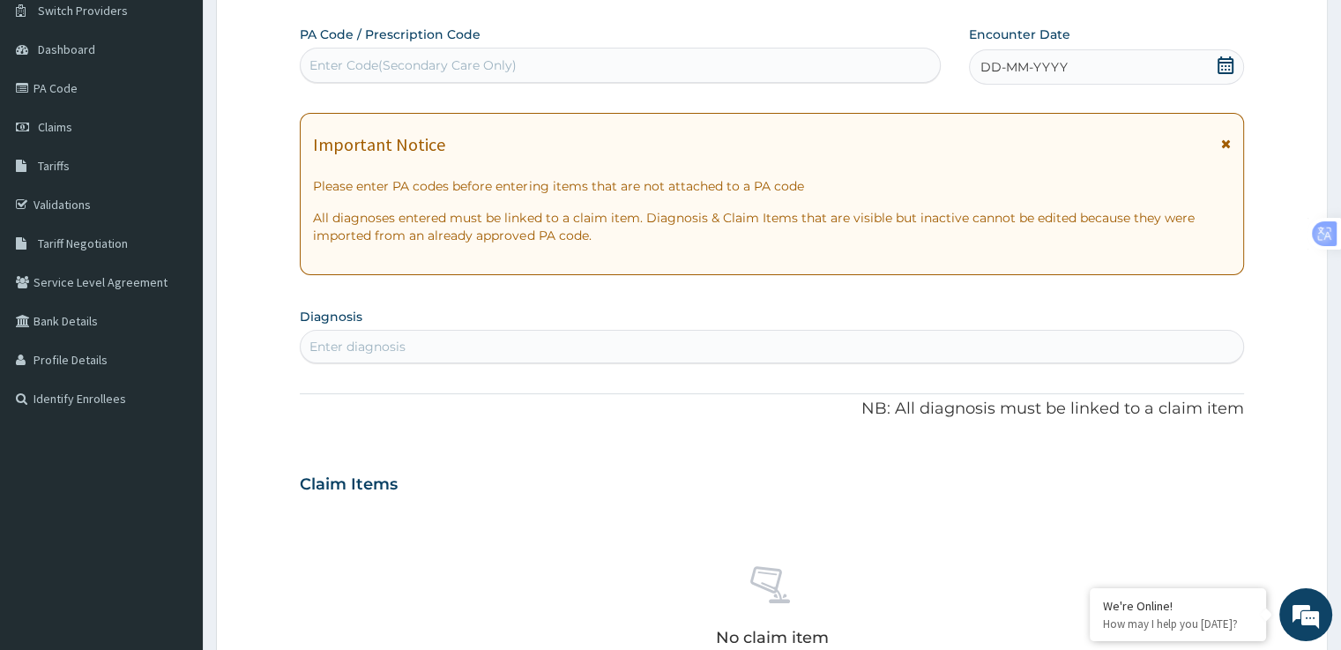
click at [1229, 64] on icon at bounding box center [1225, 65] width 16 height 18
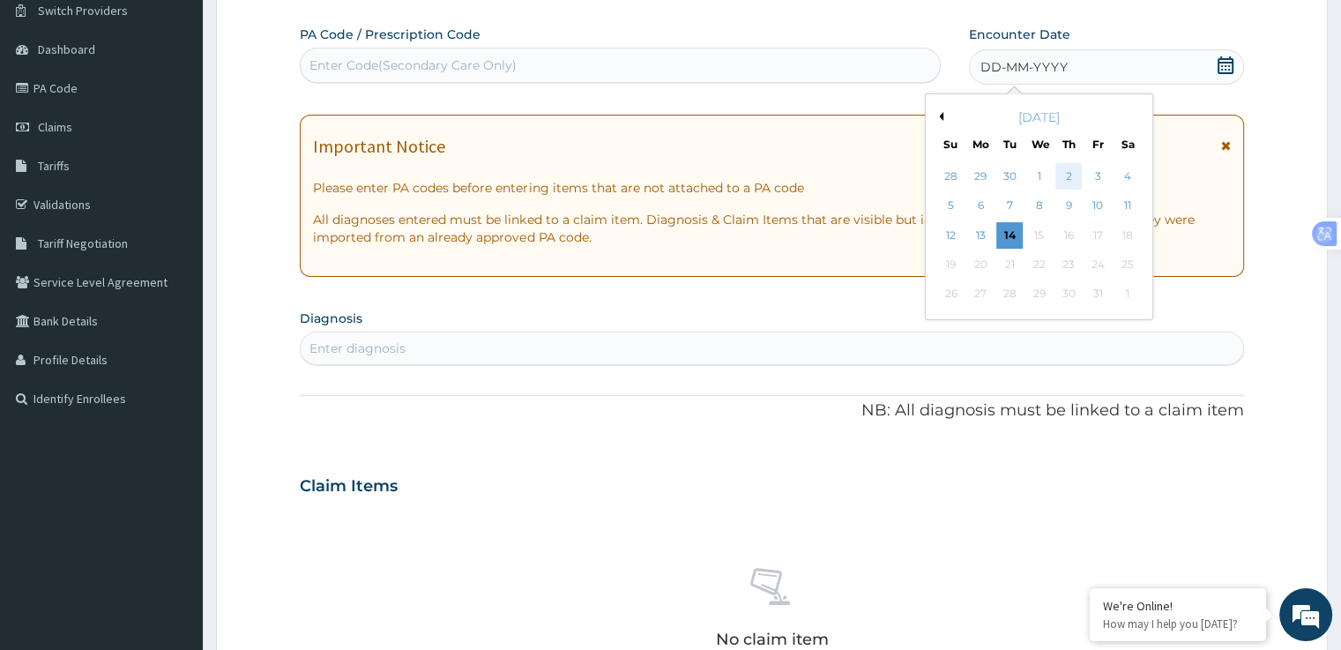
click at [1067, 175] on div "2" at bounding box center [1068, 176] width 26 height 26
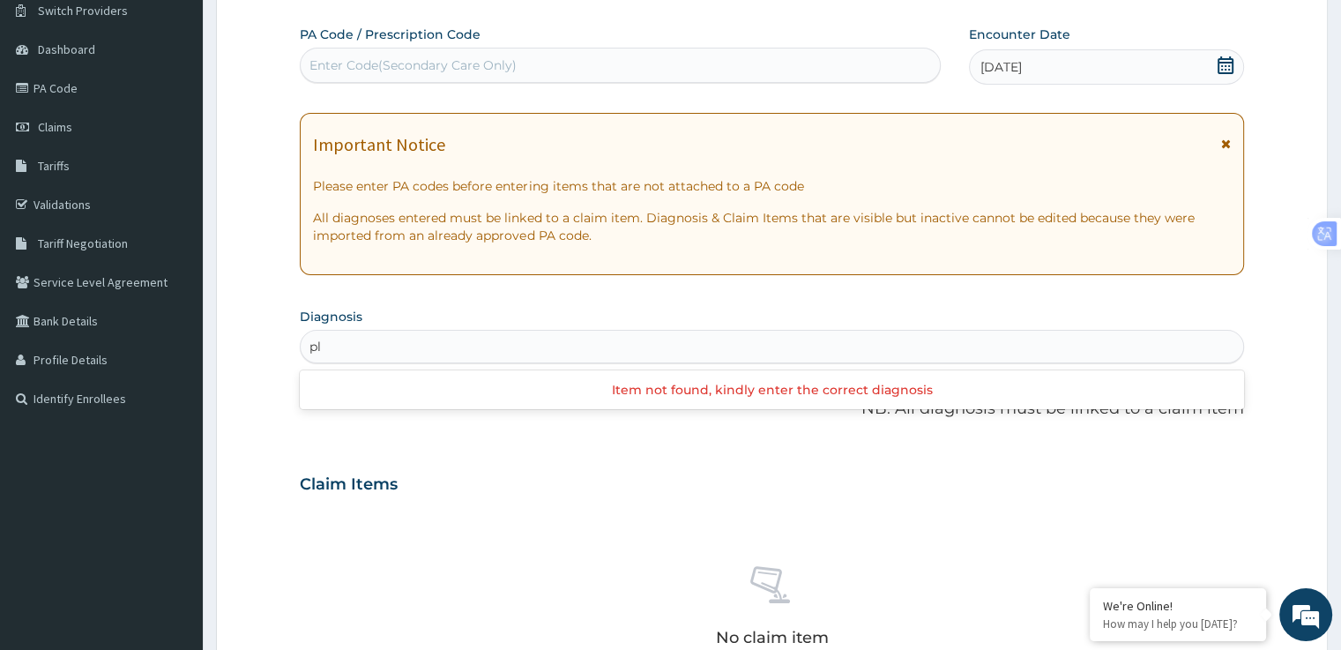
type input "p"
type input "resist"
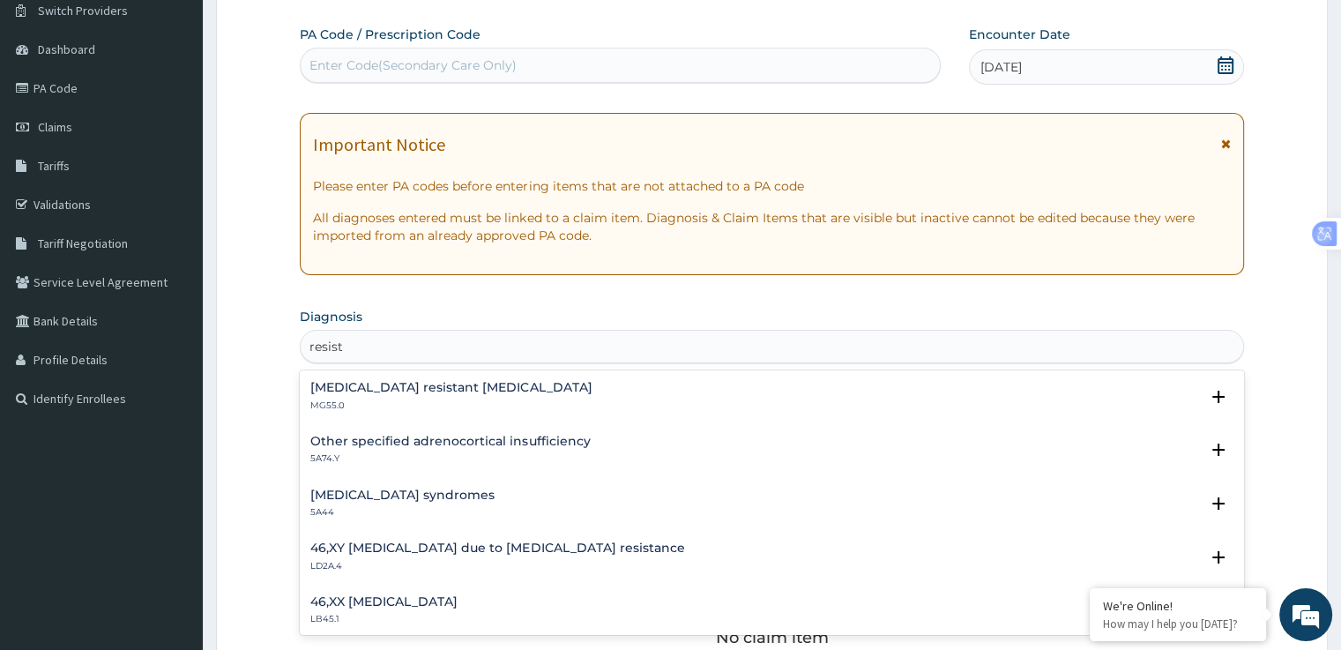
click at [529, 390] on h4 "Artemisinin resistant Plasmodium falciparum" at bounding box center [450, 387] width 281 height 13
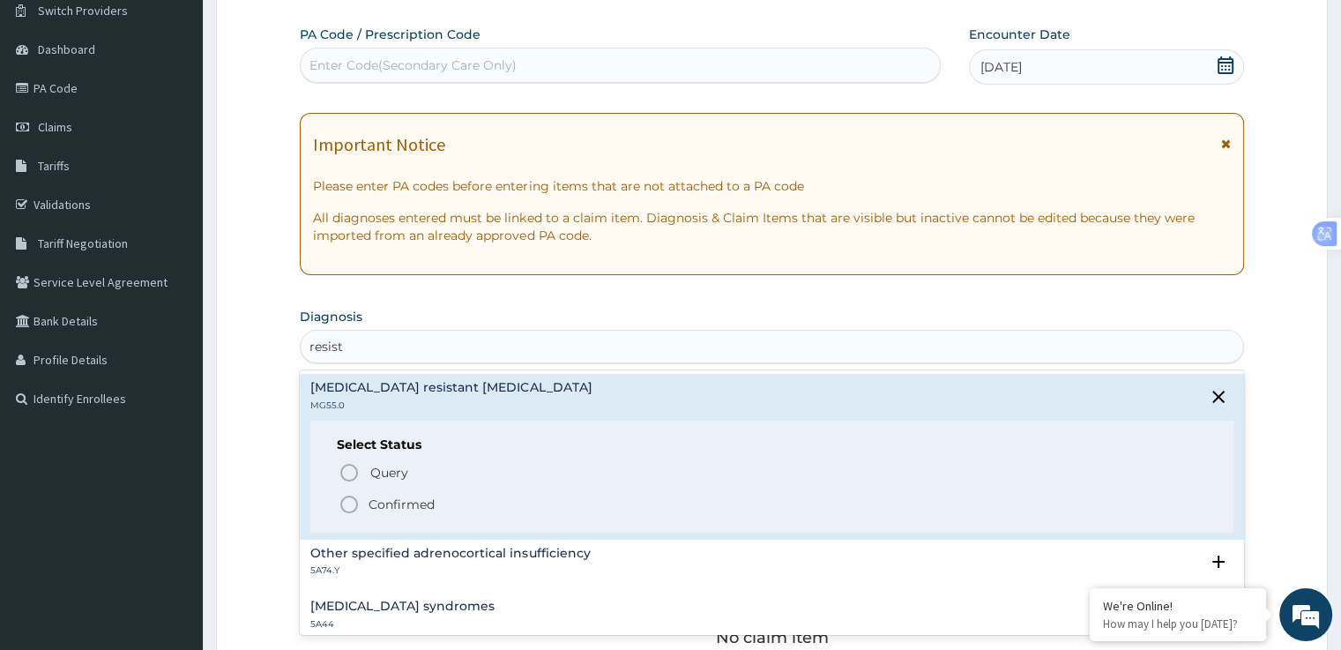
click at [347, 506] on icon "status option filled" at bounding box center [348, 504] width 21 height 21
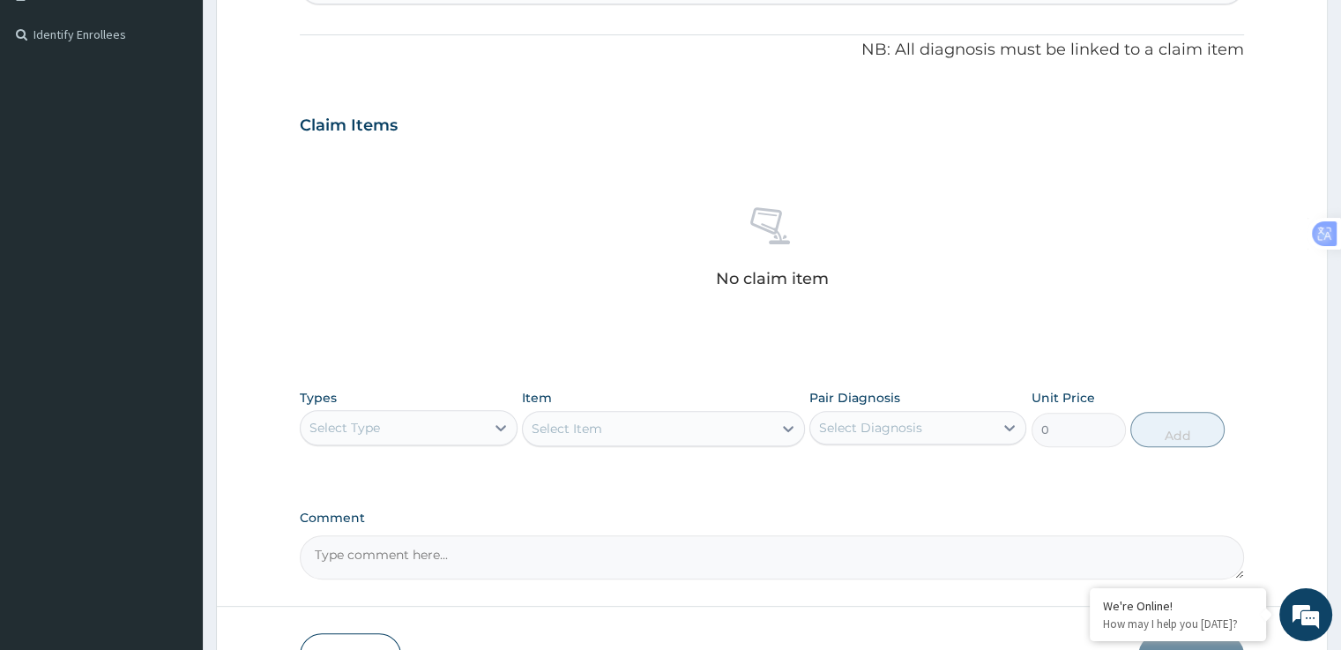
scroll to position [619, 0]
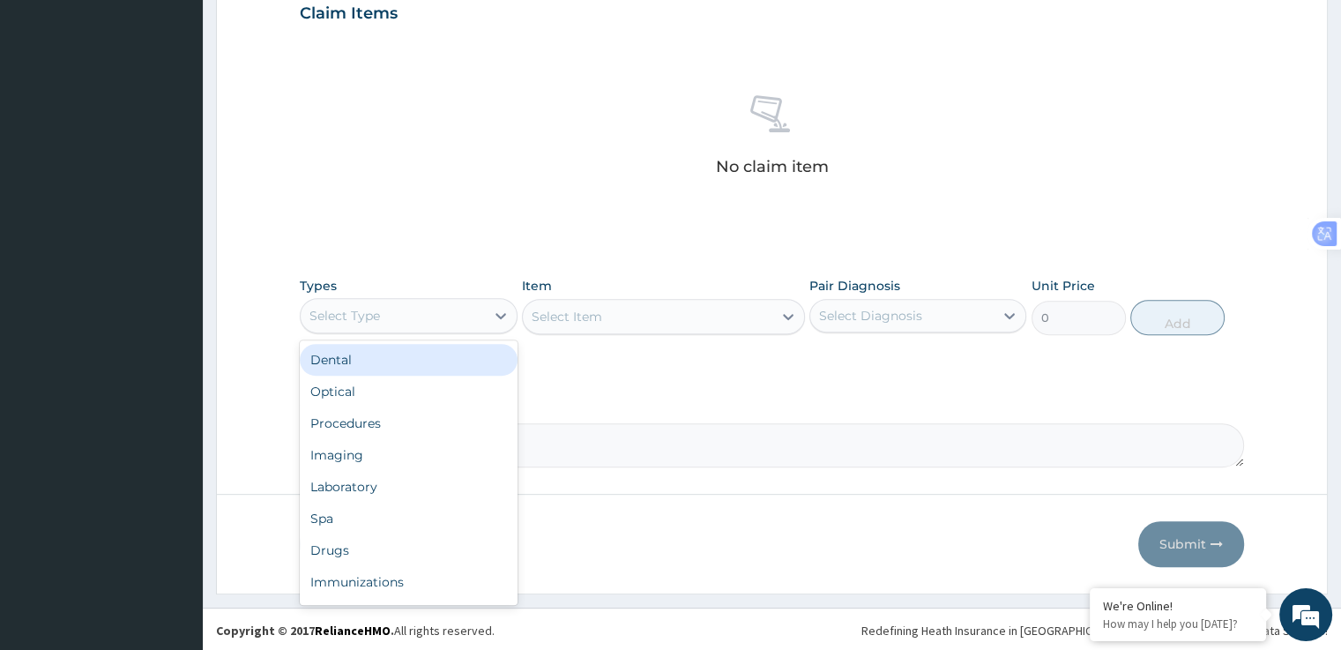
click at [390, 418] on div "Procedures" at bounding box center [408, 423] width 217 height 32
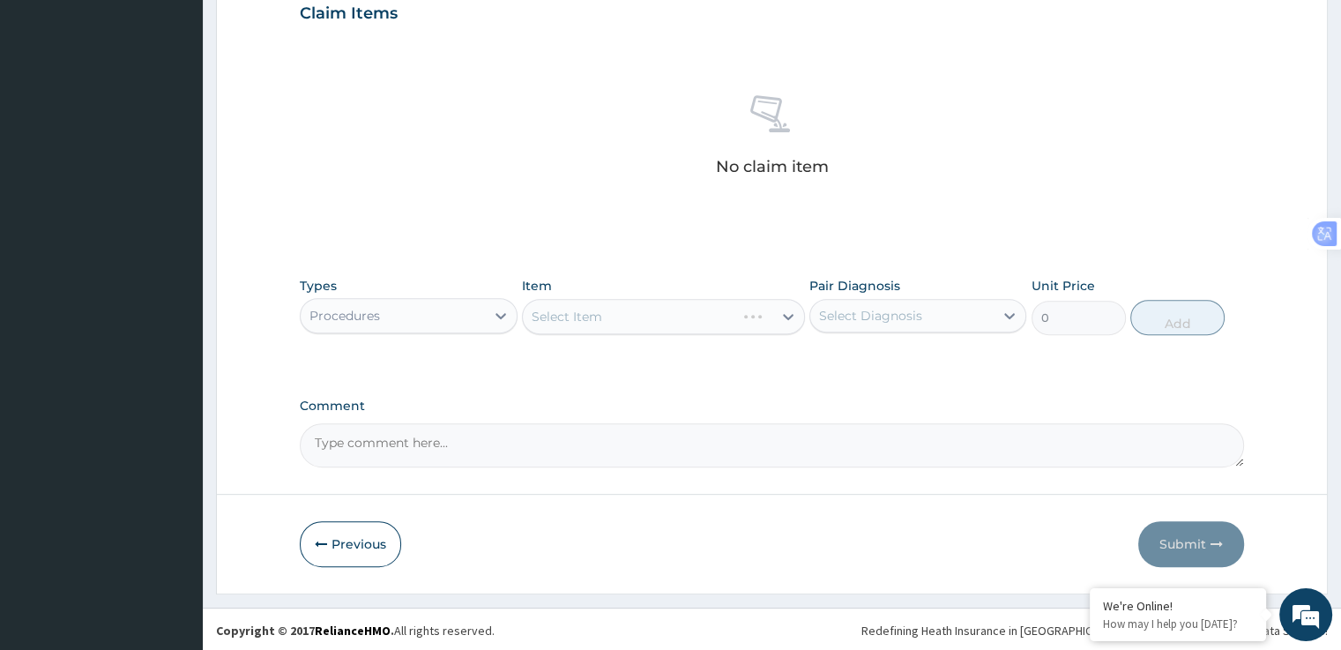
click at [721, 318] on div "Select Item" at bounding box center [663, 316] width 283 height 35
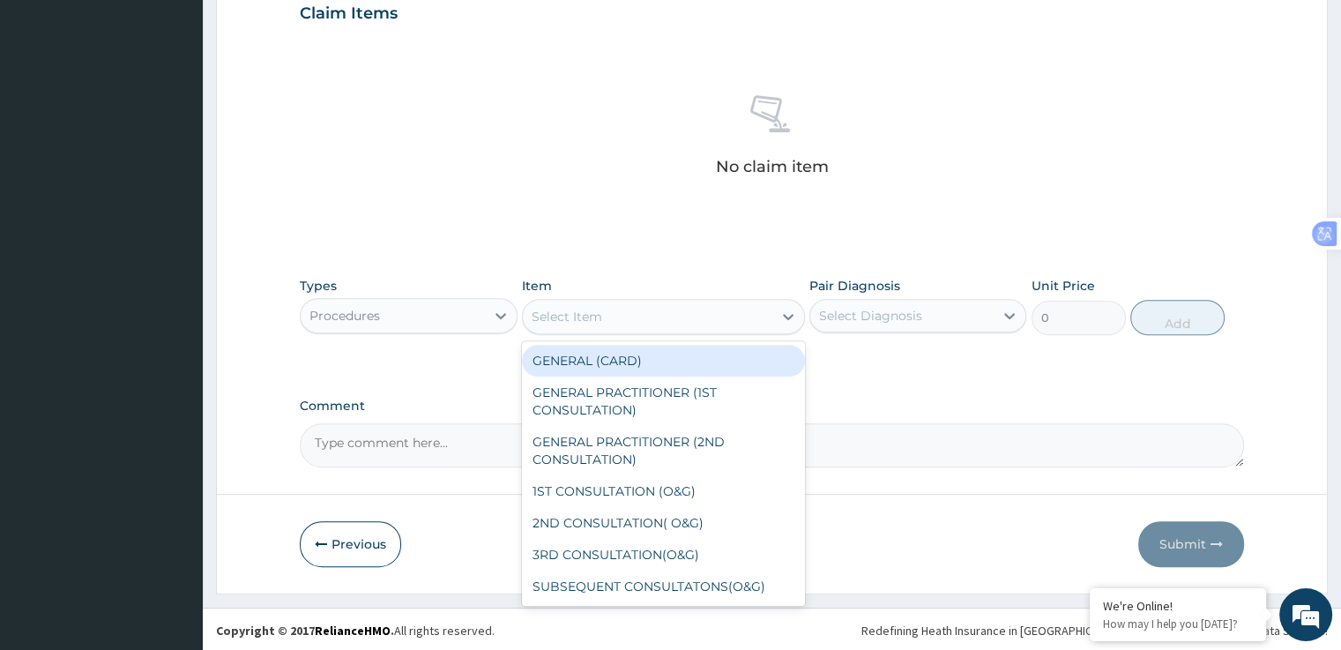
click at [694, 390] on div "GENERAL PRACTITIONER (1ST CONSULTATION)" at bounding box center [663, 400] width 283 height 49
type input "1500"
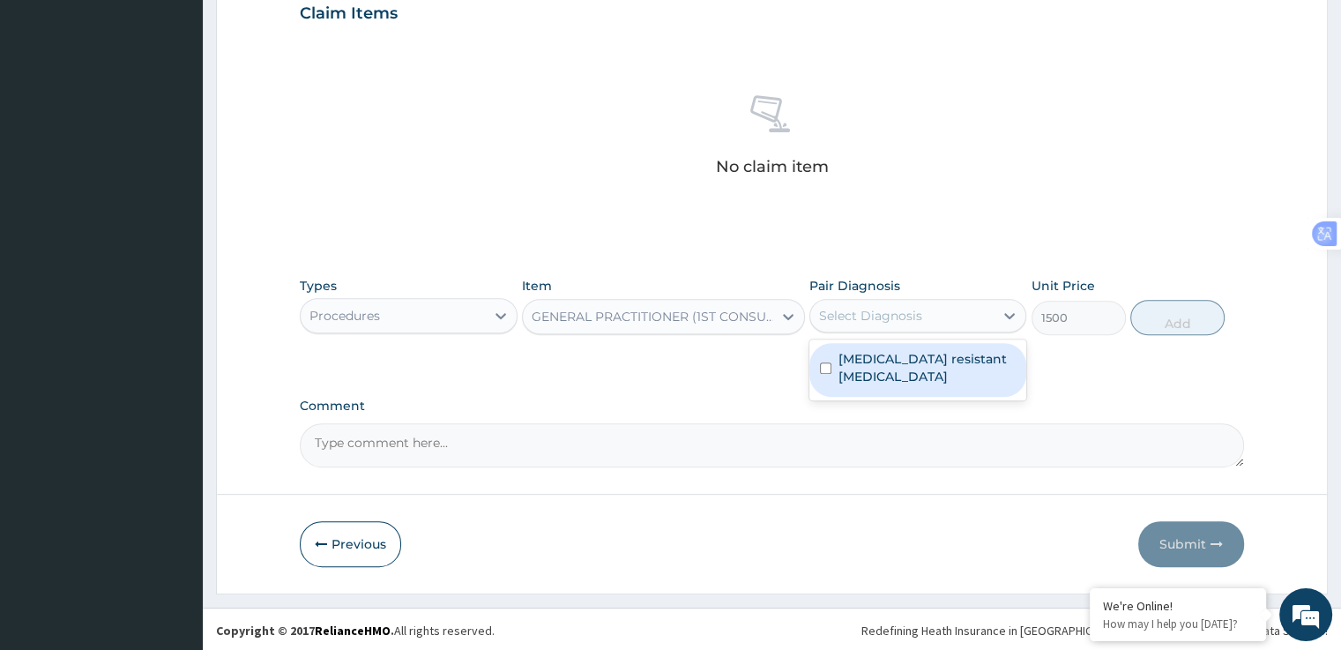
click at [963, 370] on label "[MEDICAL_DATA] resistant [MEDICAL_DATA]" at bounding box center [926, 367] width 177 height 35
checkbox input "true"
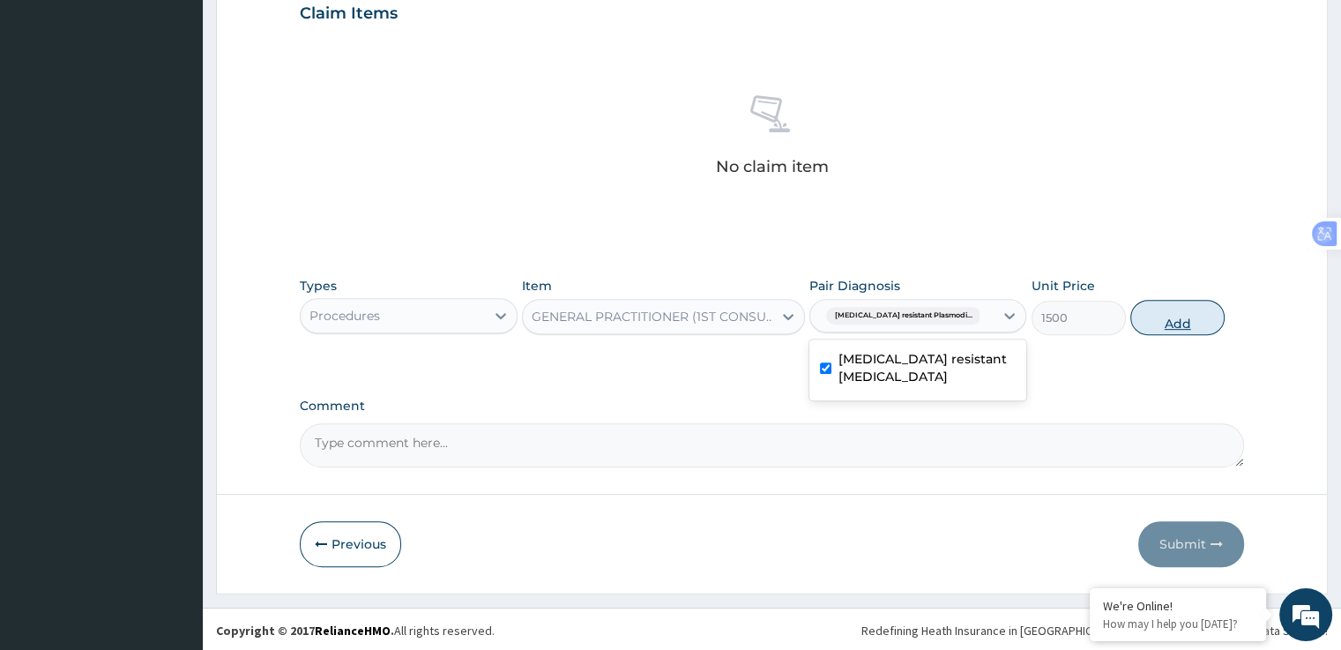
click at [1194, 323] on button "Add" at bounding box center [1177, 317] width 94 height 35
type input "0"
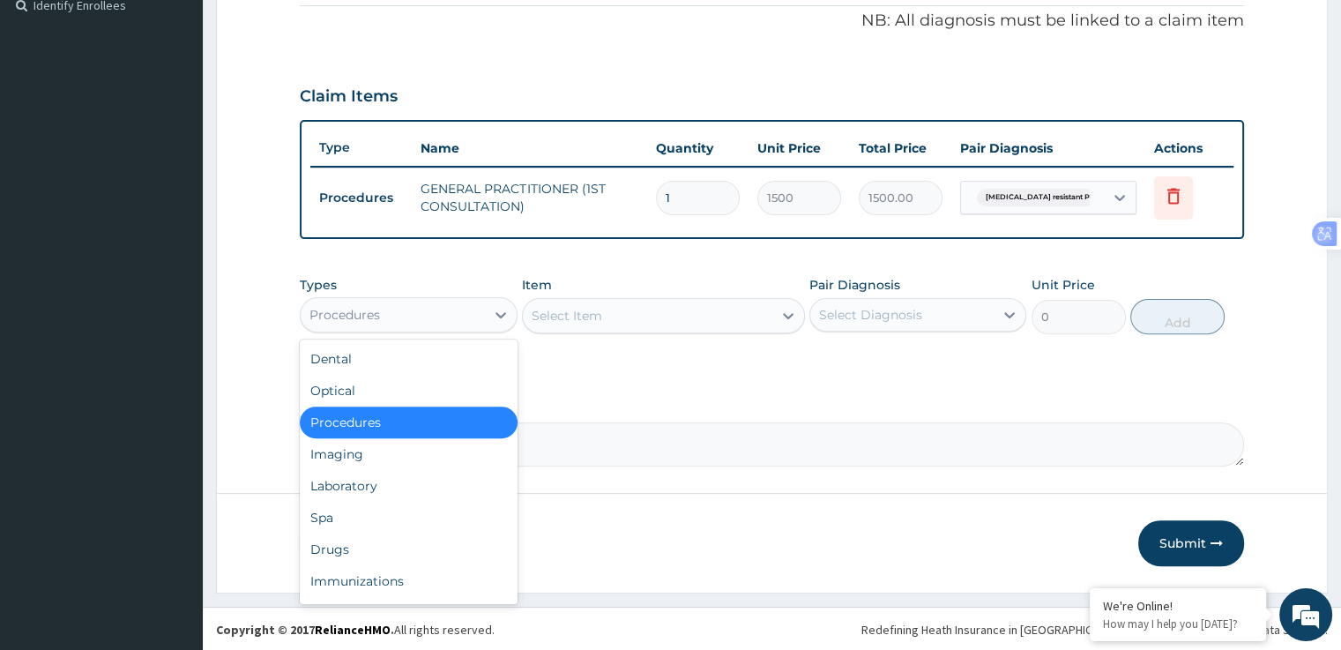
click at [353, 550] on div "Drugs" at bounding box center [408, 549] width 217 height 32
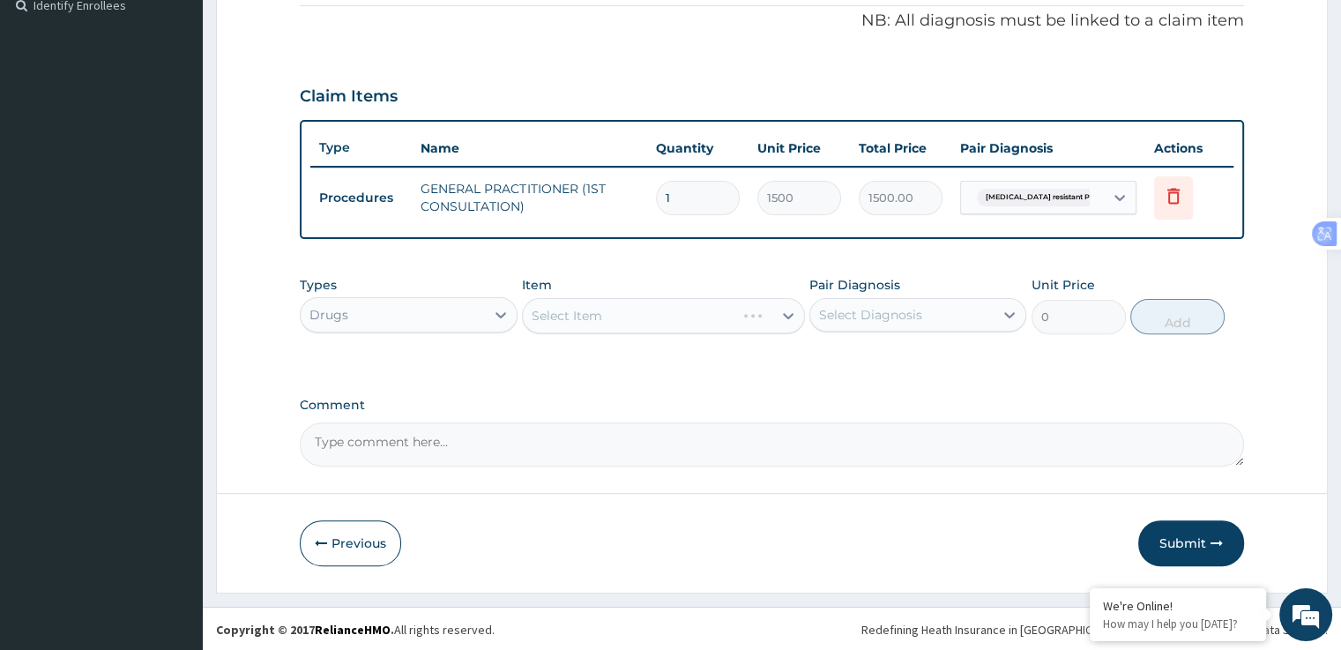
click at [686, 310] on div "Select Item" at bounding box center [663, 315] width 283 height 35
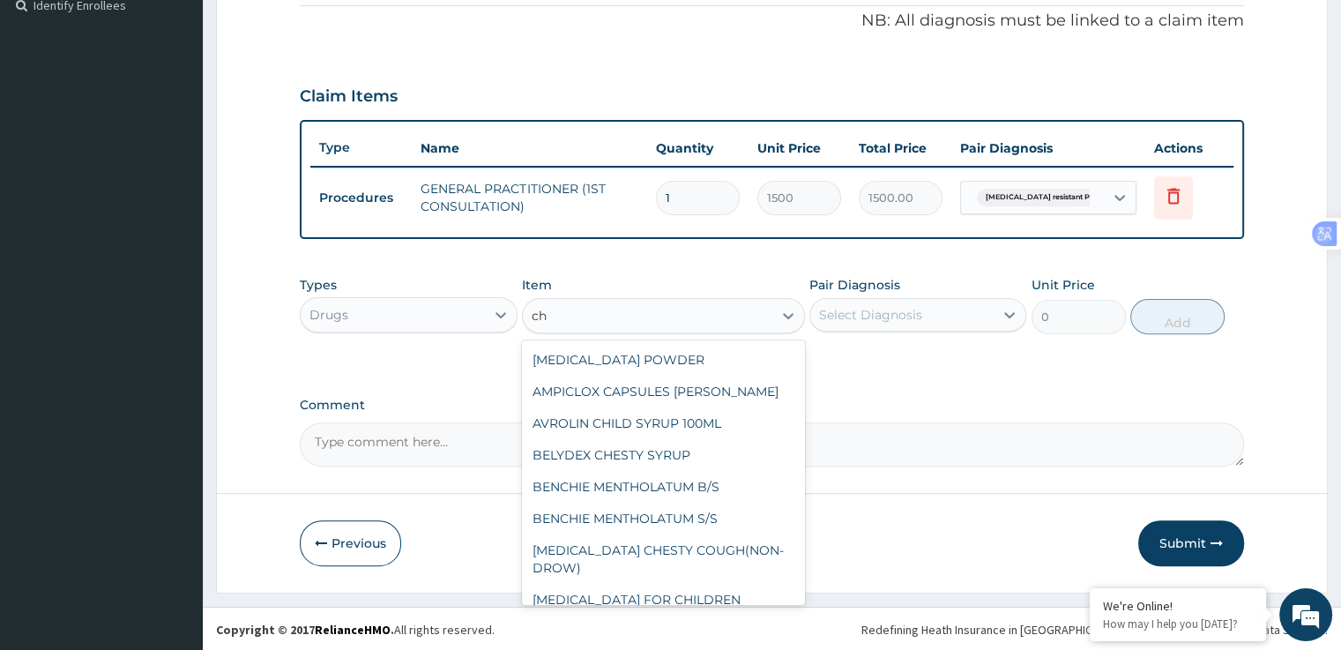
type input "c"
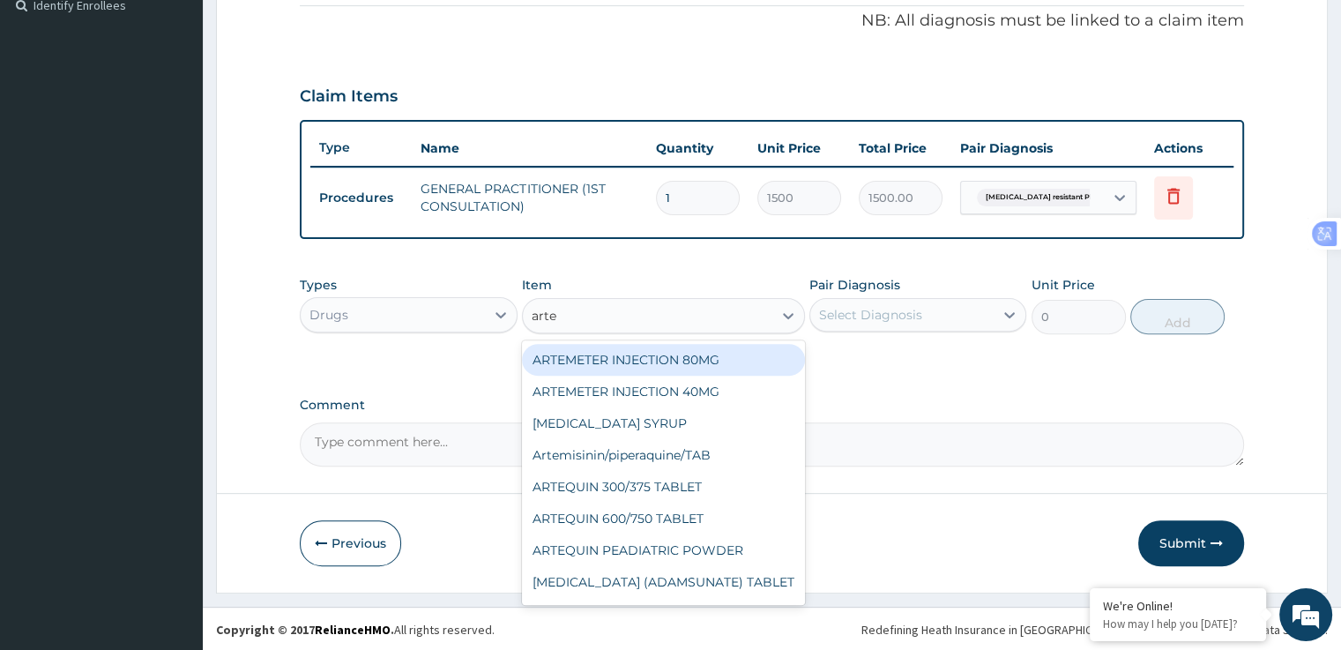
type input "artem"
click at [668, 418] on div "[MEDICAL_DATA] SYRUP" at bounding box center [663, 423] width 283 height 32
type input "1300"
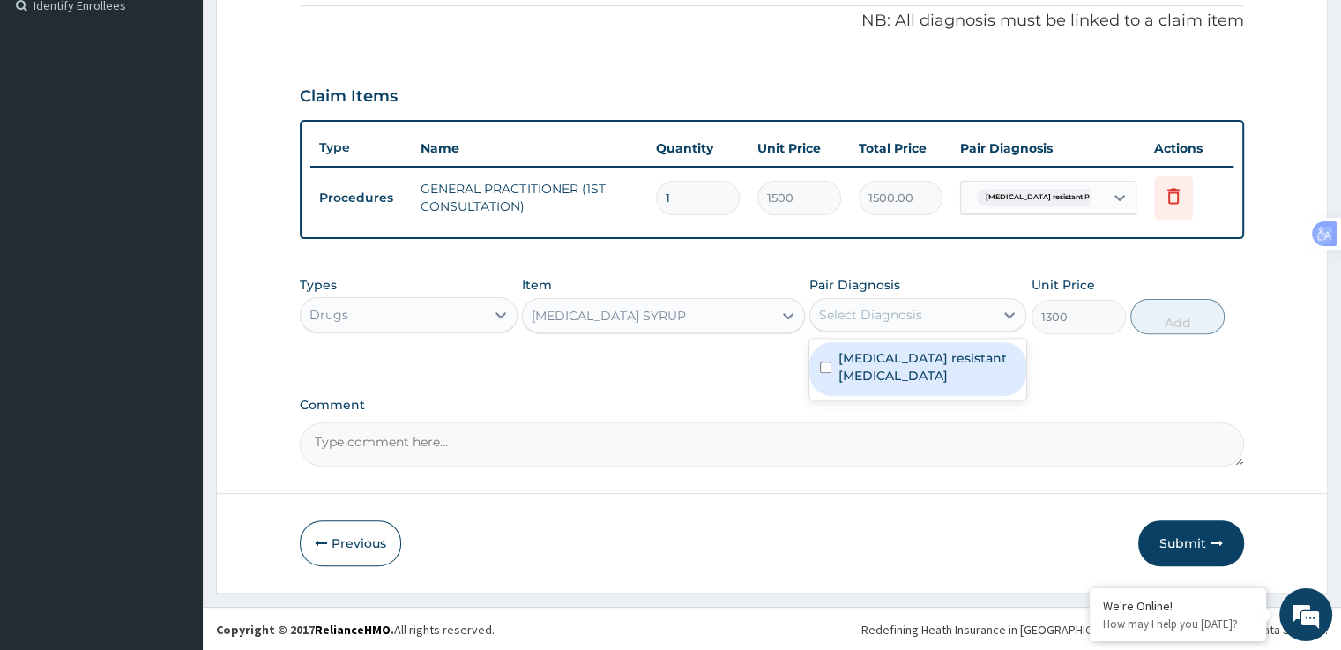
click at [934, 362] on label "[MEDICAL_DATA] resistant [MEDICAL_DATA]" at bounding box center [926, 366] width 177 height 35
checkbox input "true"
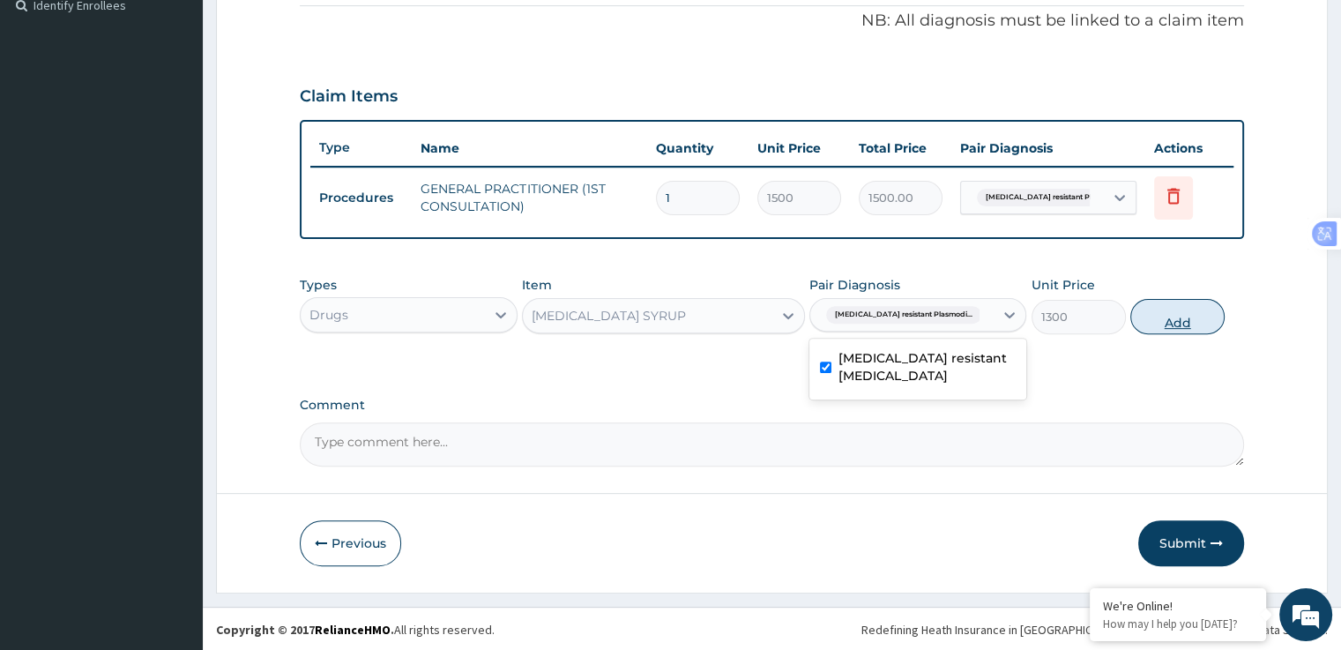
click at [1169, 327] on button "Add" at bounding box center [1177, 316] width 94 height 35
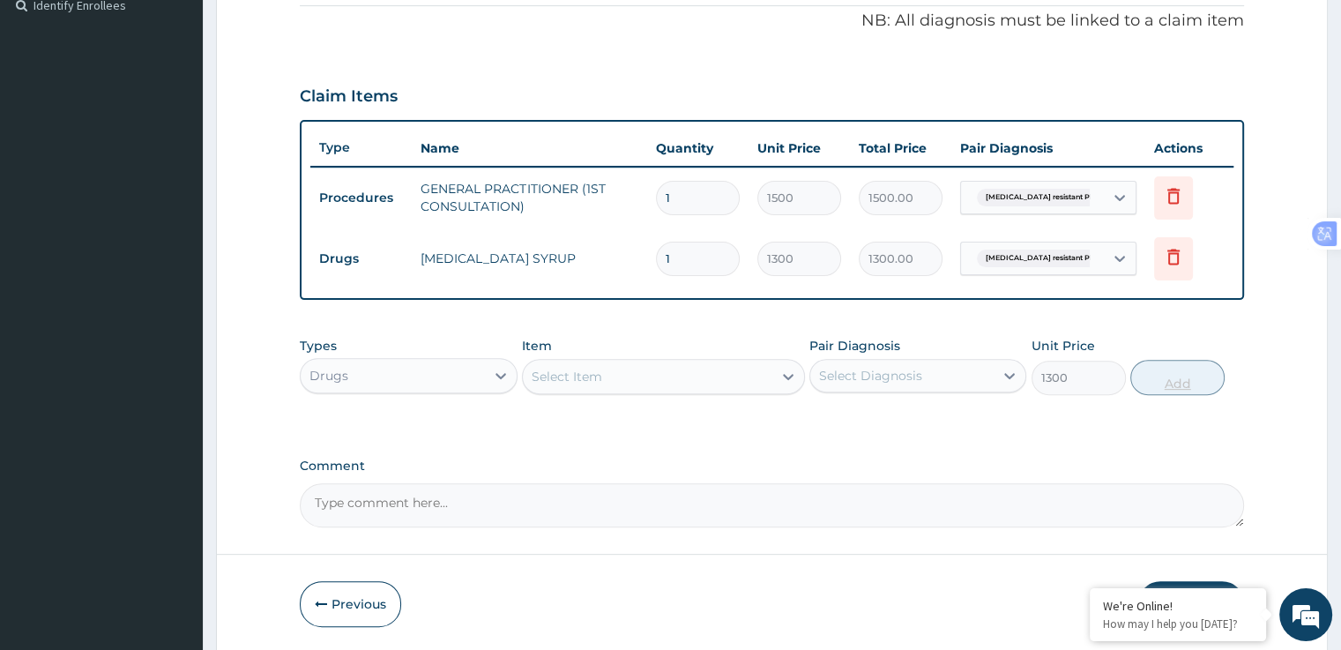
type input "0"
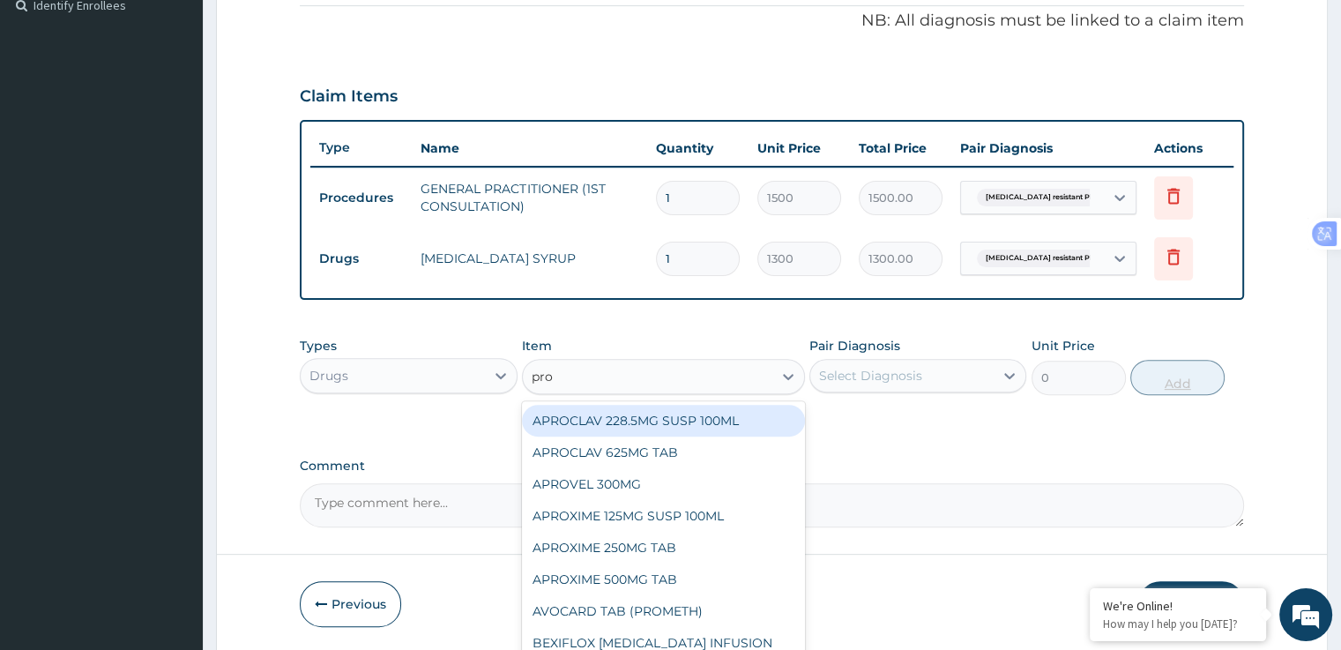
type input "prom"
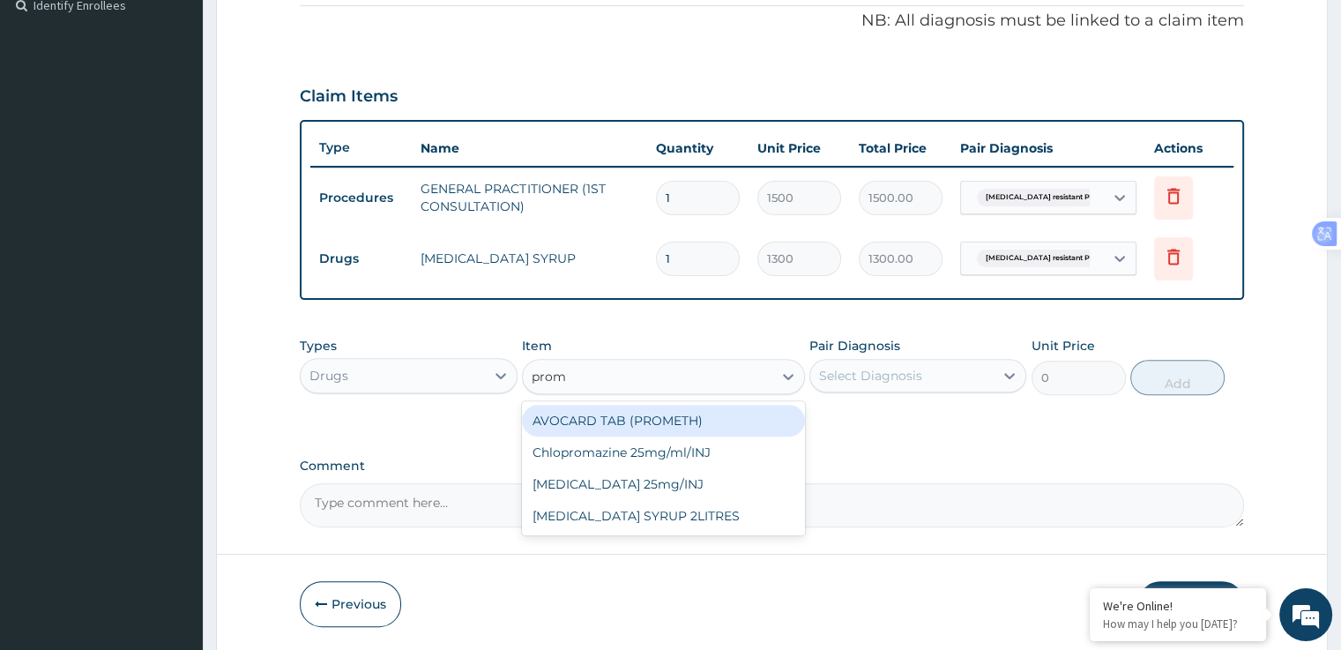
click at [717, 522] on div "[MEDICAL_DATA] SYRUP 2LITRES" at bounding box center [663, 516] width 283 height 32
type input "500"
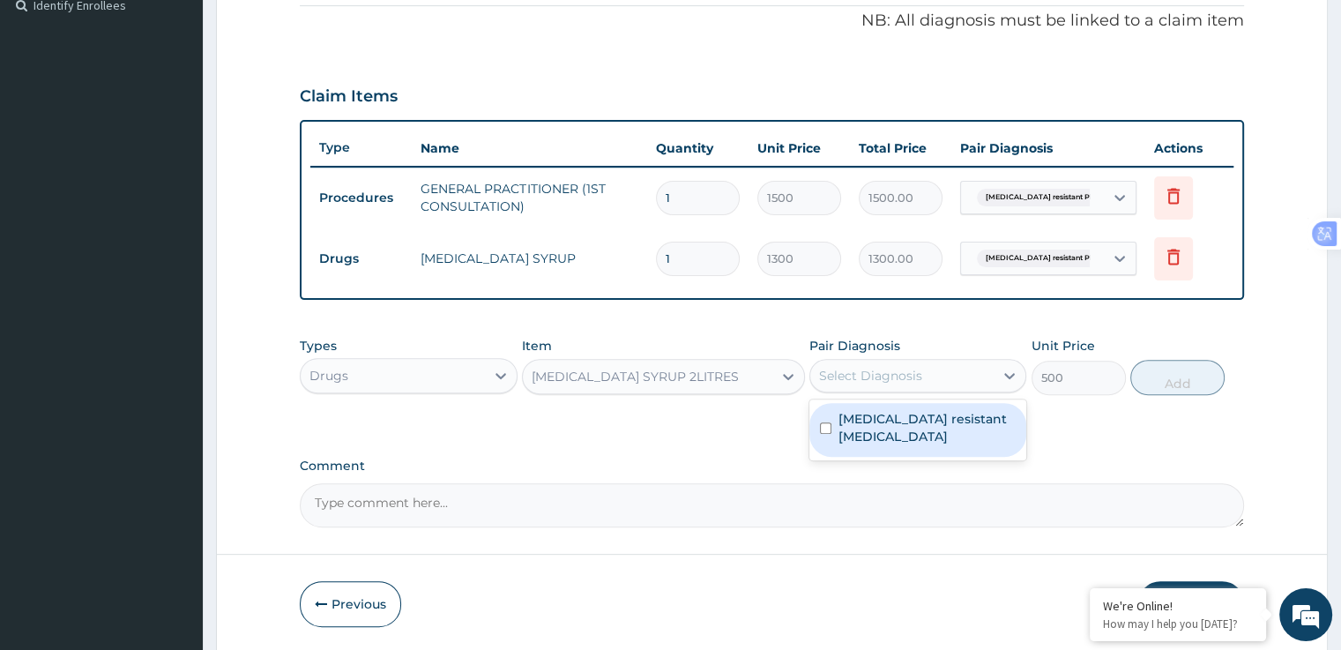
click at [883, 427] on label "[MEDICAL_DATA] resistant [MEDICAL_DATA]" at bounding box center [926, 427] width 177 height 35
checkbox input "true"
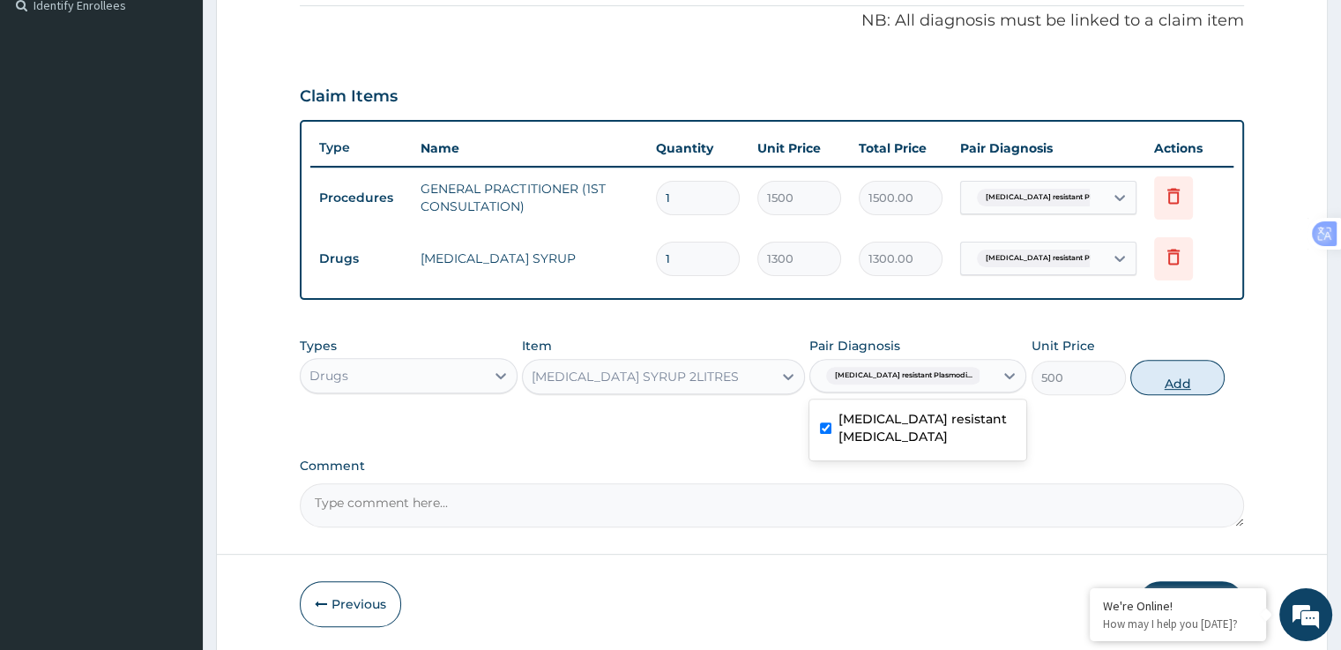
click at [1190, 386] on button "Add" at bounding box center [1177, 377] width 94 height 35
type input "0"
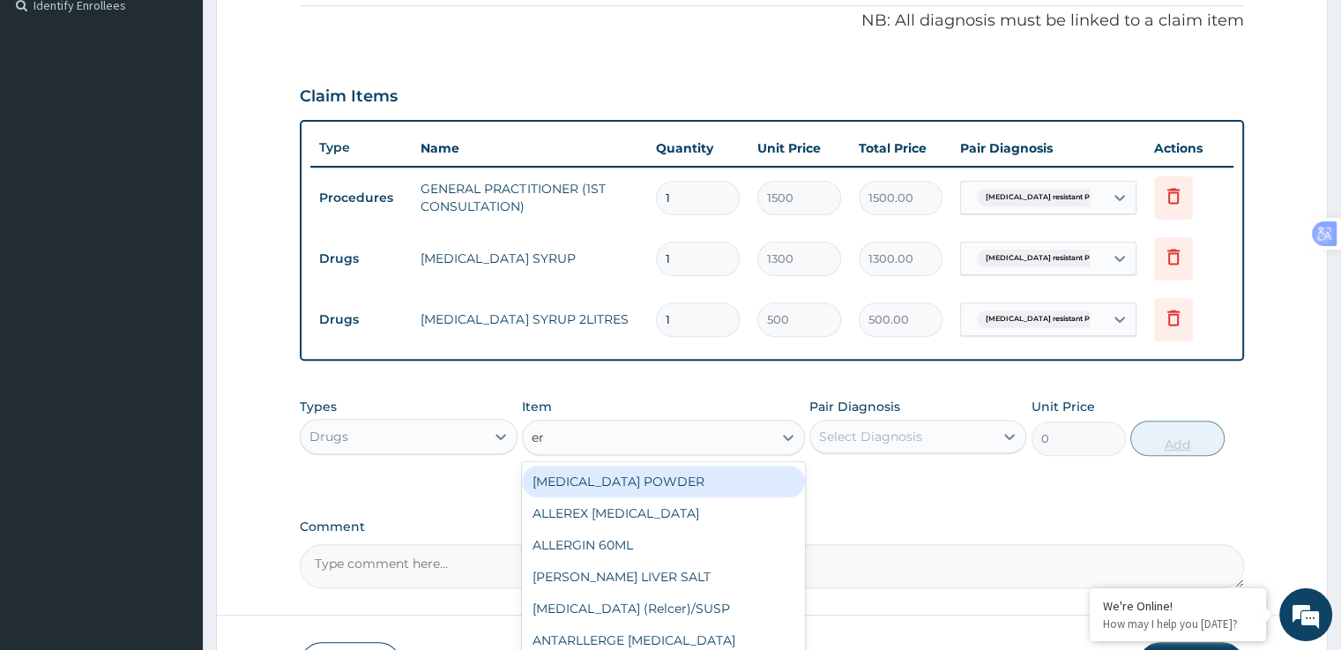
type input "ery"
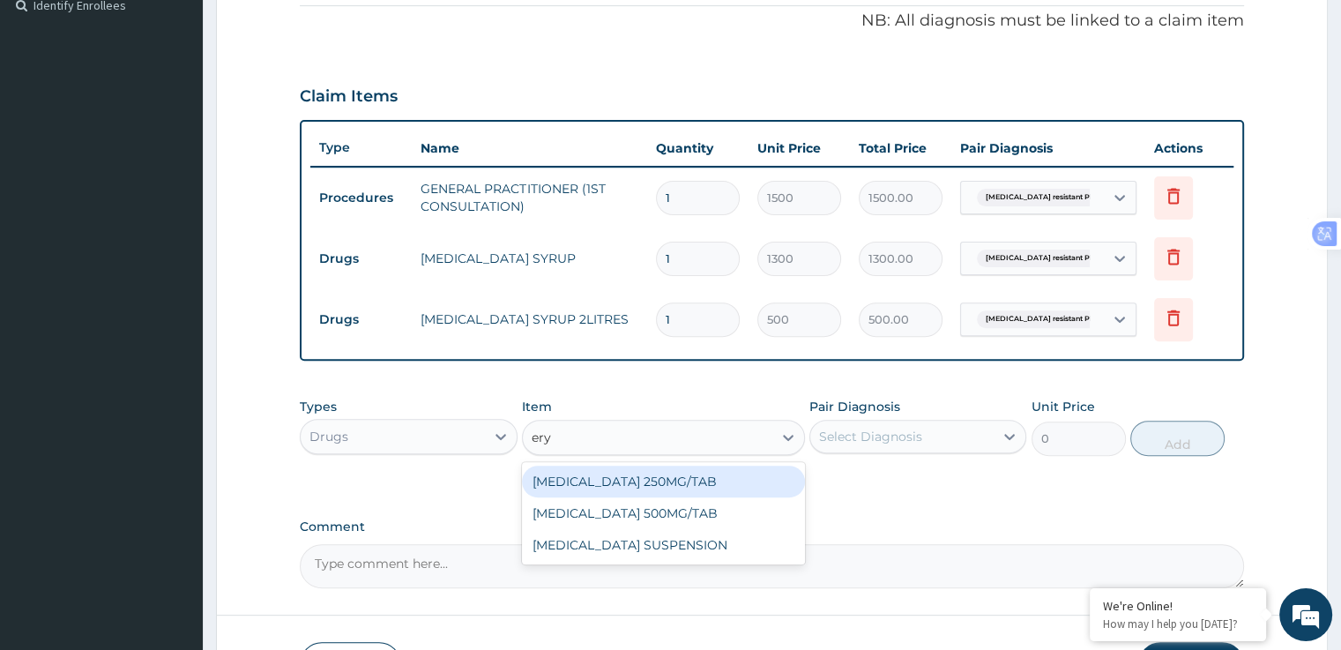
click at [717, 546] on div "[MEDICAL_DATA] SUSPENSION" at bounding box center [663, 545] width 283 height 32
type input "115.5"
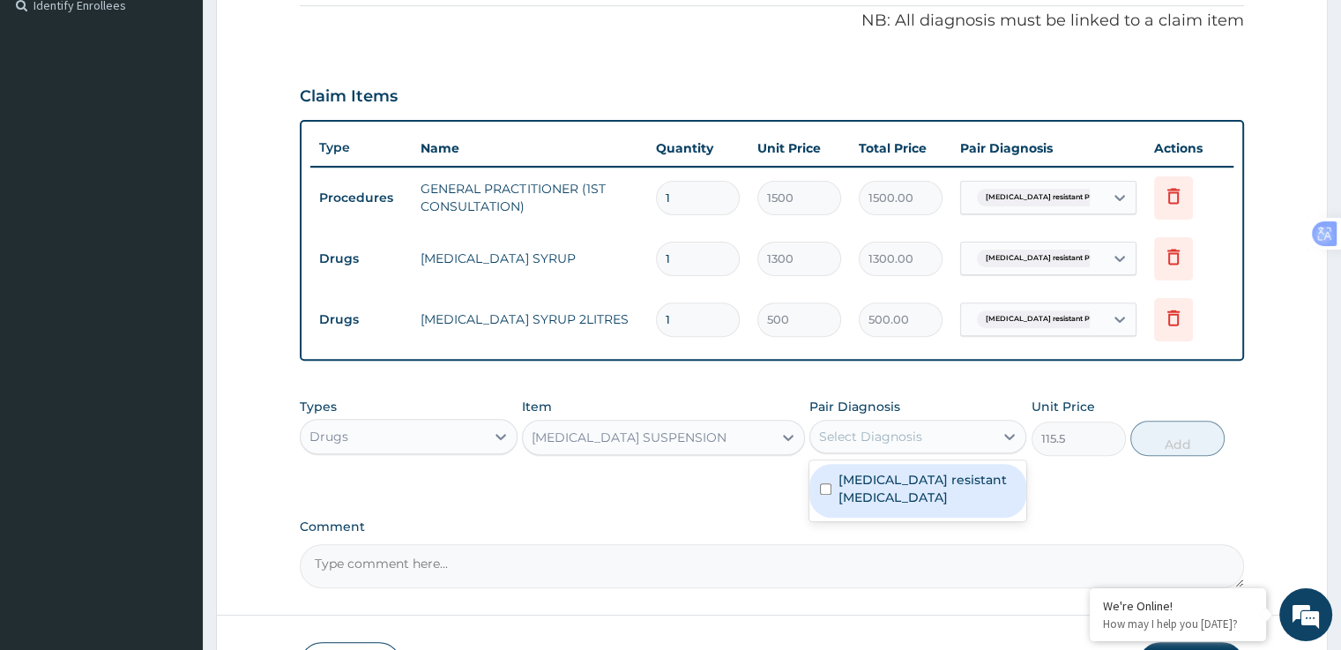
click at [922, 495] on label "[MEDICAL_DATA] resistant [MEDICAL_DATA]" at bounding box center [926, 488] width 177 height 35
checkbox input "true"
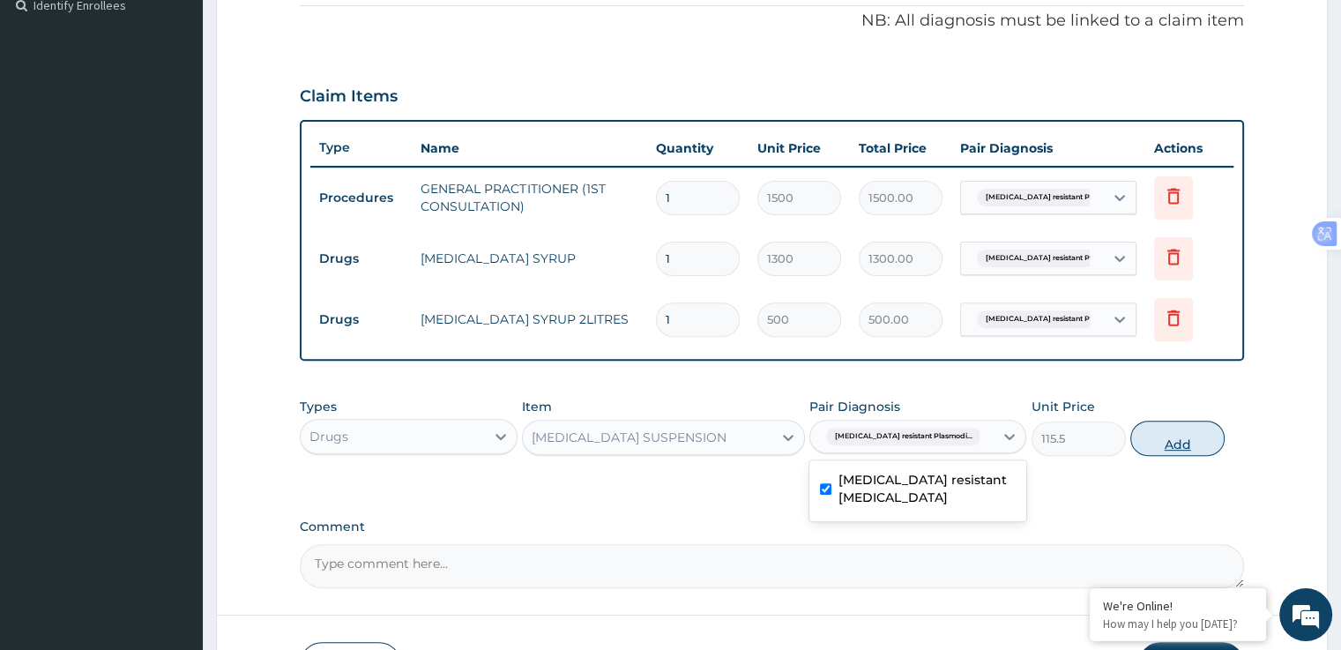
click at [1185, 432] on button "Add" at bounding box center [1177, 437] width 94 height 35
type input "0"
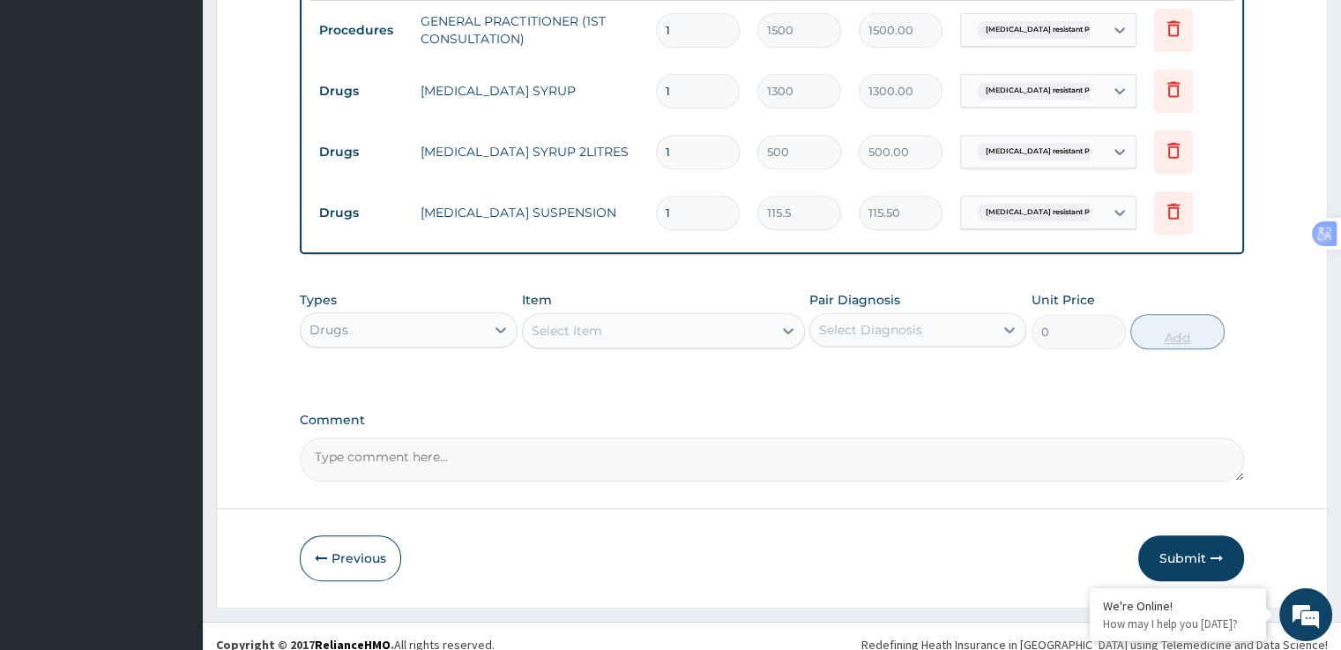
scroll to position [718, 0]
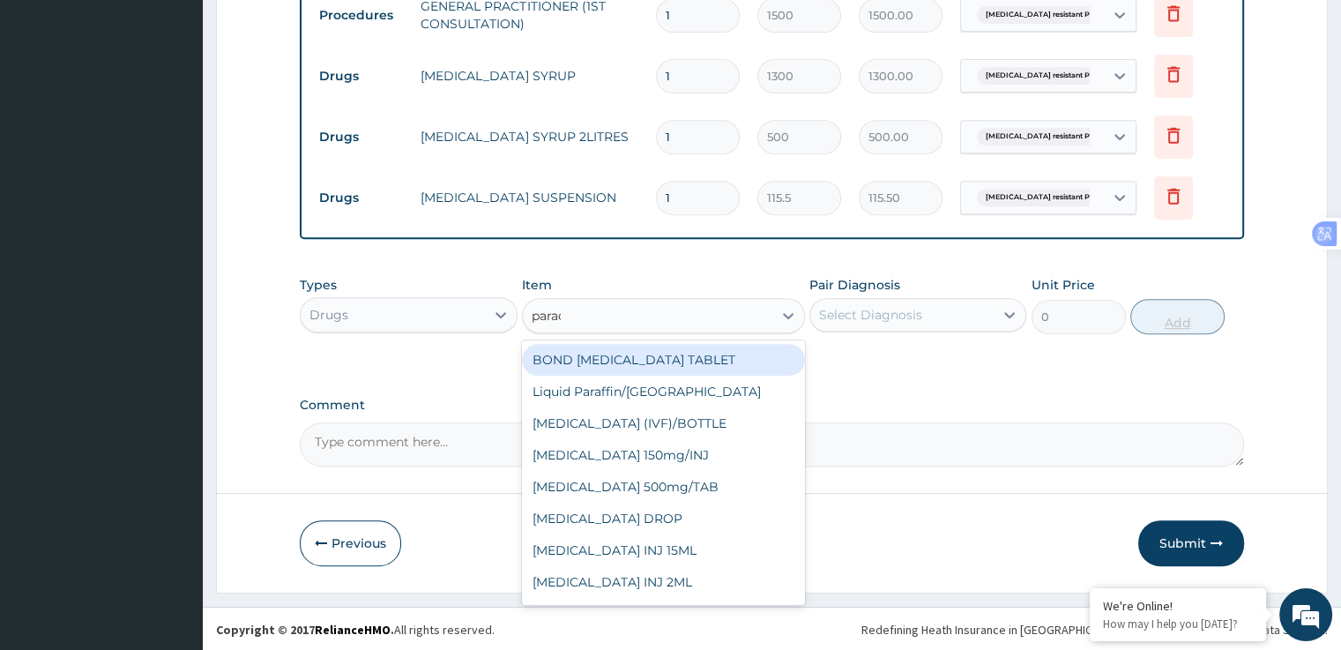
type input "parace"
click at [662, 587] on div "[MEDICAL_DATA] SYRUP" at bounding box center [663, 582] width 283 height 32
type input "300"
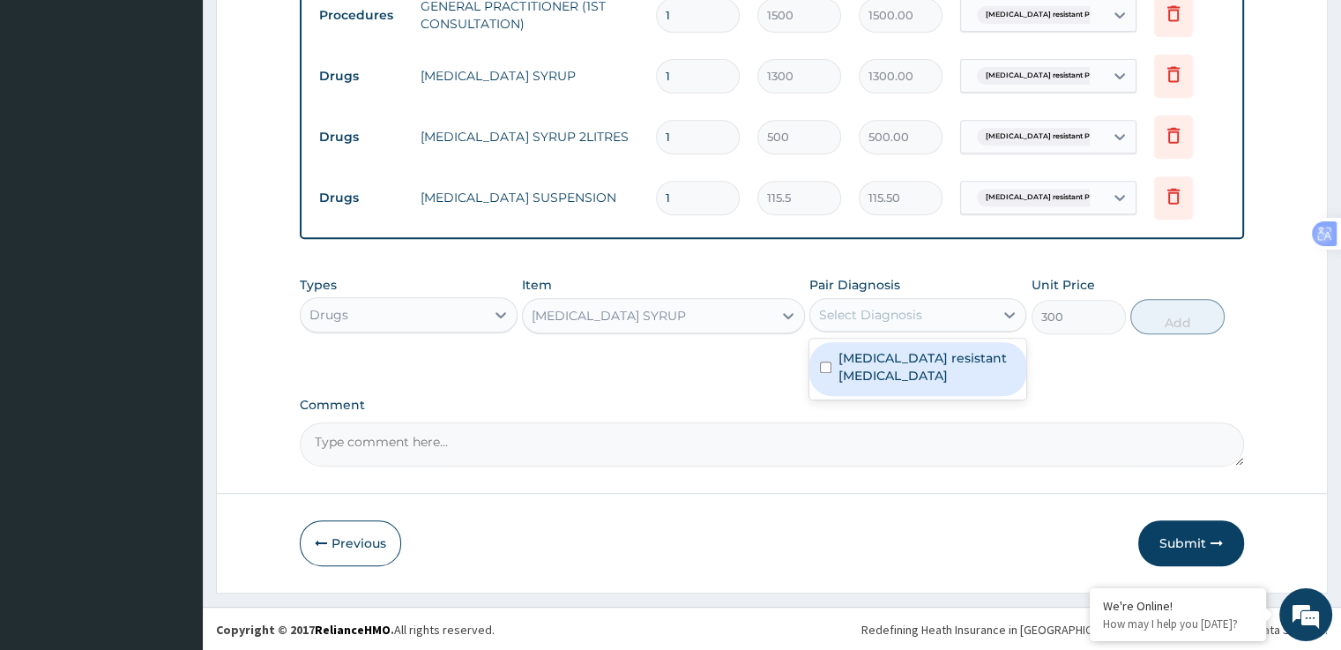
click at [880, 369] on label "[MEDICAL_DATA] resistant [MEDICAL_DATA]" at bounding box center [926, 366] width 177 height 35
checkbox input "true"
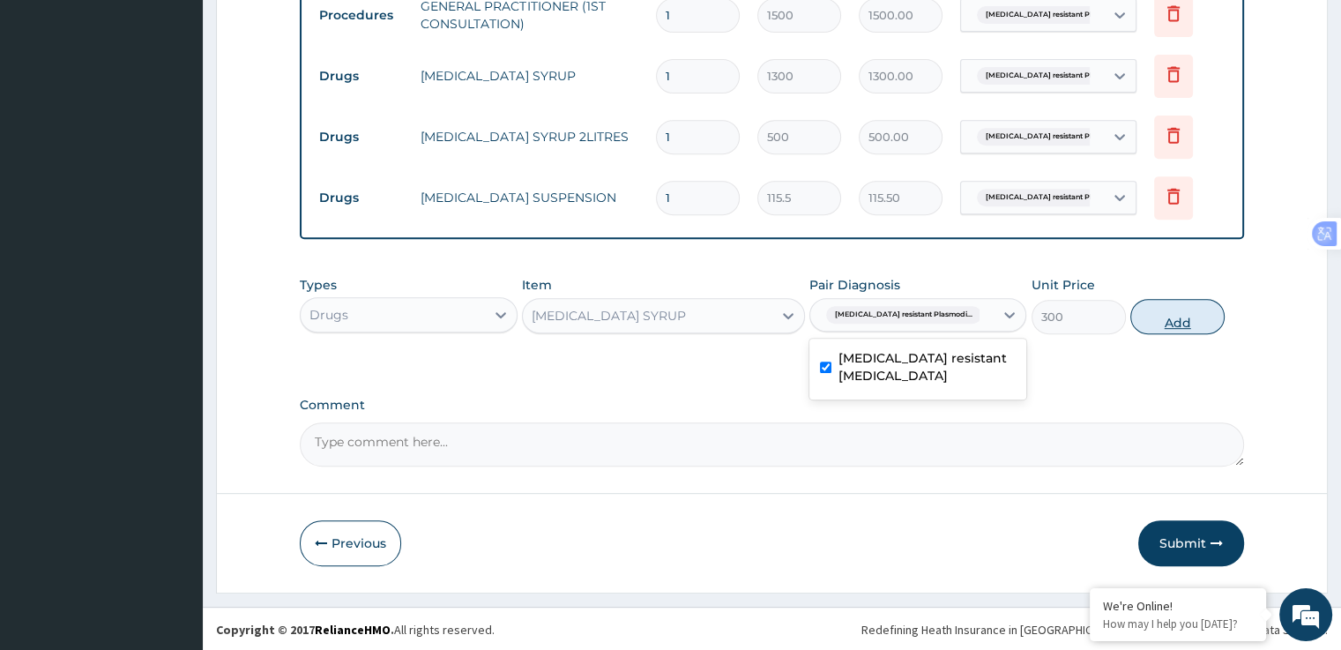
click at [1181, 313] on button "Add" at bounding box center [1177, 316] width 94 height 35
type input "0"
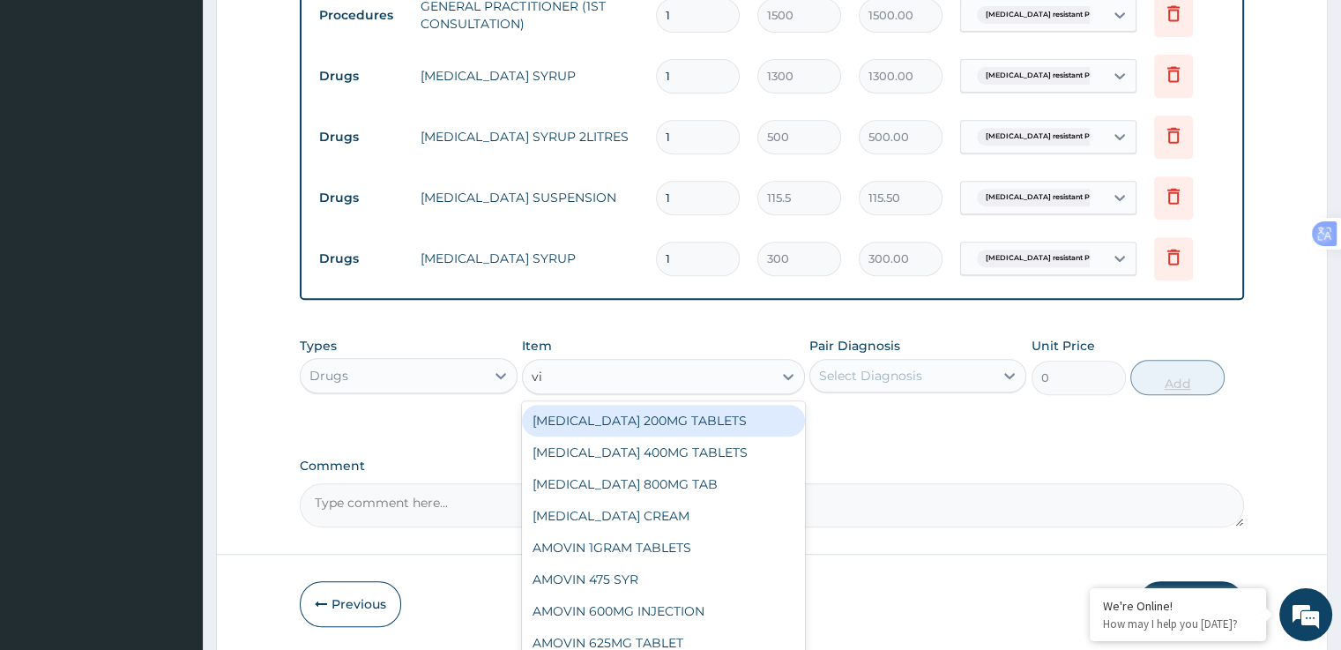
type input "vit"
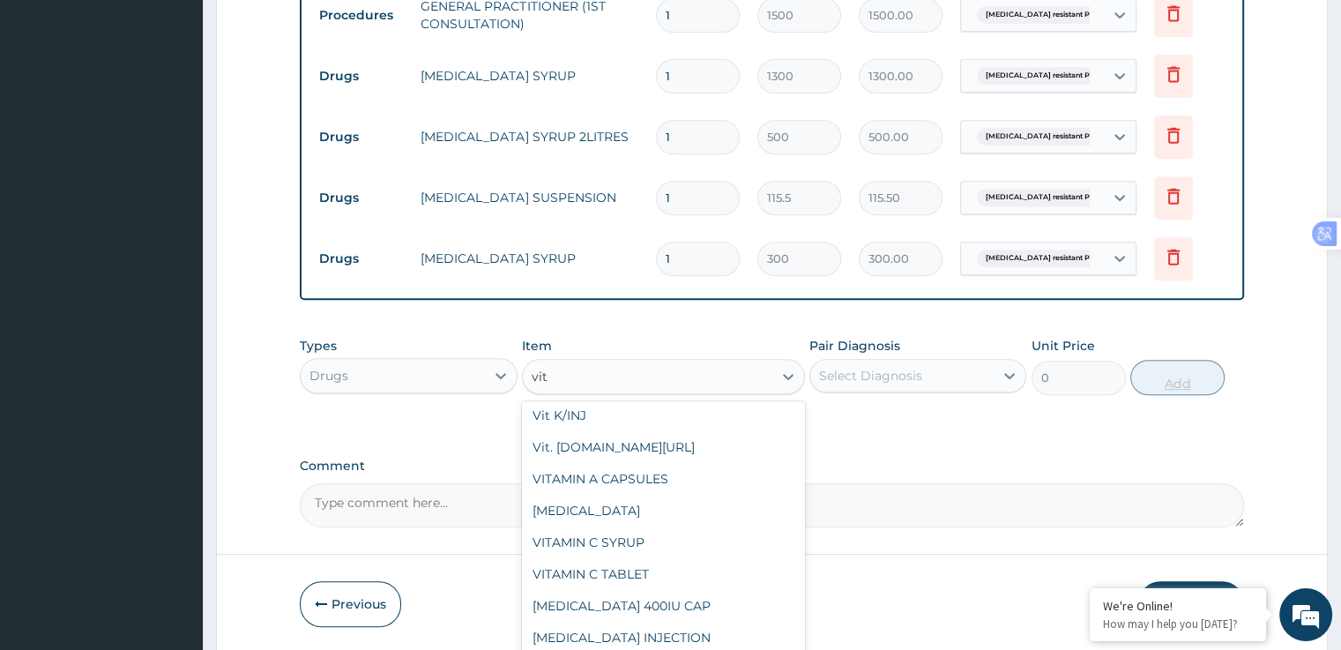
scroll to position [1445, 0]
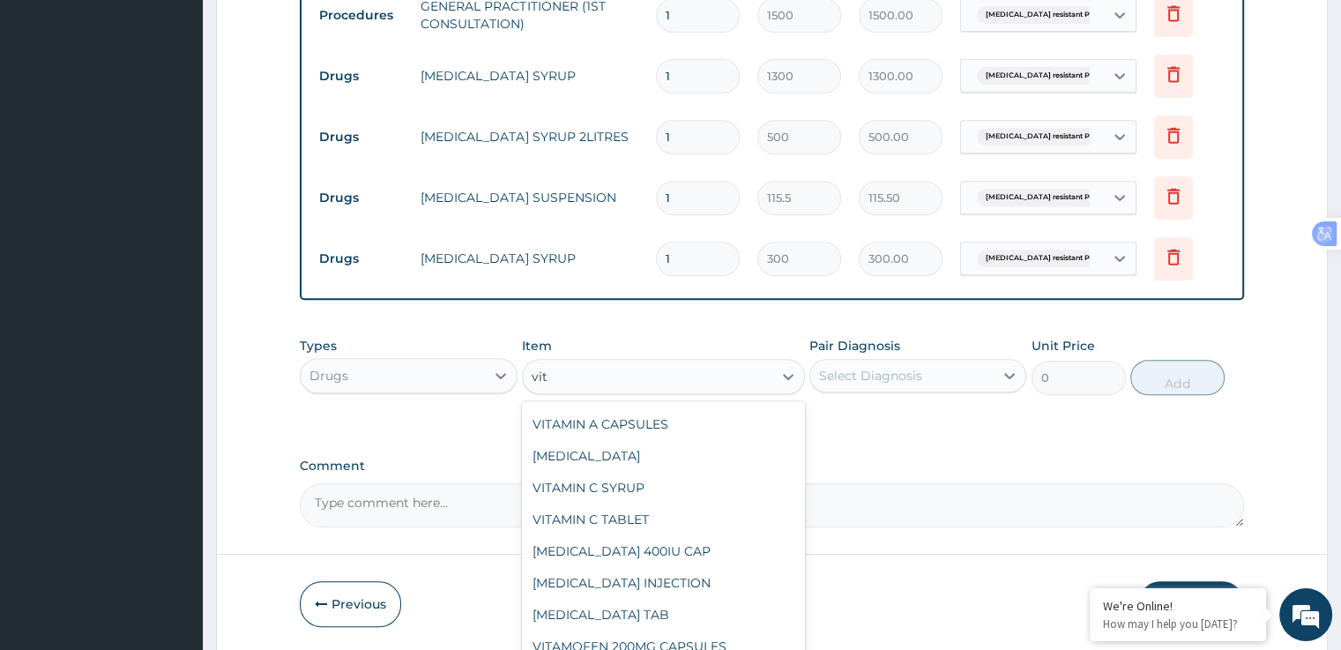
click at [639, 494] on div "VITAMIN C SYRUP" at bounding box center [663, 488] width 283 height 32
type input "500"
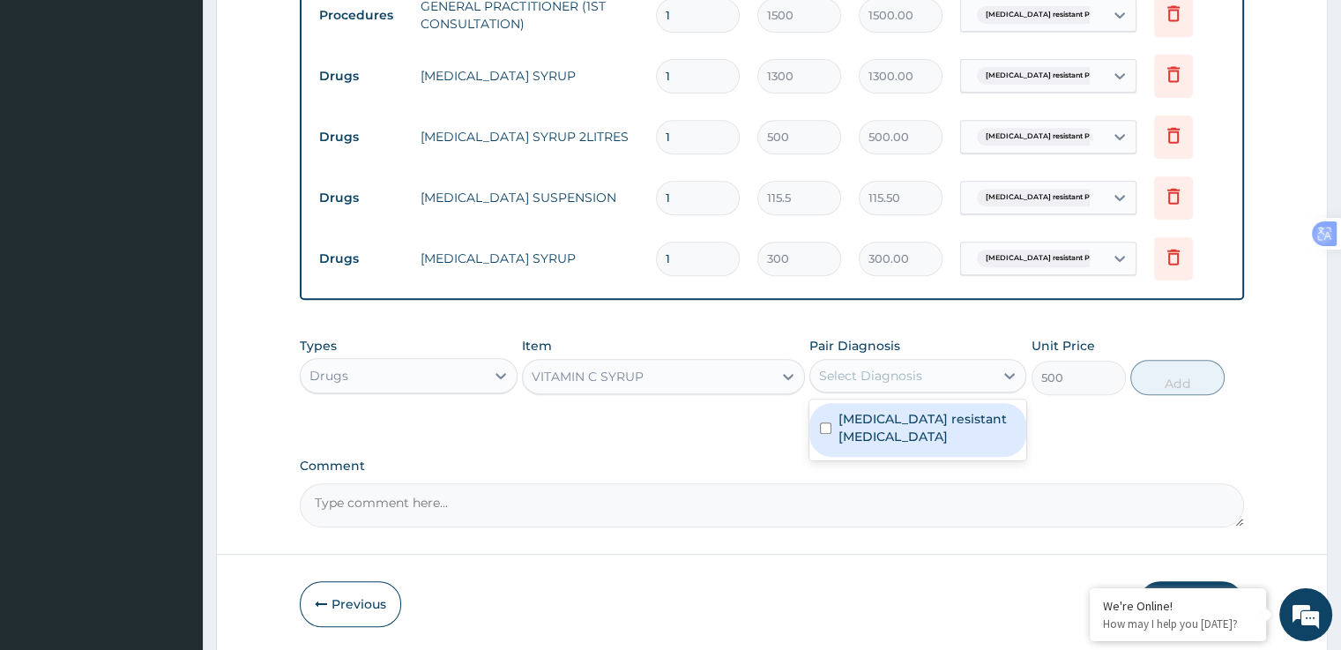
click at [893, 436] on label "[MEDICAL_DATA] resistant [MEDICAL_DATA]" at bounding box center [926, 427] width 177 height 35
checkbox input "true"
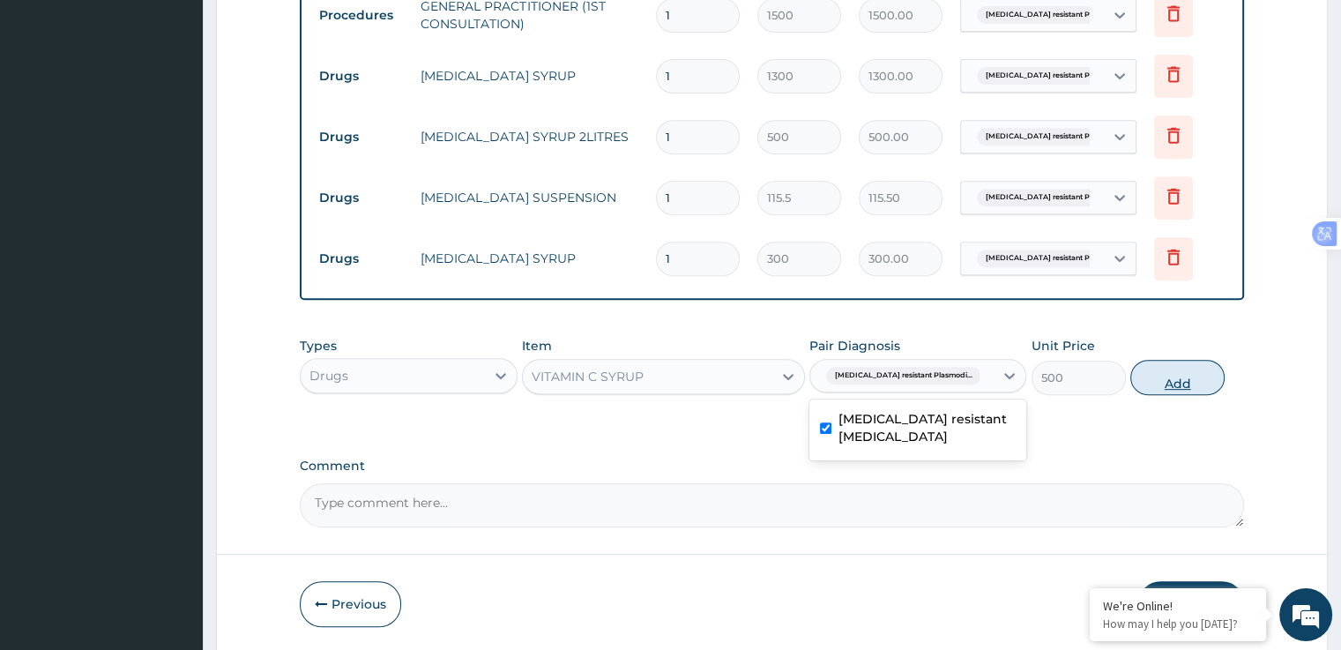
click at [1174, 381] on button "Add" at bounding box center [1177, 377] width 94 height 35
type input "0"
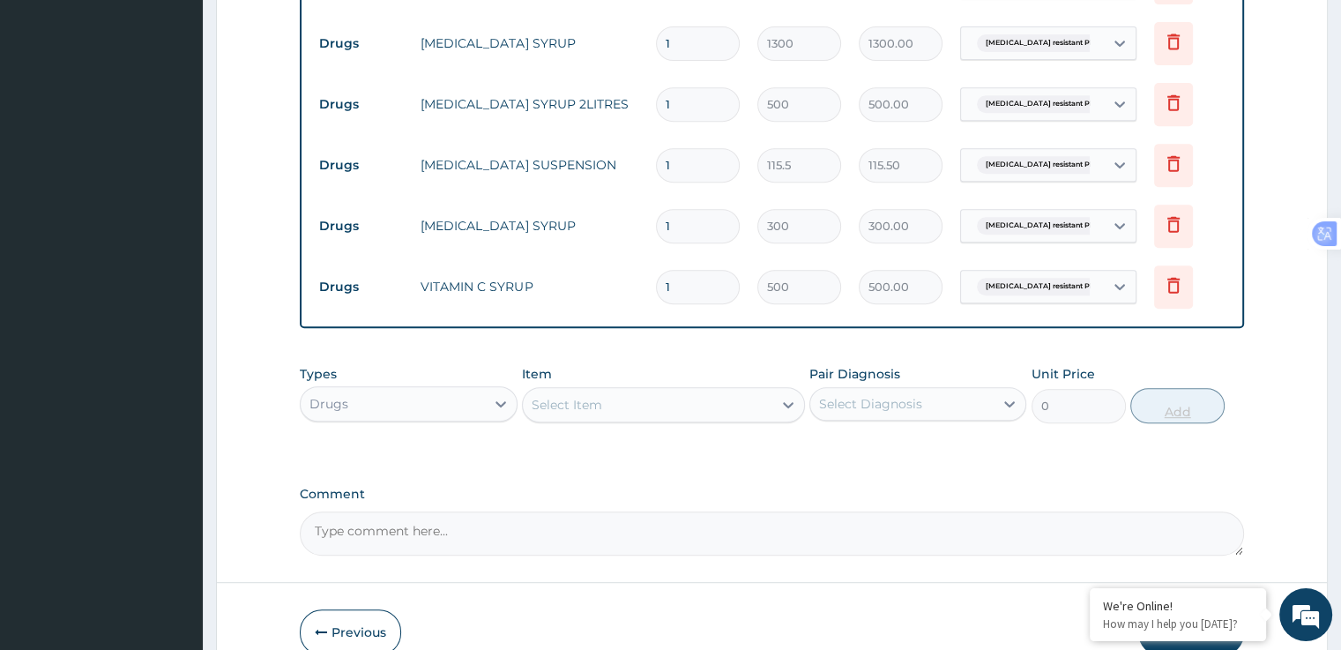
scroll to position [841, 0]
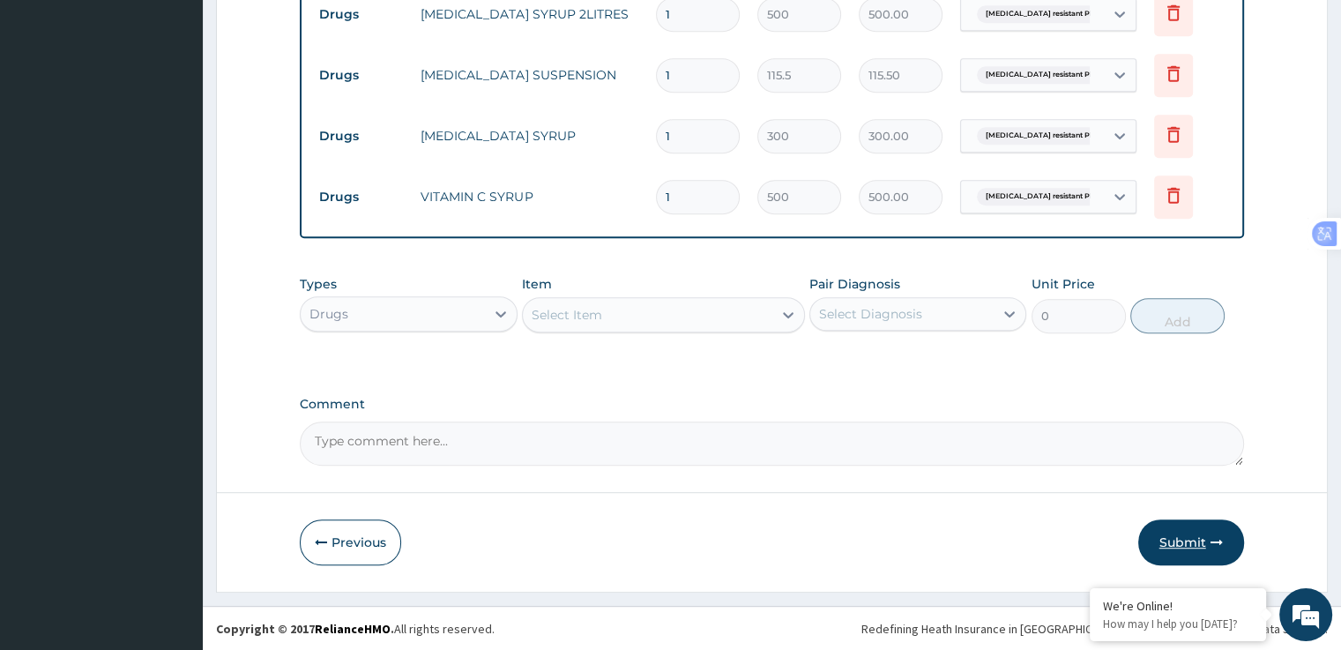
click at [1199, 542] on button "Submit" at bounding box center [1191, 542] width 106 height 46
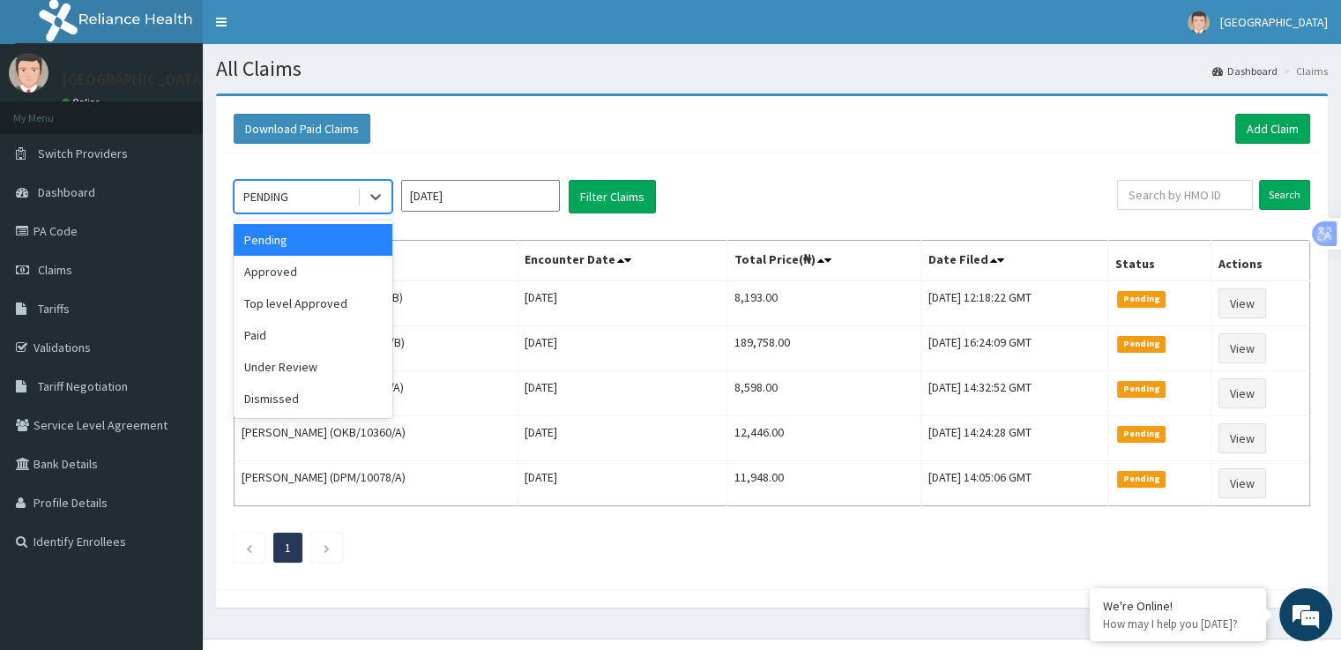
click at [273, 270] on div "Approved" at bounding box center [313, 272] width 159 height 32
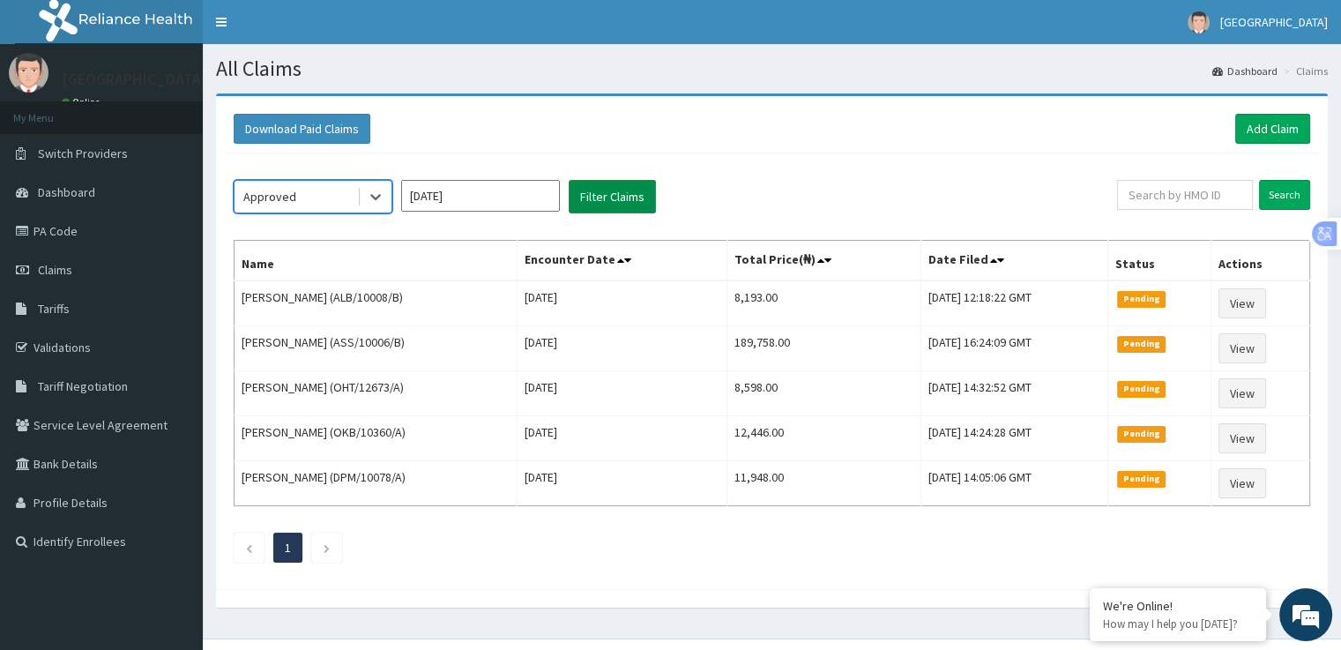
click at [632, 197] on button "Filter Claims" at bounding box center [611, 196] width 87 height 33
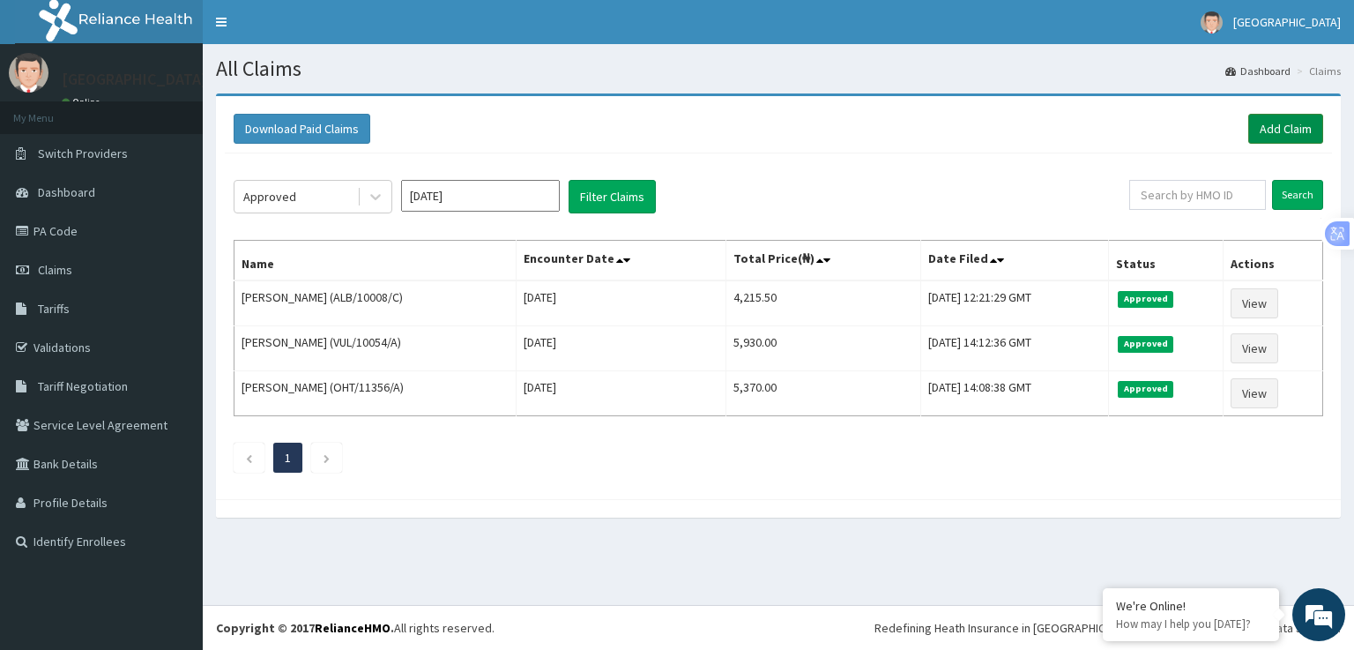
click at [1268, 118] on link "Add Claim" at bounding box center [1285, 129] width 75 height 30
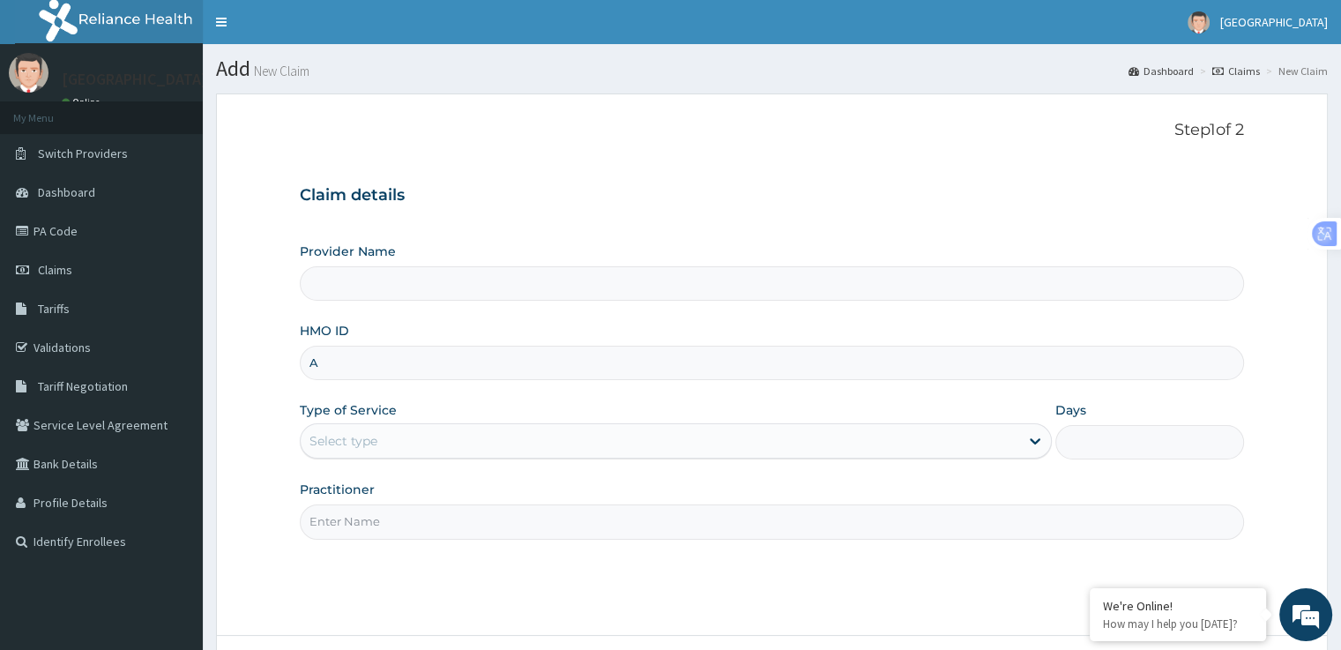
type input "AL"
type input "[GEOGRAPHIC_DATA]"
type input "ALB/10008/A"
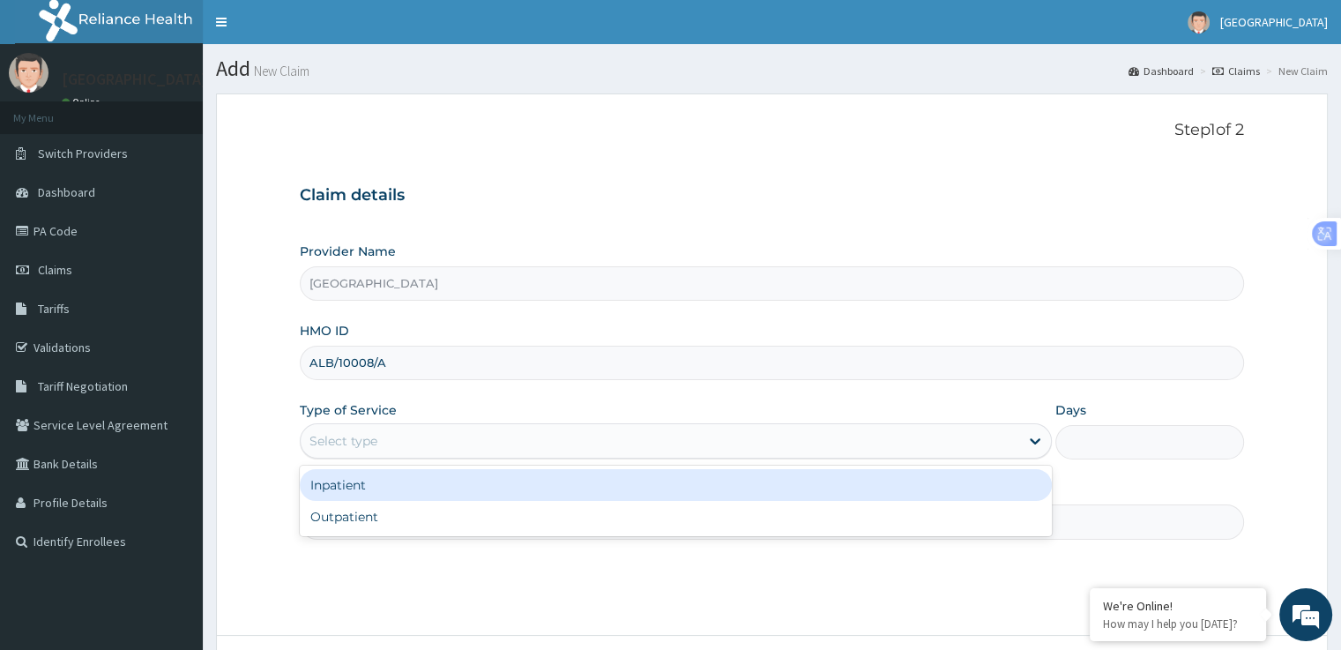
click at [384, 522] on div "Outpatient" at bounding box center [676, 517] width 752 height 32
type input "1"
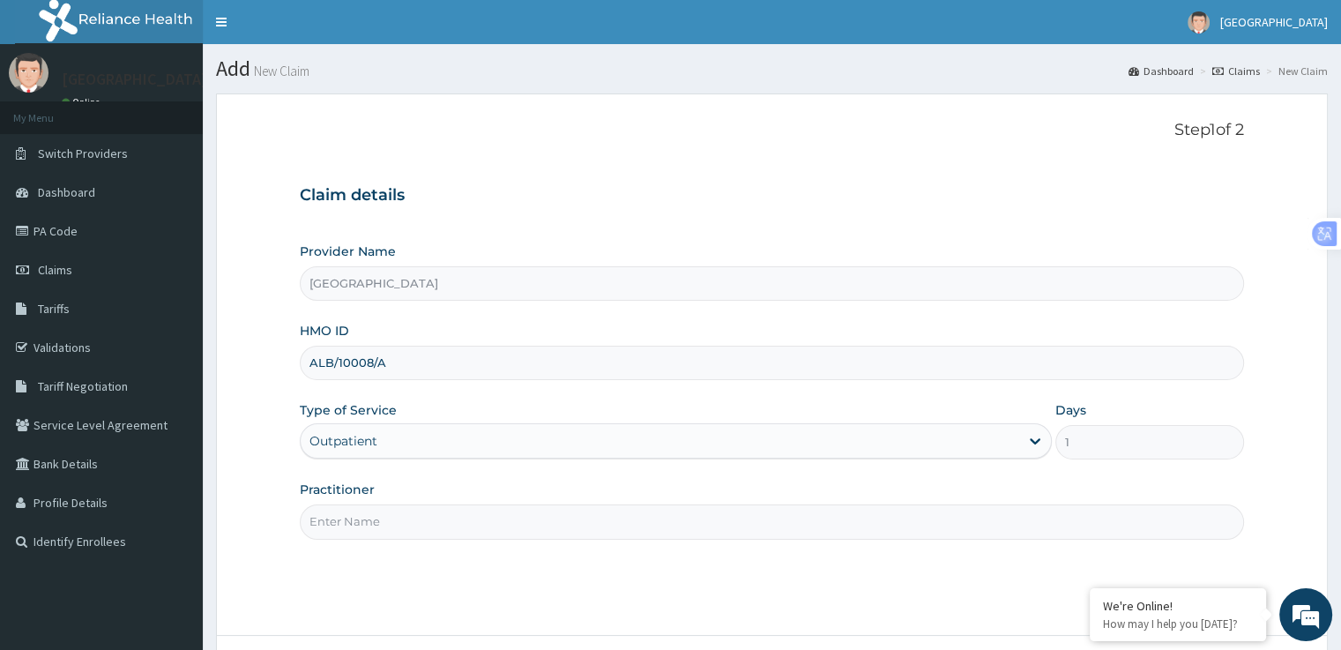
click at [560, 524] on input "Practitioner" at bounding box center [771, 521] width 943 height 34
type input "DR [PERSON_NAME]"
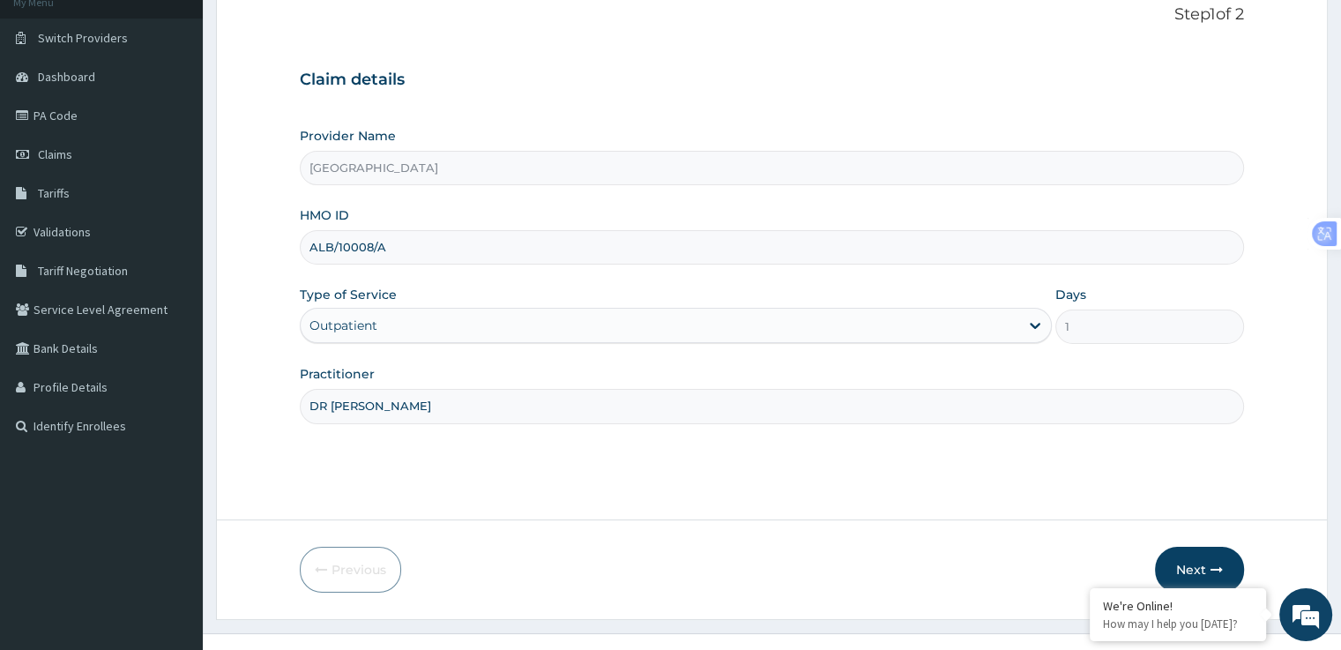
scroll to position [143, 0]
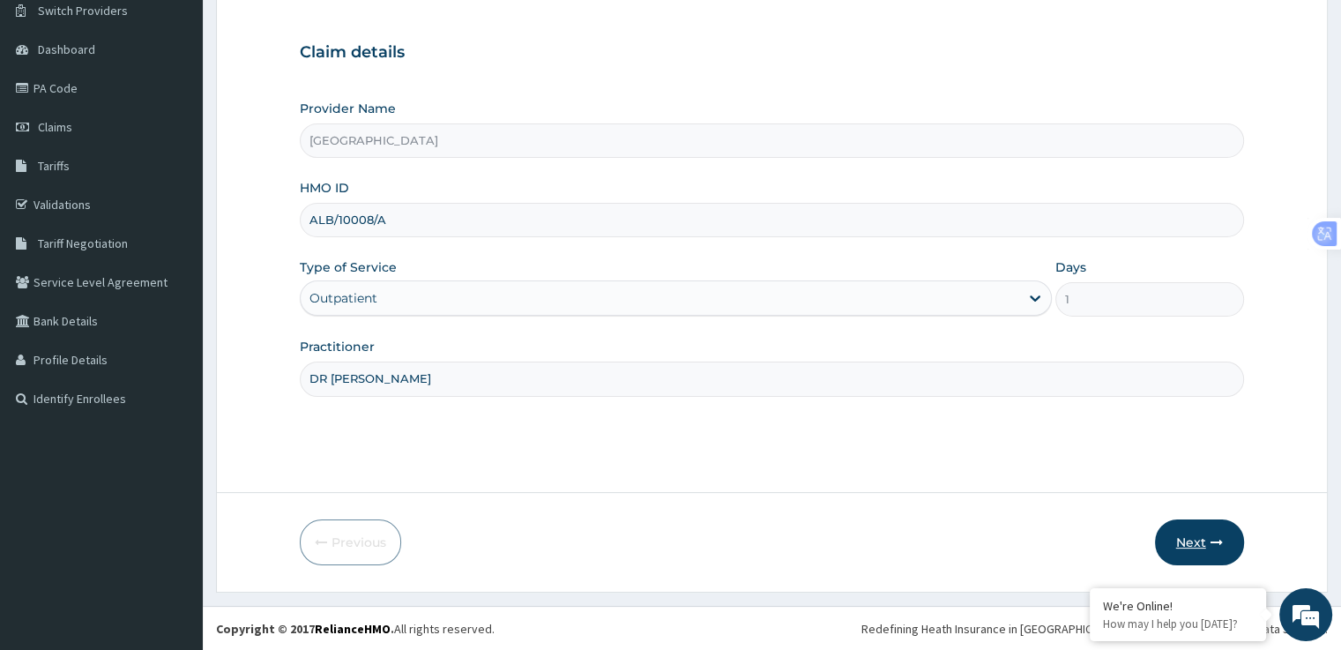
click at [1188, 548] on button "Next" at bounding box center [1199, 542] width 89 height 46
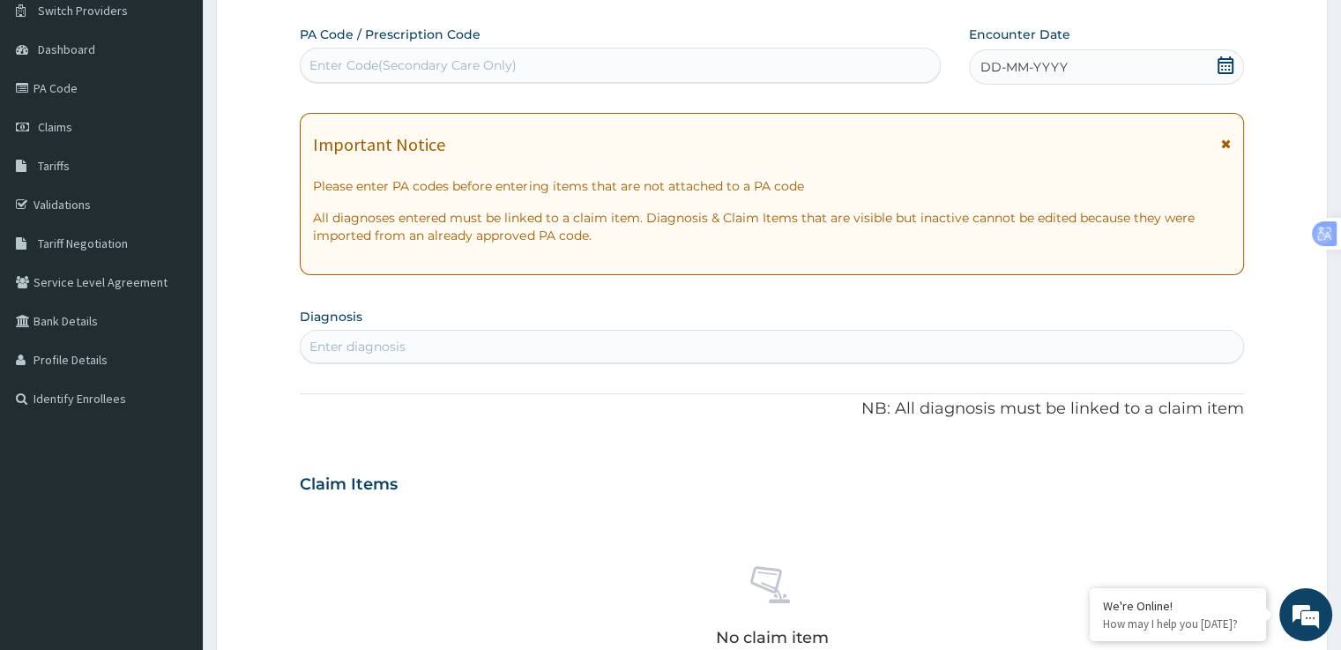
click at [1230, 143] on icon at bounding box center [1226, 143] width 10 height 12
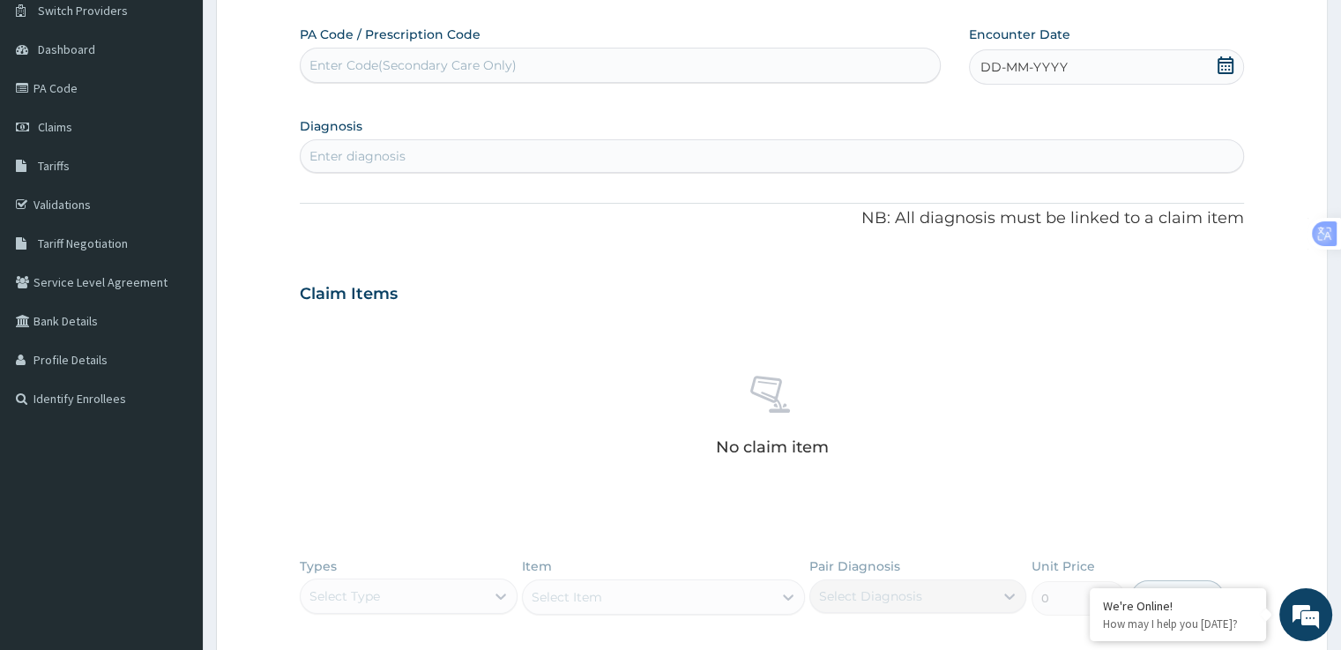
click at [1213, 62] on div "DD-MM-YYYY" at bounding box center [1106, 66] width 274 height 35
click at [1097, 175] on div "3" at bounding box center [1097, 176] width 26 height 26
type input "resist"
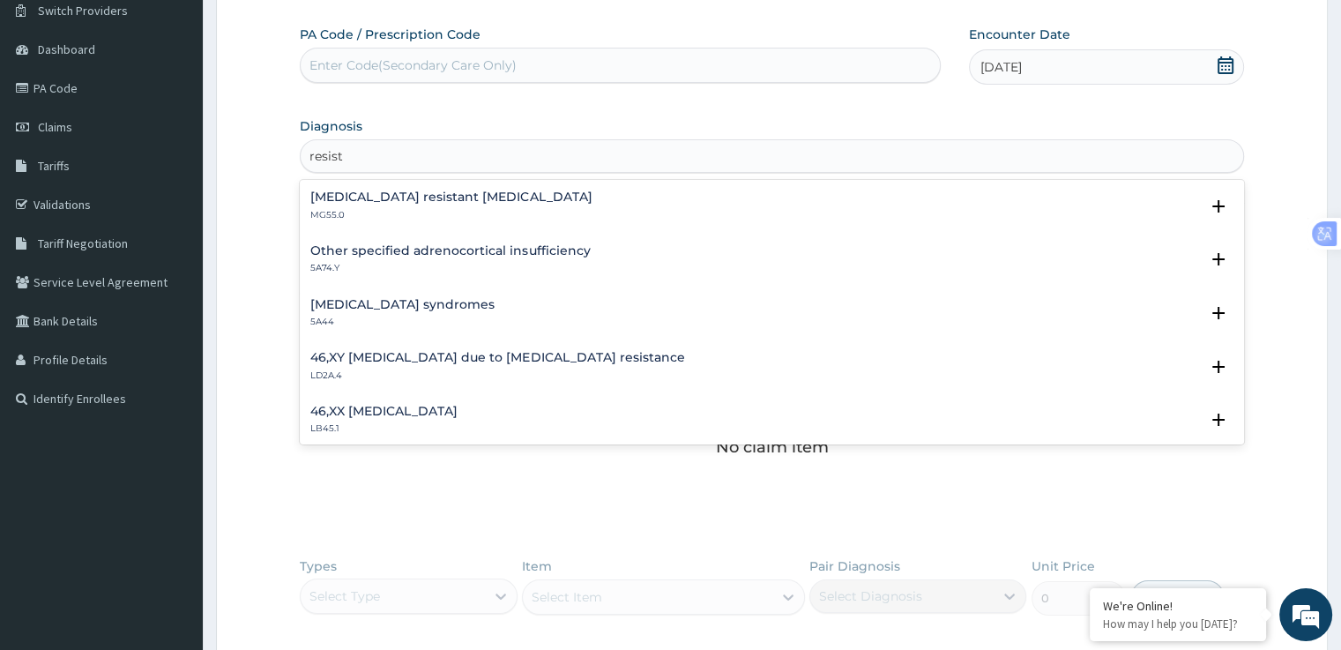
click at [516, 210] on p "MG55.0" at bounding box center [450, 215] width 281 height 12
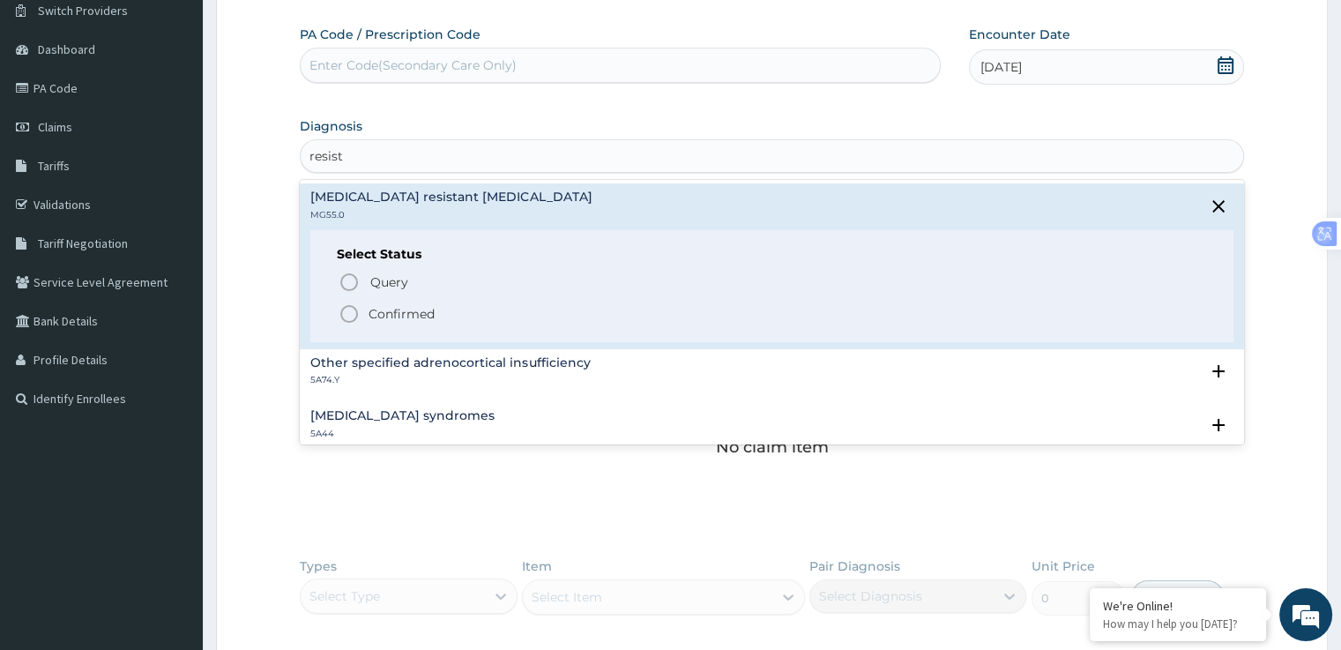
click at [354, 313] on icon "status option filled" at bounding box center [348, 313] width 21 height 21
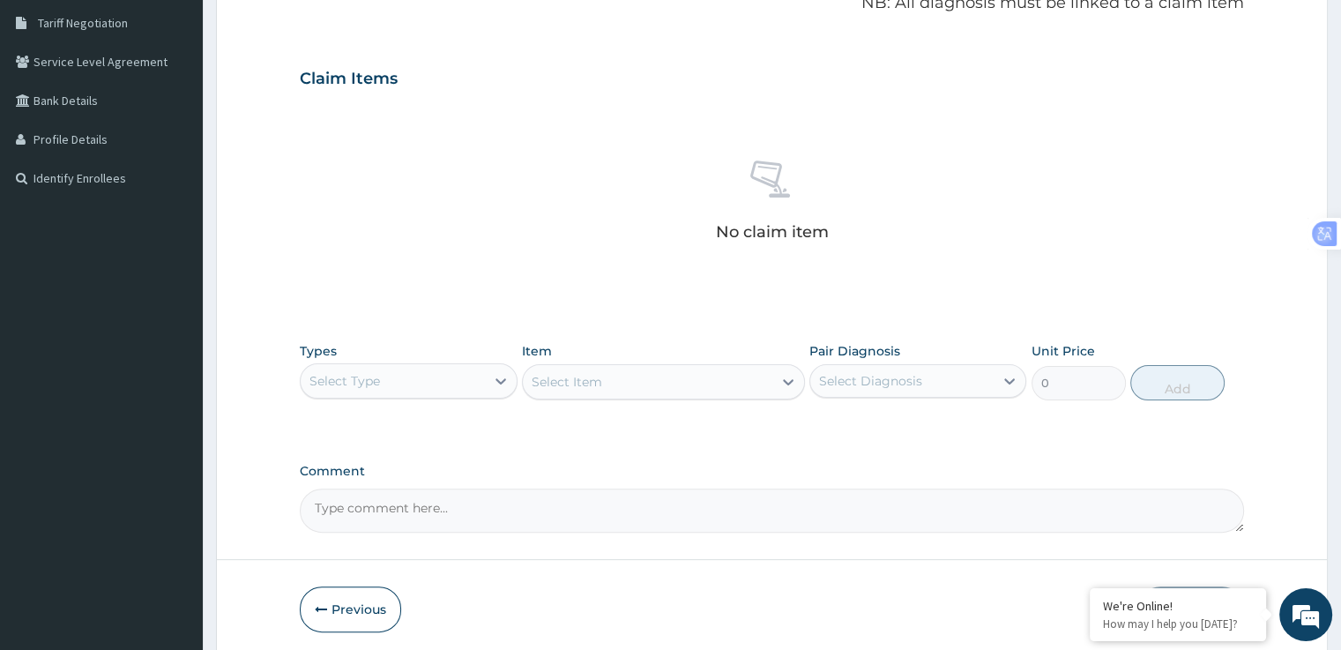
scroll to position [429, 0]
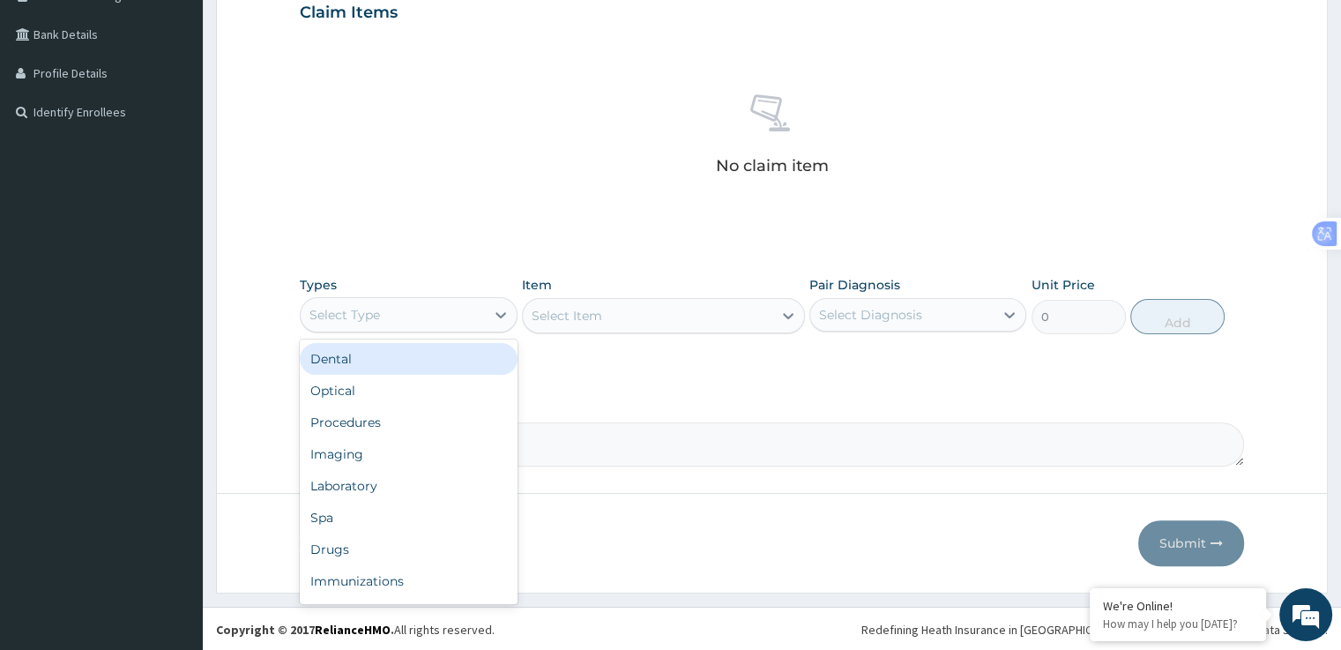
click at [381, 425] on div "Procedures" at bounding box center [408, 422] width 217 height 32
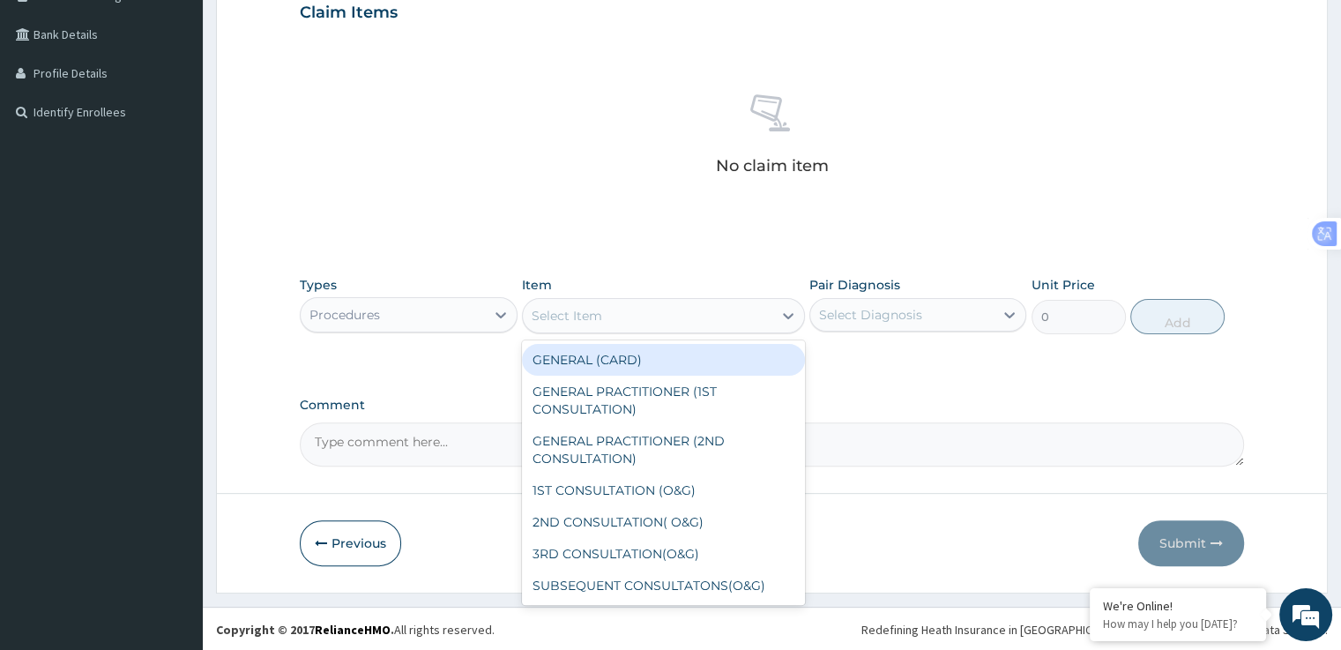
click at [682, 400] on div "GENERAL PRACTITIONER (1ST CONSULTATION)" at bounding box center [663, 399] width 283 height 49
type input "1500"
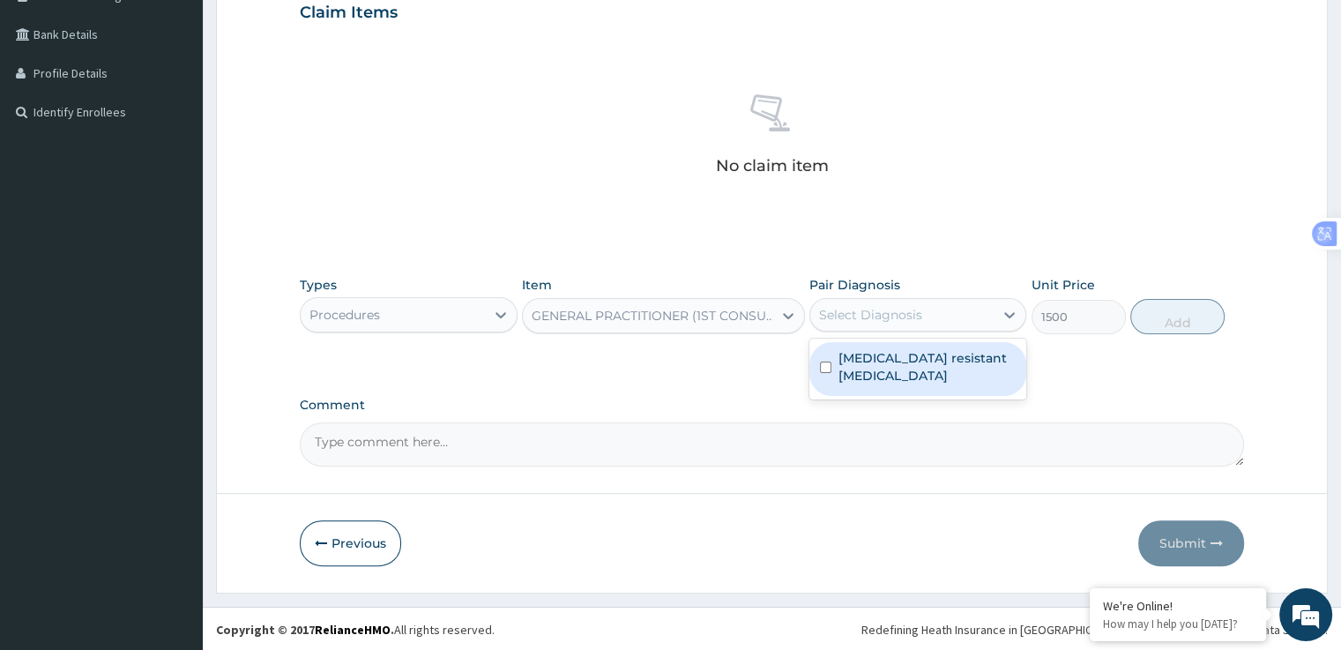
click at [913, 373] on label "[MEDICAL_DATA] resistant [MEDICAL_DATA]" at bounding box center [926, 366] width 177 height 35
checkbox input "true"
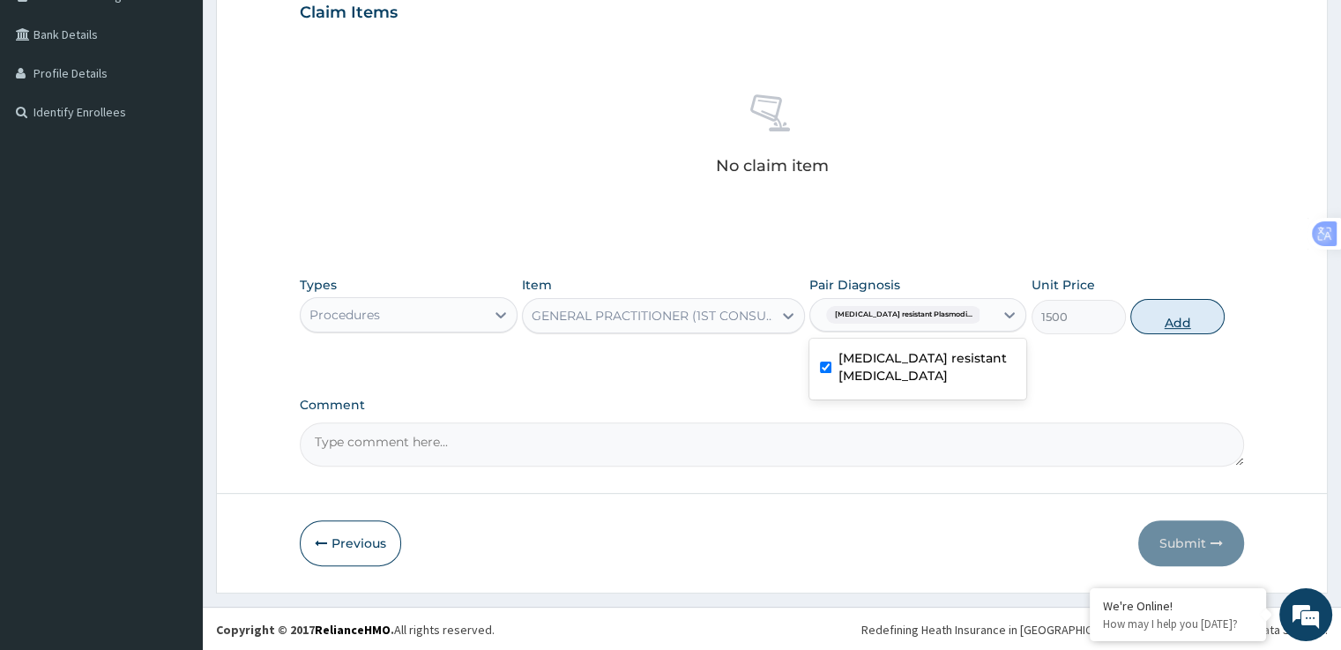
click at [1177, 323] on button "Add" at bounding box center [1177, 316] width 94 height 35
type input "0"
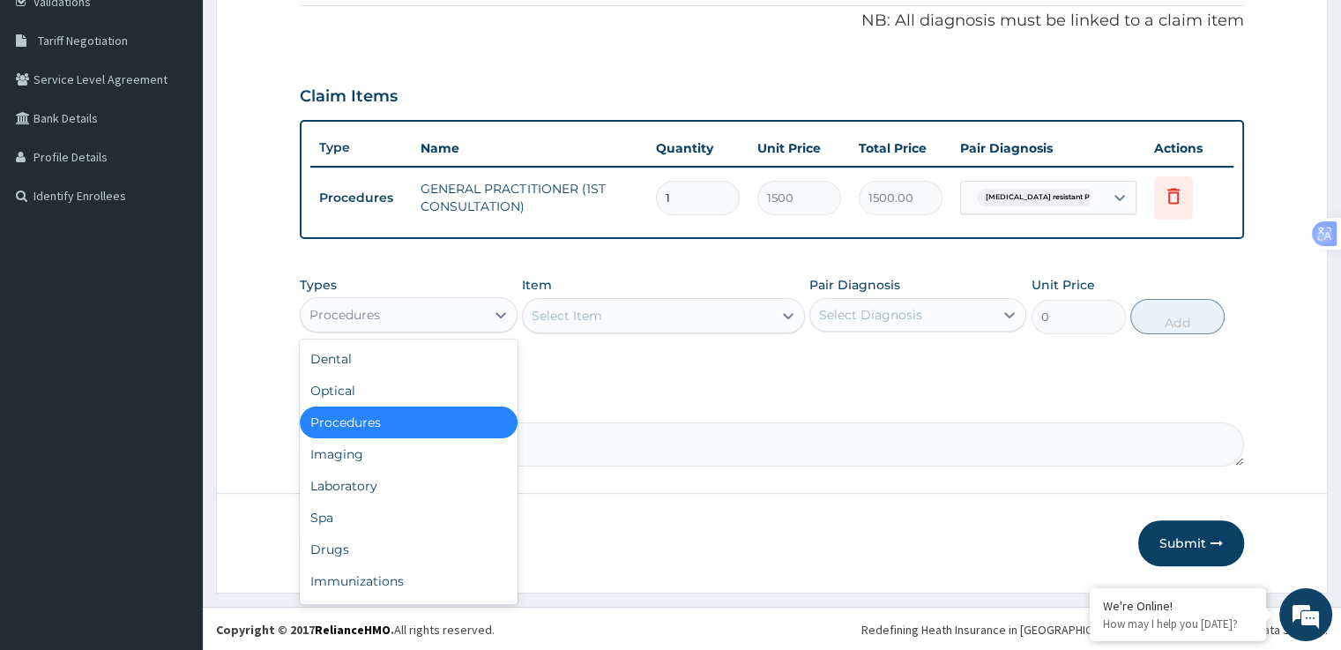
click at [379, 490] on div "Laboratory" at bounding box center [408, 486] width 217 height 32
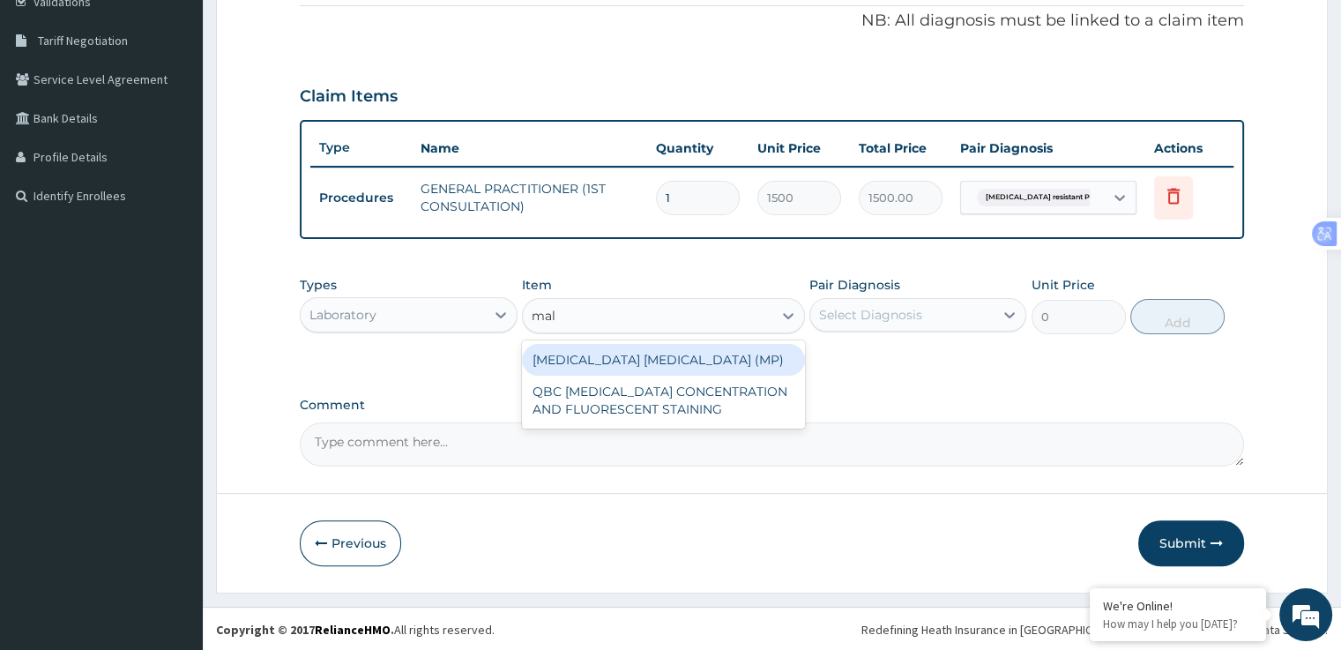
type input "mala"
click at [706, 365] on div "[MEDICAL_DATA] [MEDICAL_DATA] (MP)" at bounding box center [663, 360] width 283 height 32
type input "560"
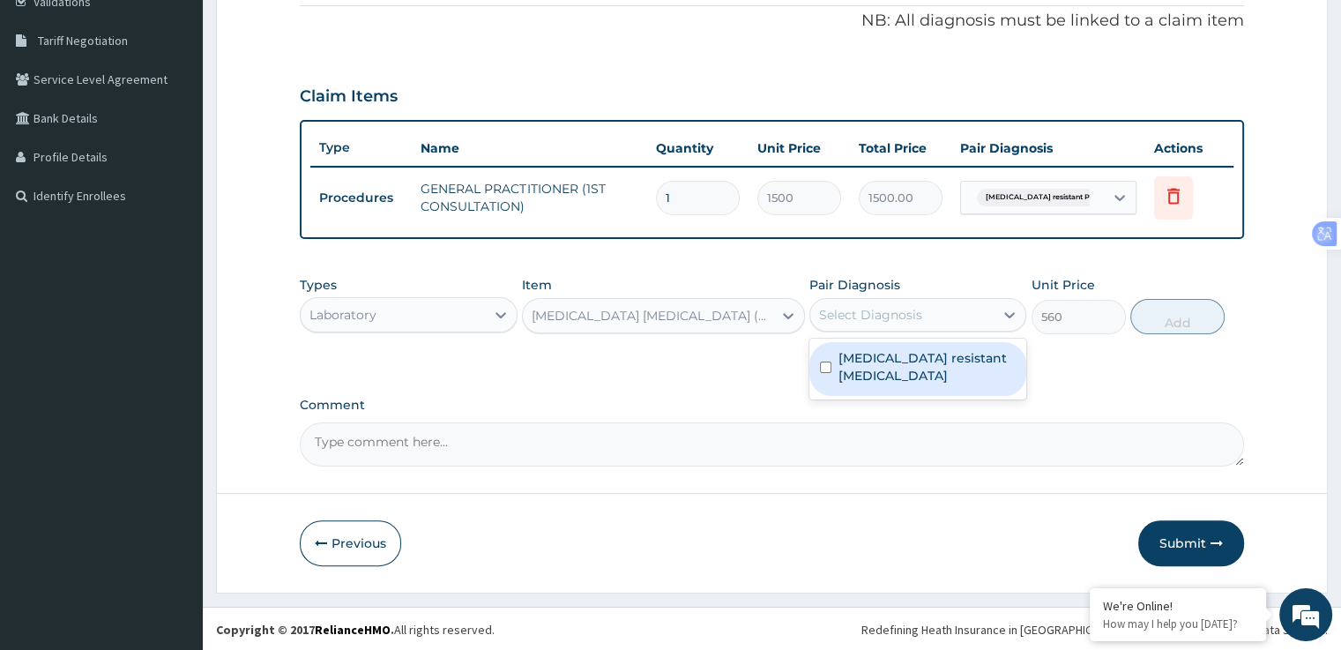
click at [910, 377] on label "[MEDICAL_DATA] resistant [MEDICAL_DATA]" at bounding box center [926, 366] width 177 height 35
checkbox input "true"
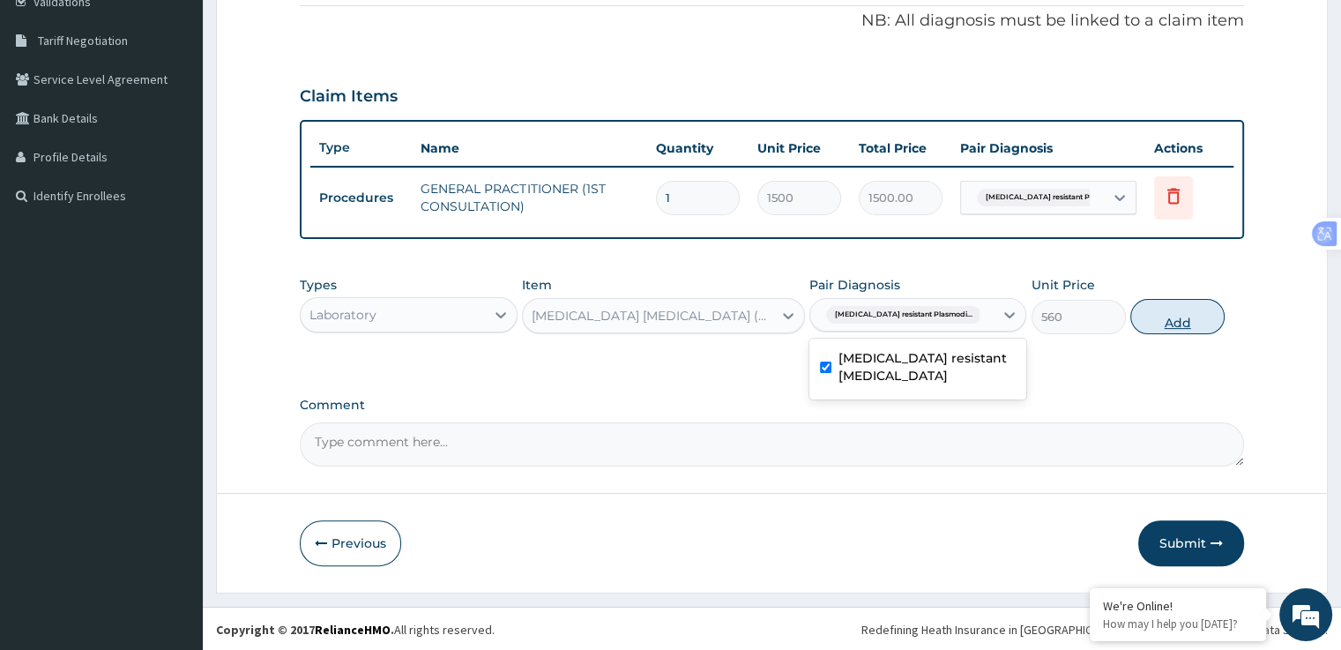
click at [1169, 326] on button "Add" at bounding box center [1177, 316] width 94 height 35
type input "0"
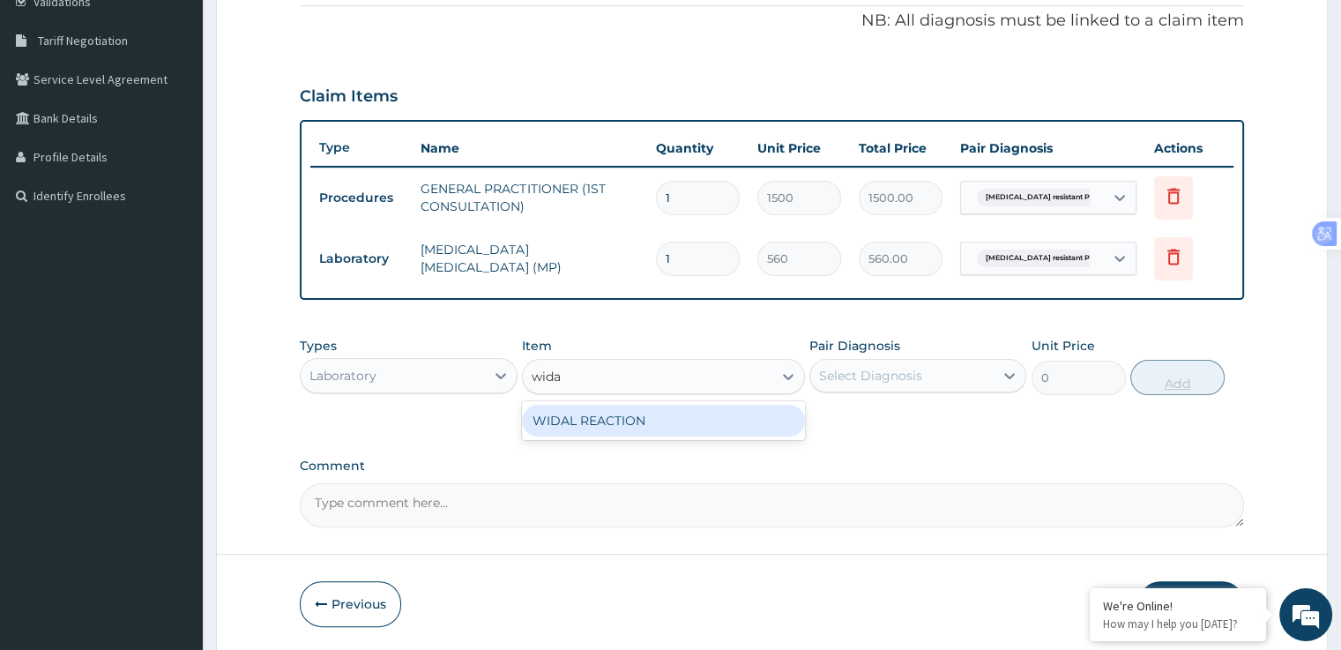
type input "widal"
click at [687, 413] on div "WIDAL REACTION" at bounding box center [663, 421] width 283 height 32
type input "800"
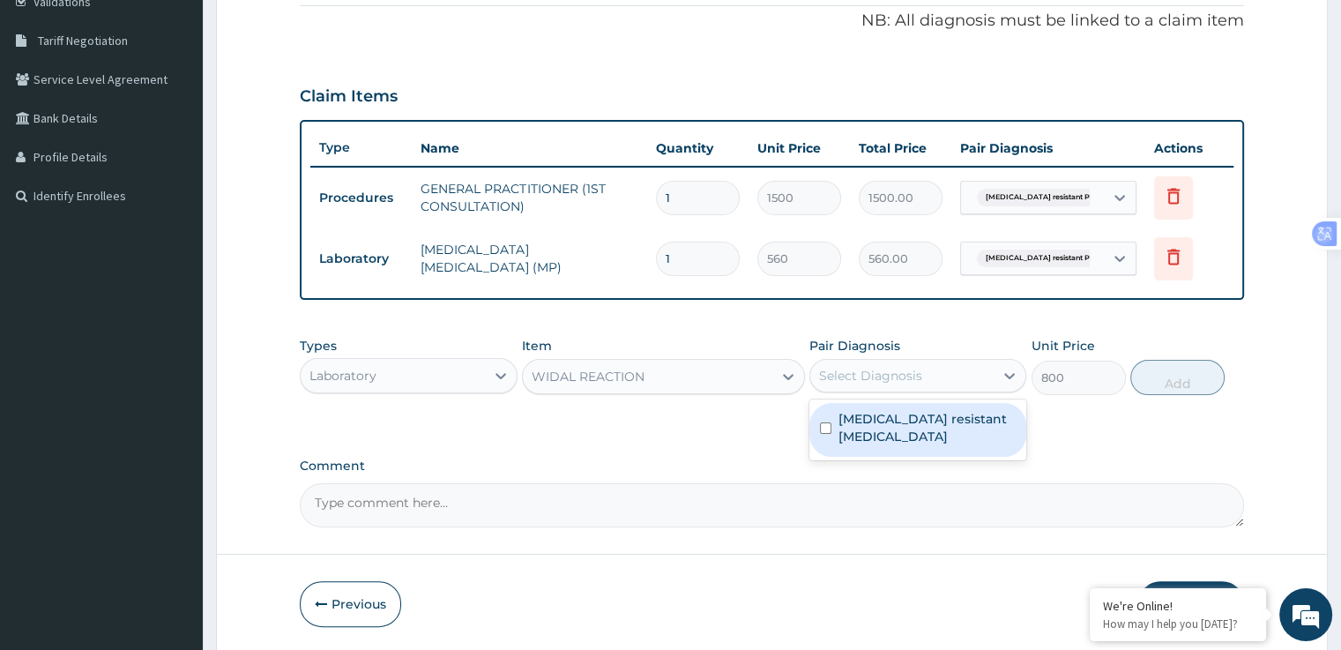
click at [919, 439] on label "[MEDICAL_DATA] resistant [MEDICAL_DATA]" at bounding box center [926, 427] width 177 height 35
checkbox input "true"
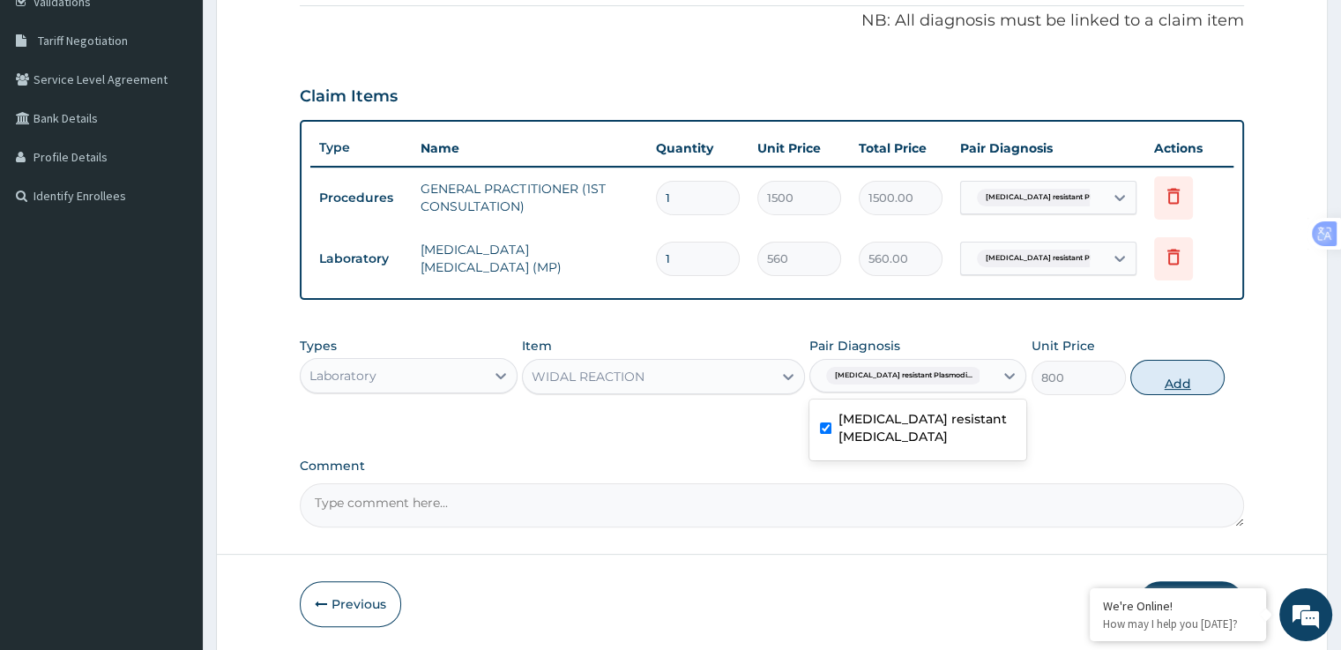
click at [1189, 374] on button "Add" at bounding box center [1177, 377] width 94 height 35
type input "0"
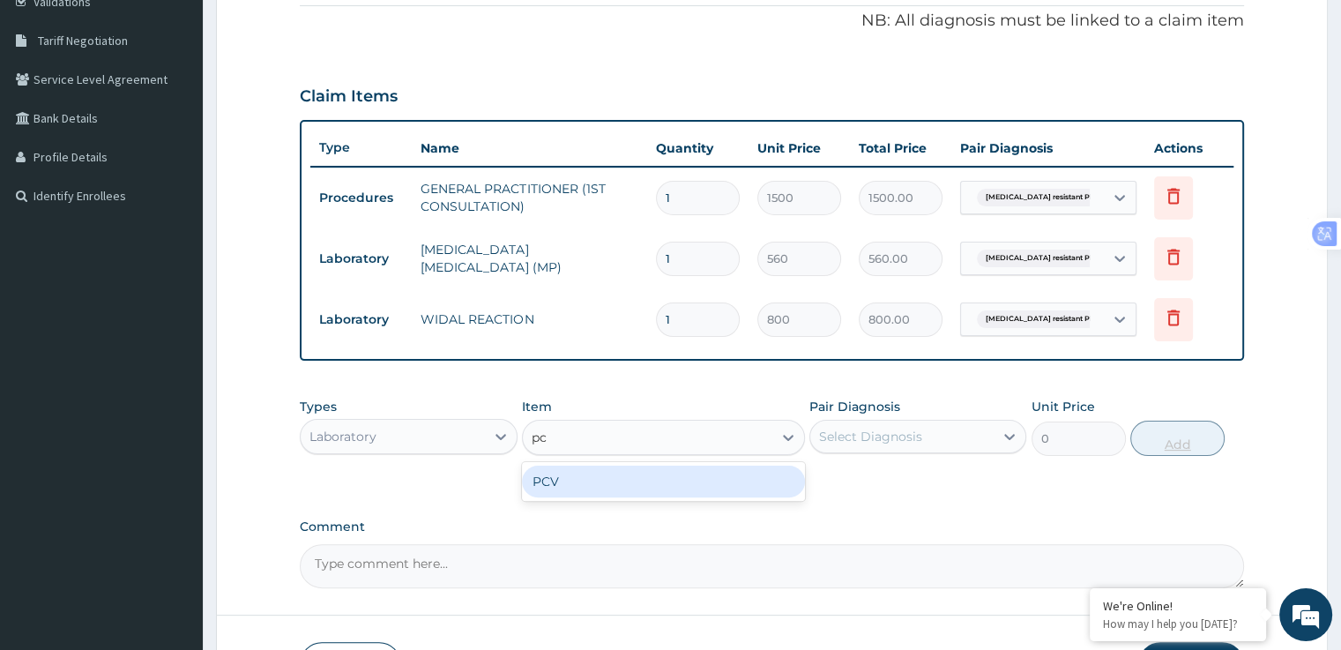
type input "pcv"
click at [650, 479] on div "PCV" at bounding box center [663, 481] width 283 height 32
type input "400"
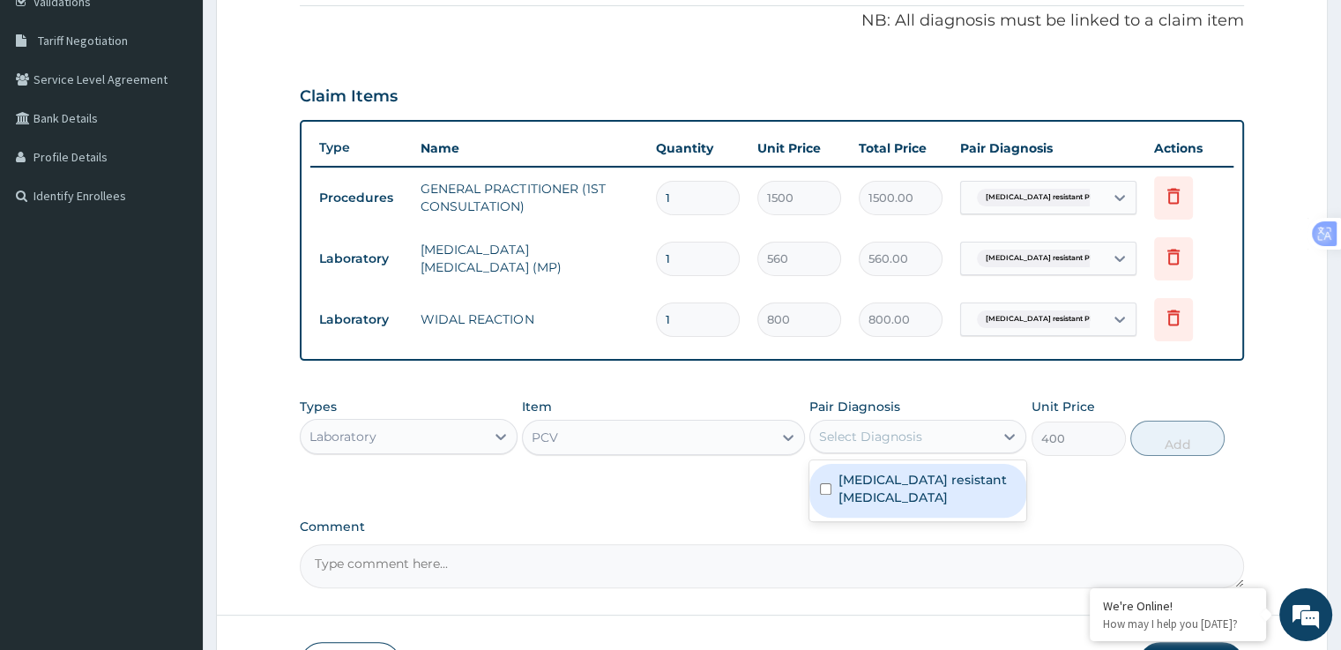
click at [906, 502] on label "[MEDICAL_DATA] resistant [MEDICAL_DATA]" at bounding box center [926, 488] width 177 height 35
checkbox input "true"
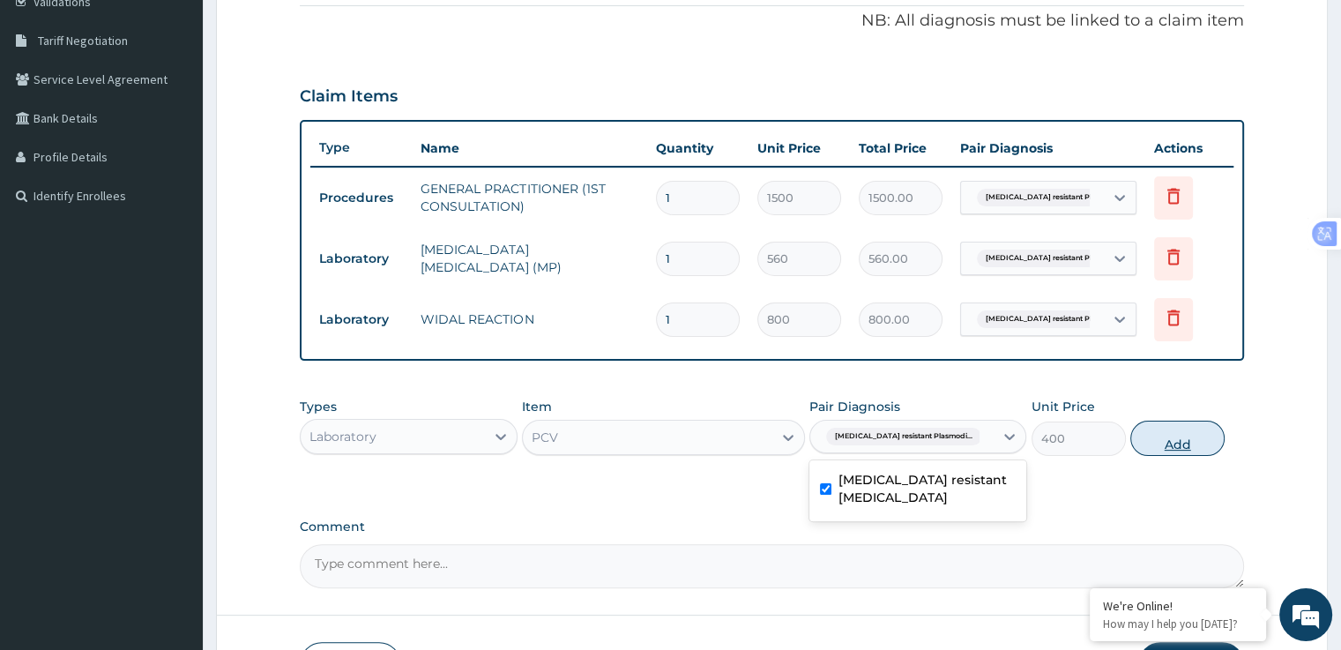
click at [1178, 439] on button "Add" at bounding box center [1177, 437] width 94 height 35
type input "0"
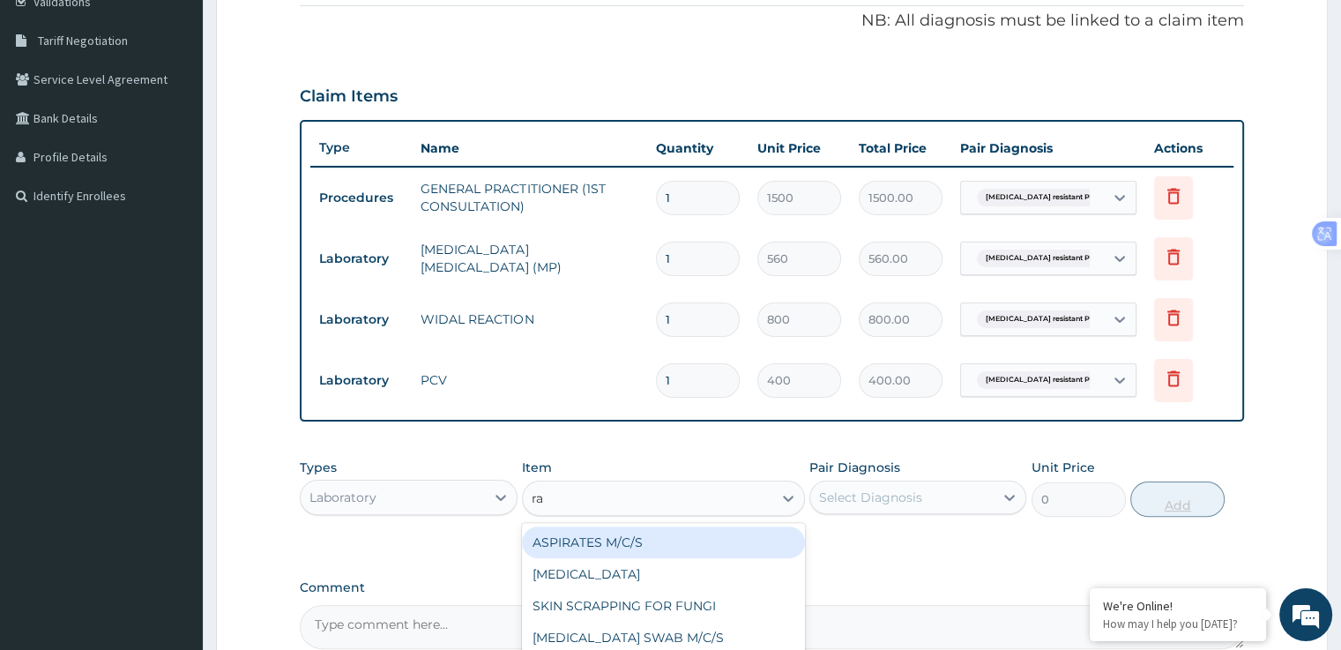
type input "ran"
click at [690, 613] on div "RANDOM BLOOD SUGAR" at bounding box center [663, 606] width 283 height 32
type input "240"
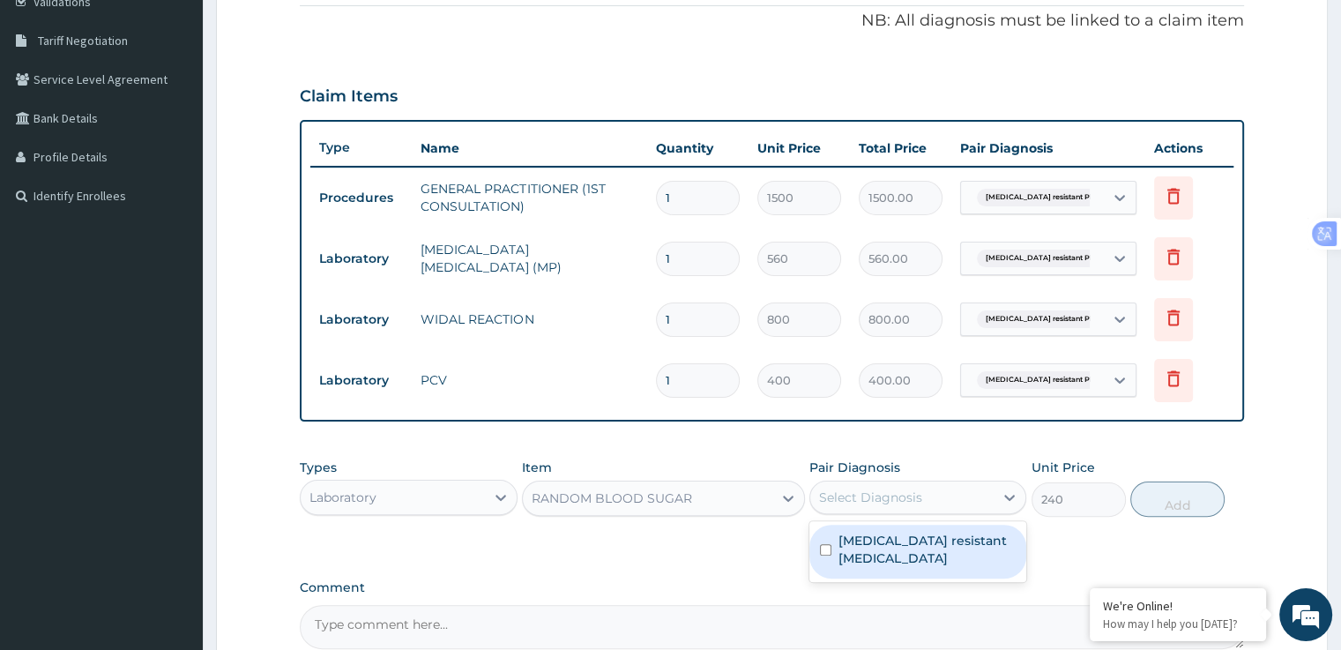
click at [903, 564] on label "[MEDICAL_DATA] resistant [MEDICAL_DATA]" at bounding box center [926, 548] width 177 height 35
checkbox input "true"
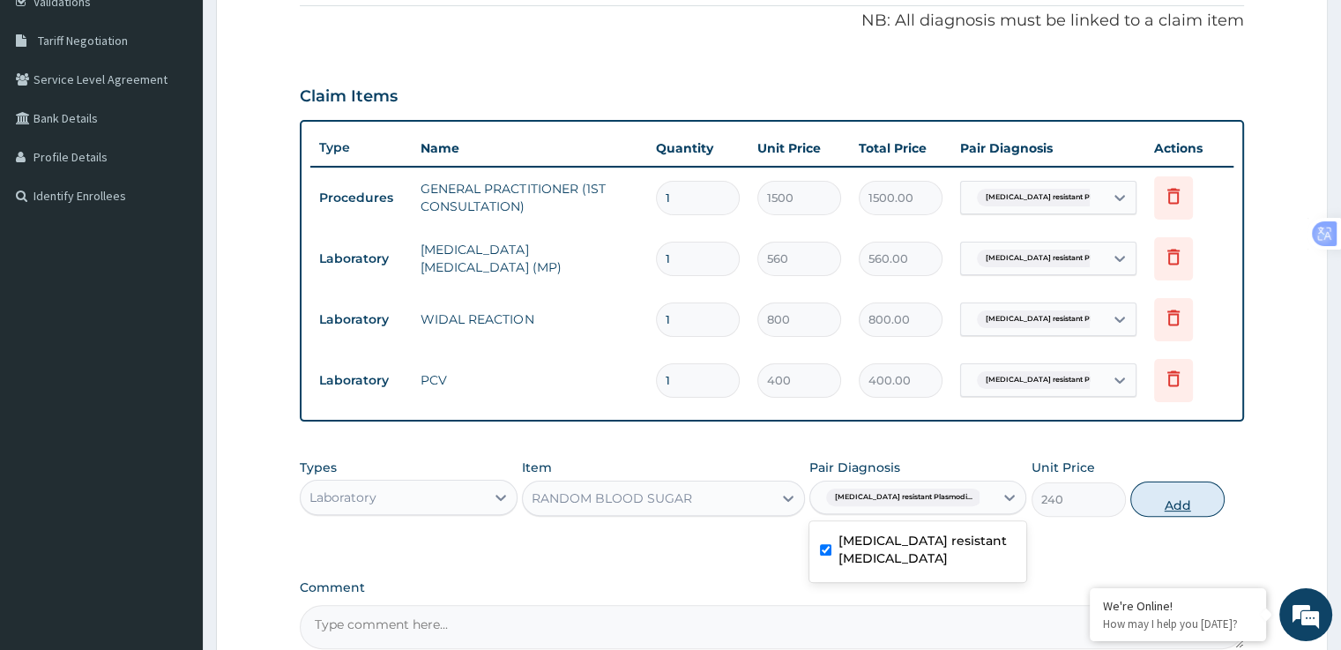
click at [1155, 504] on button "Add" at bounding box center [1177, 498] width 94 height 35
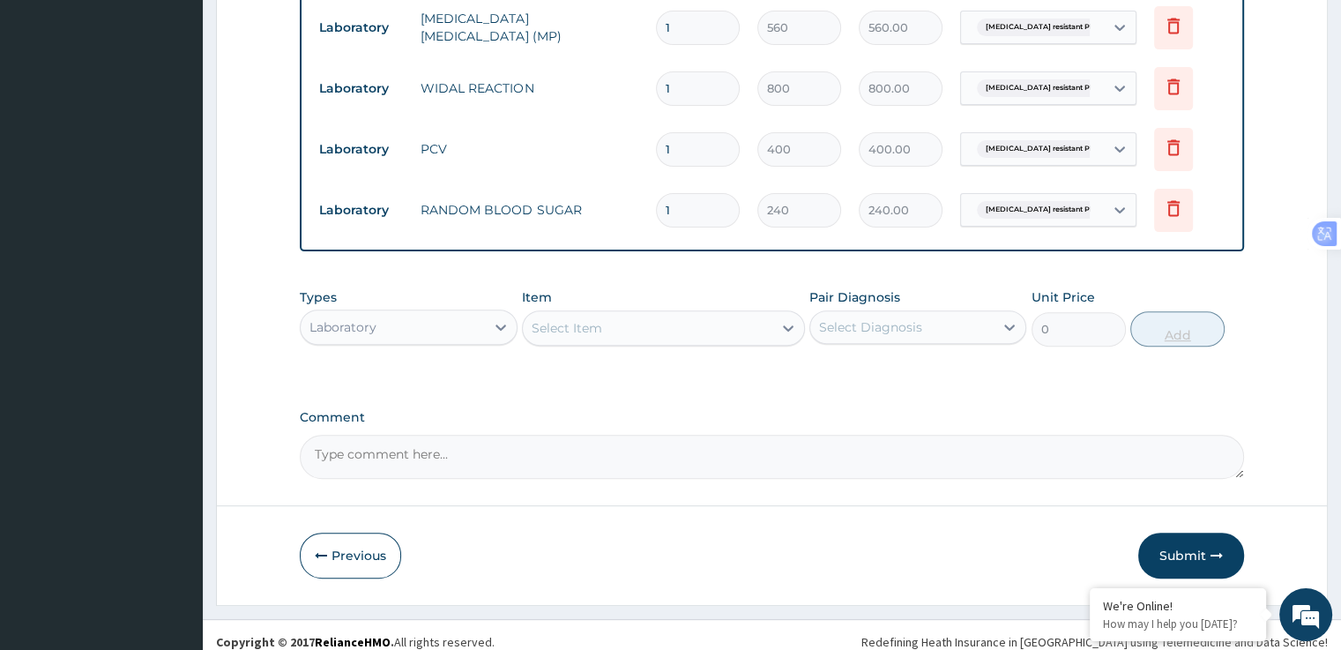
scroll to position [590, 0]
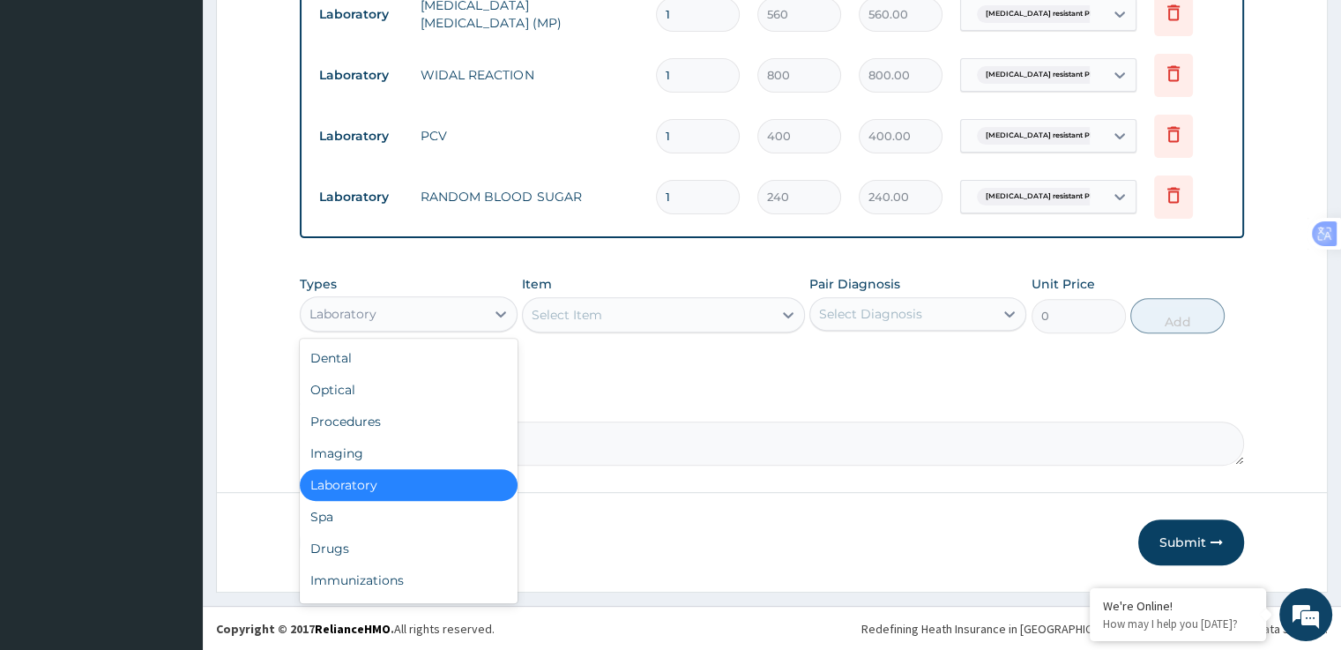
click at [355, 546] on div "Drugs" at bounding box center [408, 548] width 217 height 32
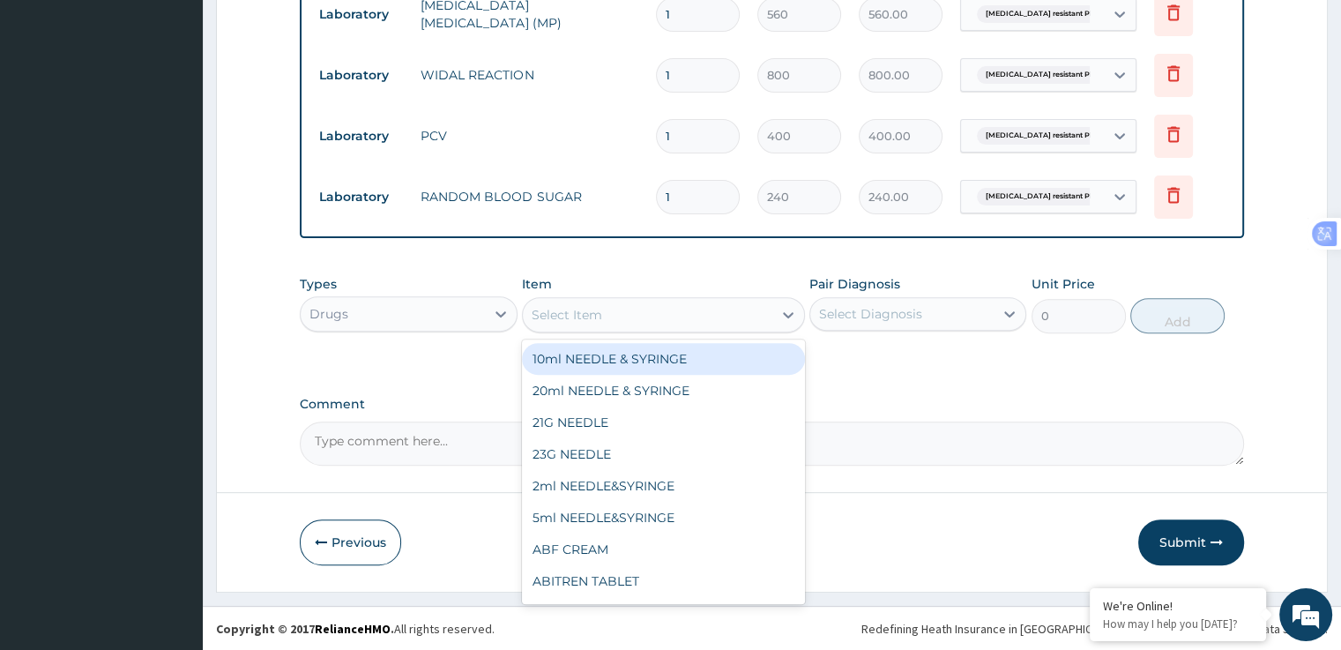
click at [666, 516] on div "5ml NEEDLE&SYRINGE" at bounding box center [663, 518] width 283 height 32
type input "30"
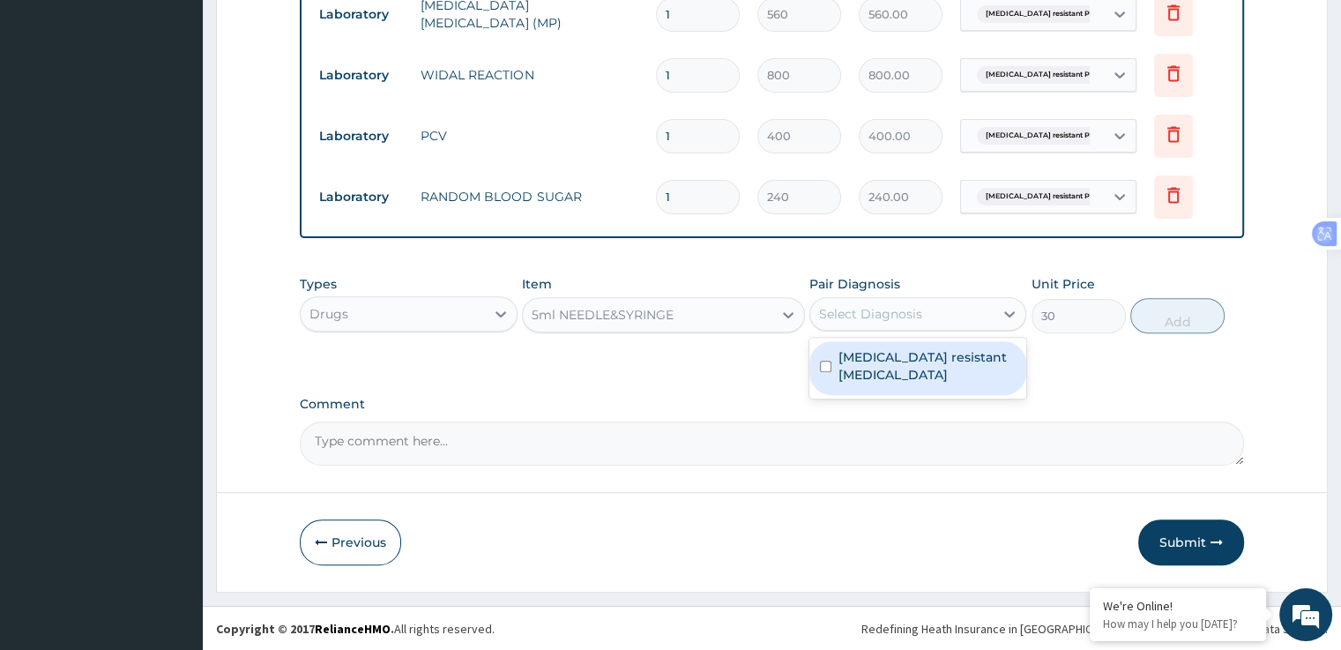
click at [893, 369] on label "Artemisinin resistant Plasmodium falciparum" at bounding box center [926, 365] width 177 height 35
checkbox input "true"
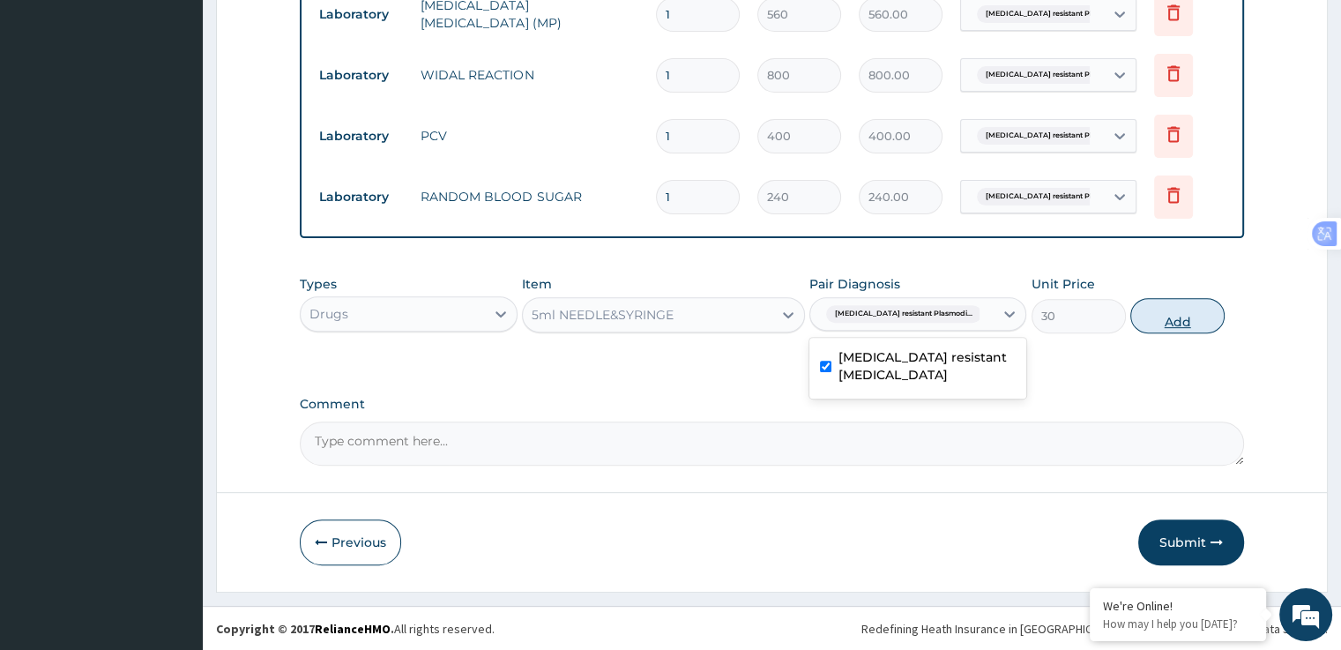
click at [1176, 324] on button "Add" at bounding box center [1177, 315] width 94 height 35
type input "0"
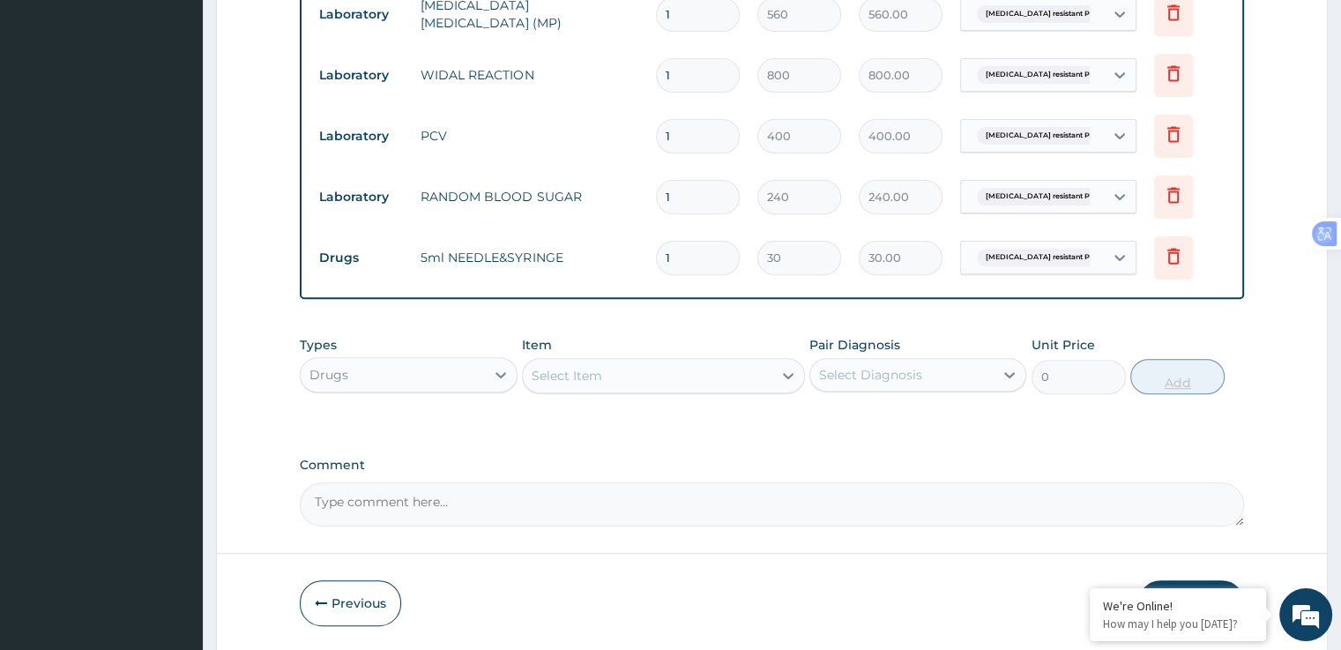
type input "10"
type input "300.00"
type input "10"
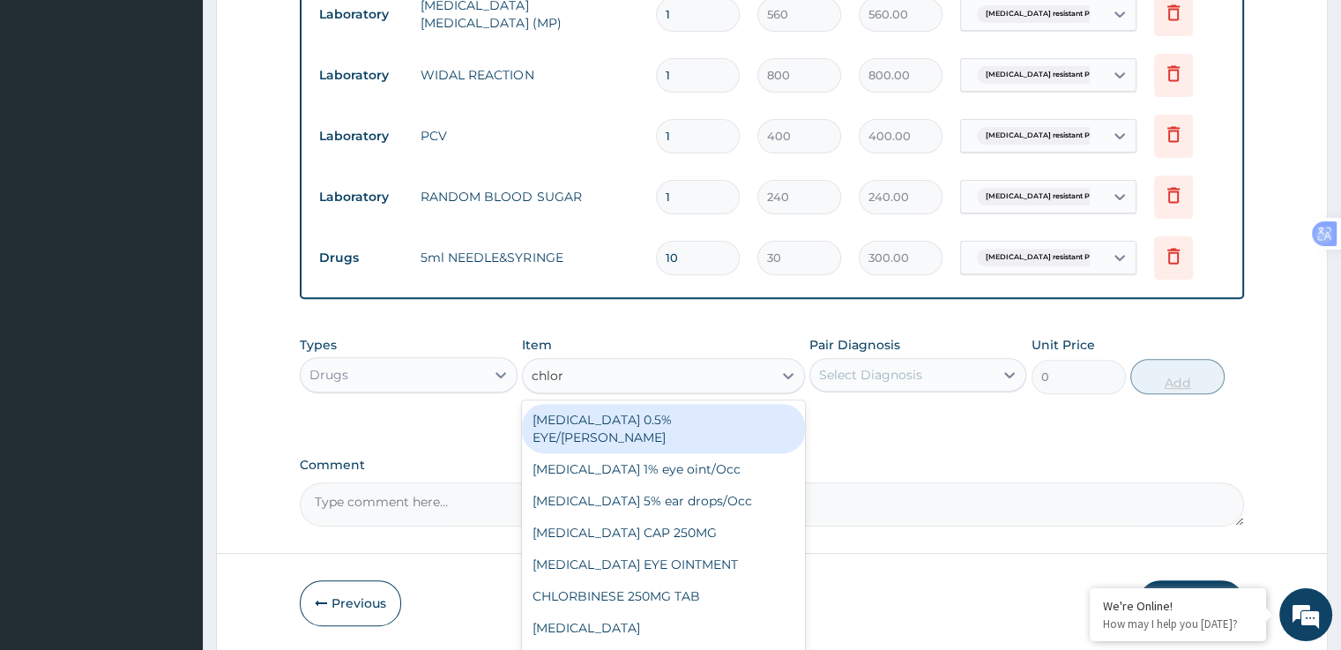
type input "chloro"
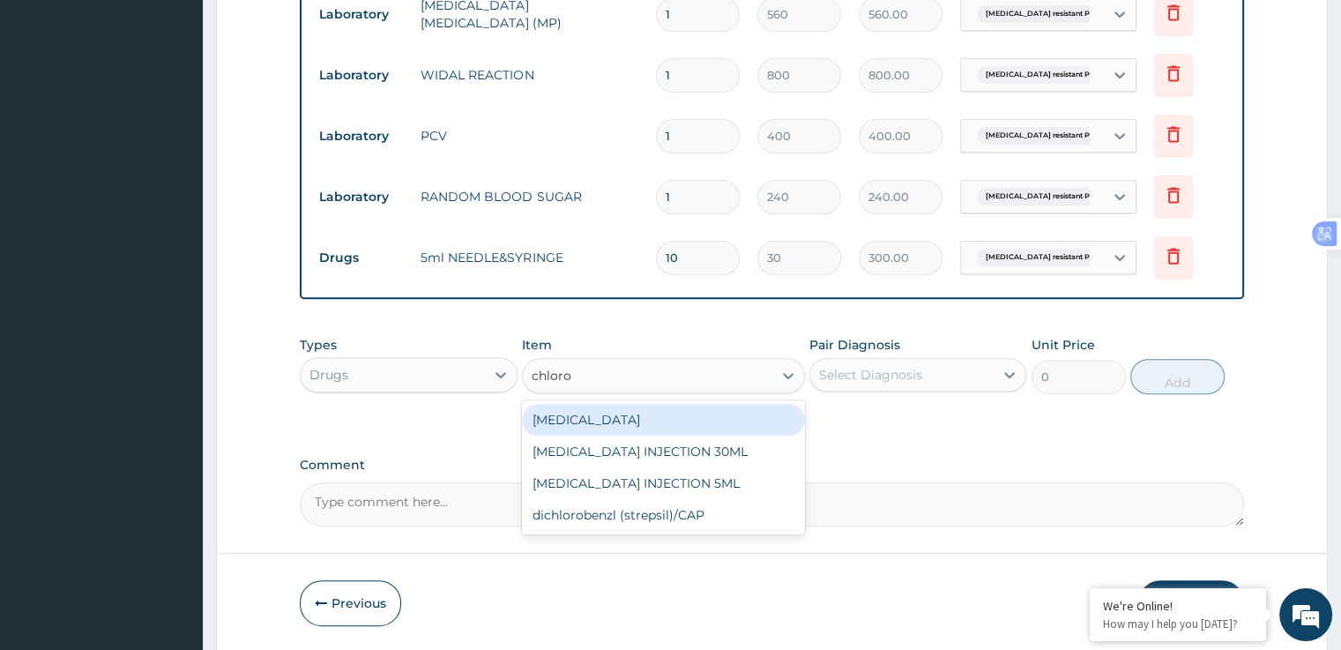
click at [726, 486] on div "CHLOROQUINE INJECTION 5ML" at bounding box center [663, 483] width 283 height 32
type input "500"
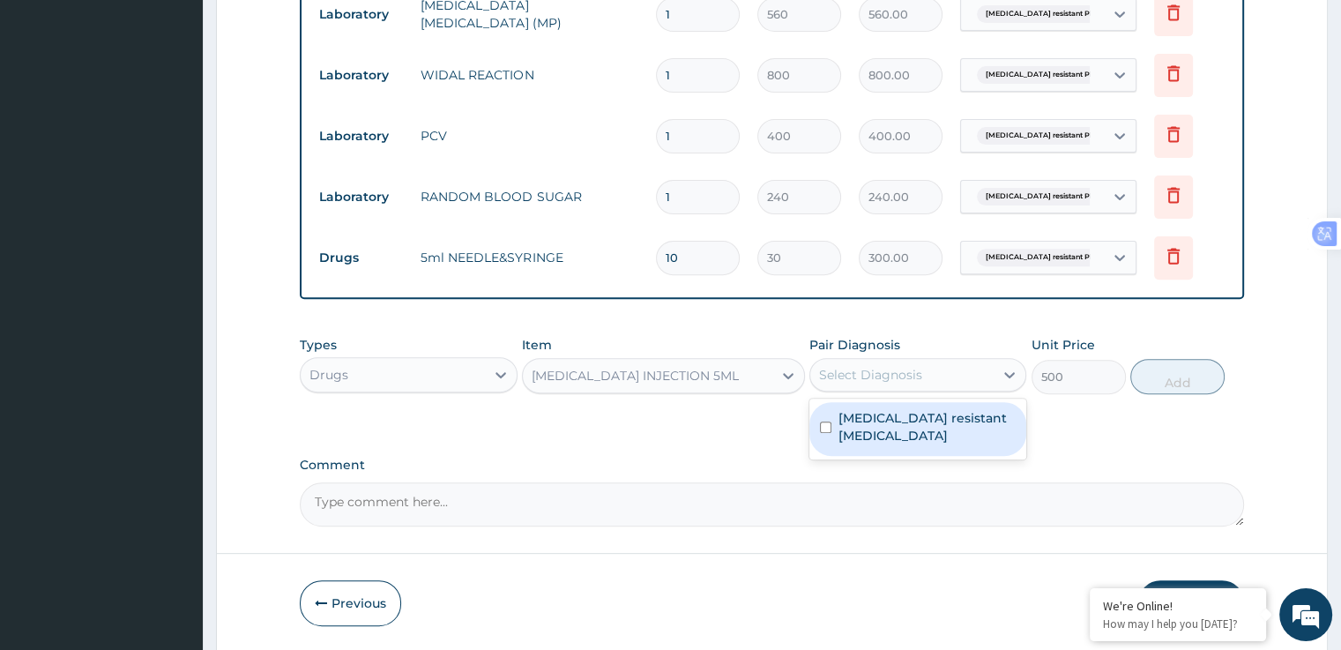
click at [918, 434] on label "Artemisinin resistant Plasmodium falciparum" at bounding box center [926, 426] width 177 height 35
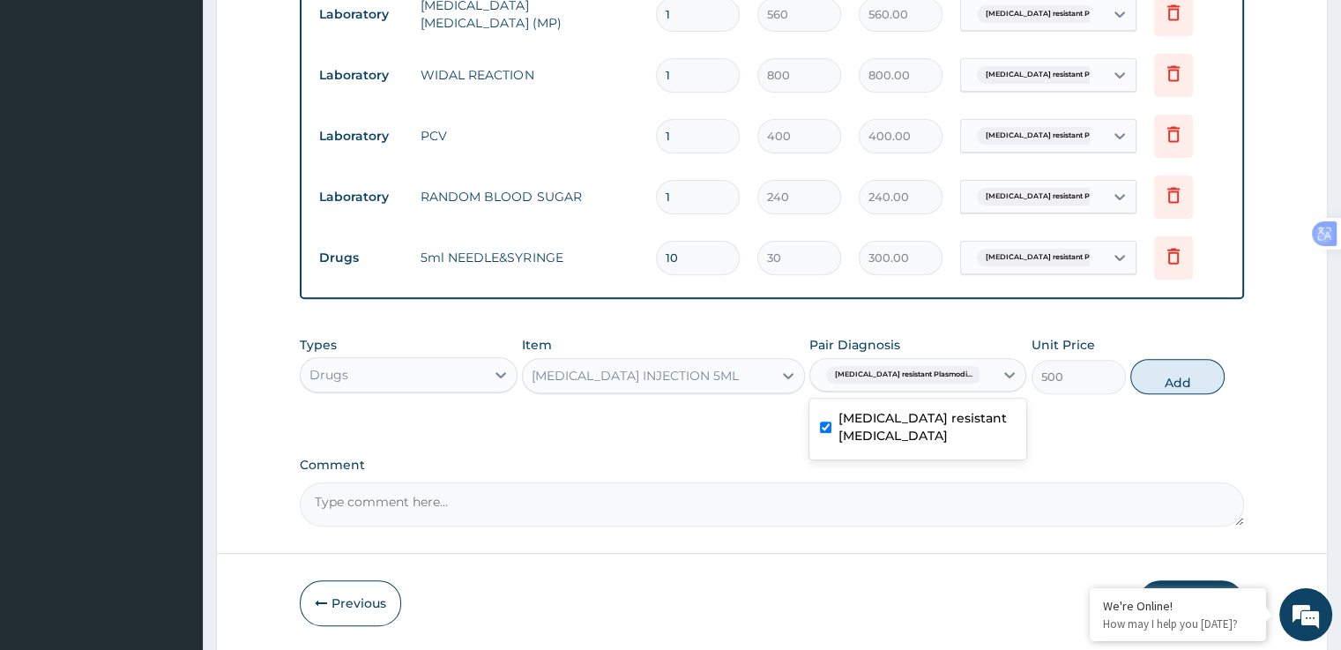
checkbox input "true"
click at [1170, 378] on button "Add" at bounding box center [1177, 376] width 94 height 35
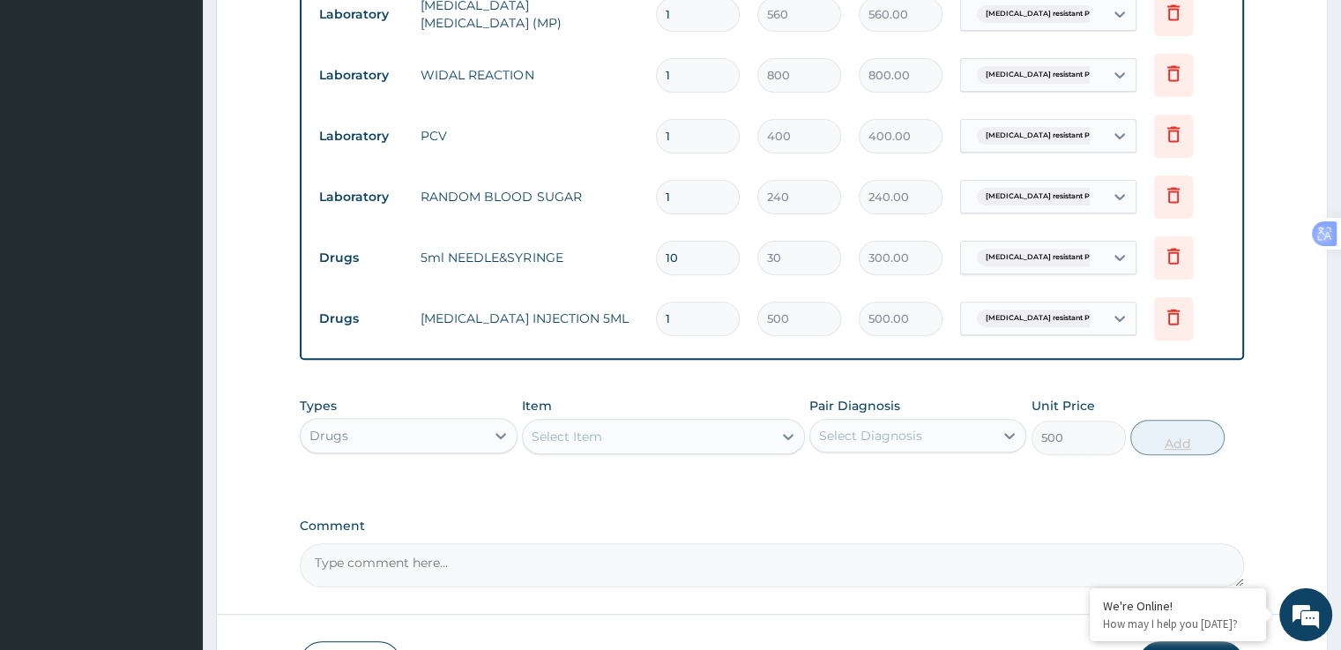
type input "0"
type input "0.00"
type input "3"
type input "1500.00"
type input "3"
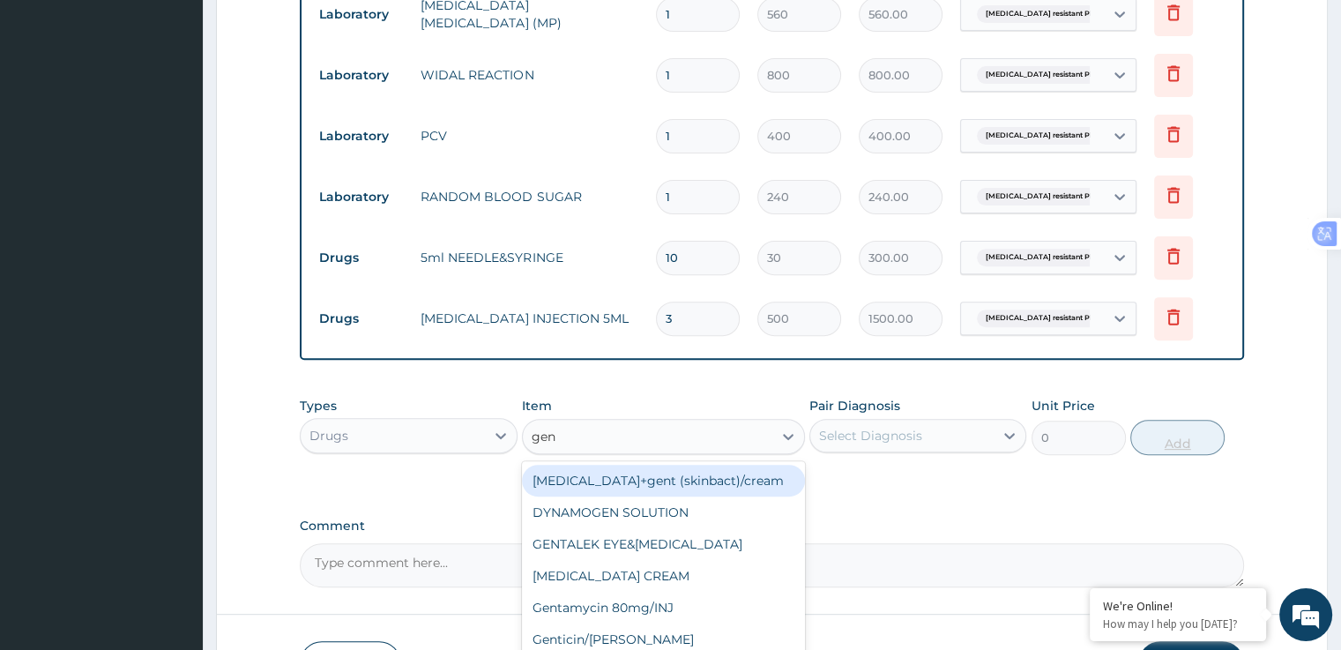
type input "gent"
click at [670, 581] on div "Gentamycin 80mg/INJ" at bounding box center [663, 576] width 283 height 32
type input "500"
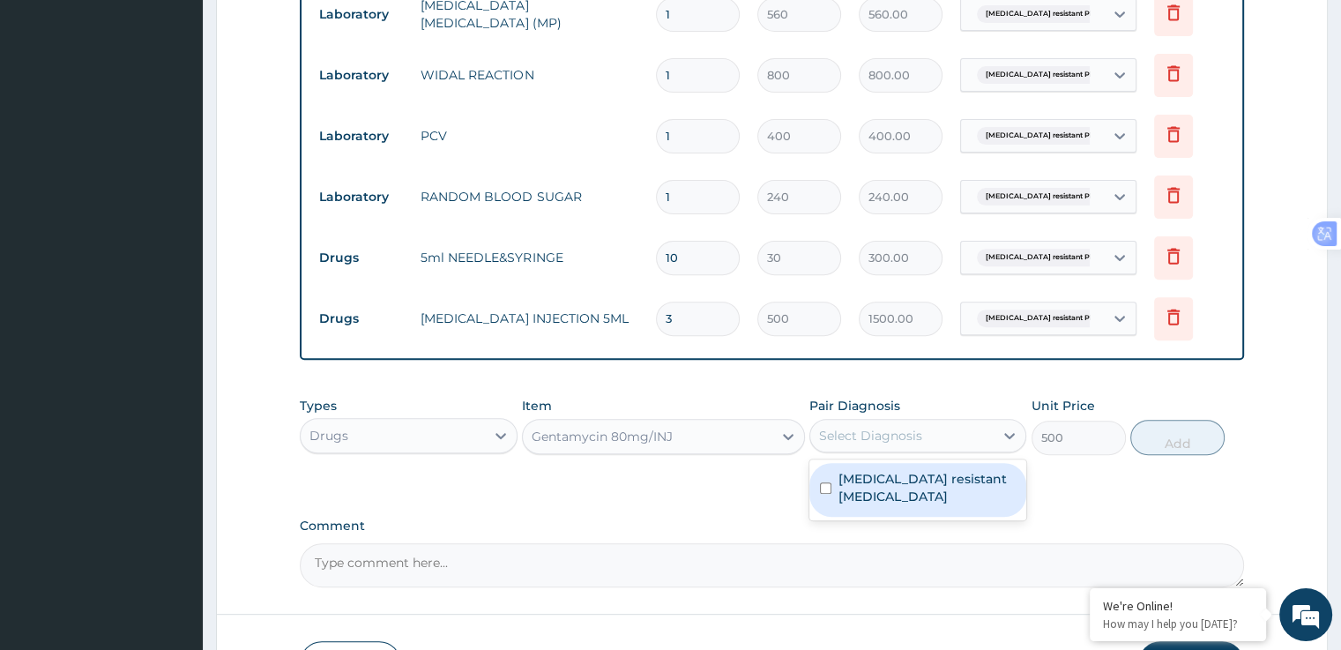
click at [938, 490] on label "Artemisinin resistant Plasmodium falciparum" at bounding box center [926, 487] width 177 height 35
checkbox input "true"
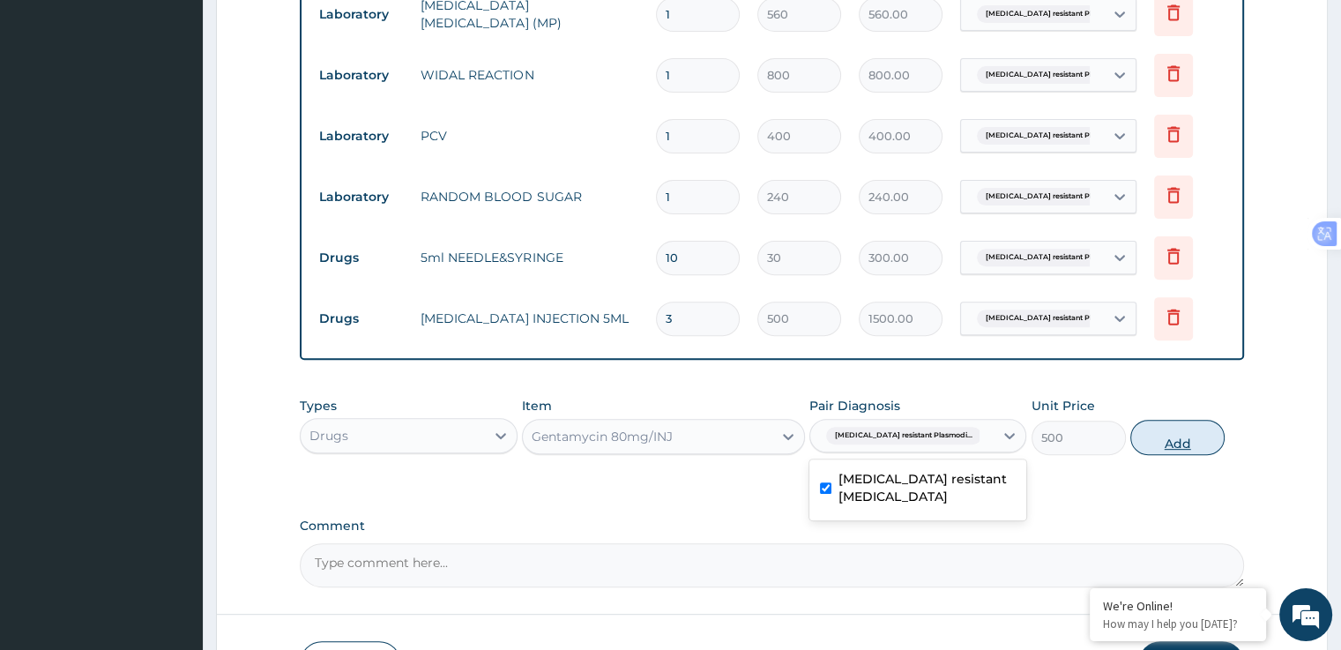
click at [1180, 443] on button "Add" at bounding box center [1177, 437] width 94 height 35
type input "0"
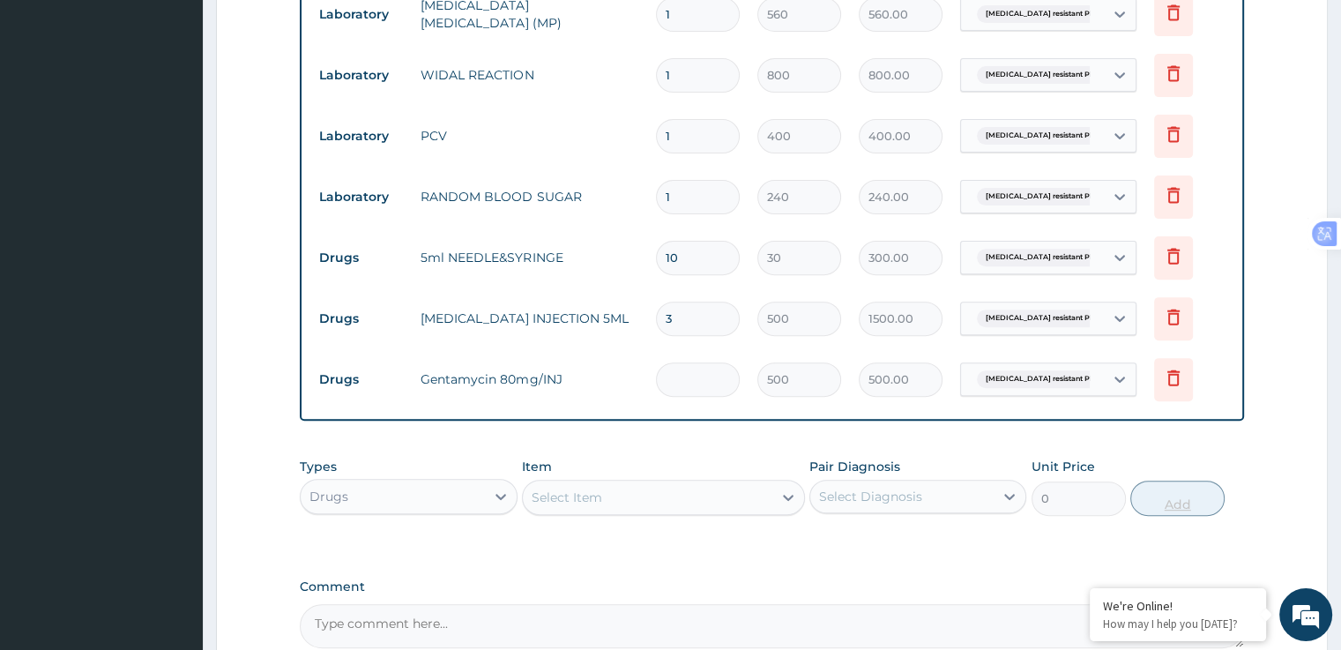
type input "0.00"
type input "3"
type input "1500.00"
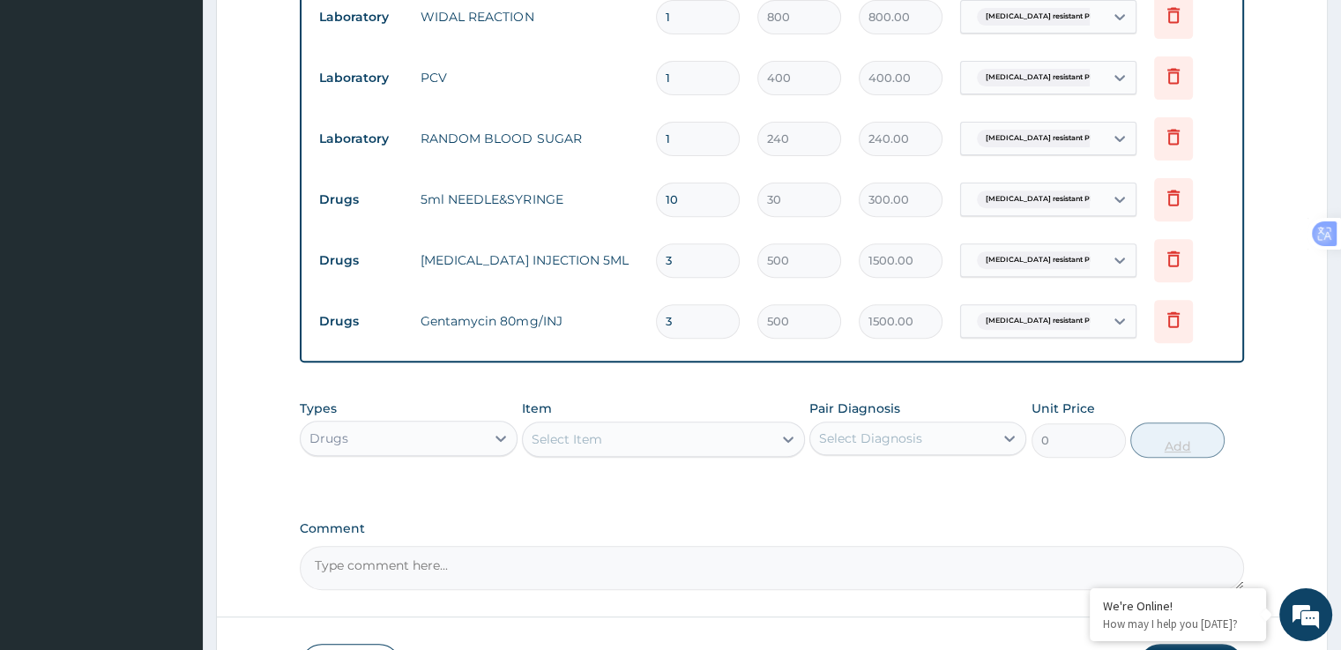
scroll to position [772, 0]
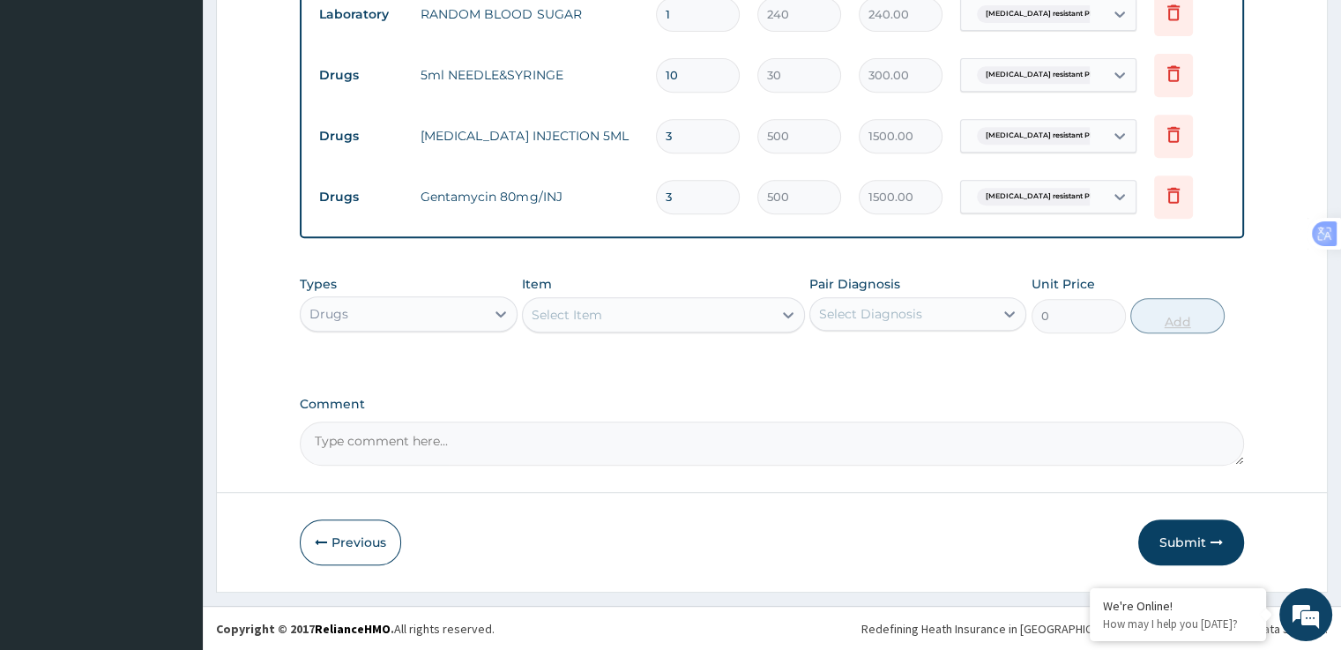
type input "3"
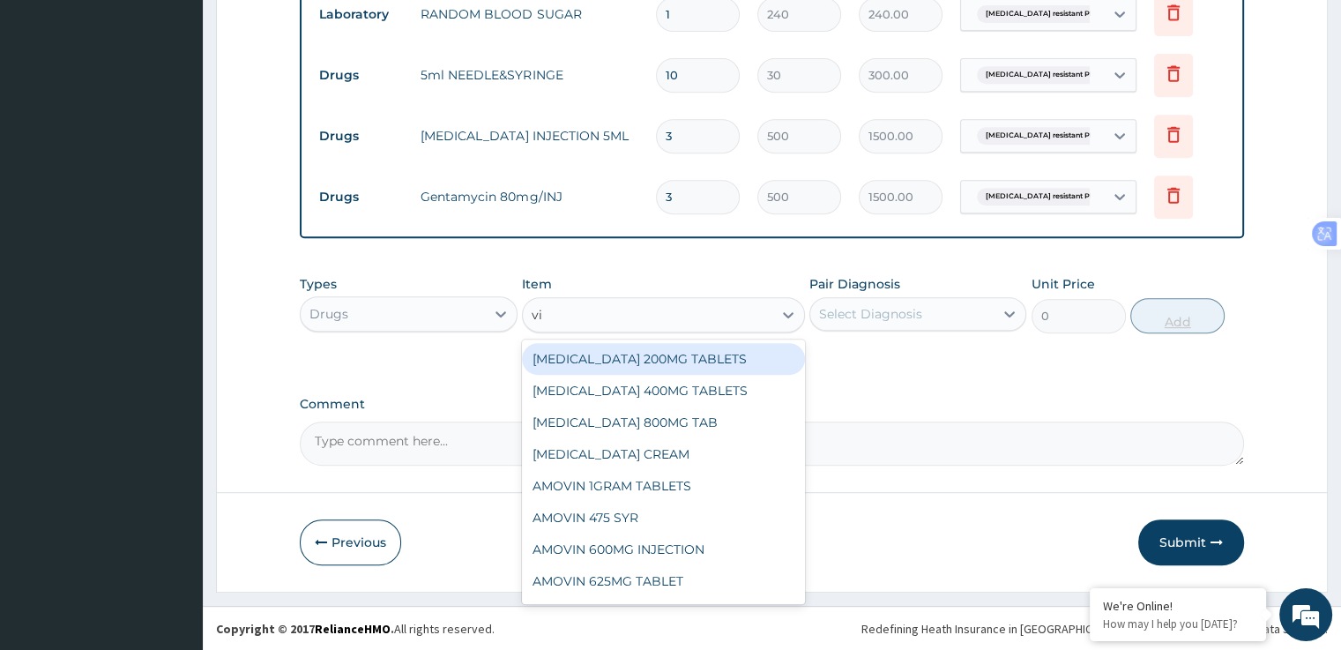
type input "vit"
click at [687, 371] on div "B-COMPLEX INJ VIT" at bounding box center [663, 359] width 283 height 32
type input "400"
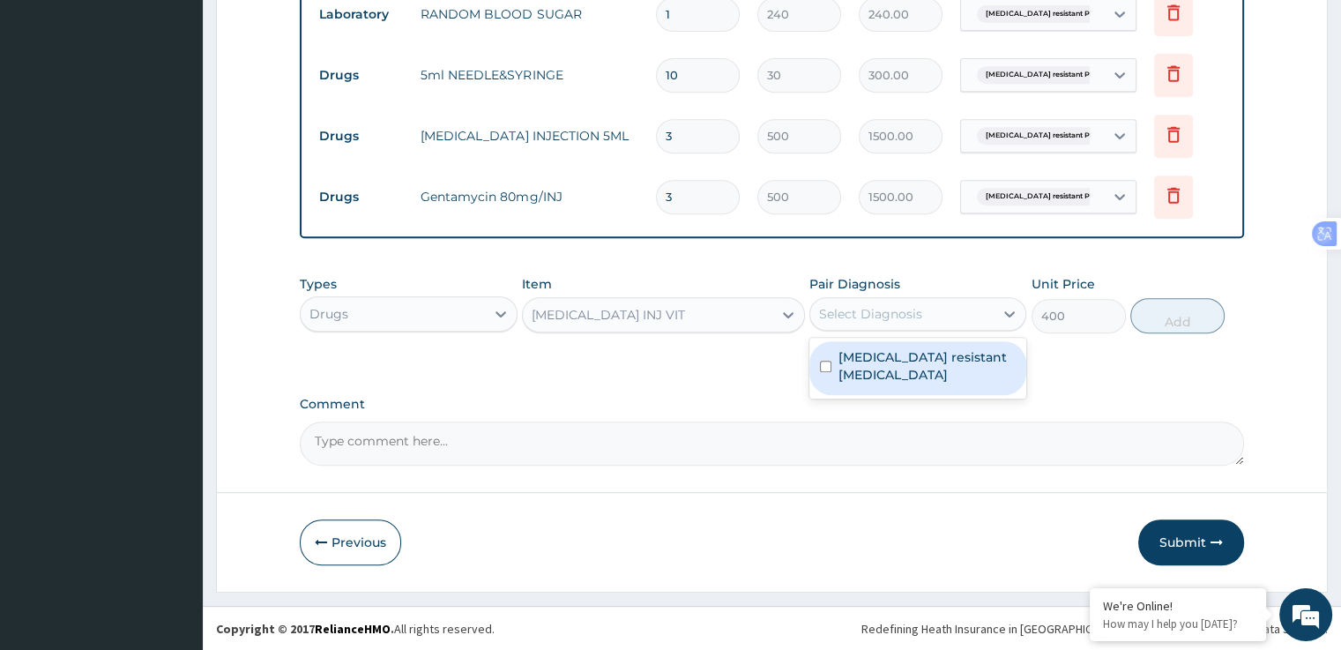
click at [947, 372] on label "Artemisinin resistant Plasmodium falciparum" at bounding box center [926, 365] width 177 height 35
checkbox input "true"
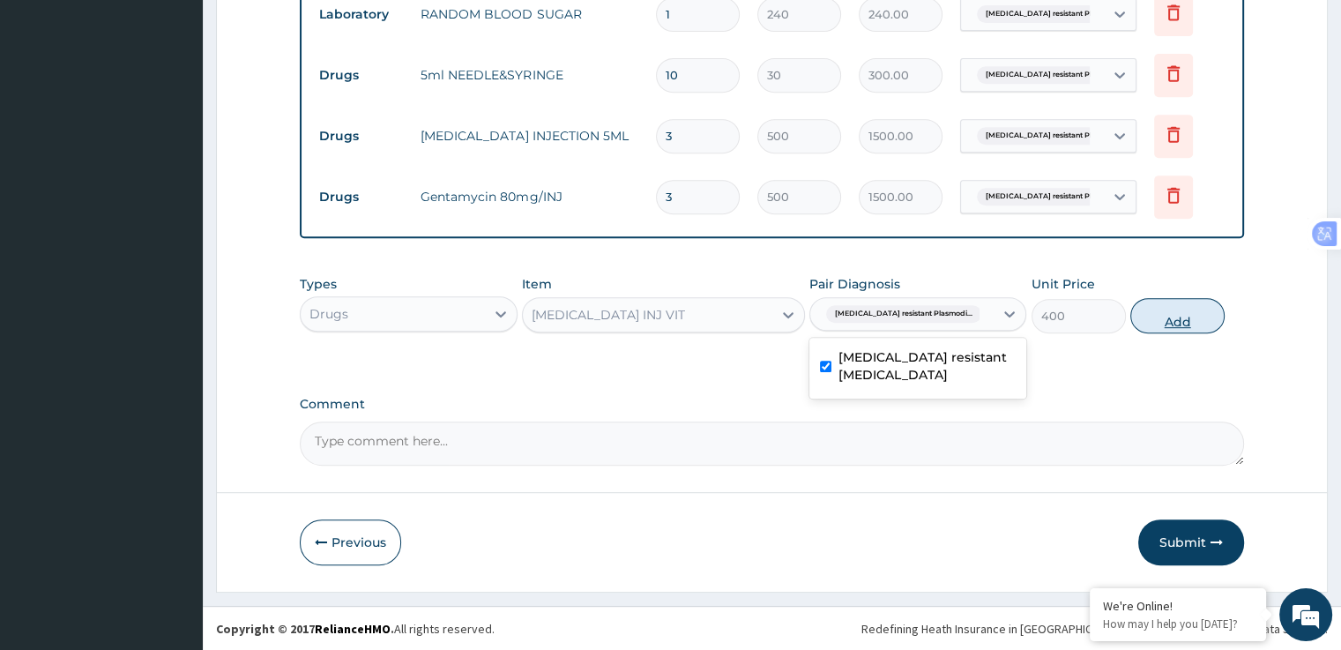
click at [1188, 323] on button "Add" at bounding box center [1177, 315] width 94 height 35
type input "0"
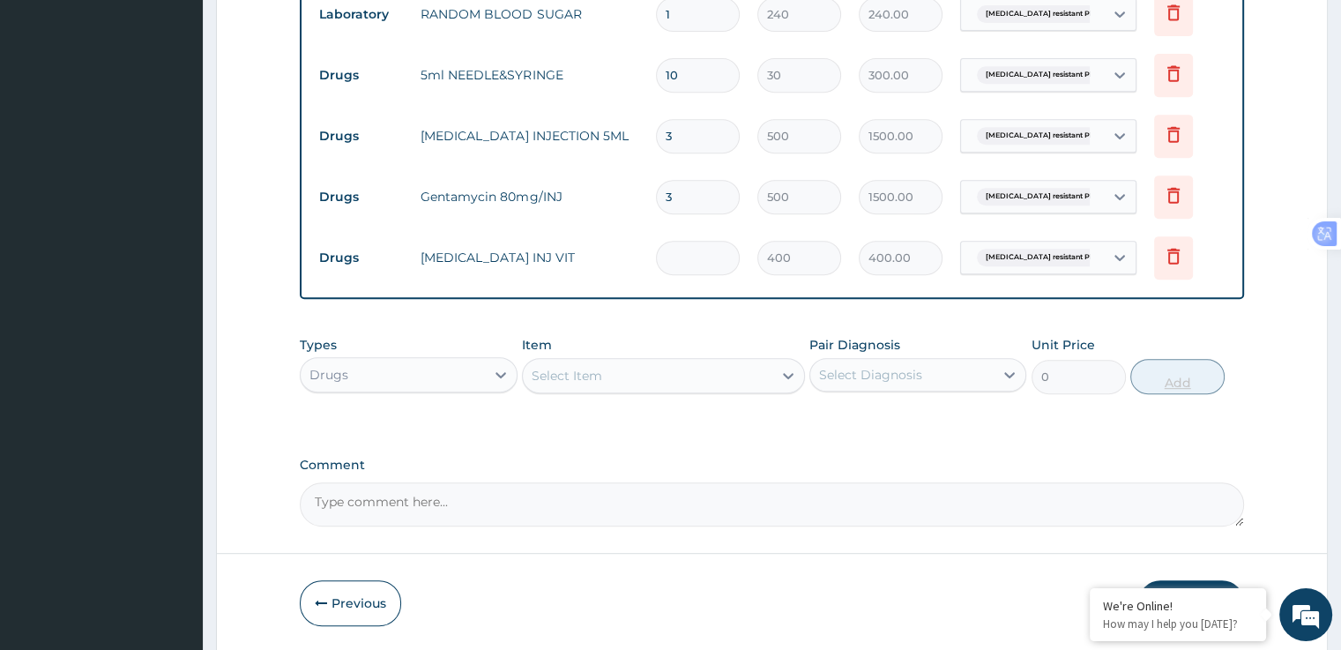
type input "0.00"
type input "3"
type input "1200.00"
type input "3"
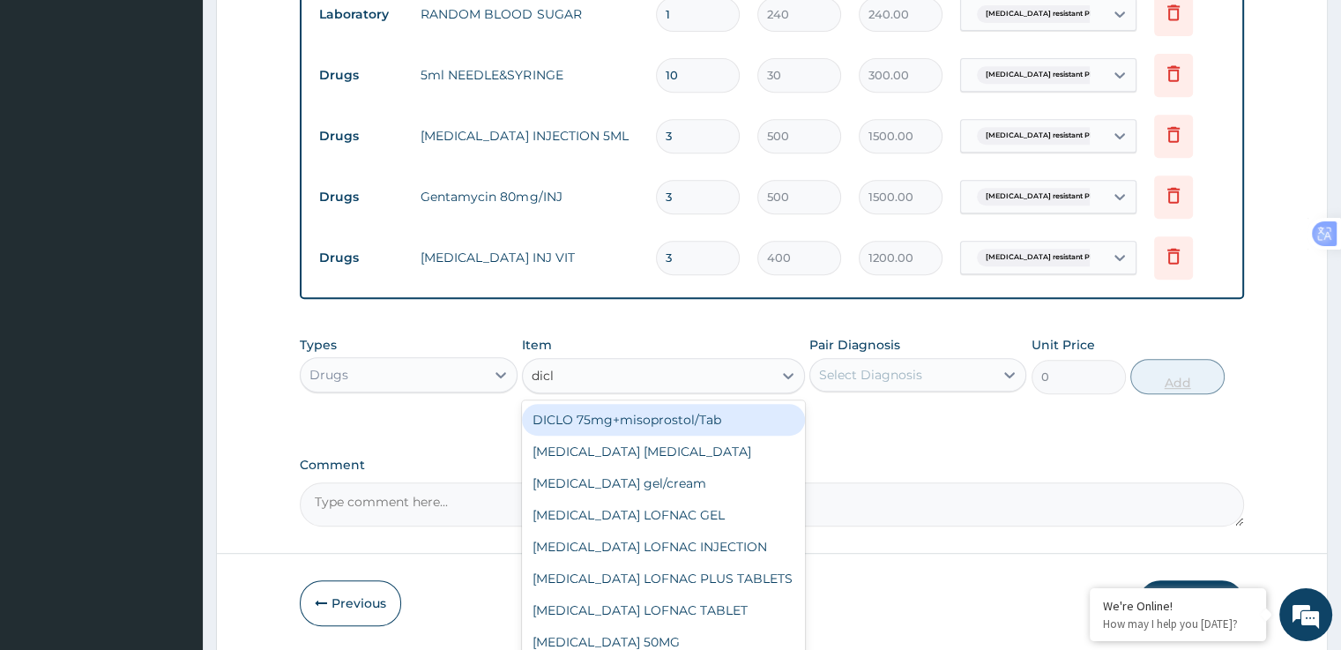
type input "diclo"
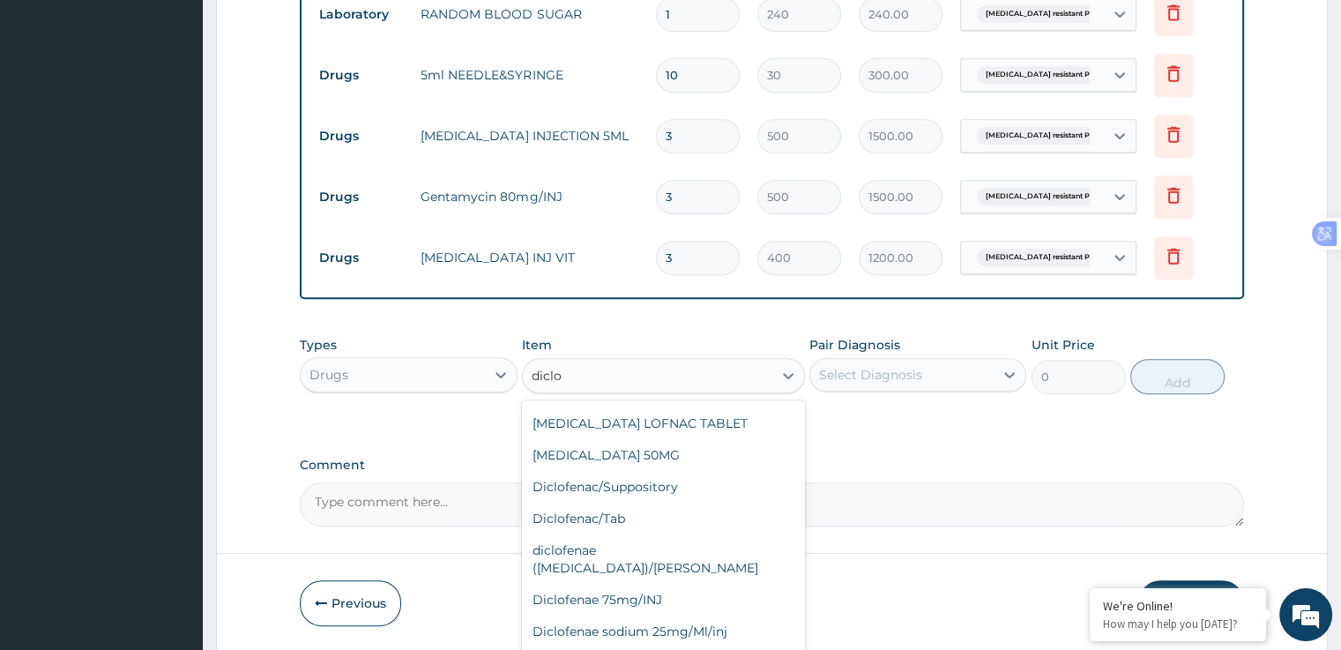
click at [662, 589] on div "Diclofenae 75mg/INJ" at bounding box center [663, 599] width 283 height 32
type input "500"
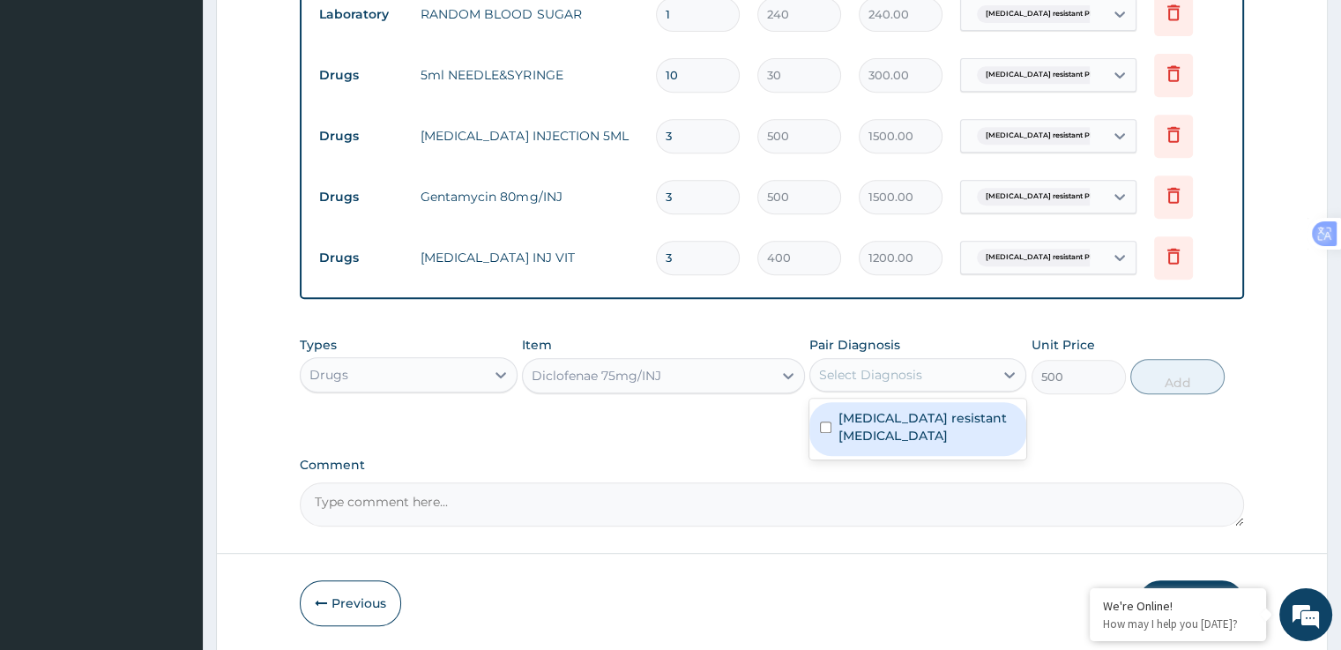
click at [941, 427] on label "Artemisinin resistant Plasmodium falciparum" at bounding box center [926, 426] width 177 height 35
checkbox input "true"
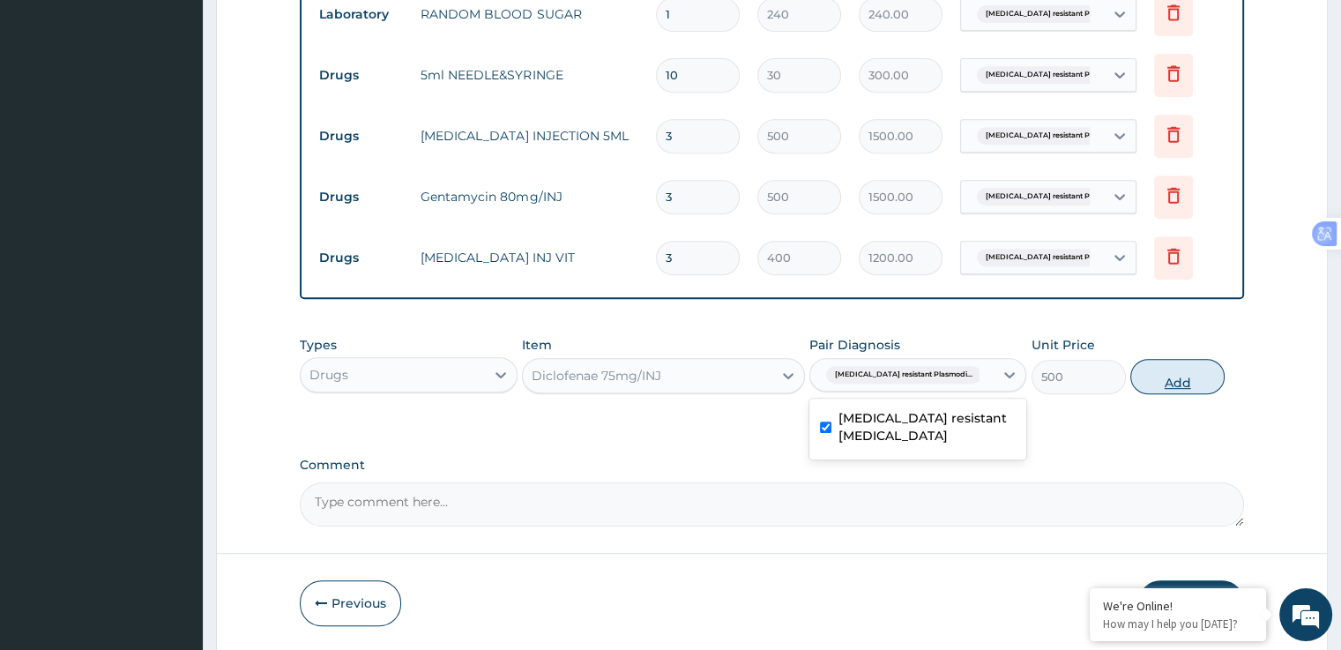
click at [1200, 384] on button "Add" at bounding box center [1177, 376] width 94 height 35
type input "0"
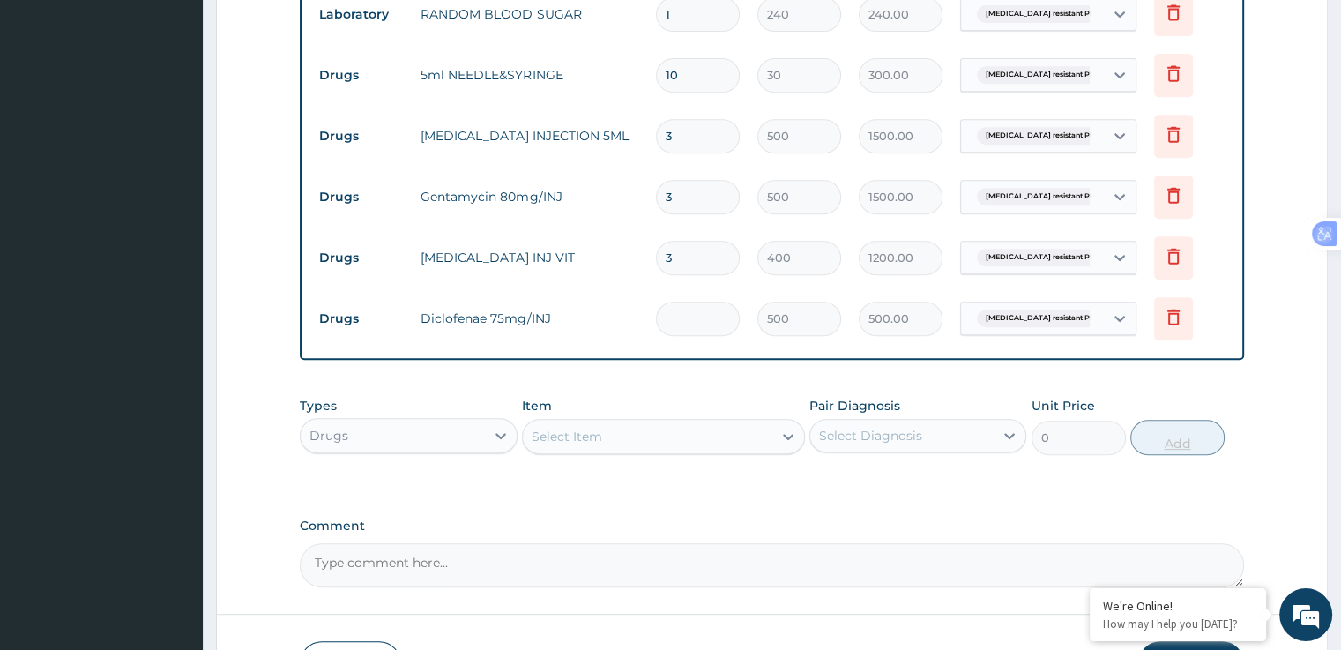
type input "0.00"
type input "3"
type input "1500.00"
type input "3"
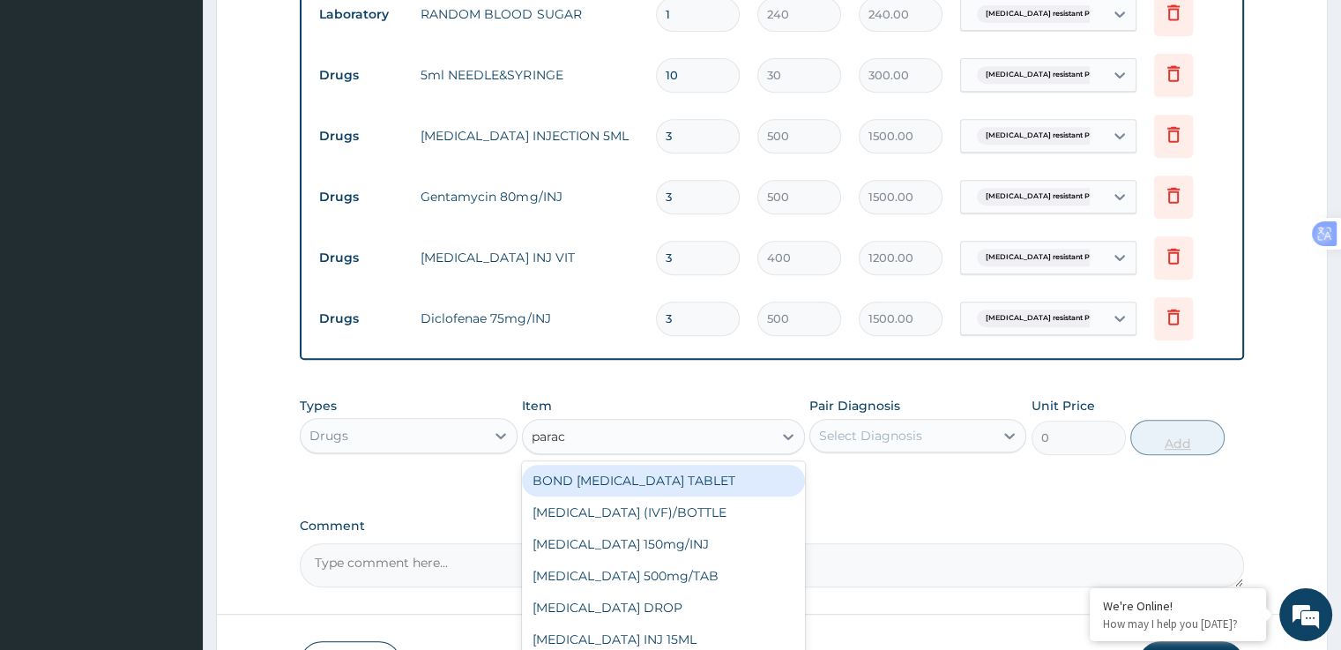
type input "parace"
click at [688, 575] on div "PARACETAMOL 500mg/TAB" at bounding box center [663, 576] width 283 height 32
type input "15"
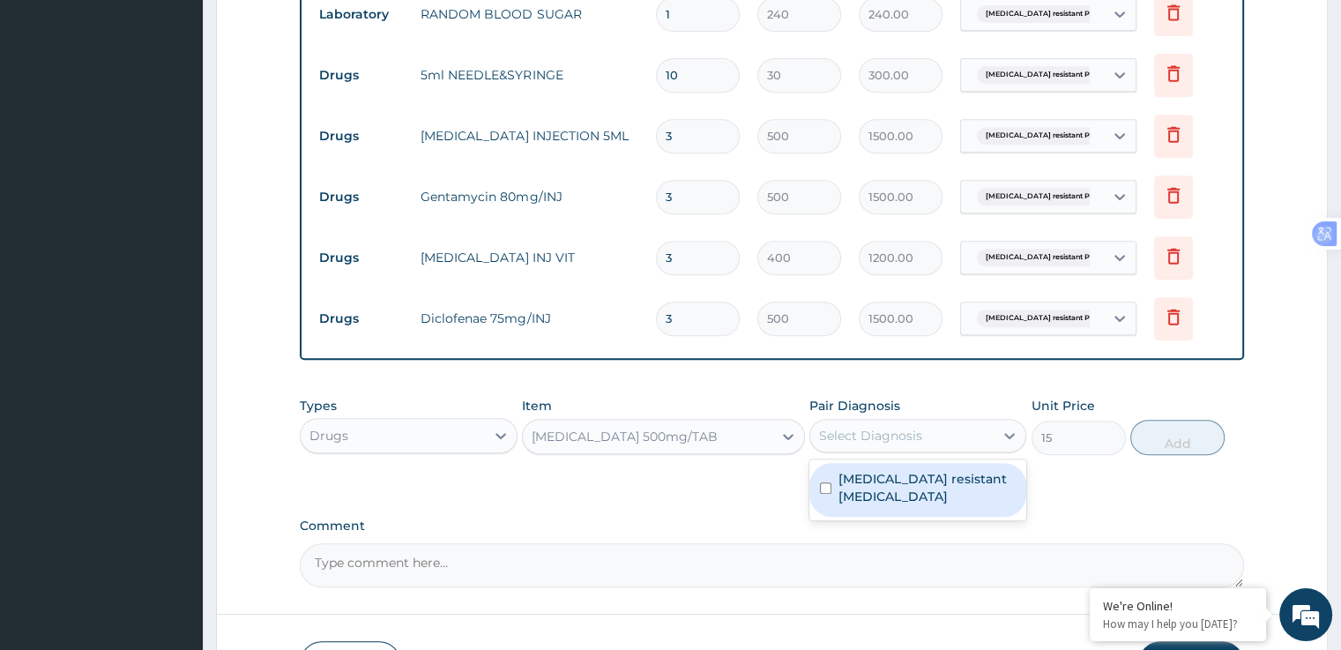
click at [906, 491] on label "Artemisinin resistant Plasmodium falciparum" at bounding box center [926, 487] width 177 height 35
checkbox input "true"
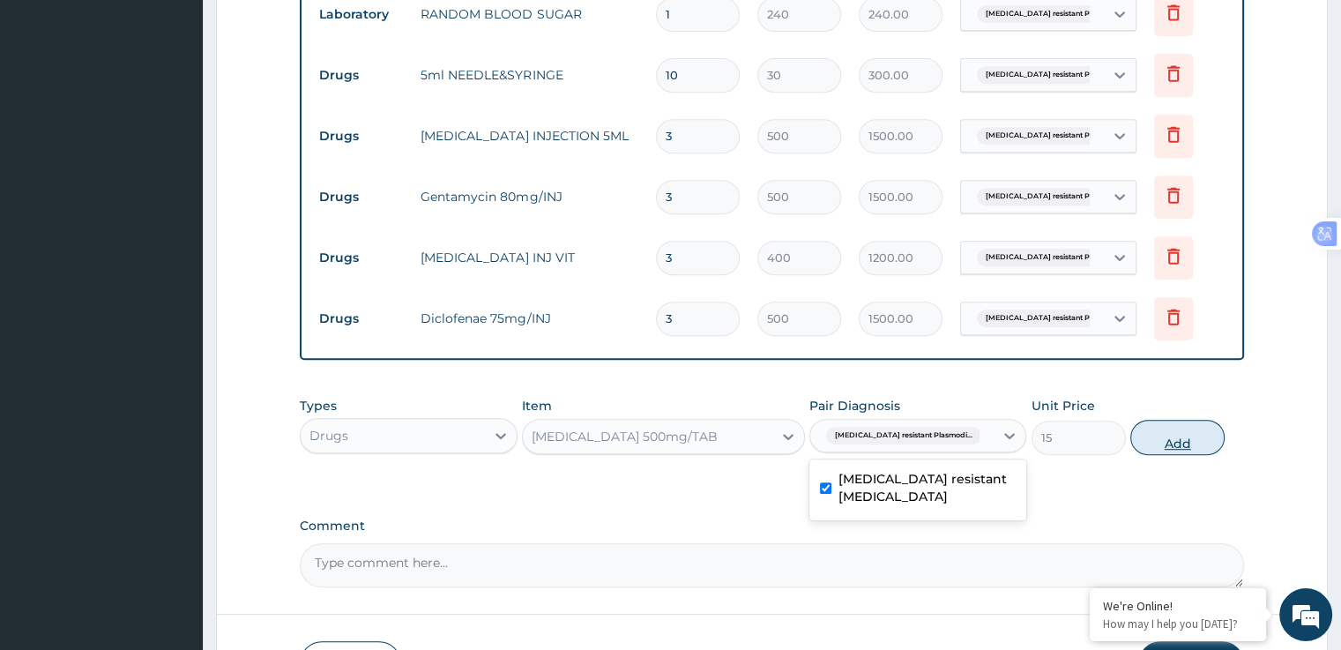
click at [1173, 448] on button "Add" at bounding box center [1177, 437] width 94 height 35
type input "0"
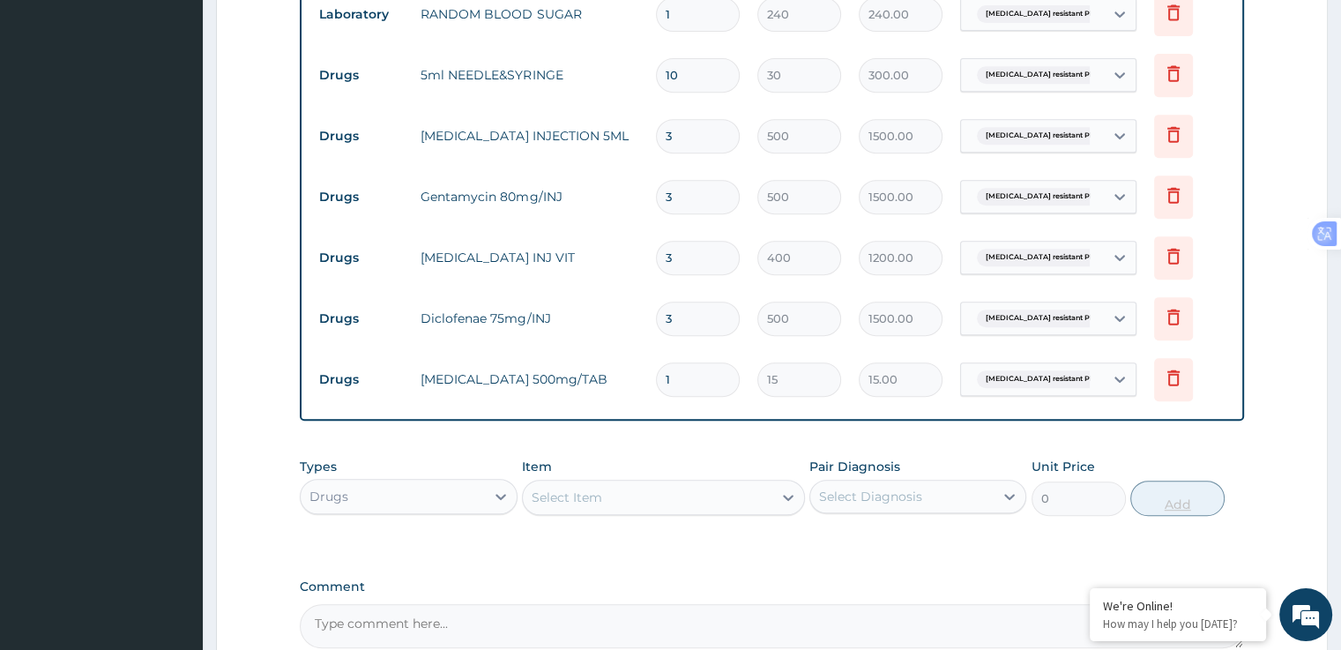
type input "18"
type input "270.00"
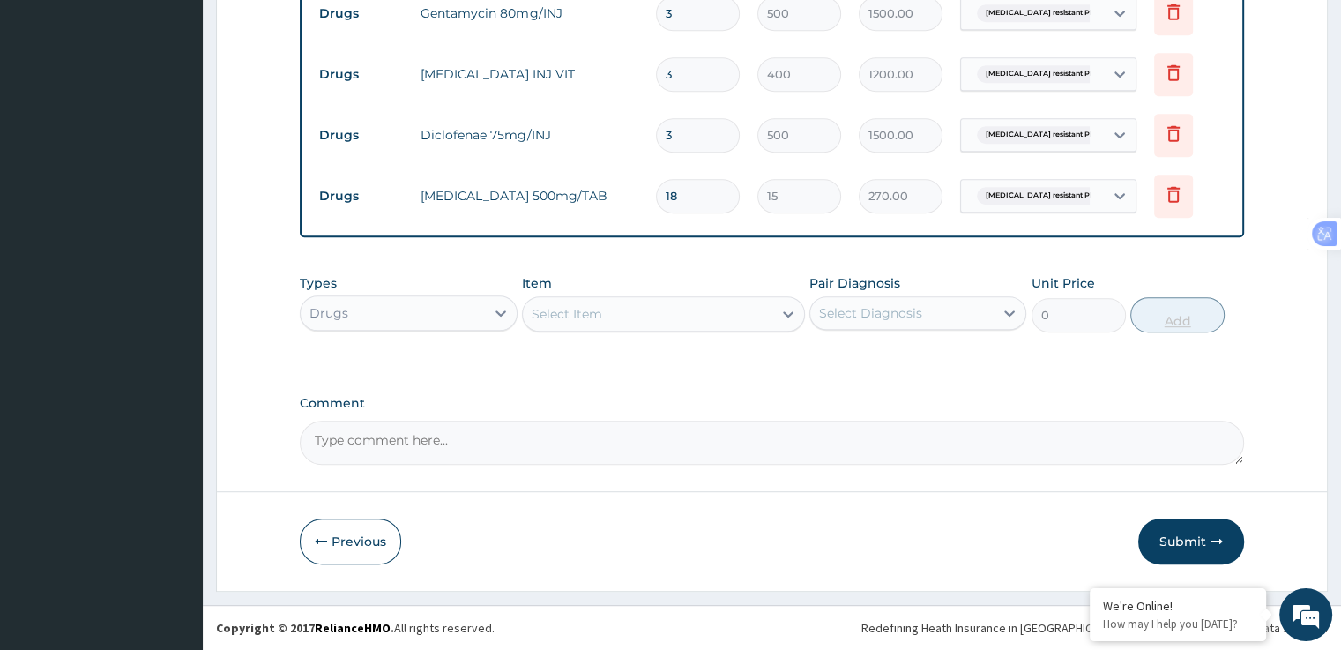
type input "18"
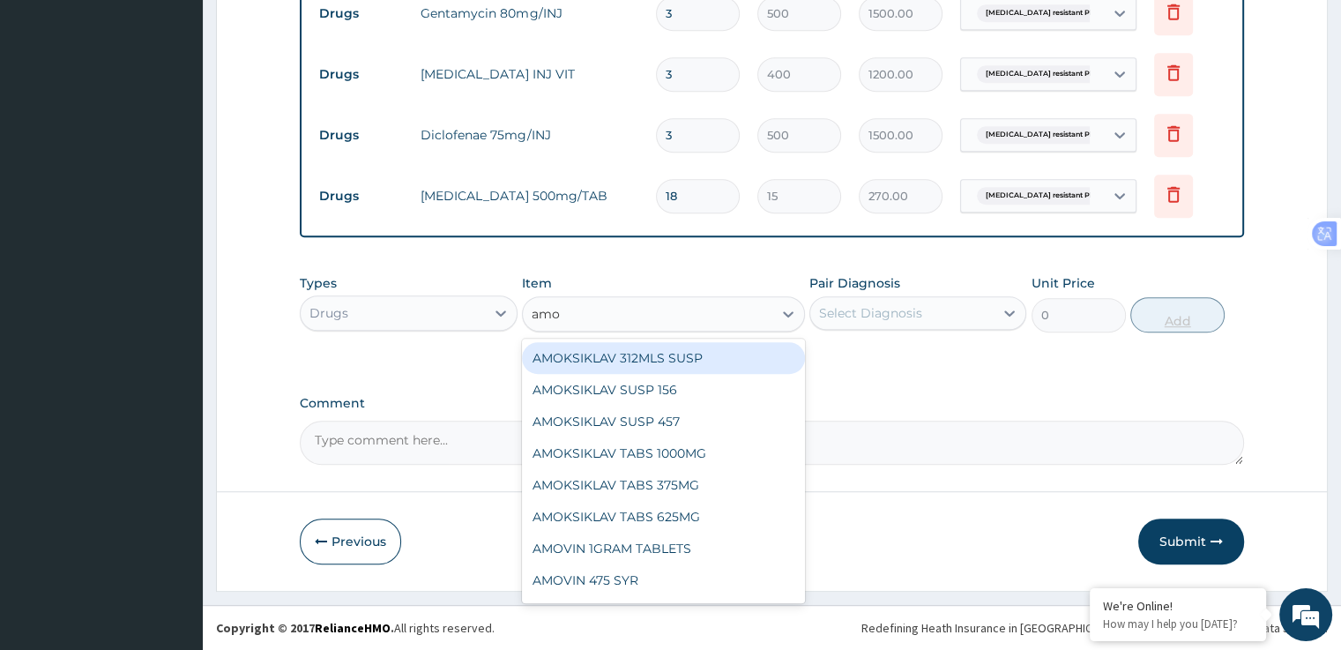
type input "amox"
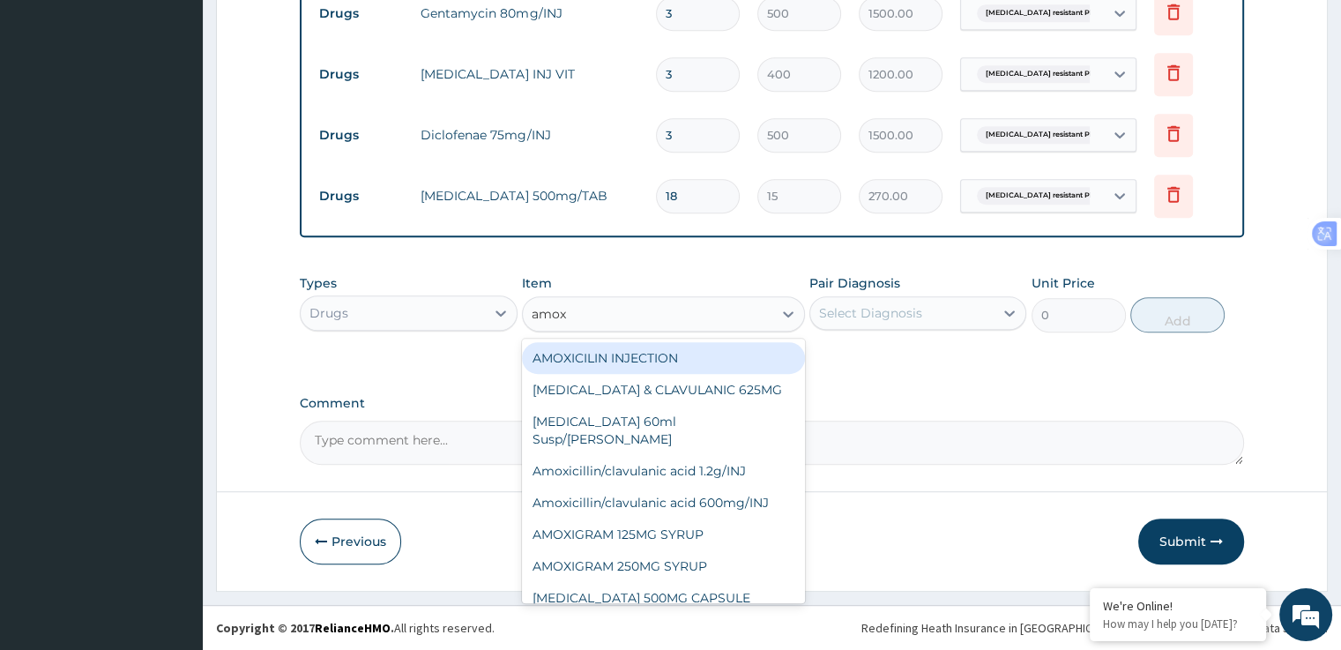
click at [674, 582] on div "AMOXIL 500MG CAPSULE" at bounding box center [663, 598] width 283 height 32
type input "50"
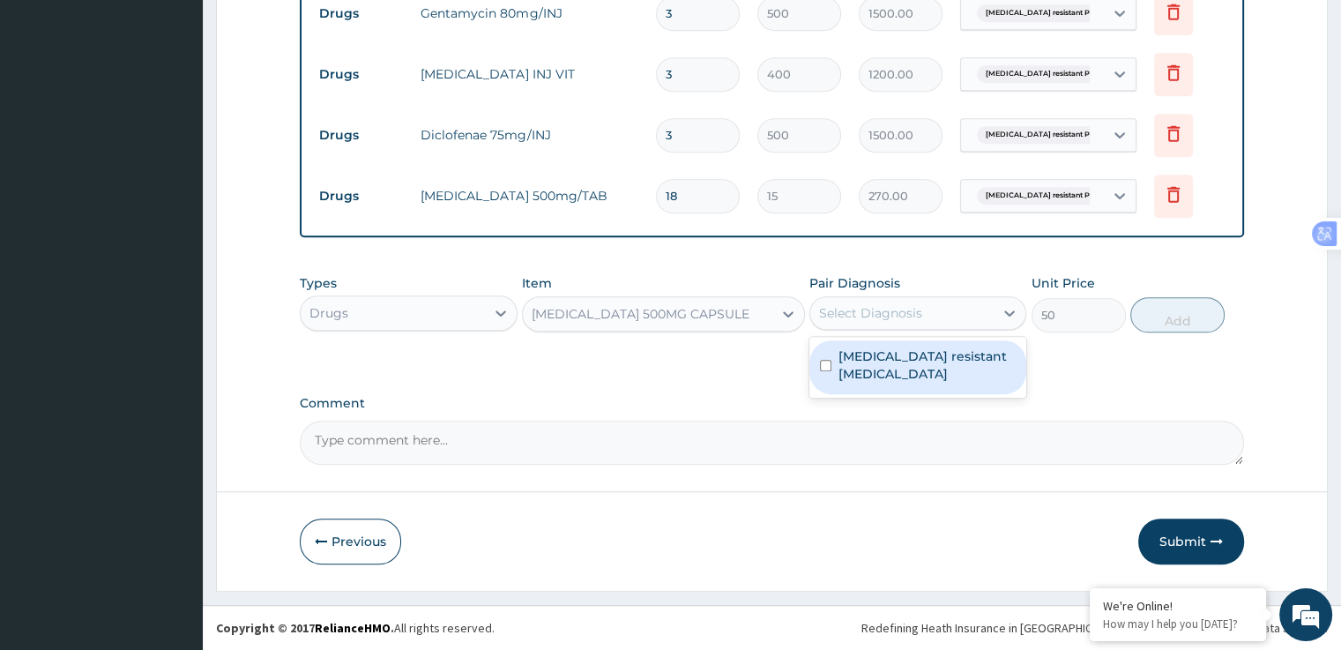
click at [910, 370] on label "Artemisinin resistant Plasmodium falciparum" at bounding box center [926, 364] width 177 height 35
checkbox input "true"
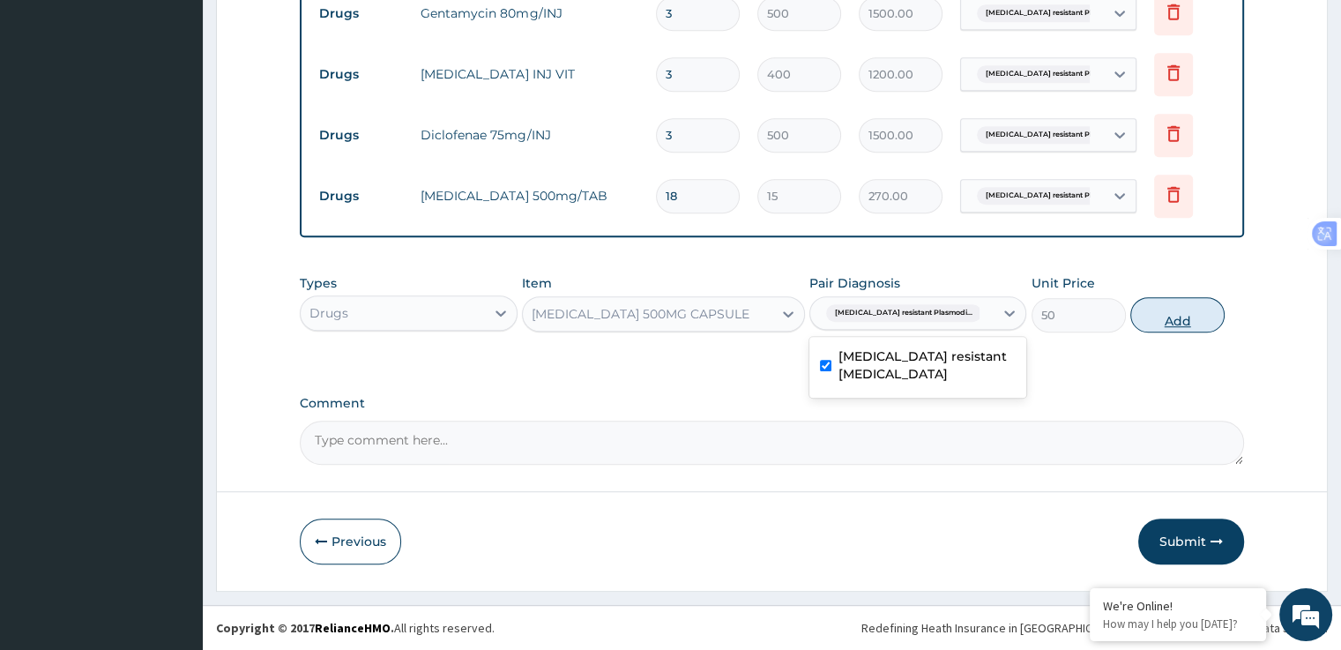
click at [1184, 315] on button "Add" at bounding box center [1177, 314] width 94 height 35
type input "0"
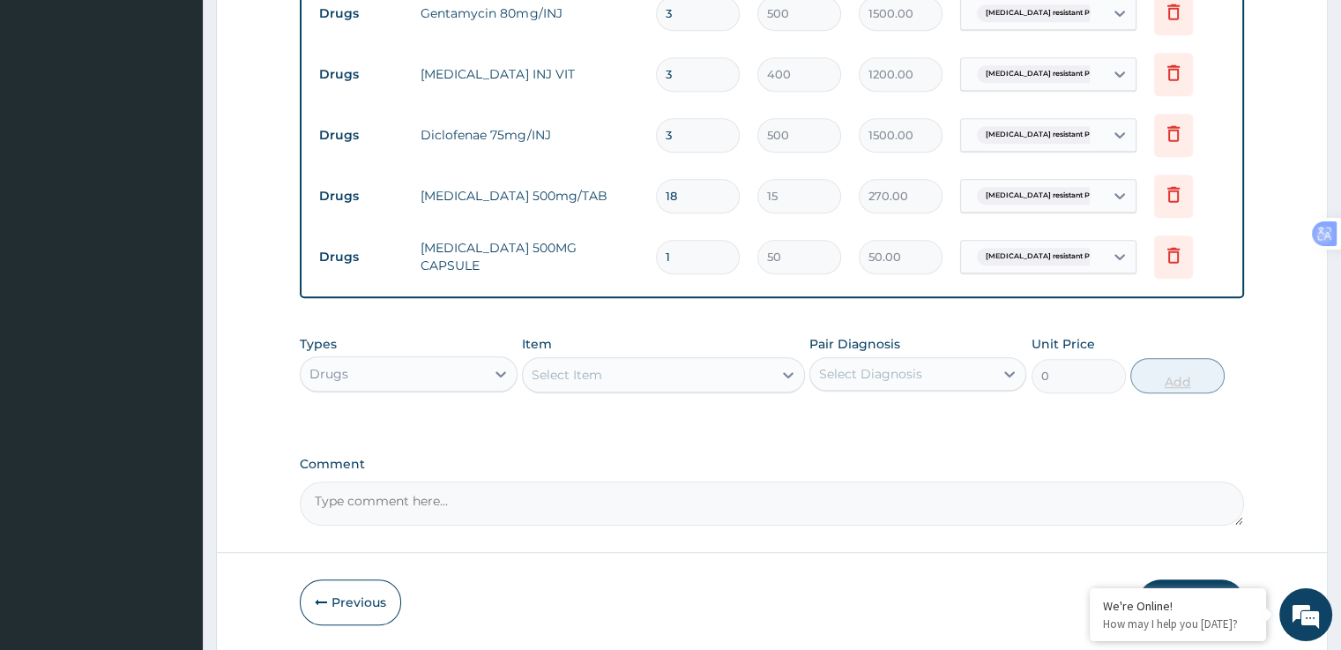
type input "12"
type input "600.00"
type input "12"
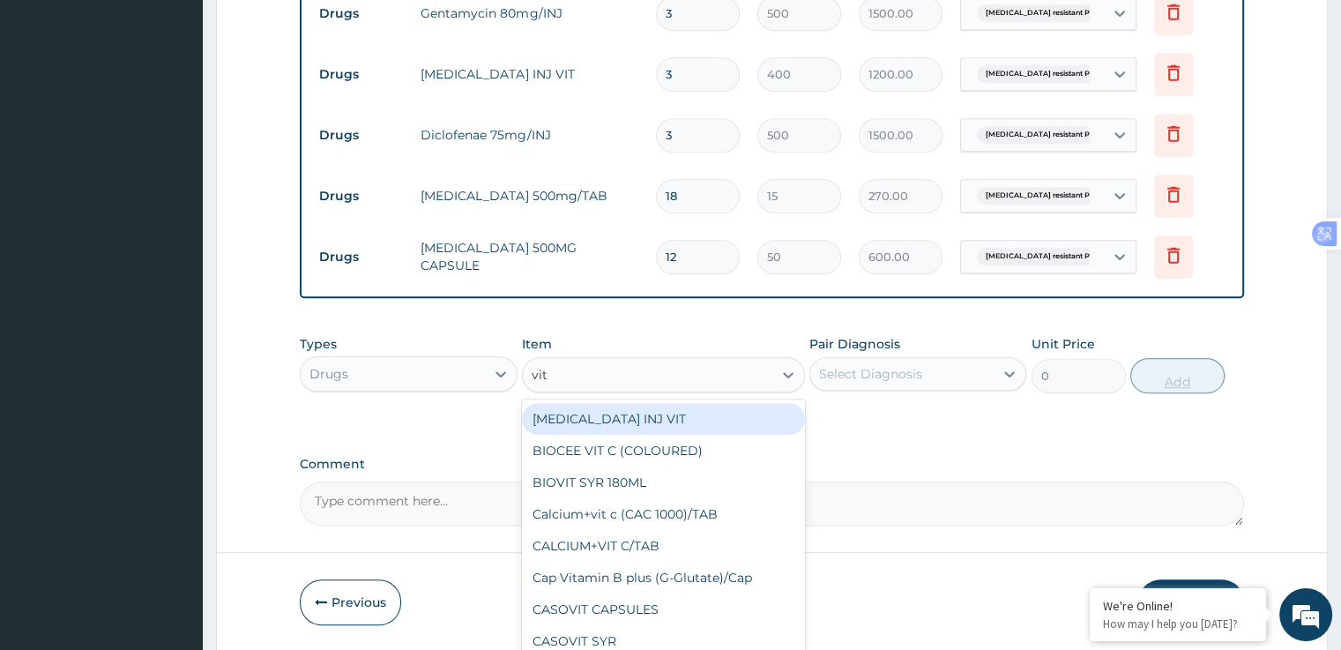
type input "vit b"
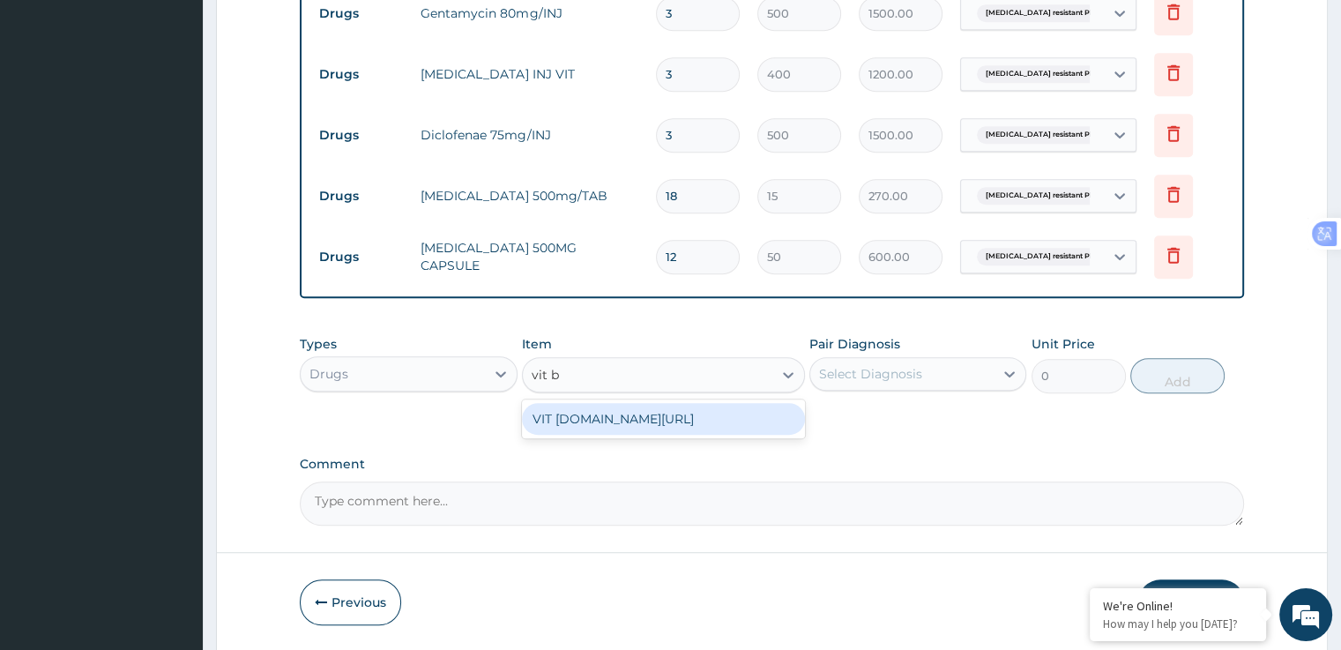
click at [691, 420] on div "VIT B.co/TAB" at bounding box center [663, 419] width 283 height 32
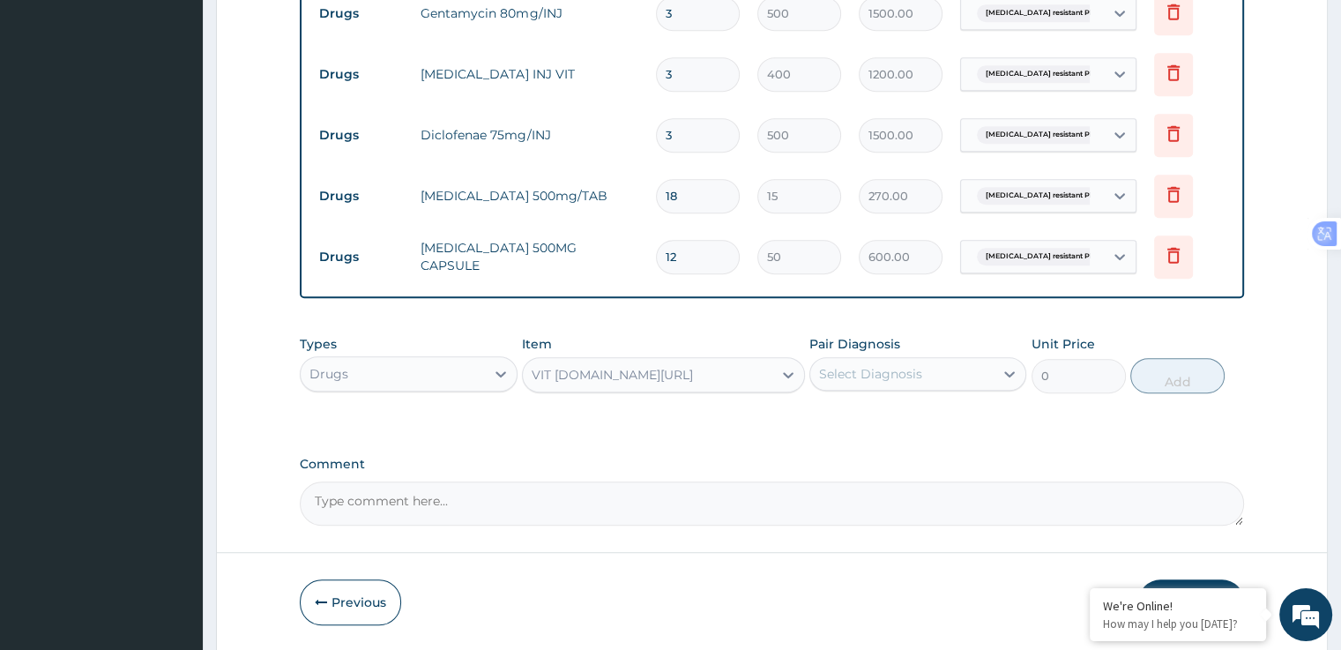
type input "20"
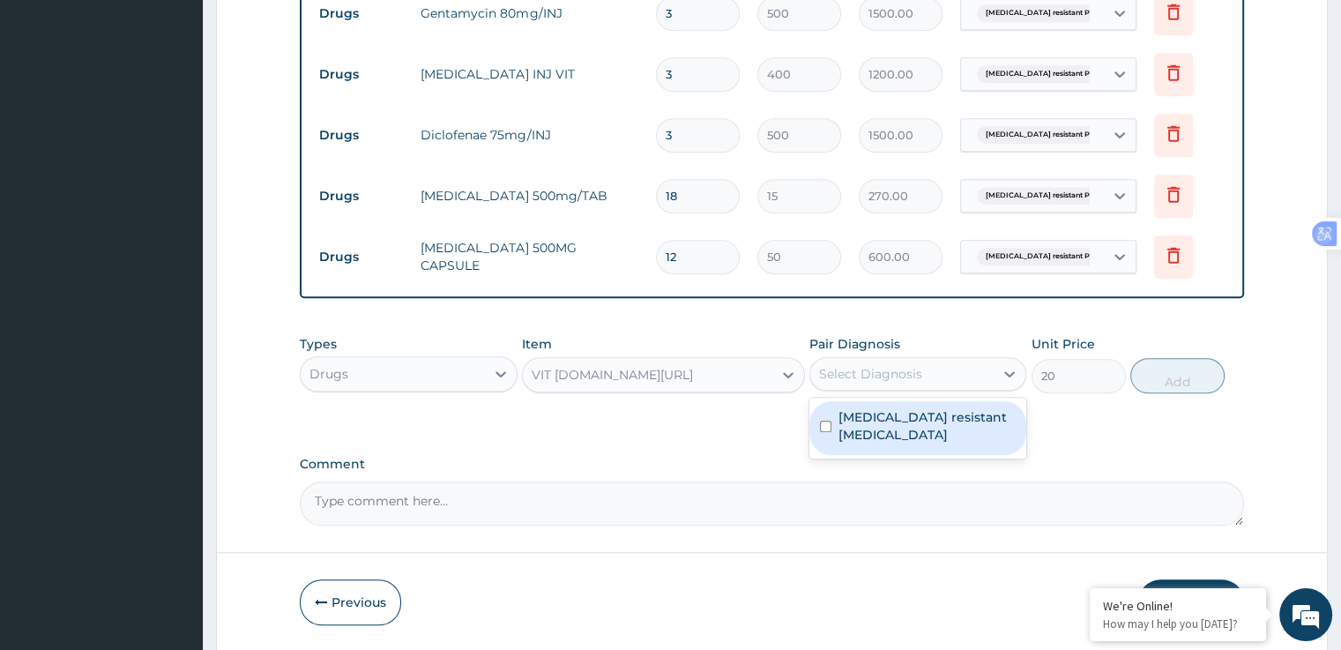
click at [922, 432] on label "Artemisinin resistant Plasmodium falciparum" at bounding box center [926, 425] width 177 height 35
checkbox input "true"
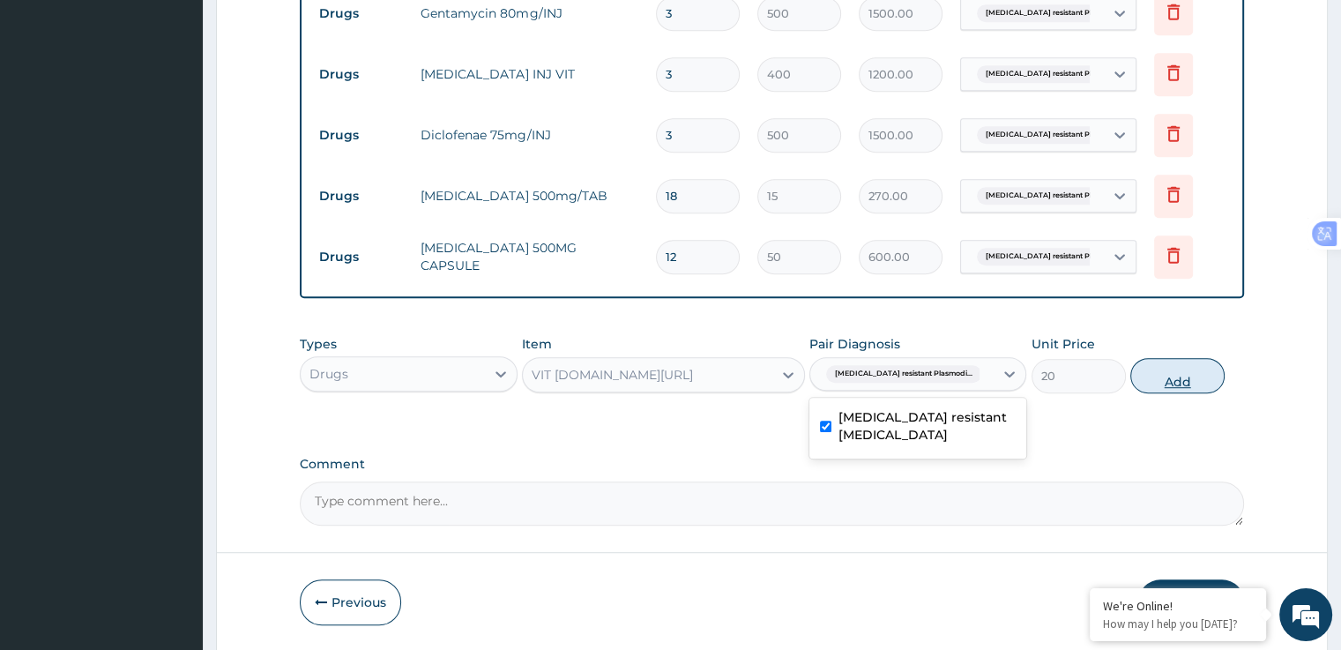
click at [1193, 369] on button "Add" at bounding box center [1177, 375] width 94 height 35
type input "0"
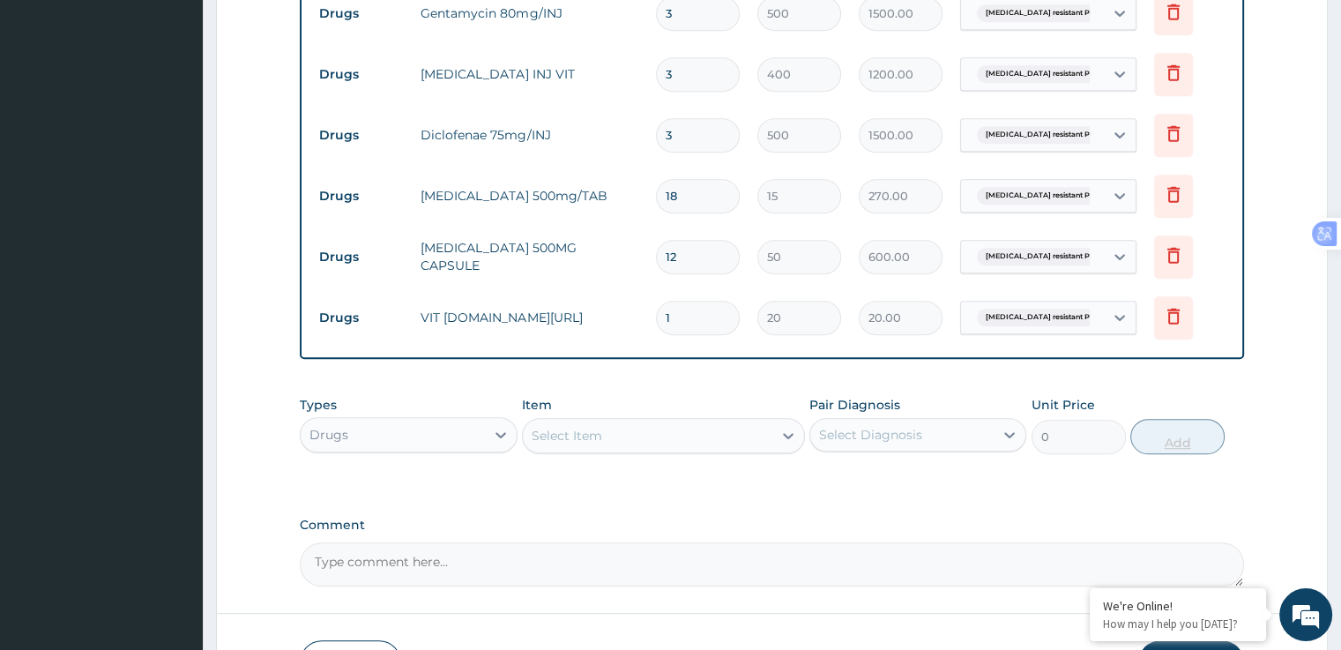
type input "12"
type input "240.00"
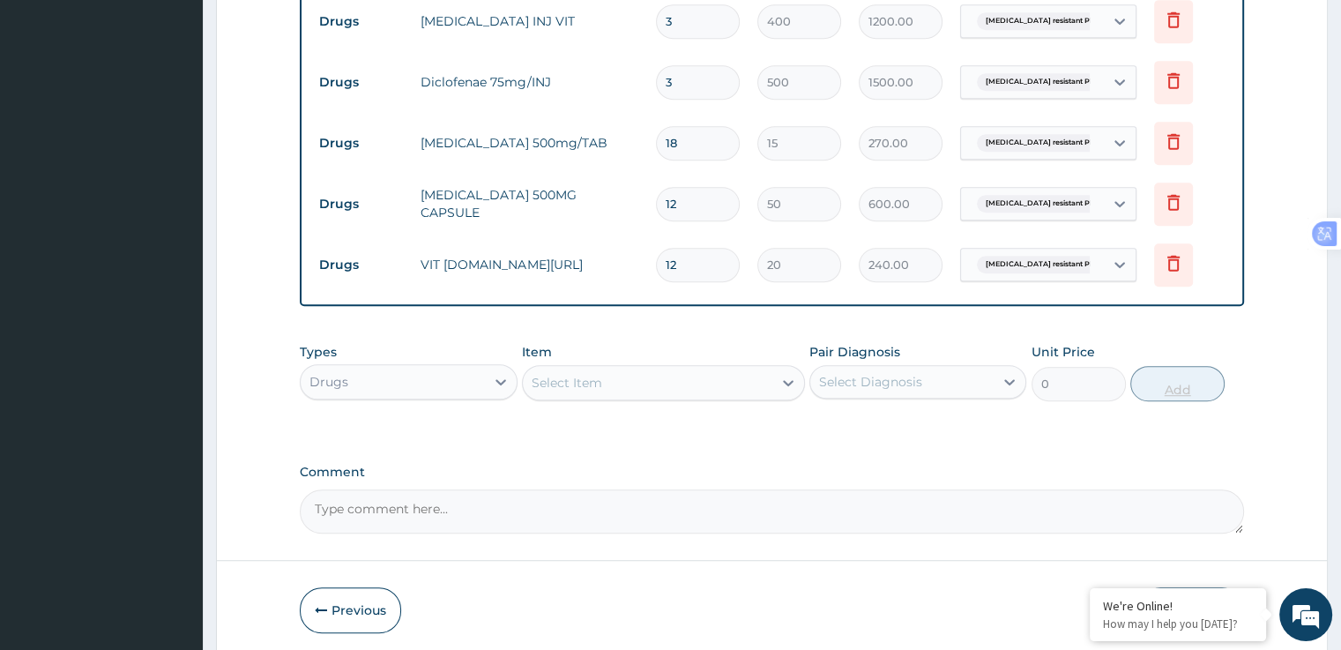
scroll to position [1036, 0]
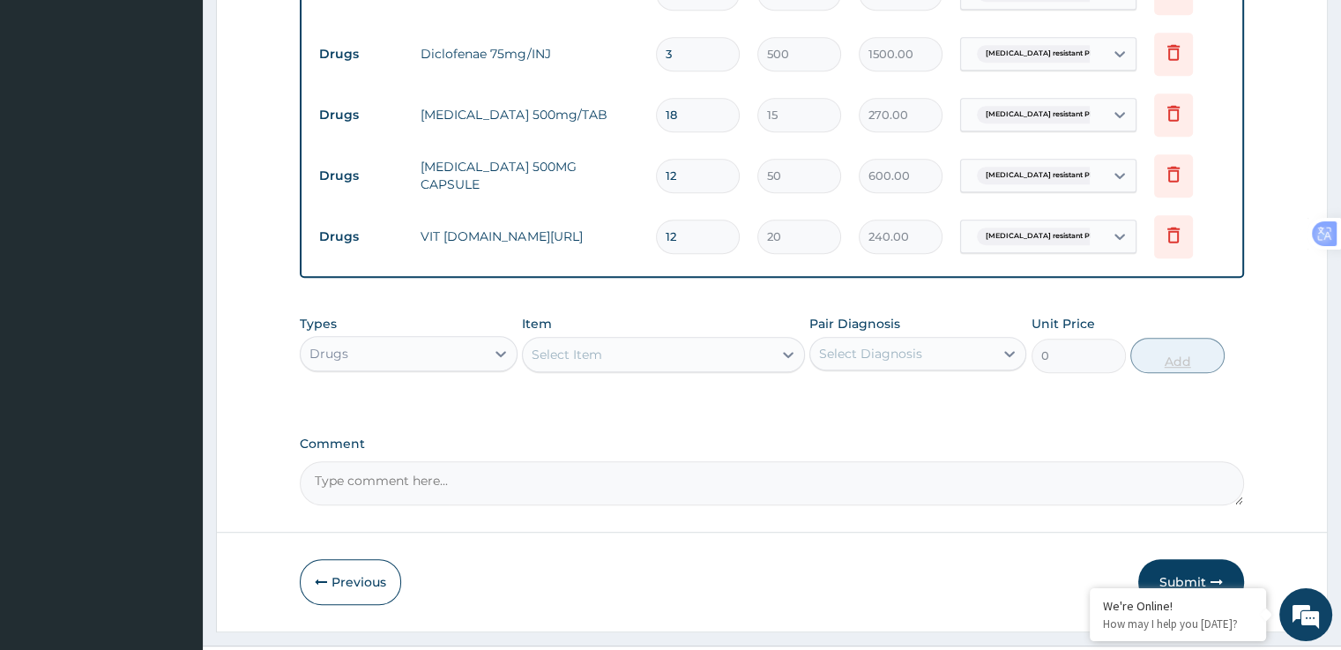
type input "12"
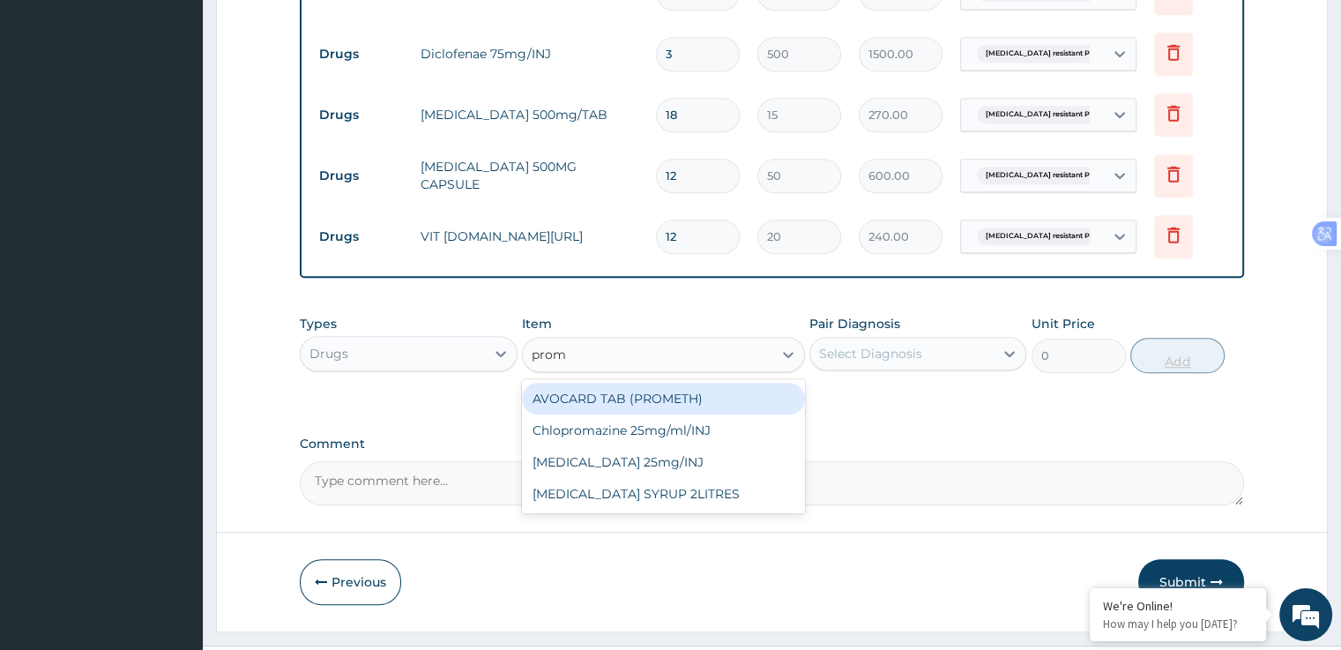
type input "prome"
click at [695, 434] on div "Promethazine 25mg/INJ" at bounding box center [663, 430] width 283 height 32
type input "500"
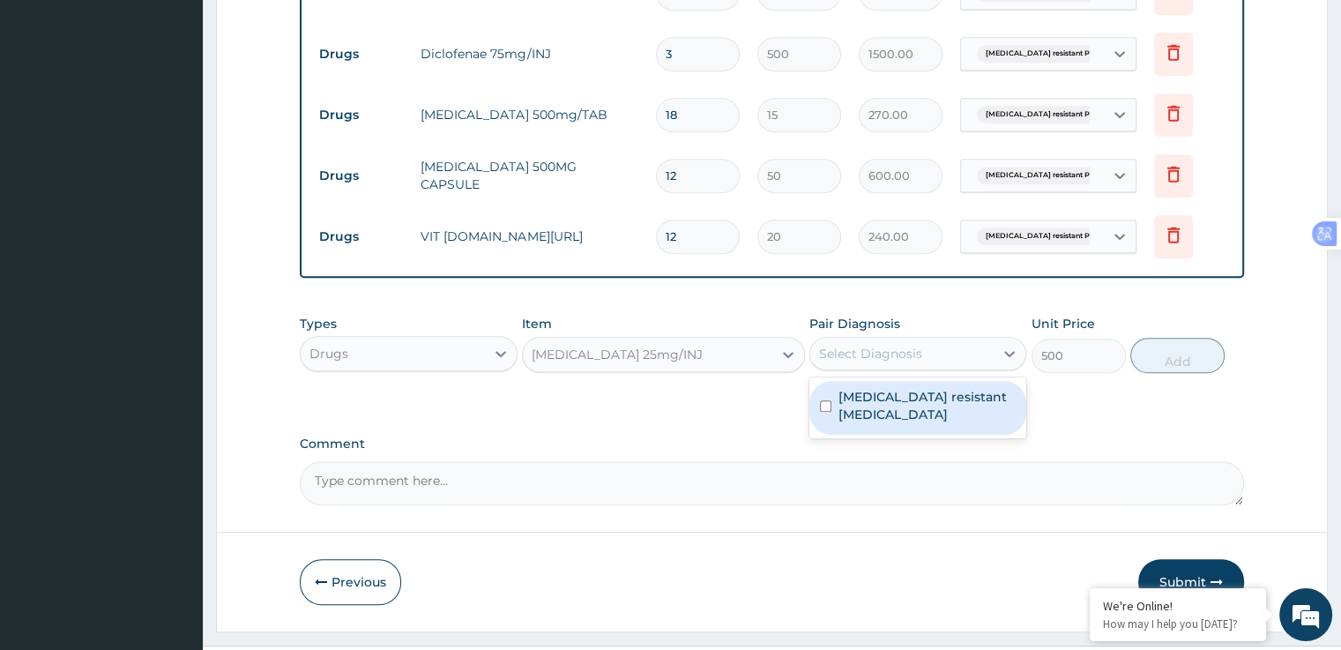
click at [913, 428] on div "Artemisinin resistant Plasmodium falciparum" at bounding box center [917, 408] width 217 height 54
checkbox input "true"
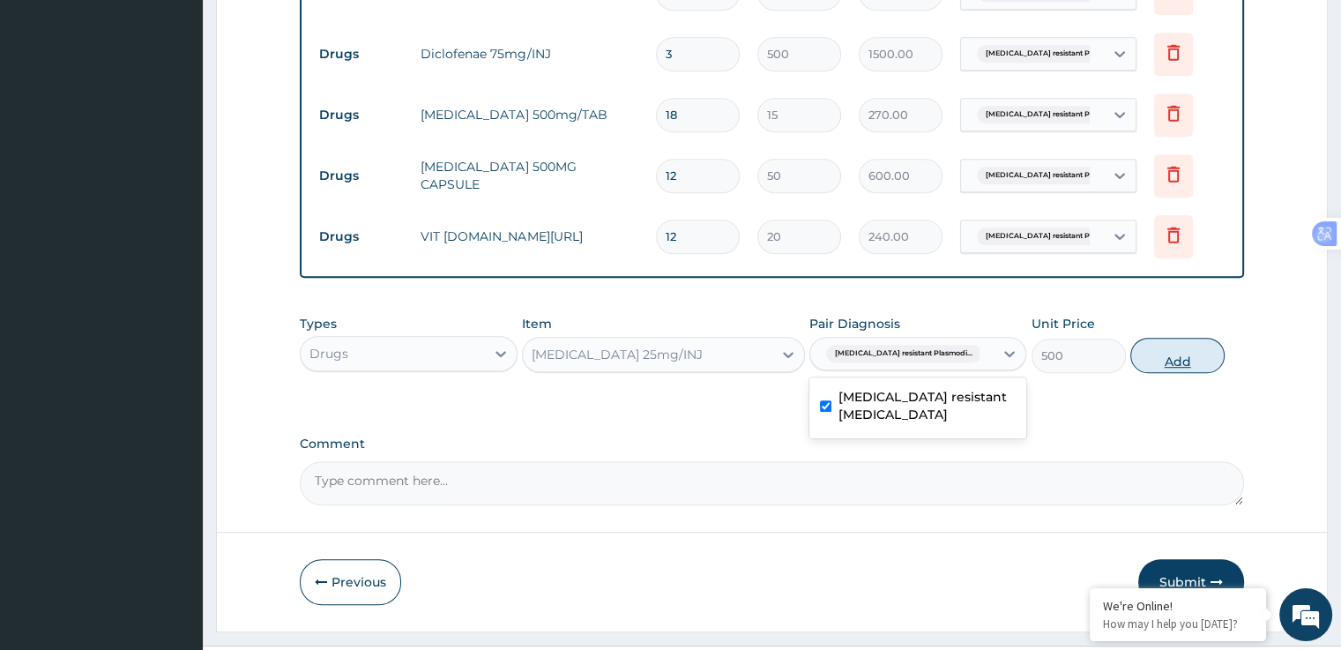
click at [1180, 352] on button "Add" at bounding box center [1177, 355] width 94 height 35
type input "0"
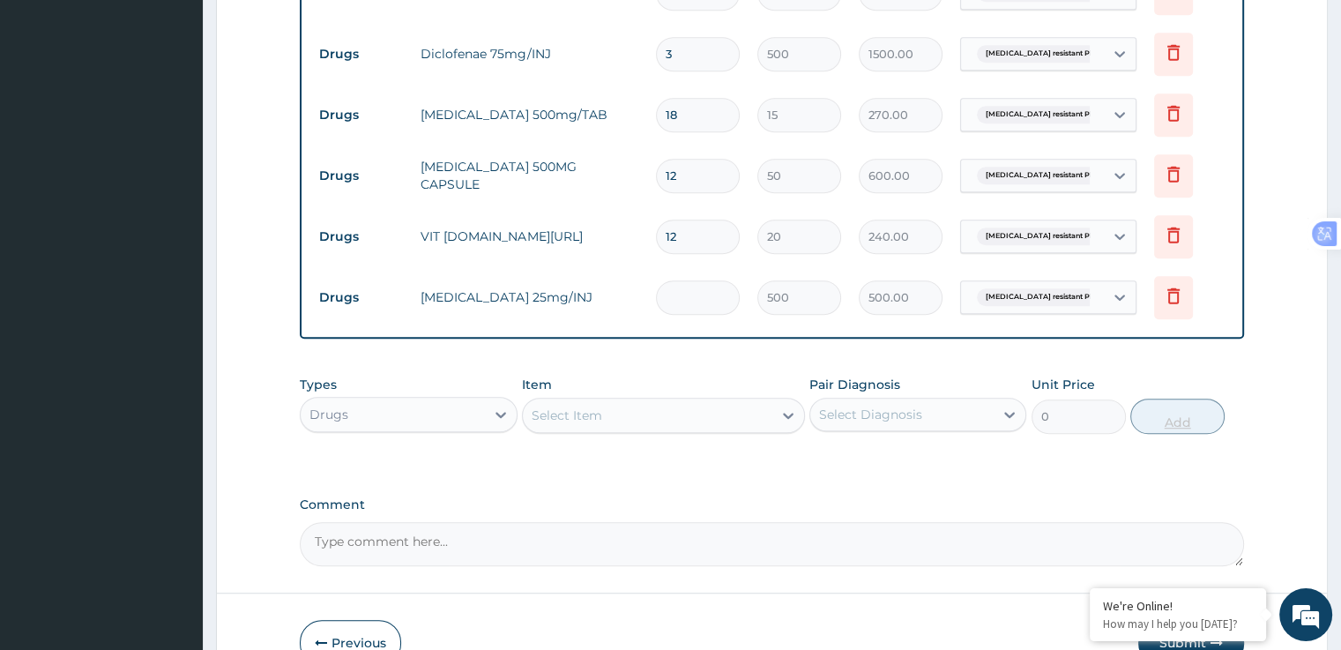
type input "0.00"
type input "3"
type input "1500.00"
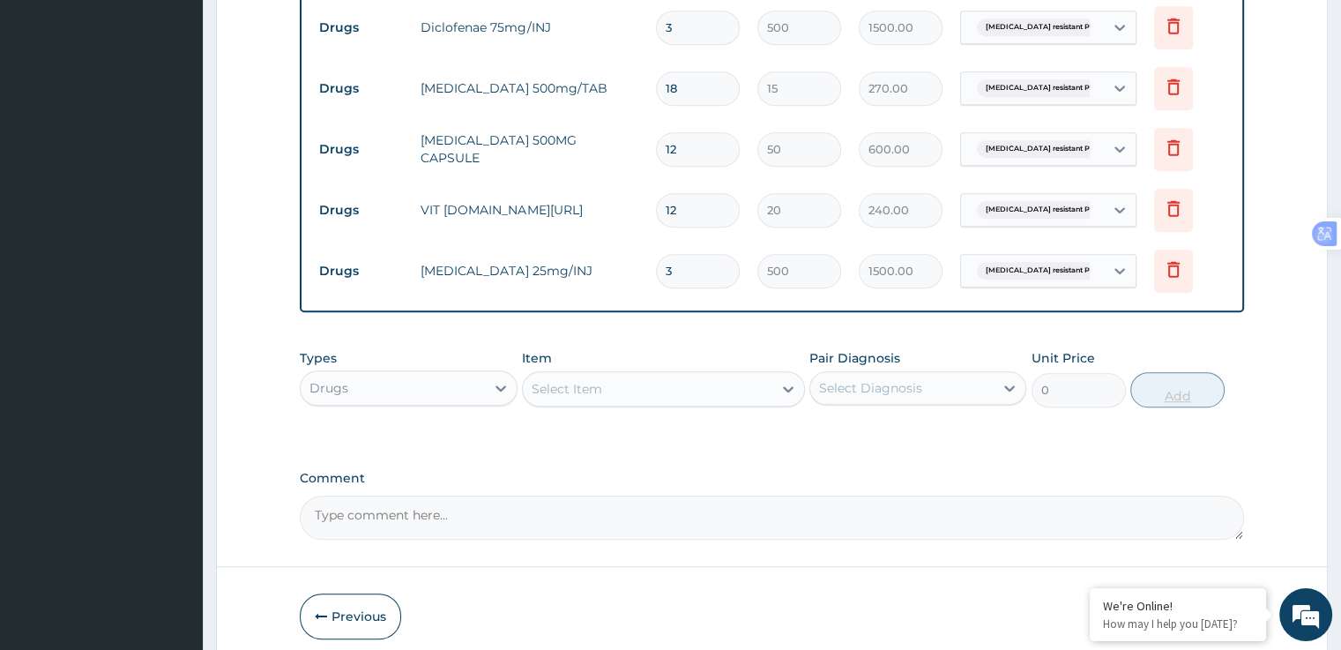
scroll to position [1139, 0]
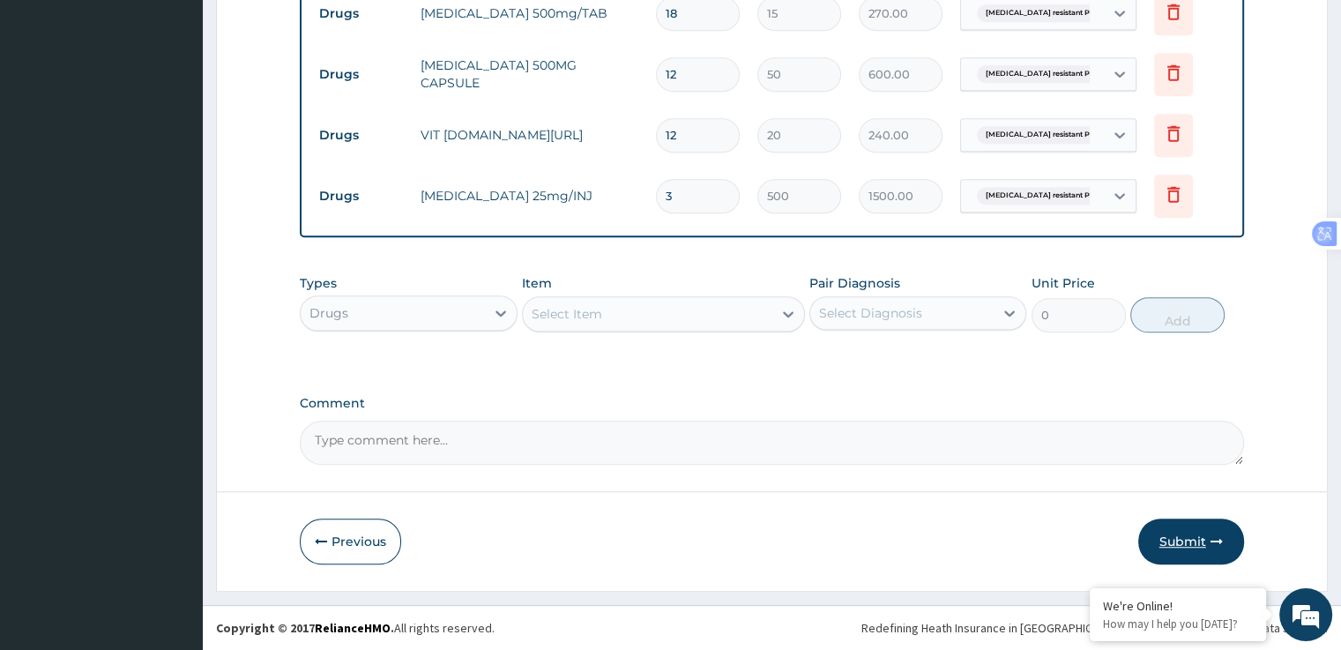
click at [1185, 543] on button "Submit" at bounding box center [1191, 541] width 106 height 46
